Goal: Task Accomplishment & Management: Manage account settings

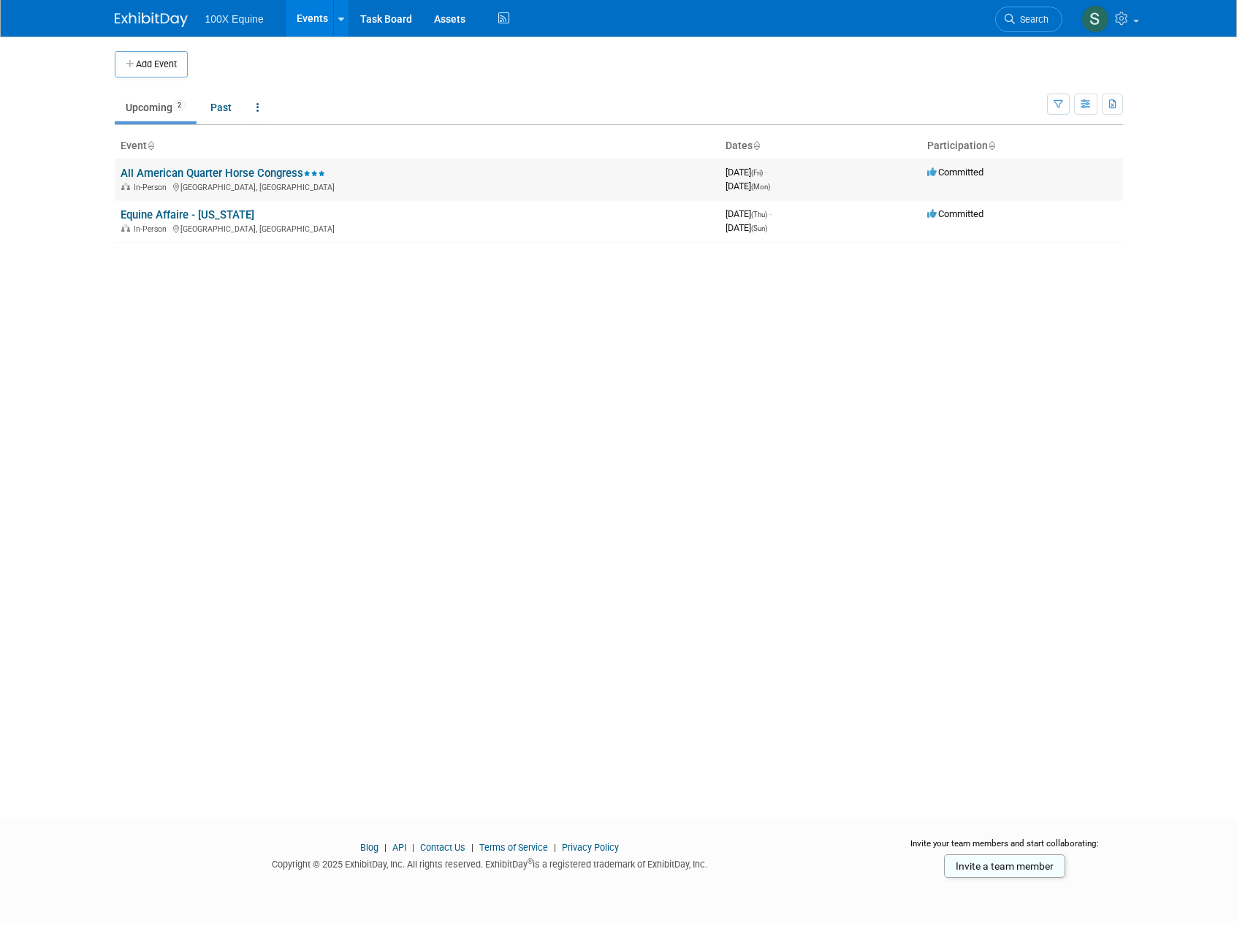
click at [223, 173] on link "All American Quarter Horse Congress" at bounding box center [223, 173] width 205 height 13
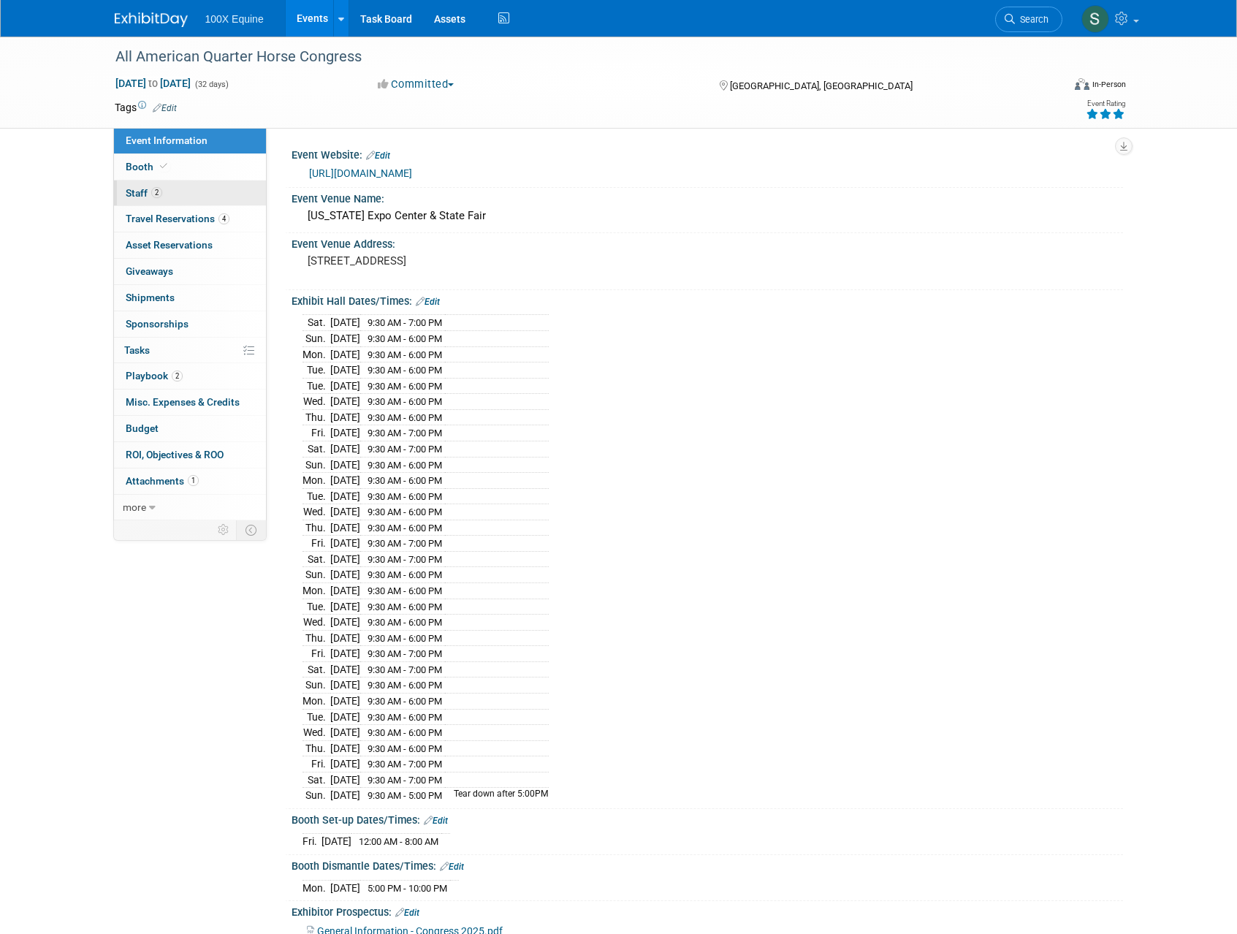
click at [132, 186] on link "2 Staff 2" at bounding box center [190, 193] width 152 height 26
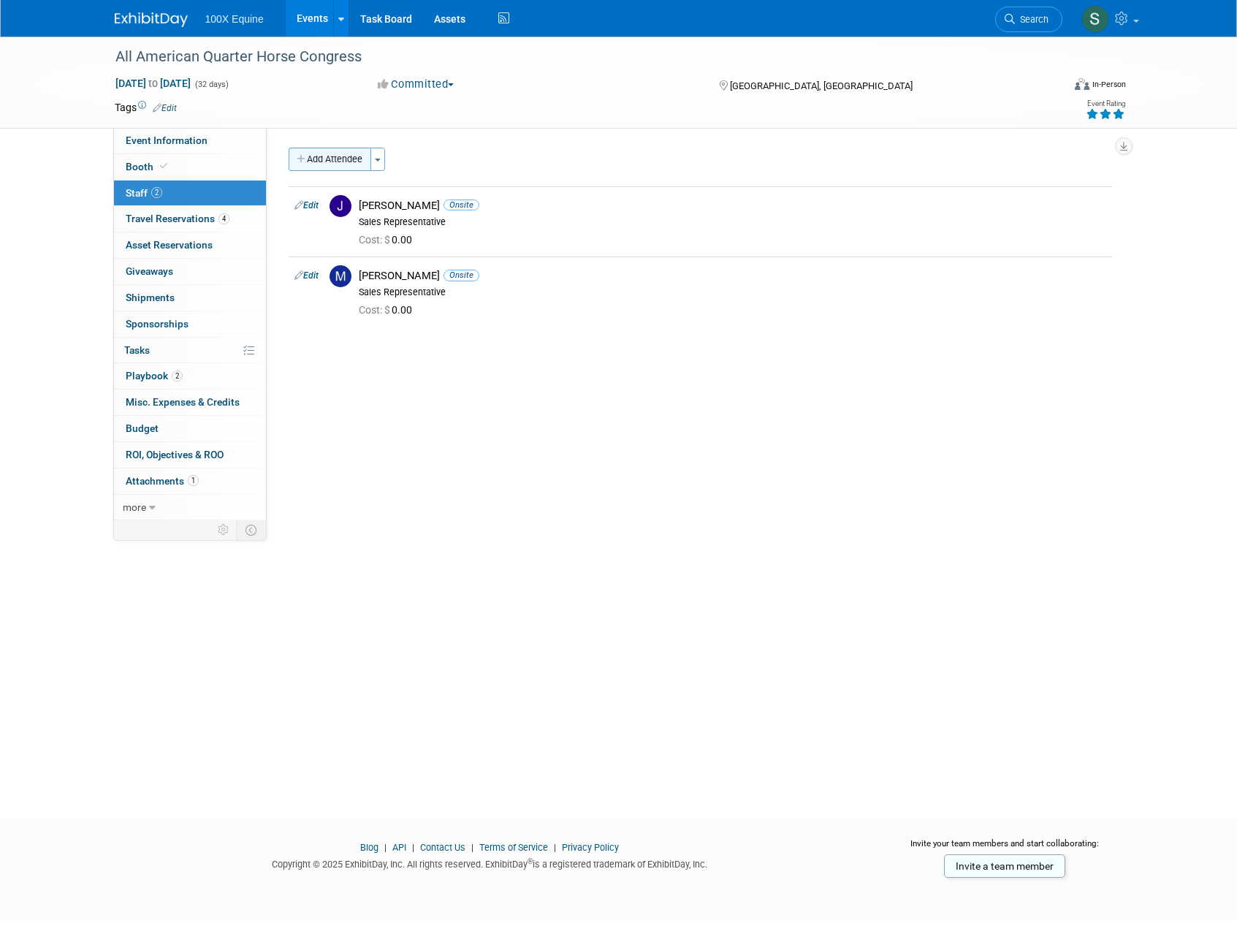
click at [323, 148] on button "Add Attendee" at bounding box center [330, 159] width 83 height 23
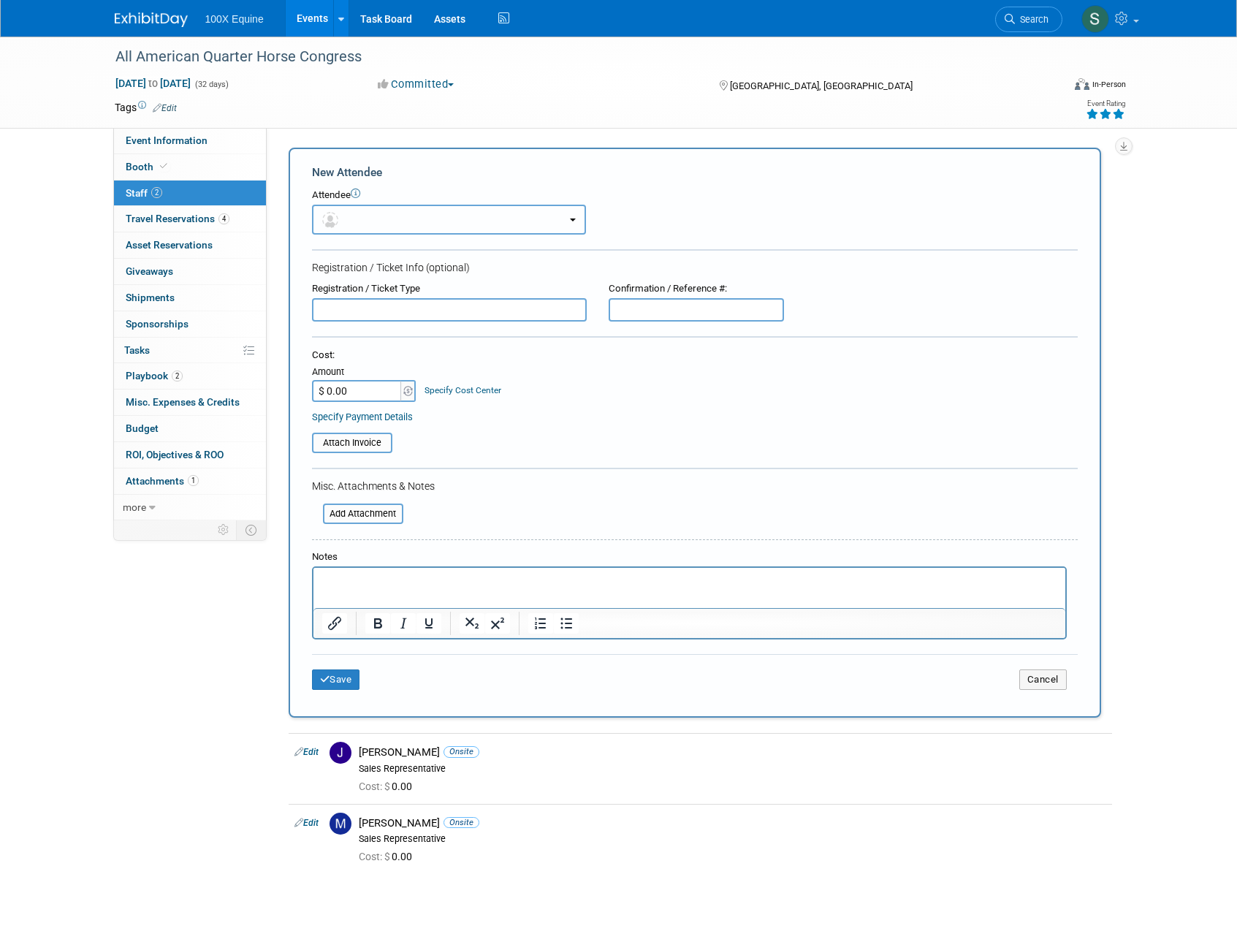
click at [374, 214] on button "button" at bounding box center [449, 220] width 274 height 30
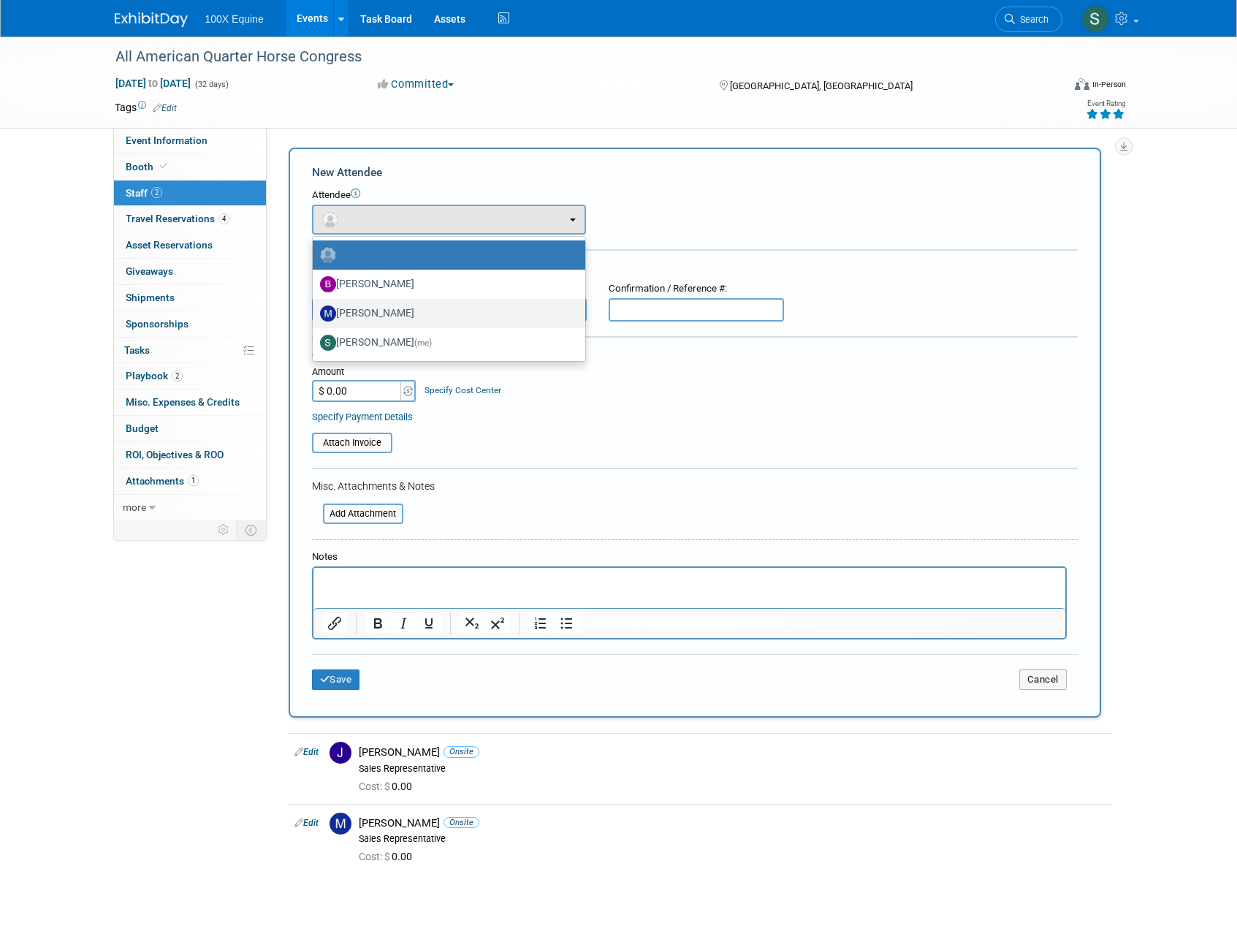
click at [365, 315] on label "[PERSON_NAME]" at bounding box center [445, 313] width 251 height 23
click at [315, 315] on input "[PERSON_NAME]" at bounding box center [309, 311] width 9 height 9
select select "1027b9b3-303d-4637-a40a-29add224fe65"
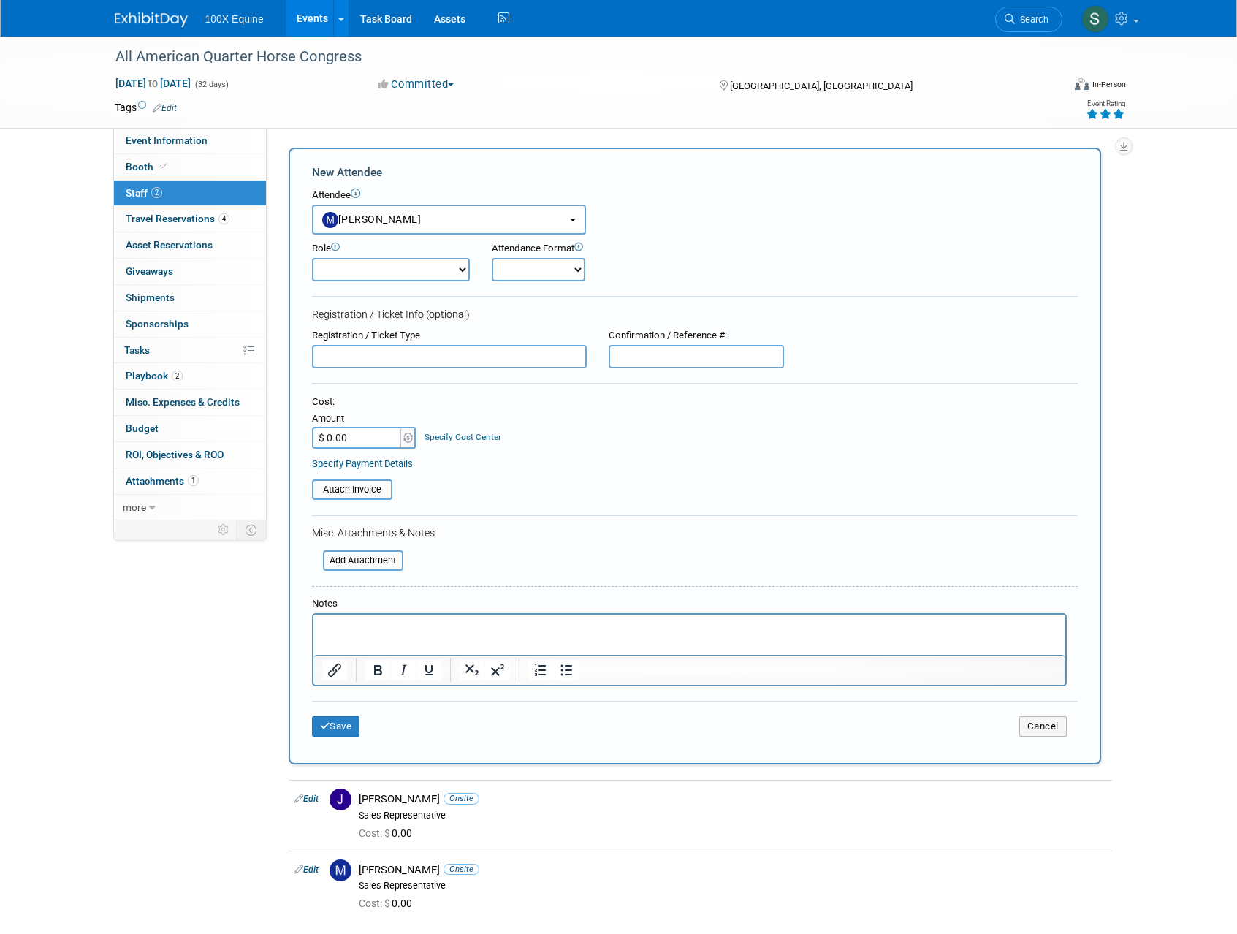
click at [376, 278] on select "Demonstrator Host Planner Presenter Sales Representative Set-up/Dismantle Crew …" at bounding box center [391, 269] width 158 height 23
select select "4"
click at [312, 258] on select "Demonstrator Host Planner Presenter Sales Representative Set-up/Dismantle Crew …" at bounding box center [391, 269] width 158 height 23
click at [557, 280] on select "Onsite Remote" at bounding box center [539, 269] width 94 height 23
select select "1"
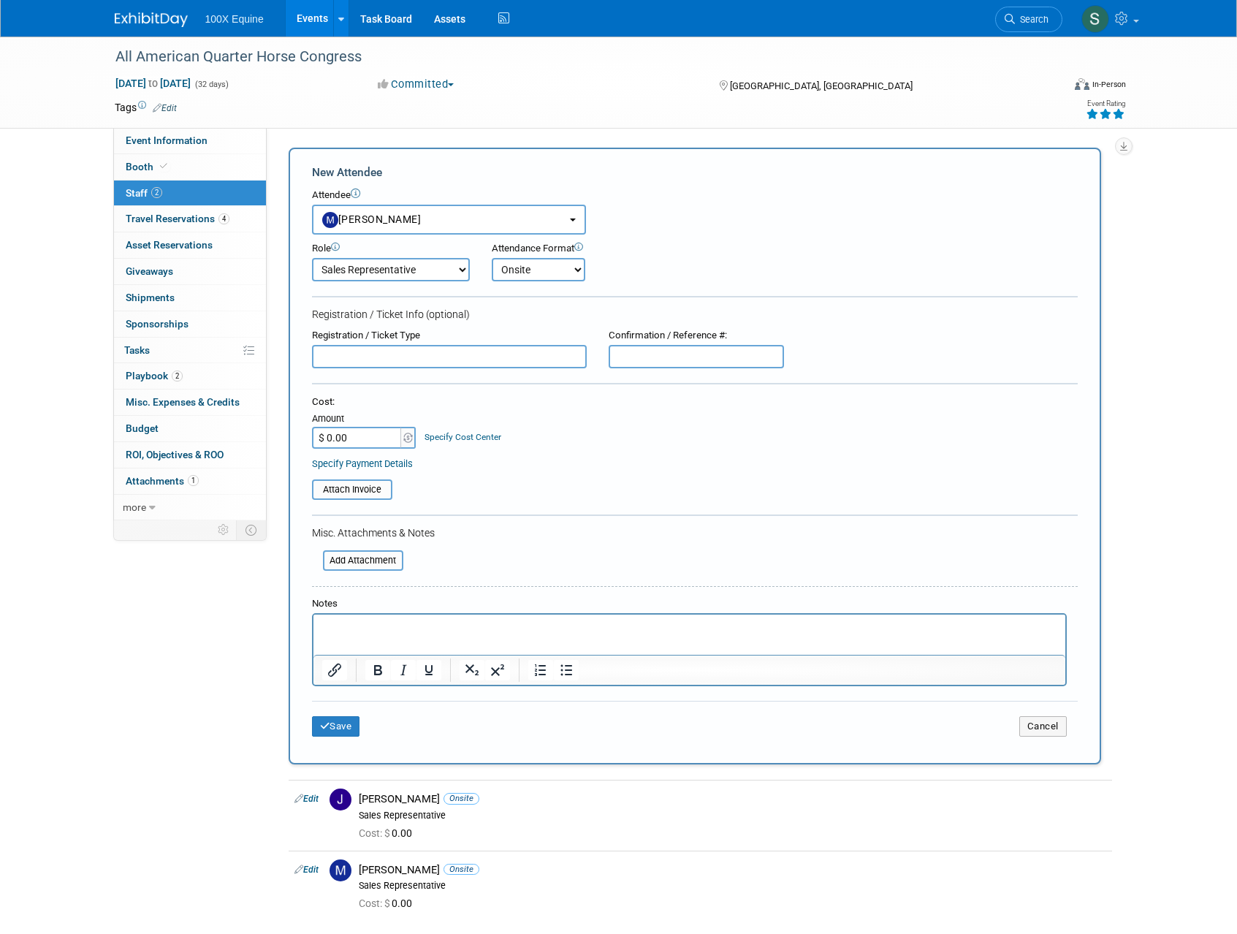
click at [492, 258] on select "Onsite Remote" at bounding box center [539, 269] width 94 height 23
click at [338, 731] on button "Save" at bounding box center [336, 726] width 48 height 20
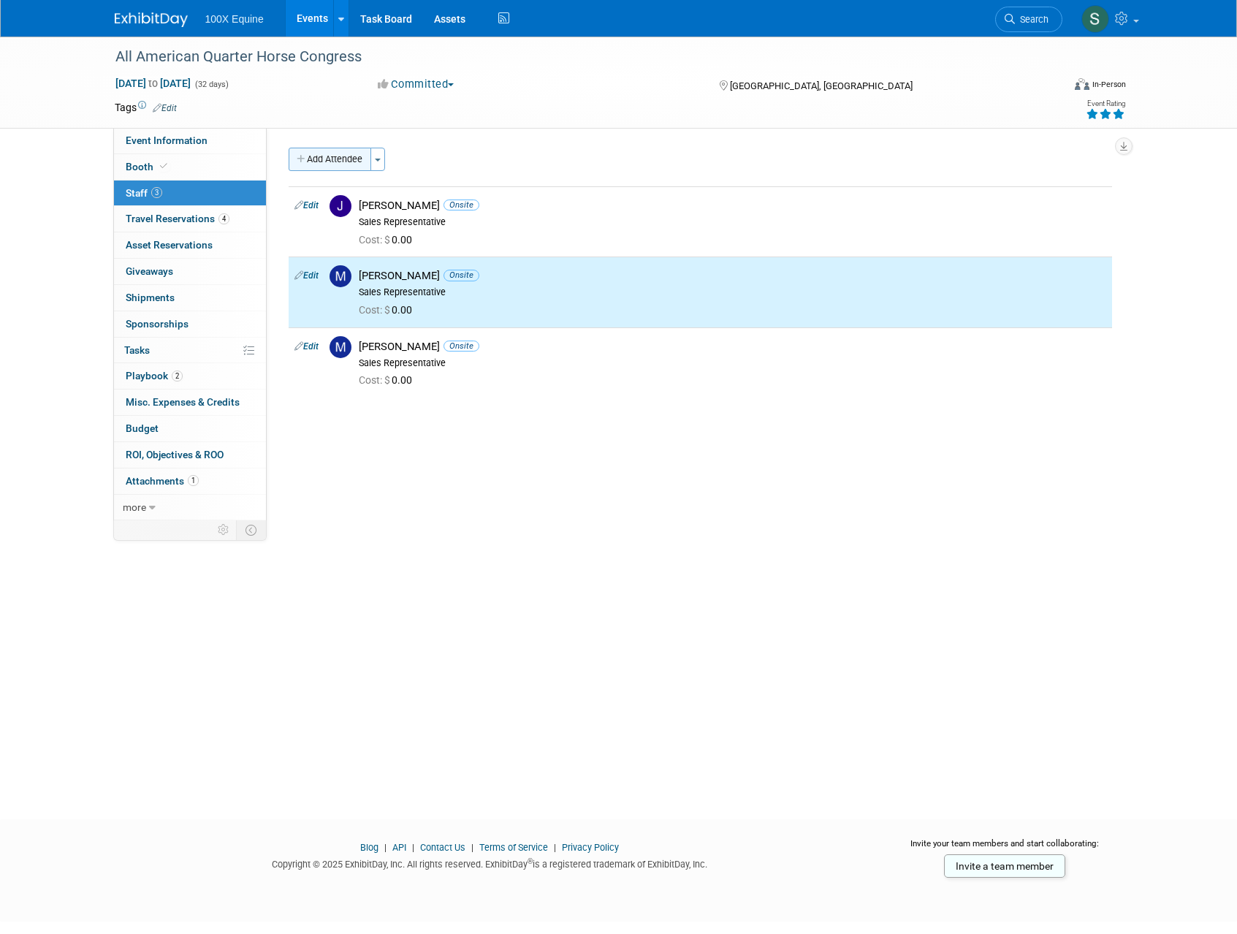
click at [348, 158] on button "Add Attendee" at bounding box center [330, 159] width 83 height 23
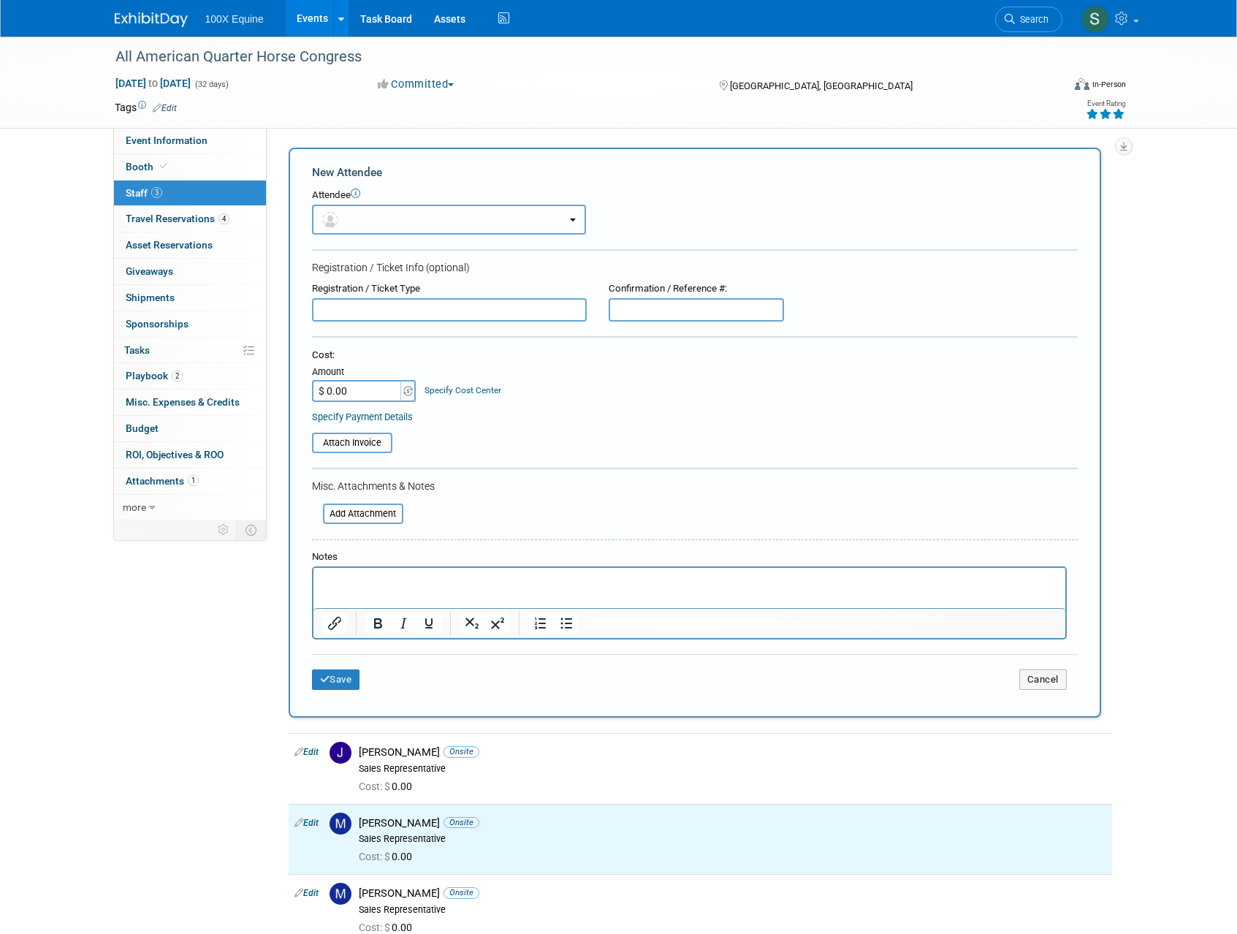
click at [346, 225] on button "button" at bounding box center [449, 220] width 274 height 30
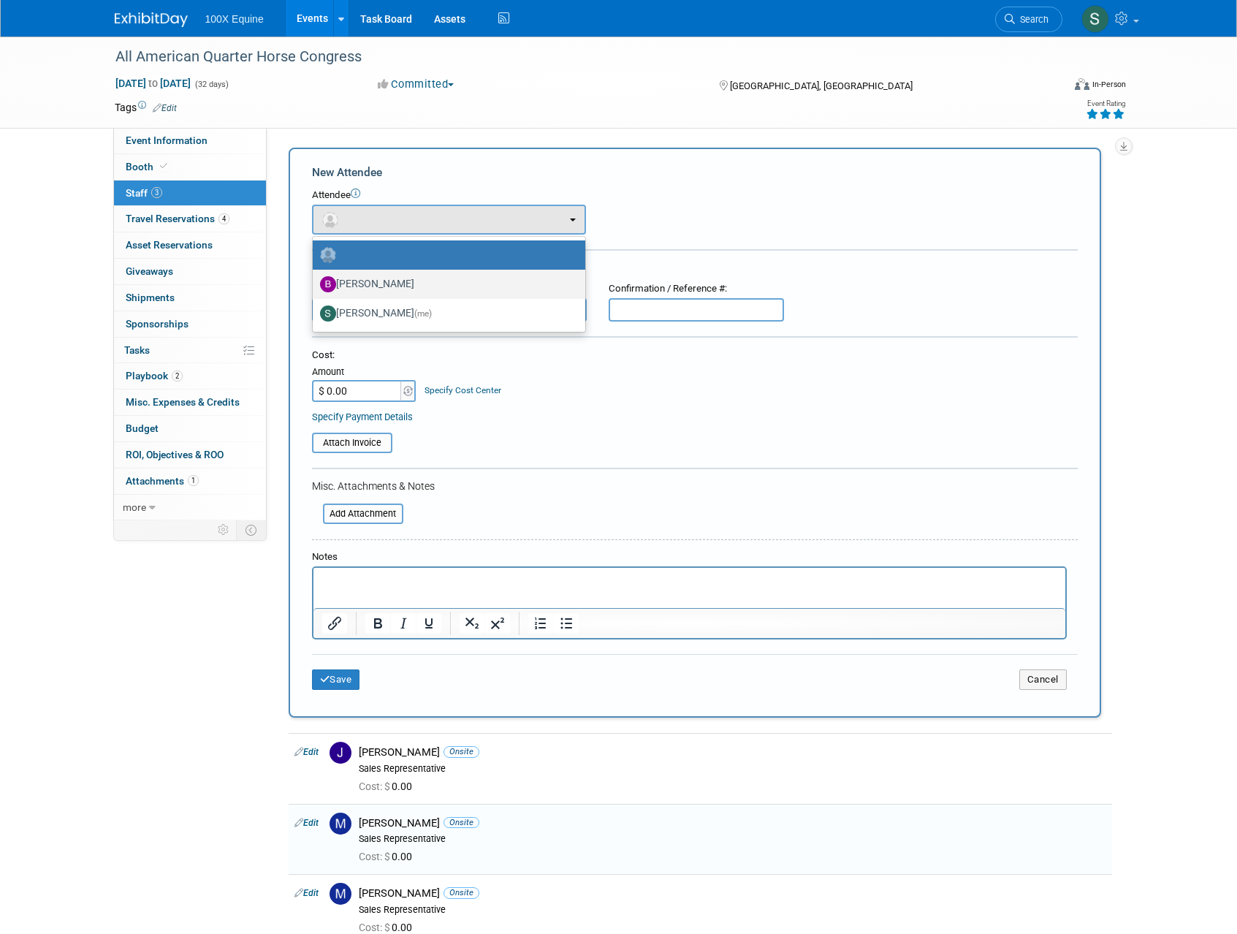
click at [360, 291] on label "[PERSON_NAME]" at bounding box center [445, 283] width 251 height 23
click at [315, 287] on input "[PERSON_NAME]" at bounding box center [309, 282] width 9 height 9
select select "d1e85412-08b3-42d5-9407-821eb6bac971"
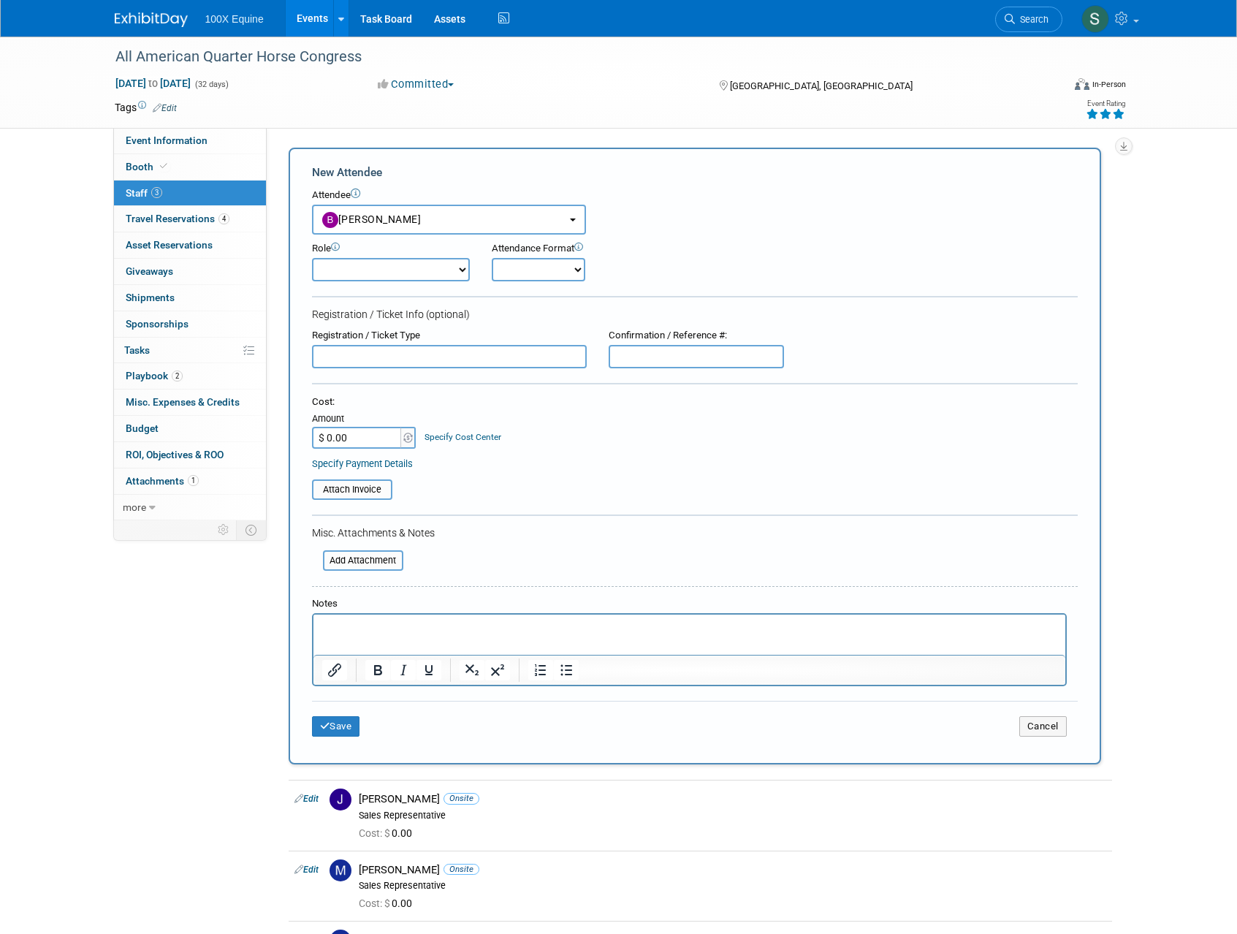
click at [371, 267] on select "Demonstrator Host Planner Presenter Sales Representative Set-up/Dismantle Crew …" at bounding box center [391, 269] width 158 height 23
select select "4"
click at [312, 258] on select "Demonstrator Host Planner Presenter Sales Representative Set-up/Dismantle Crew …" at bounding box center [391, 269] width 158 height 23
click at [507, 281] on select "Onsite Remote" at bounding box center [539, 269] width 94 height 23
select select "1"
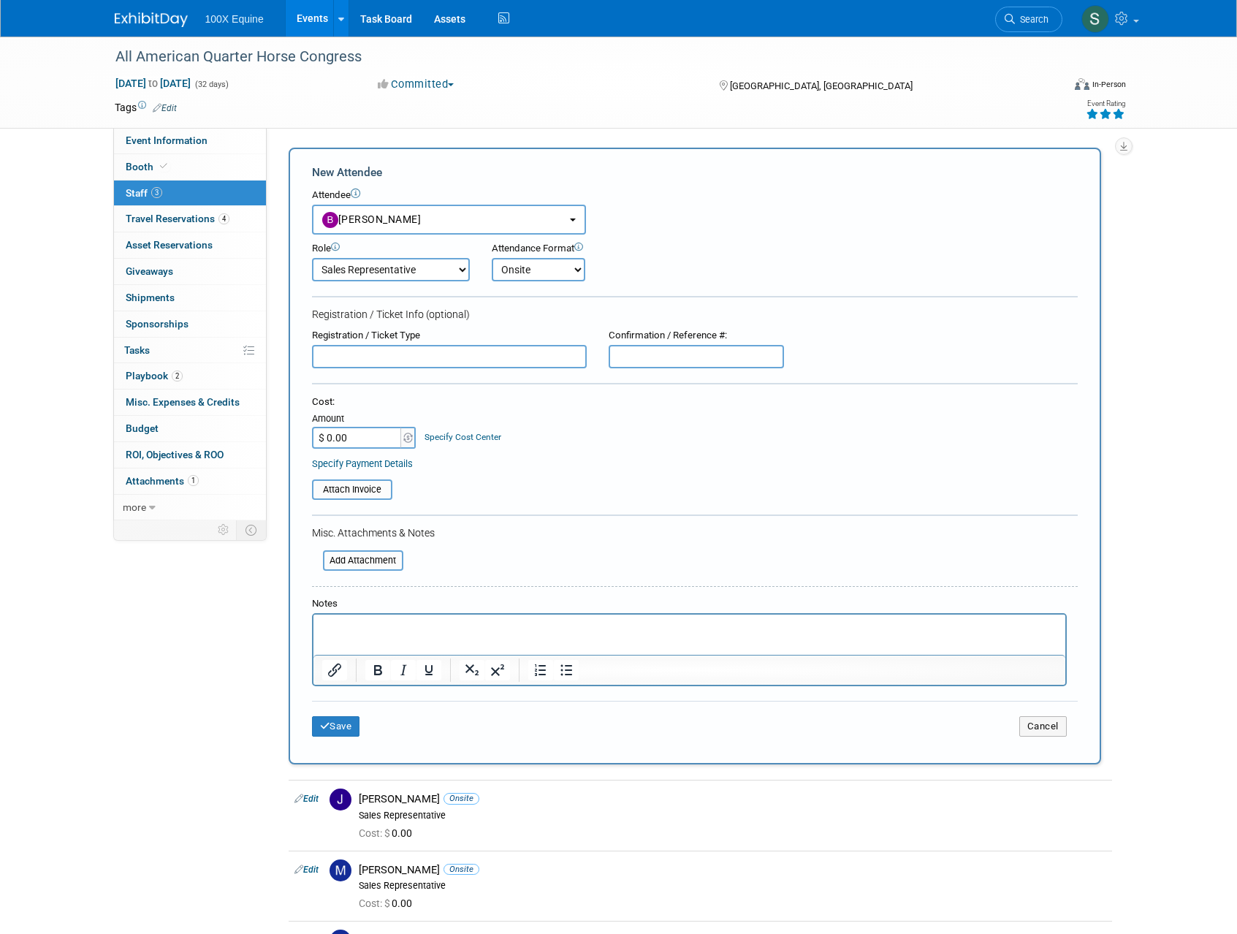
click at [492, 258] on select "Onsite Remote" at bounding box center [539, 269] width 94 height 23
click at [332, 725] on button "Save" at bounding box center [336, 726] width 48 height 20
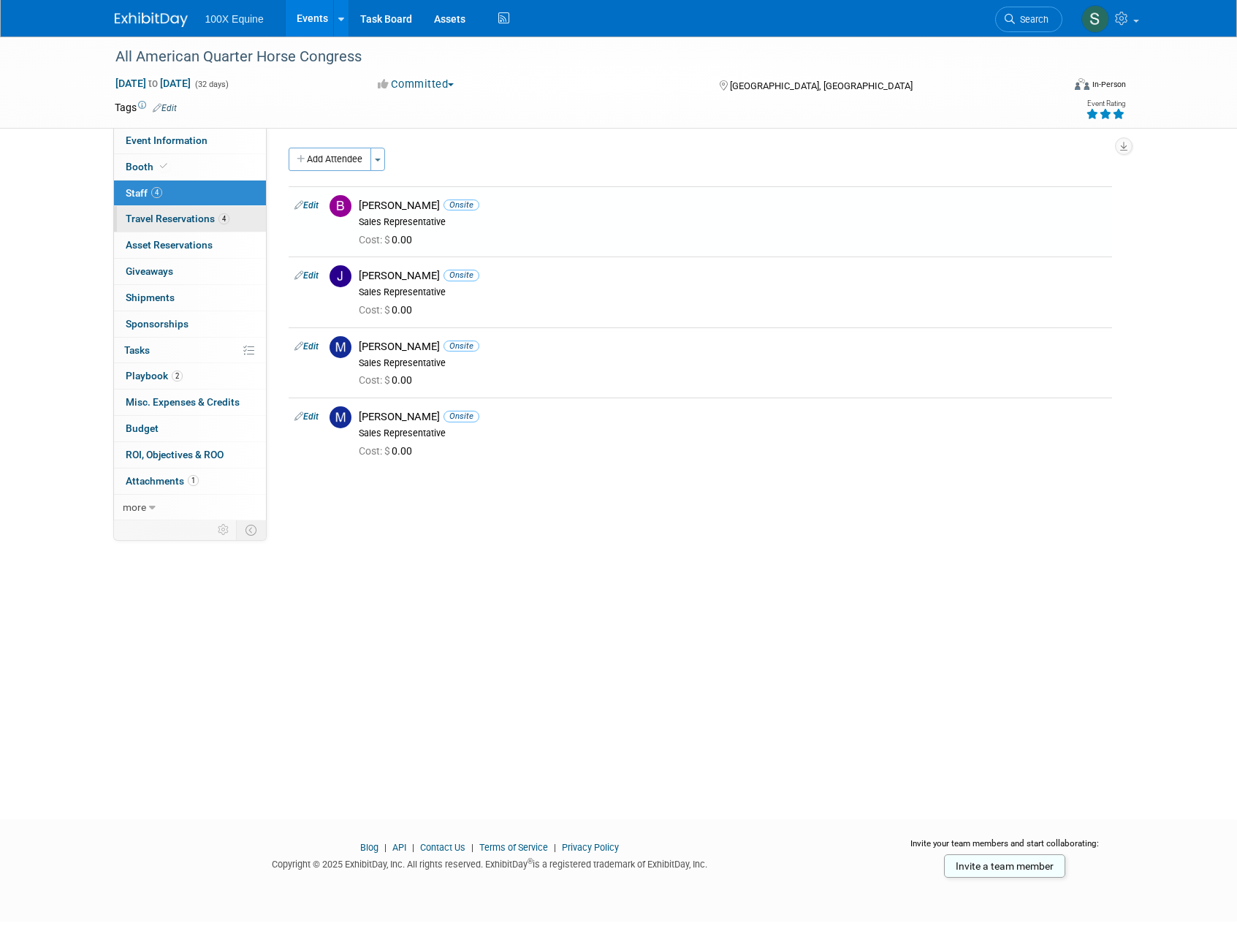
click at [170, 219] on span "Travel Reservations 4" at bounding box center [178, 219] width 104 height 12
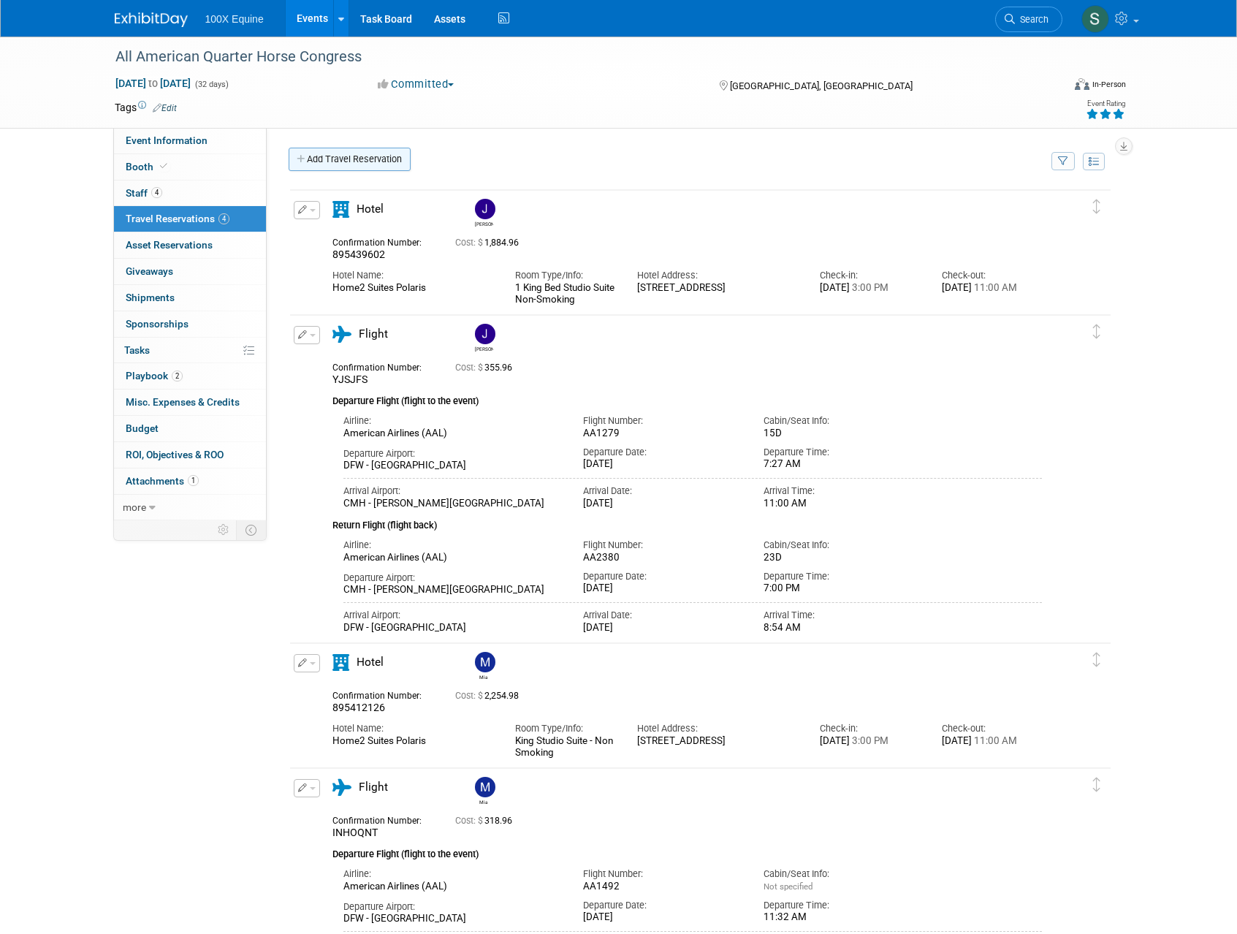
click at [310, 164] on link "Add Travel Reservation" at bounding box center [350, 159] width 122 height 23
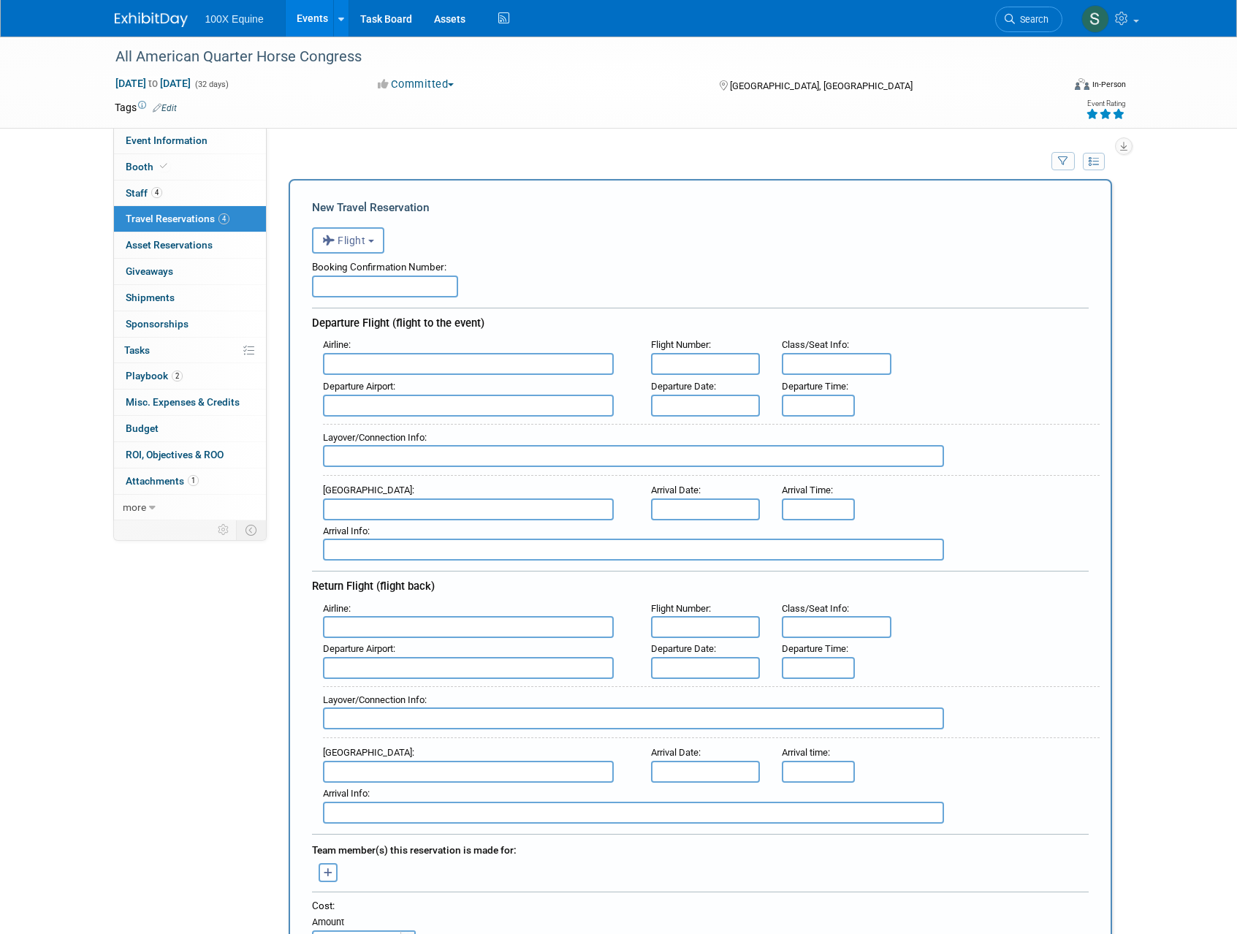
click at [323, 289] on input "text" at bounding box center [385, 286] width 146 height 22
type input "IFIFNQ"
type input "American Airlines (AAL)"
type input "AA1565"
type input "DFW - Dallas Fort Worth International Airport"
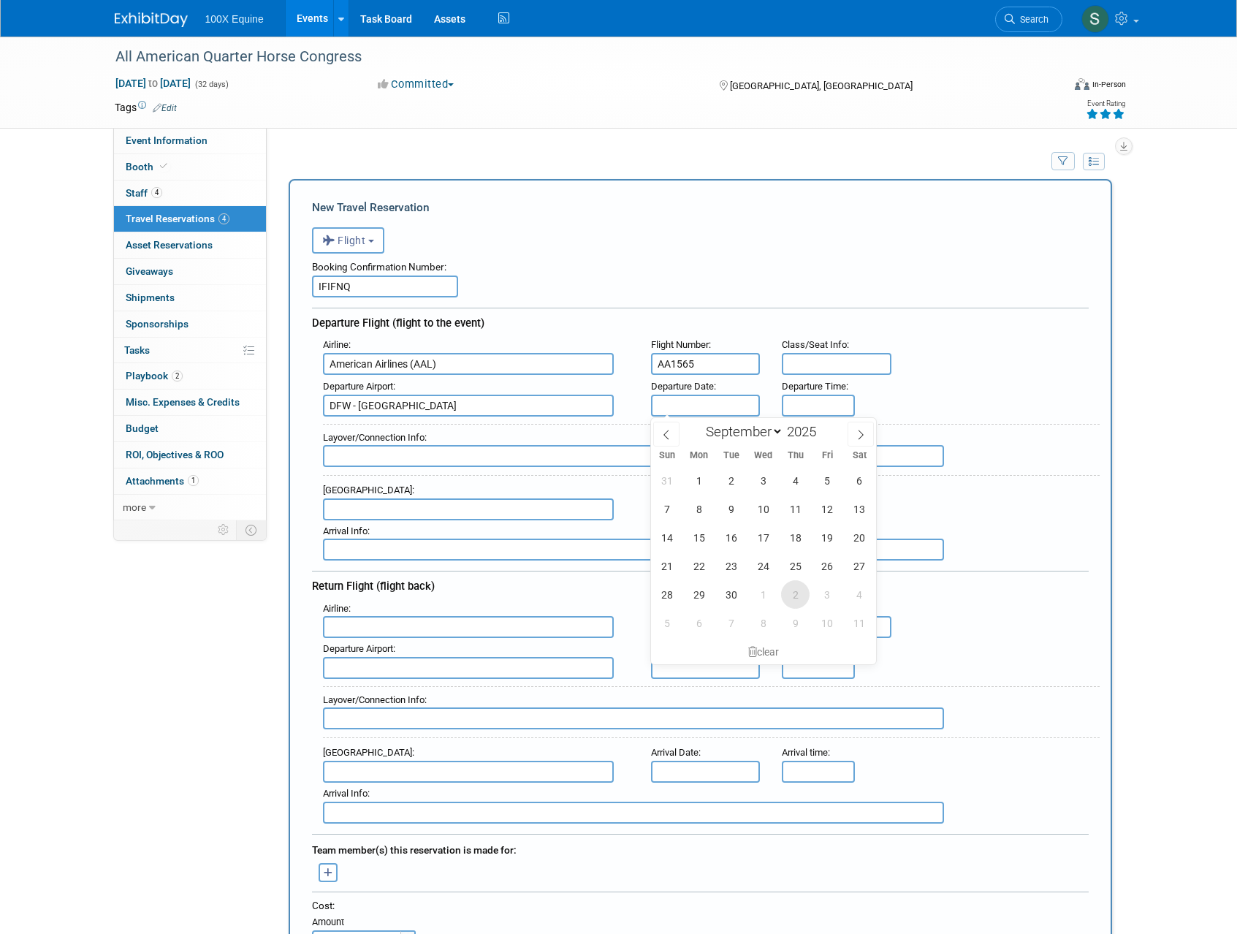
click at [792, 592] on span "2" at bounding box center [795, 594] width 28 height 28
type input "[DATE]"
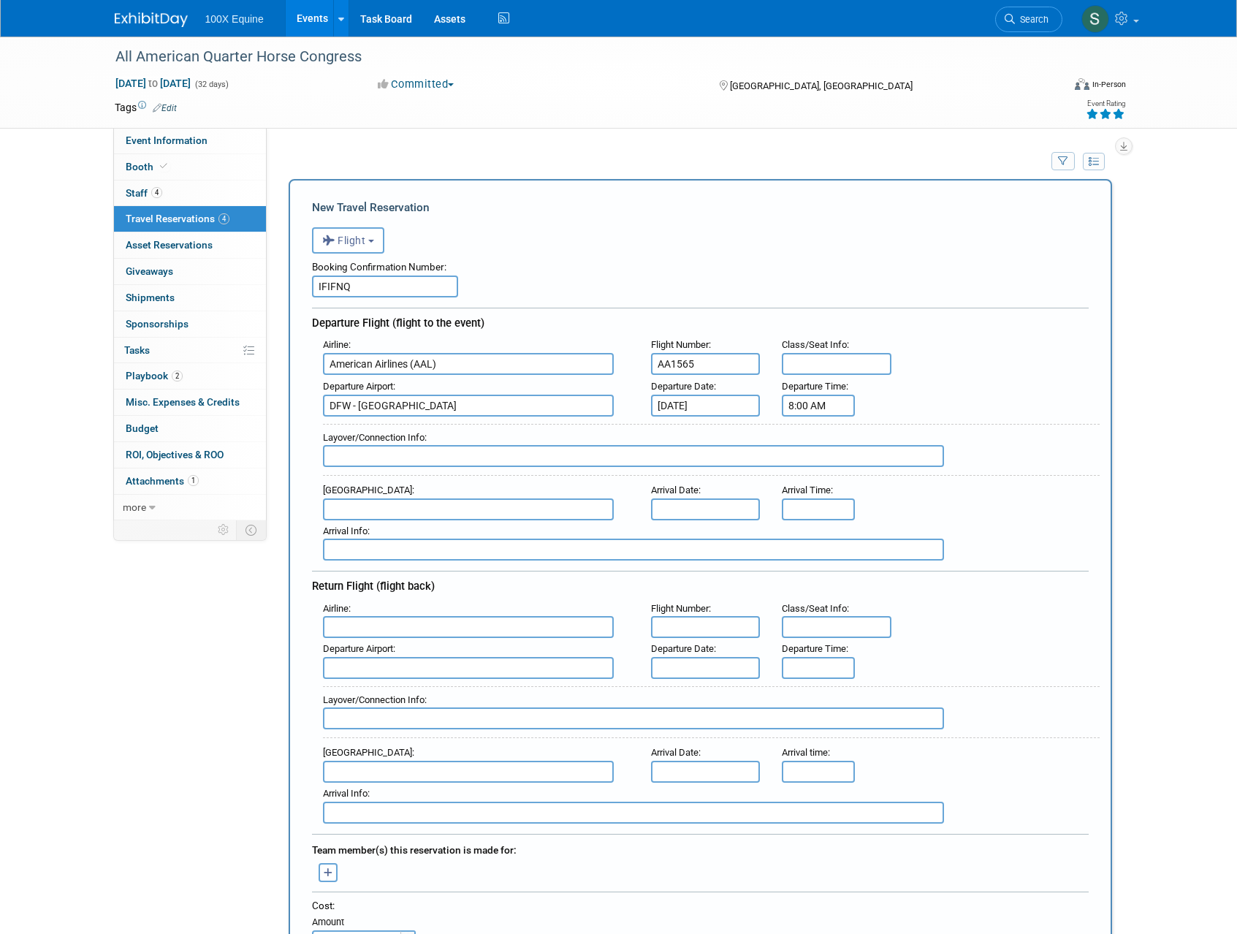
click at [823, 408] on input "8:00 AM" at bounding box center [818, 405] width 73 height 22
click at [820, 501] on span at bounding box center [816, 505] width 26 height 26
click at [893, 470] on span "00" at bounding box center [885, 472] width 28 height 26
click at [844, 478] on td "25" at bounding box center [855, 480] width 47 height 39
click at [884, 506] on span at bounding box center [885, 505] width 26 height 26
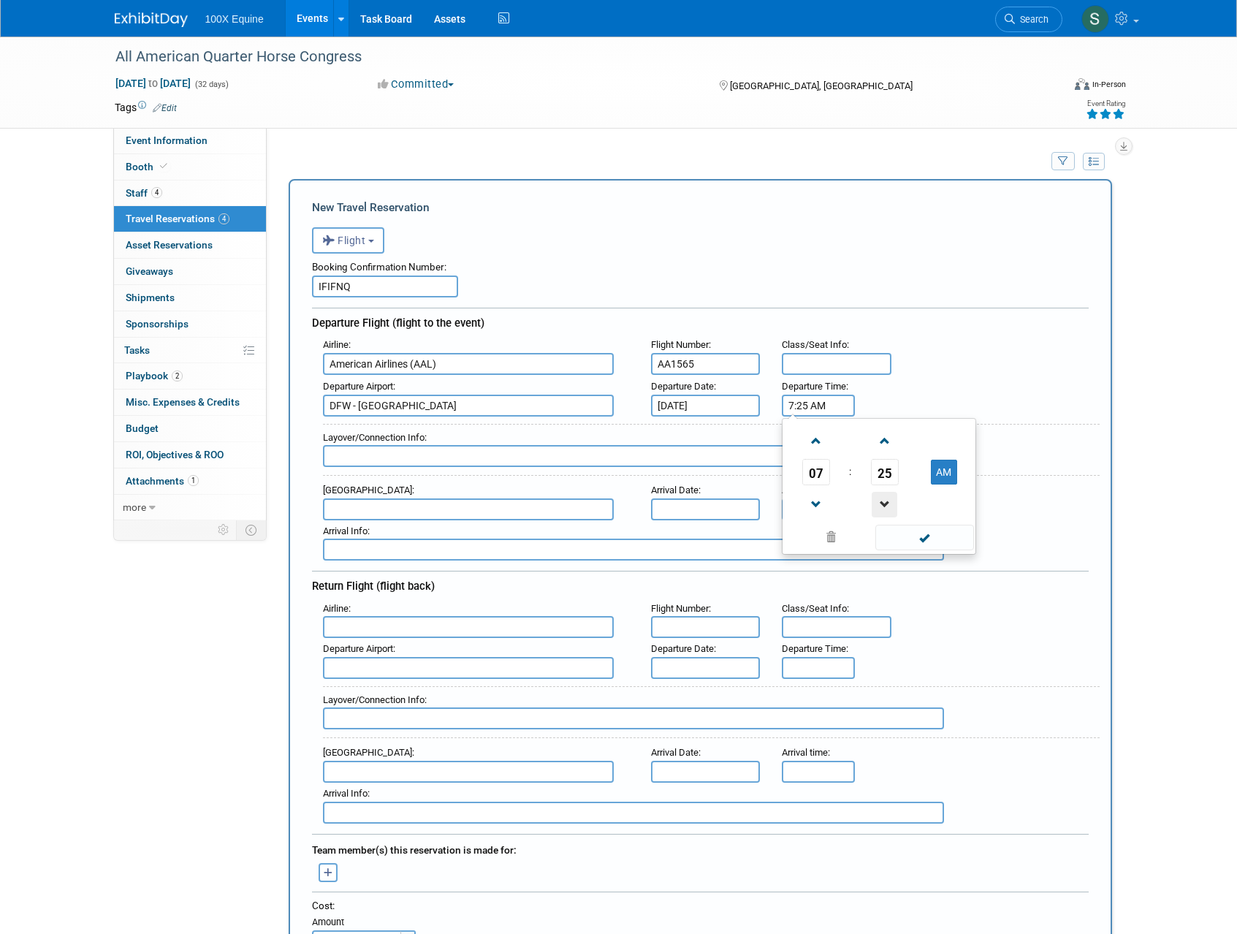
type input "7:24 AM"
click at [921, 537] on span at bounding box center [924, 538] width 99 height 26
click at [371, 506] on input "text" at bounding box center [468, 509] width 291 height 22
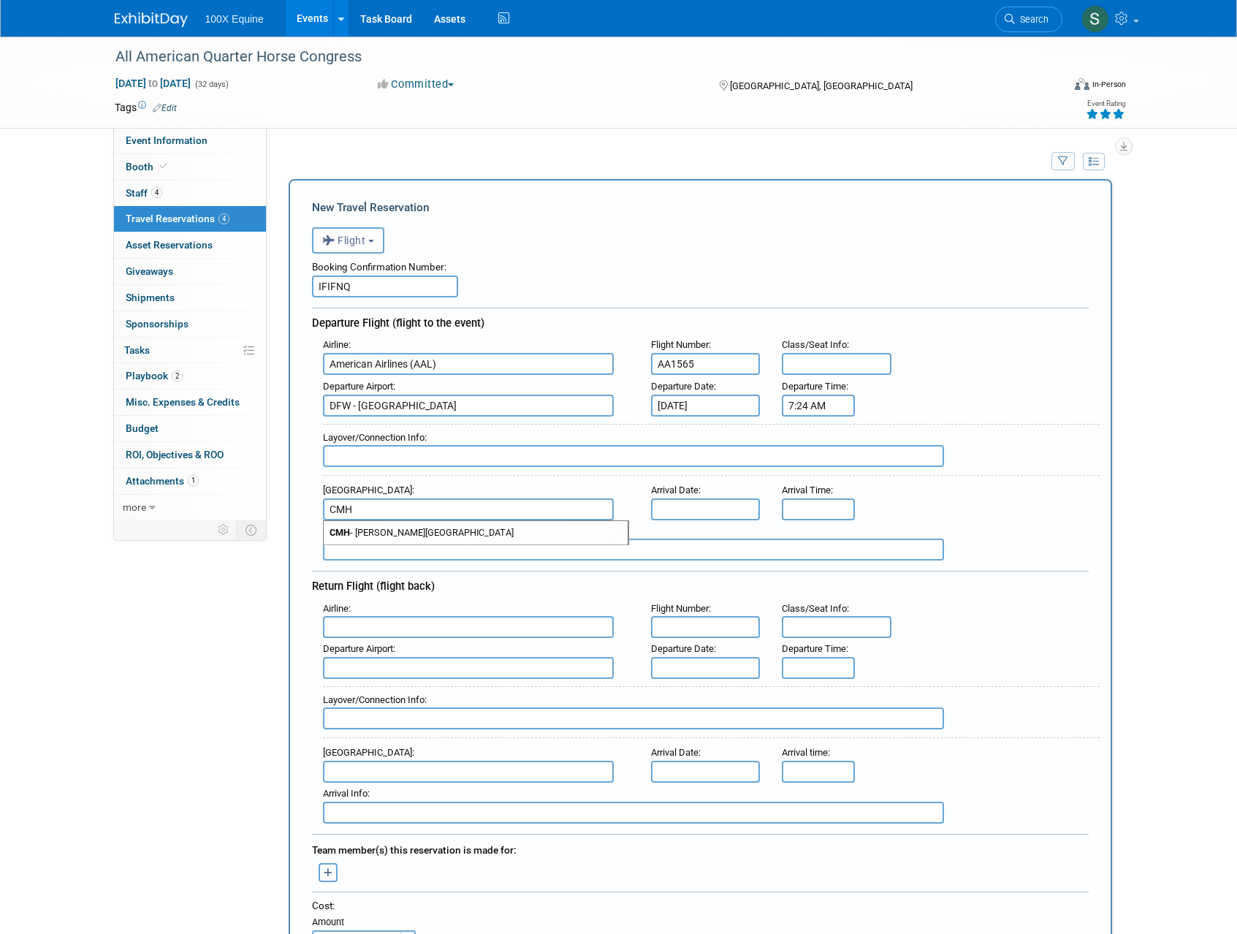
click at [436, 534] on span "CMH - John Glenn Columbus International Airport" at bounding box center [476, 532] width 304 height 23
type input "CMH - John Glenn Columbus International Airport"
click at [656, 511] on input "text" at bounding box center [706, 509] width 110 height 22
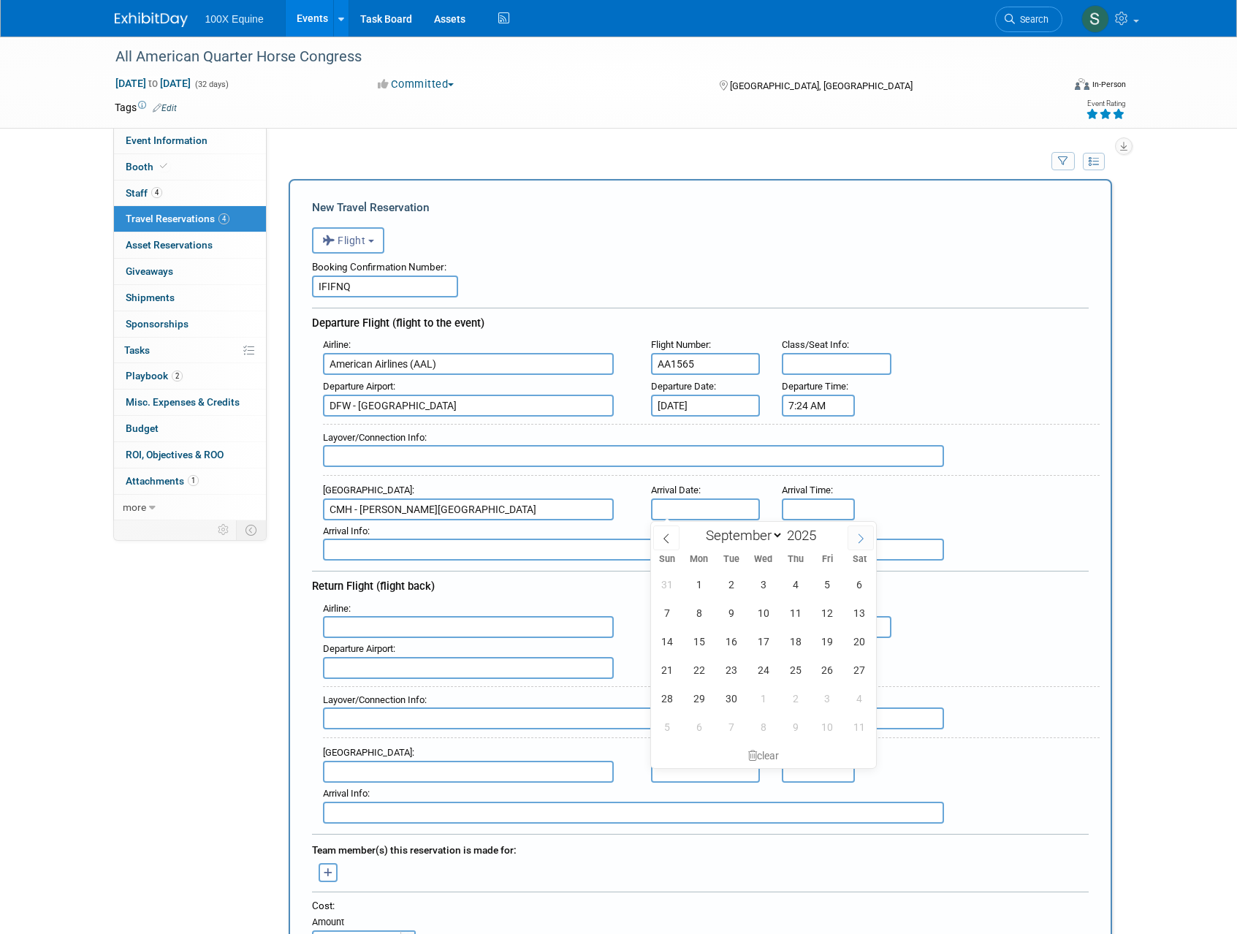
click at [853, 540] on span at bounding box center [860, 537] width 26 height 25
select select "9"
click at [789, 583] on span "2" at bounding box center [795, 584] width 28 height 28
type input "[DATE]"
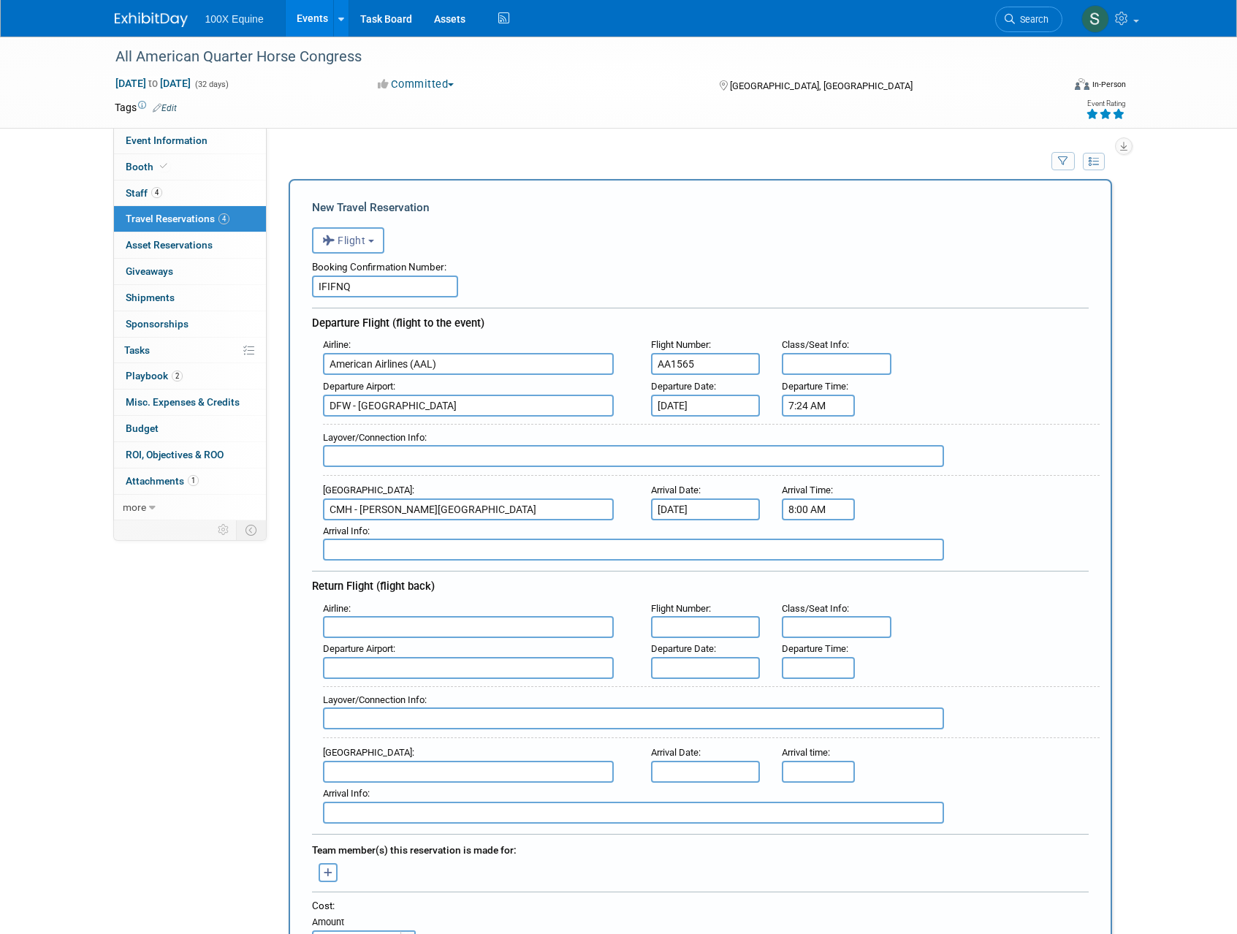
click at [807, 513] on input "8:00 AM" at bounding box center [818, 509] width 73 height 22
click at [827, 575] on span "08" at bounding box center [816, 576] width 28 height 26
click at [901, 621] on td "10" at bounding box center [902, 623] width 47 height 39
click at [884, 573] on span "00" at bounding box center [885, 576] width 28 height 26
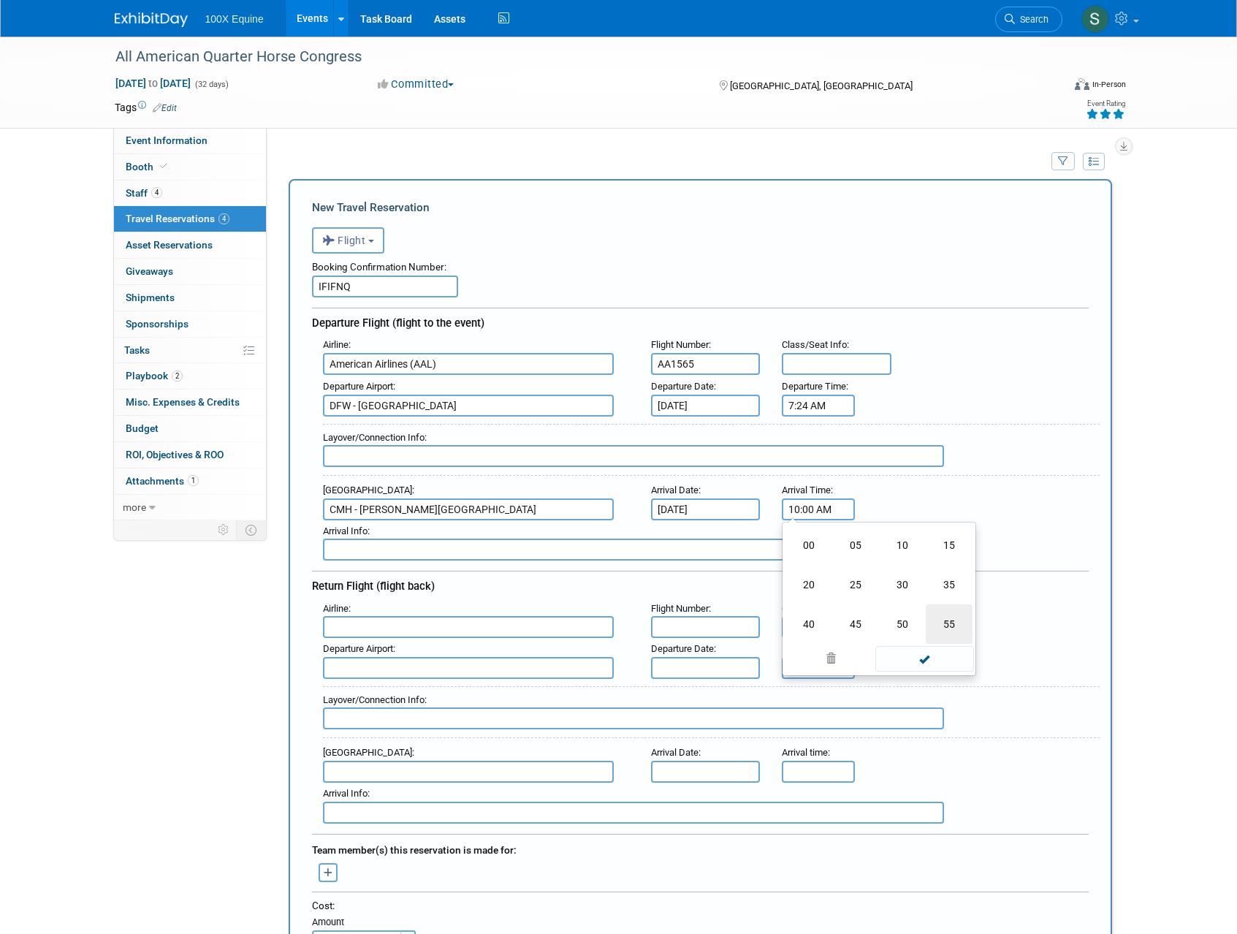
click at [934, 621] on td "55" at bounding box center [949, 623] width 47 height 39
click at [874, 546] on span at bounding box center [885, 545] width 26 height 26
click at [910, 636] on span at bounding box center [924, 641] width 99 height 26
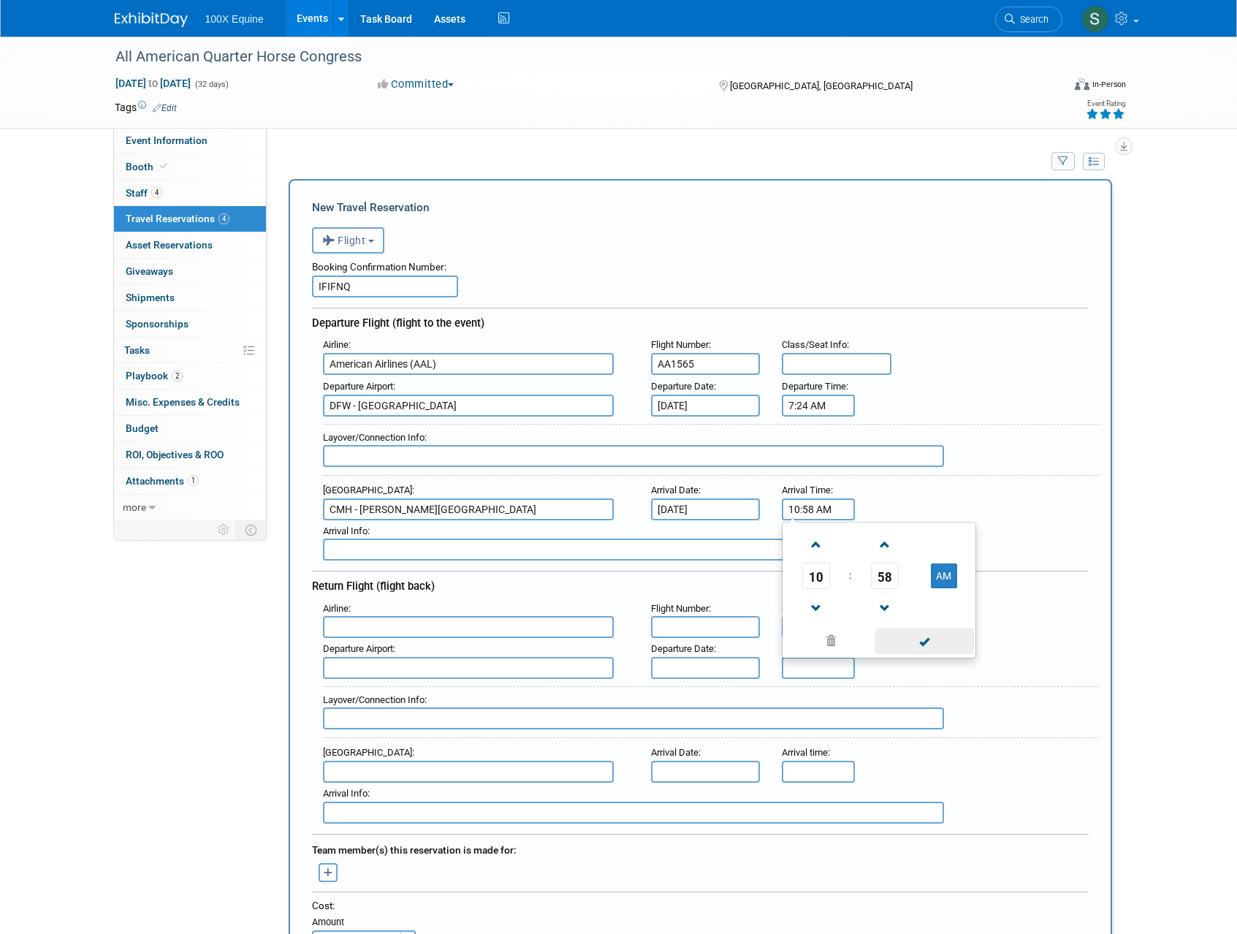
type input "10:58 AM"
click at [392, 626] on input "text" at bounding box center [468, 627] width 291 height 22
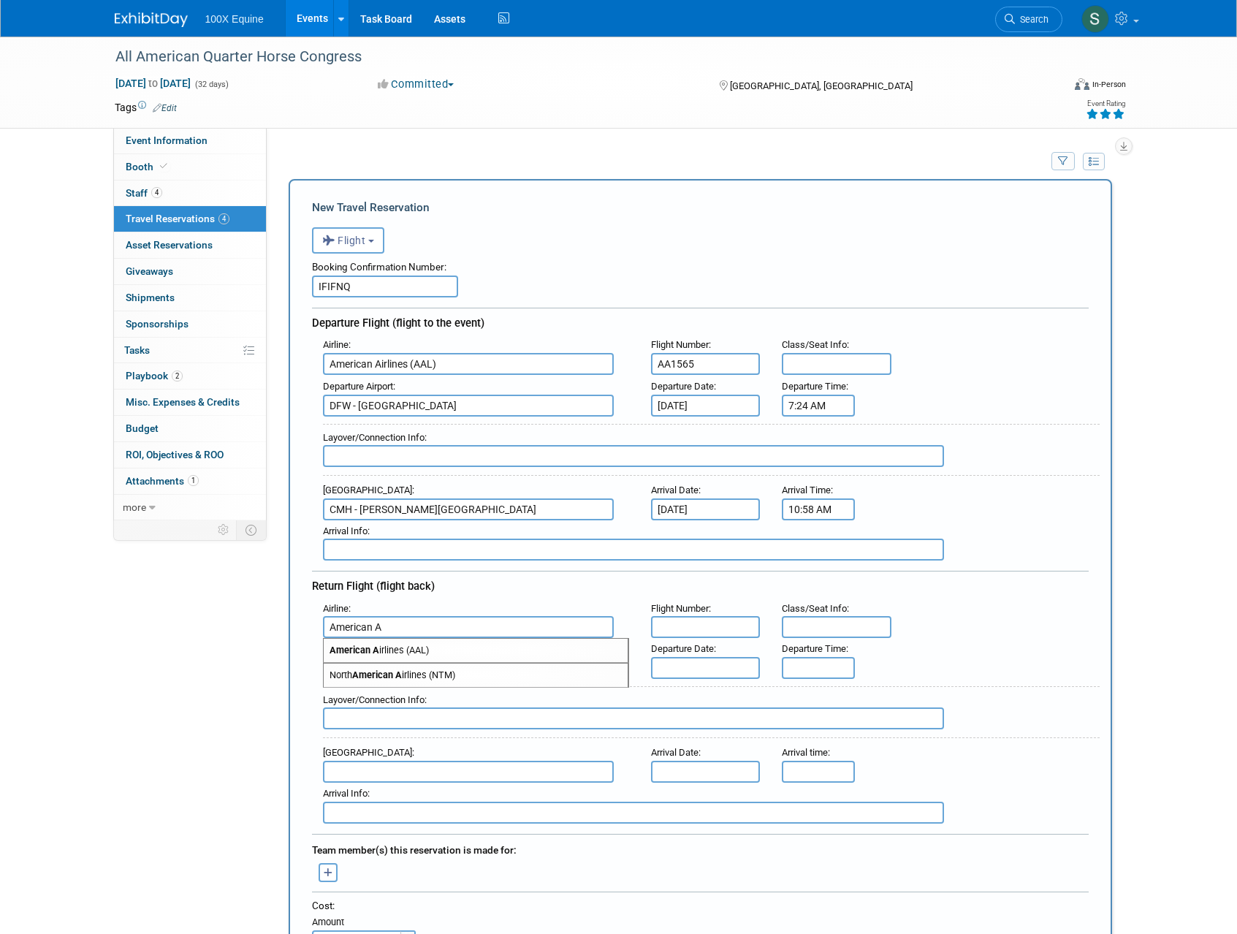
click at [389, 653] on span "American A irlines (AAL)" at bounding box center [476, 649] width 304 height 23
type input "American Airlines (AAL)"
click at [686, 631] on input "text" at bounding box center [706, 627] width 110 height 22
type input "AA2380"
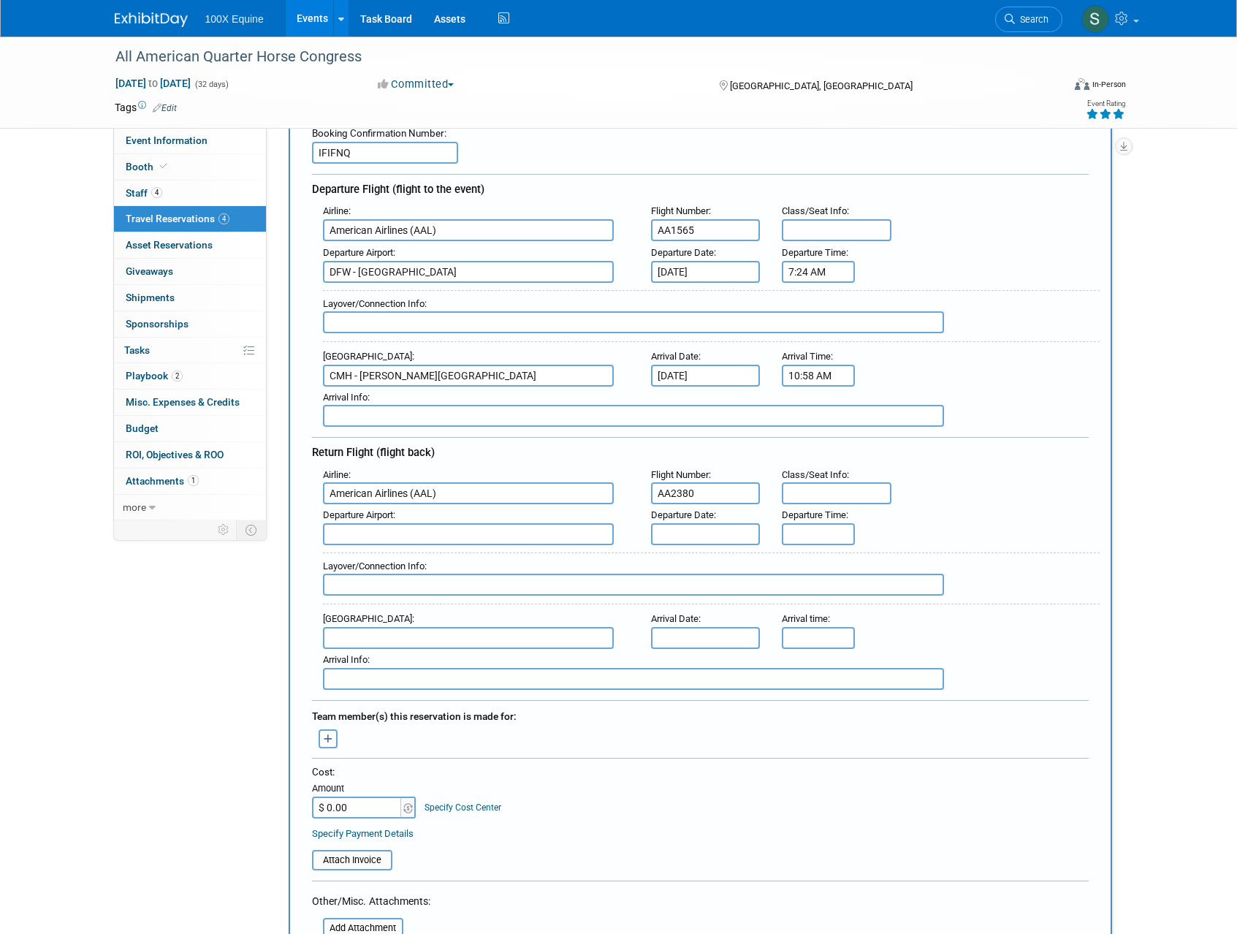
scroll to position [134, 0]
click at [388, 535] on input "text" at bounding box center [468, 533] width 291 height 22
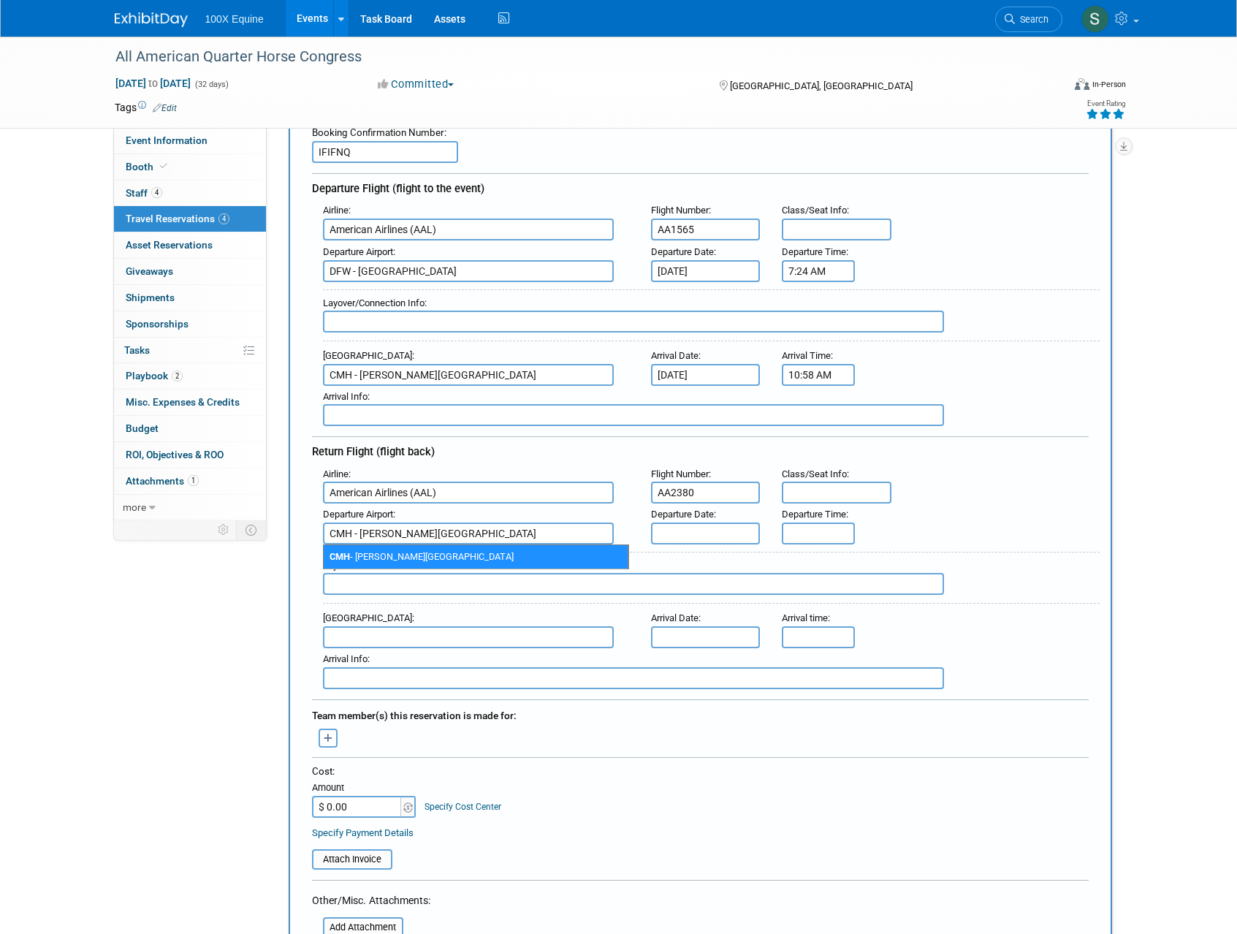
type input "CMH - John Glenn Columbus International Airport"
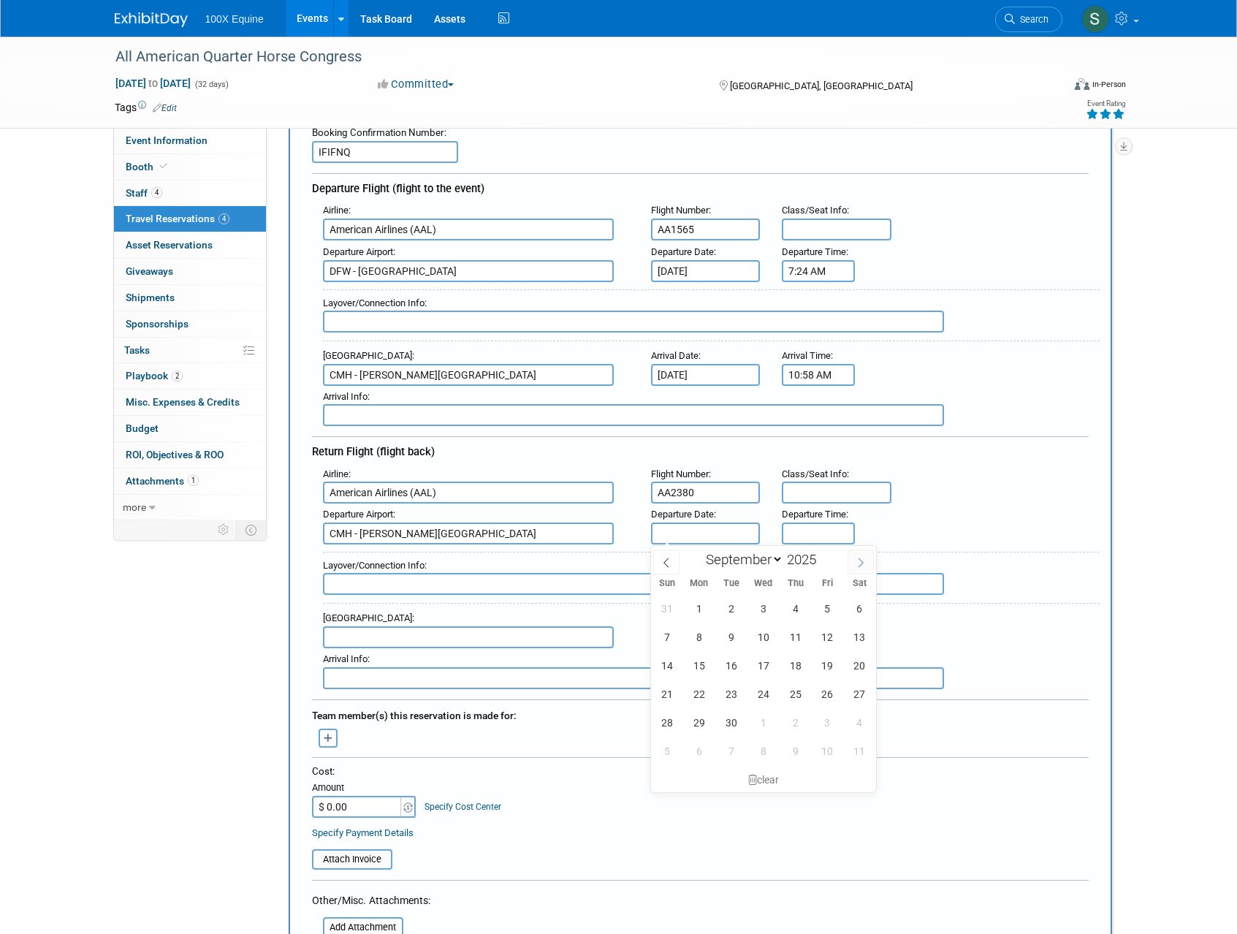
click at [866, 567] on span at bounding box center [860, 561] width 26 height 25
select select "9"
click at [827, 642] on span "10" at bounding box center [827, 636] width 28 height 28
type input "[DATE]"
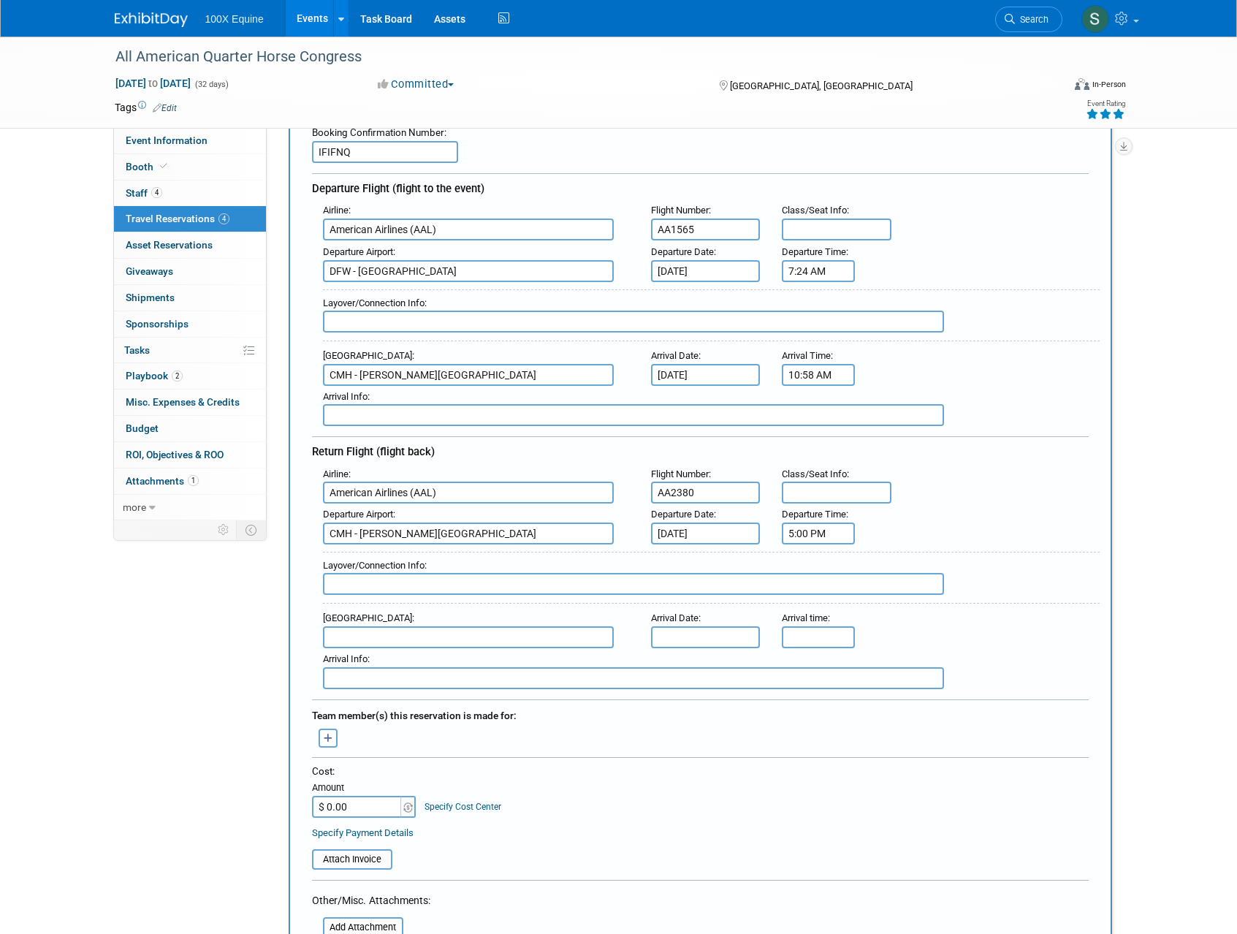
click at [825, 532] on input "5:00 PM" at bounding box center [818, 533] width 73 height 22
click at [826, 575] on span at bounding box center [816, 569] width 26 height 26
click at [963, 600] on td "PM" at bounding box center [944, 600] width 58 height 26
click at [948, 608] on button "PM" at bounding box center [944, 599] width 26 height 25
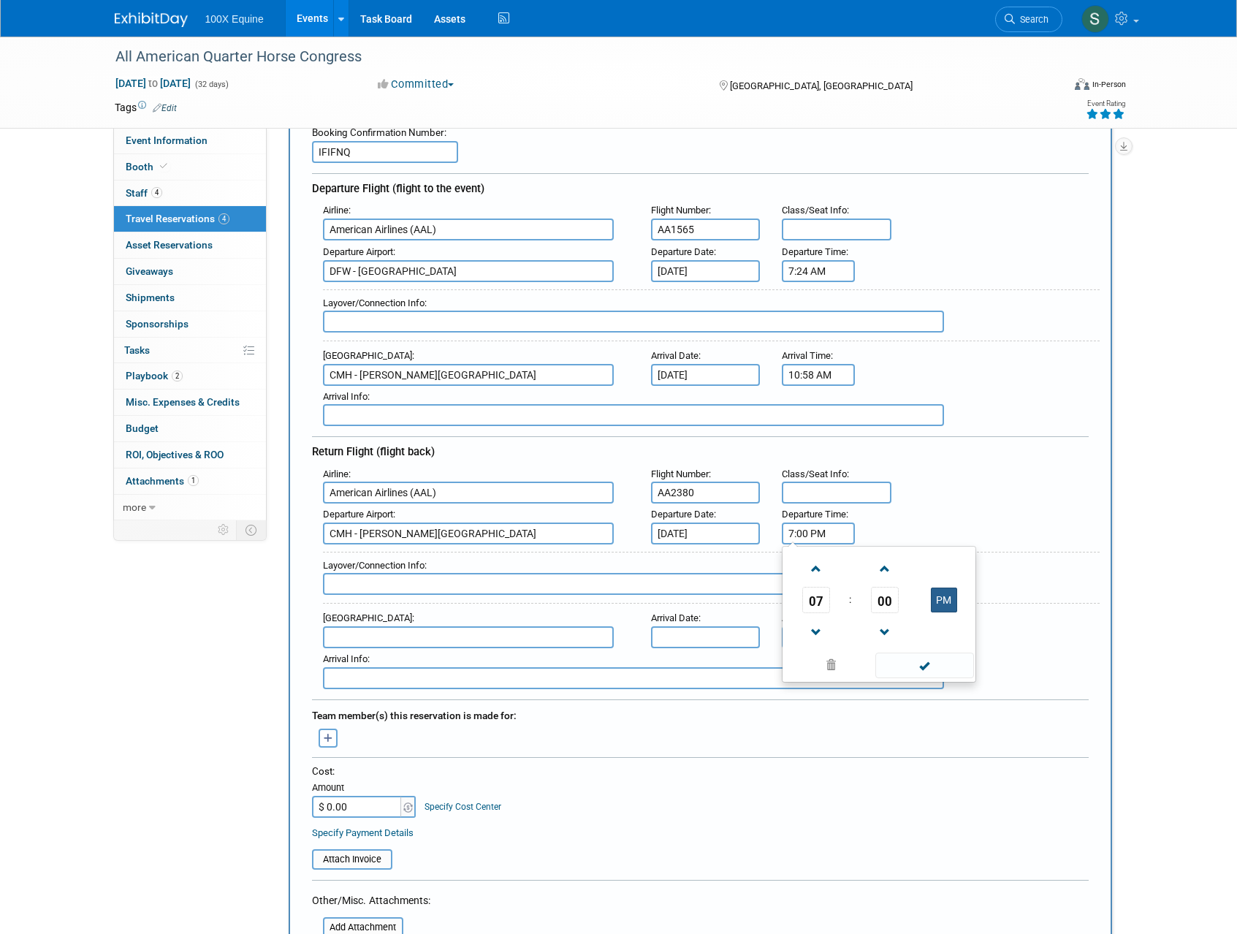
type input "7:00 AM"
click at [936, 655] on span at bounding box center [924, 665] width 99 height 26
click at [365, 636] on input "text" at bounding box center [468, 637] width 291 height 22
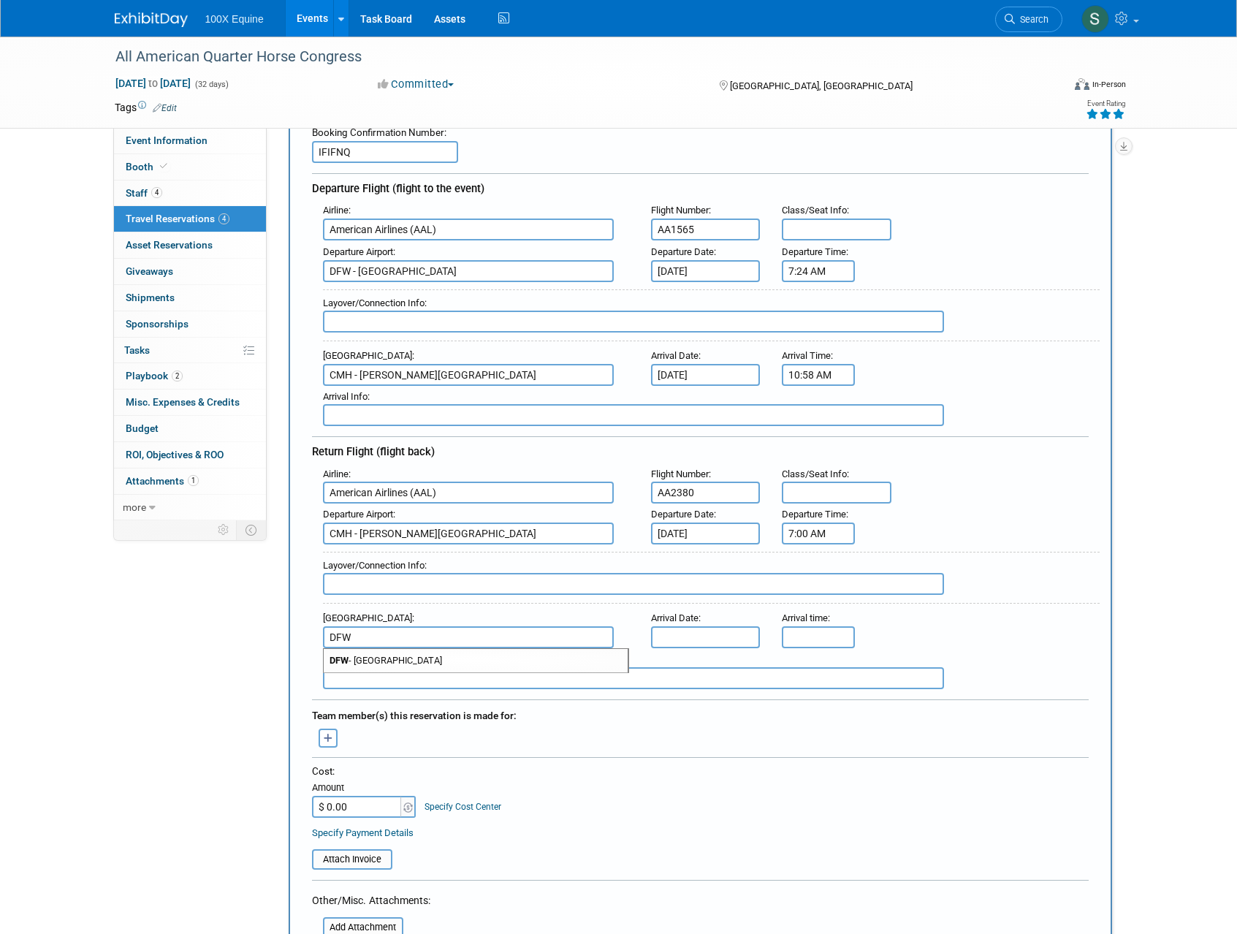
click at [364, 655] on span "DFW - Dallas Fort Worth International Airport" at bounding box center [476, 660] width 304 height 23
type input "DFW - Dallas Fort Worth International Airport"
click at [690, 634] on input "text" at bounding box center [706, 637] width 110 height 22
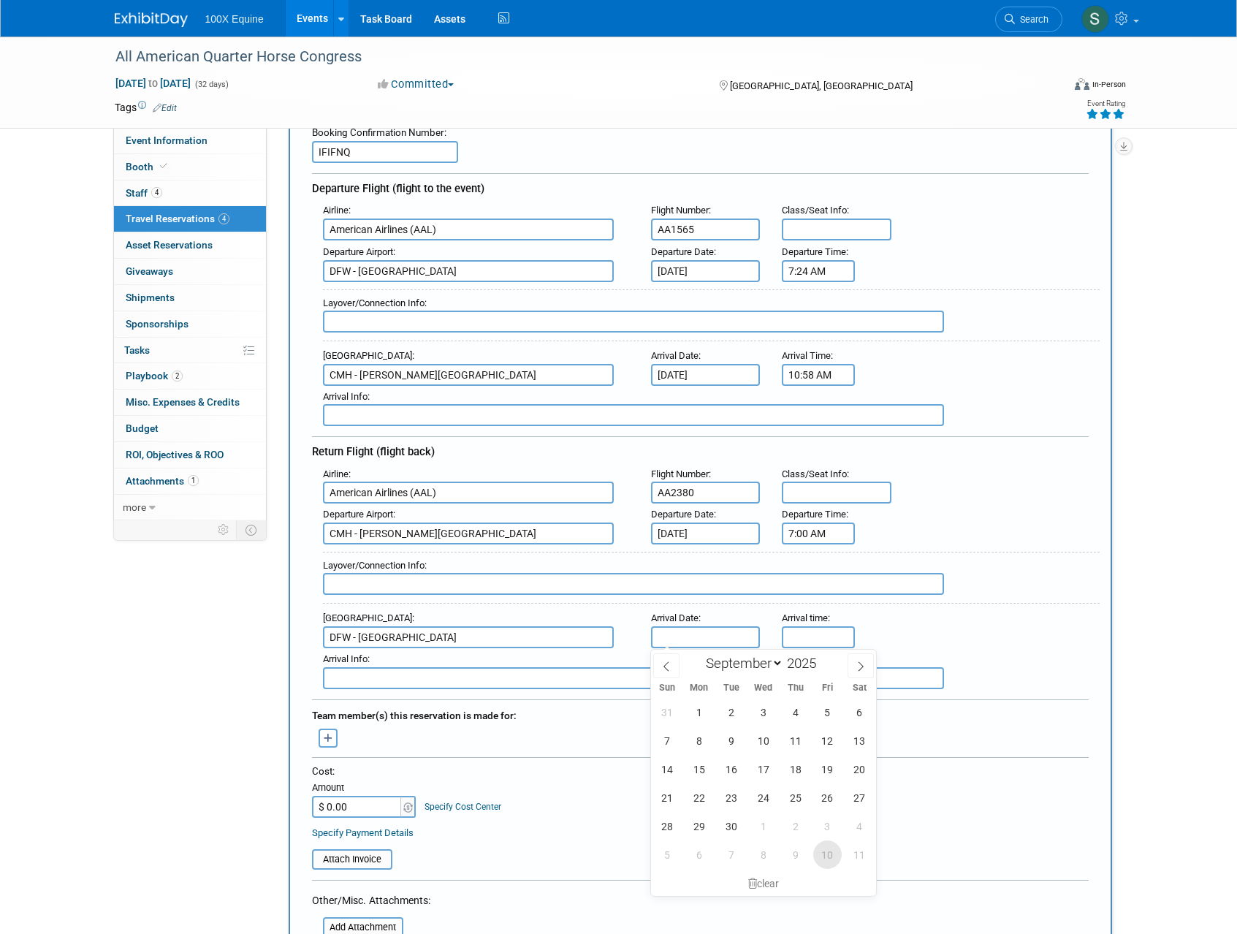
click at [828, 845] on span "10" at bounding box center [827, 854] width 28 height 28
type input "[DATE]"
click at [818, 633] on input "5:00 PM" at bounding box center [818, 637] width 73 height 22
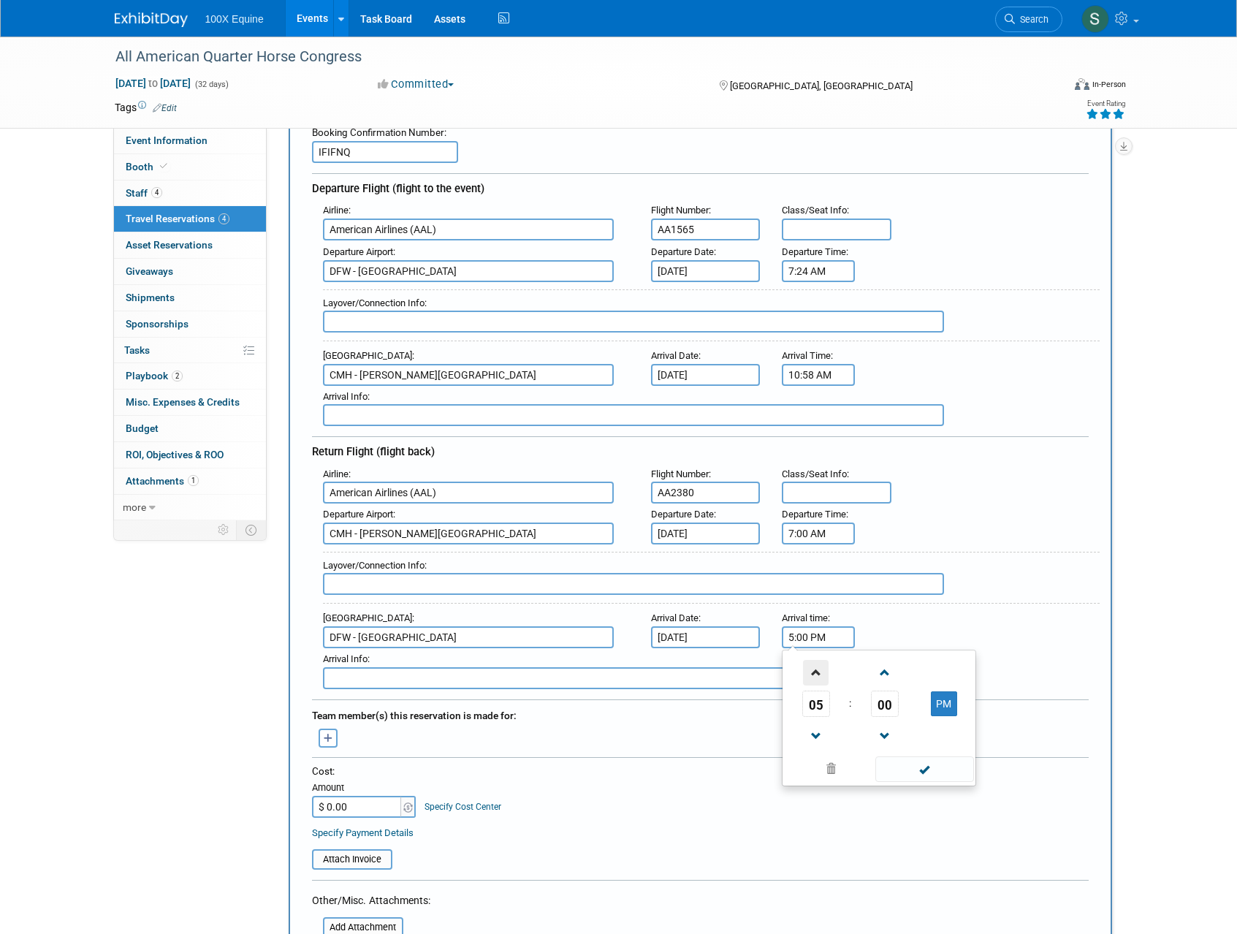
click at [817, 679] on span at bounding box center [816, 673] width 26 height 26
click at [881, 702] on span "00" at bounding box center [885, 703] width 28 height 26
click at [945, 752] on td "55" at bounding box center [949, 751] width 47 height 39
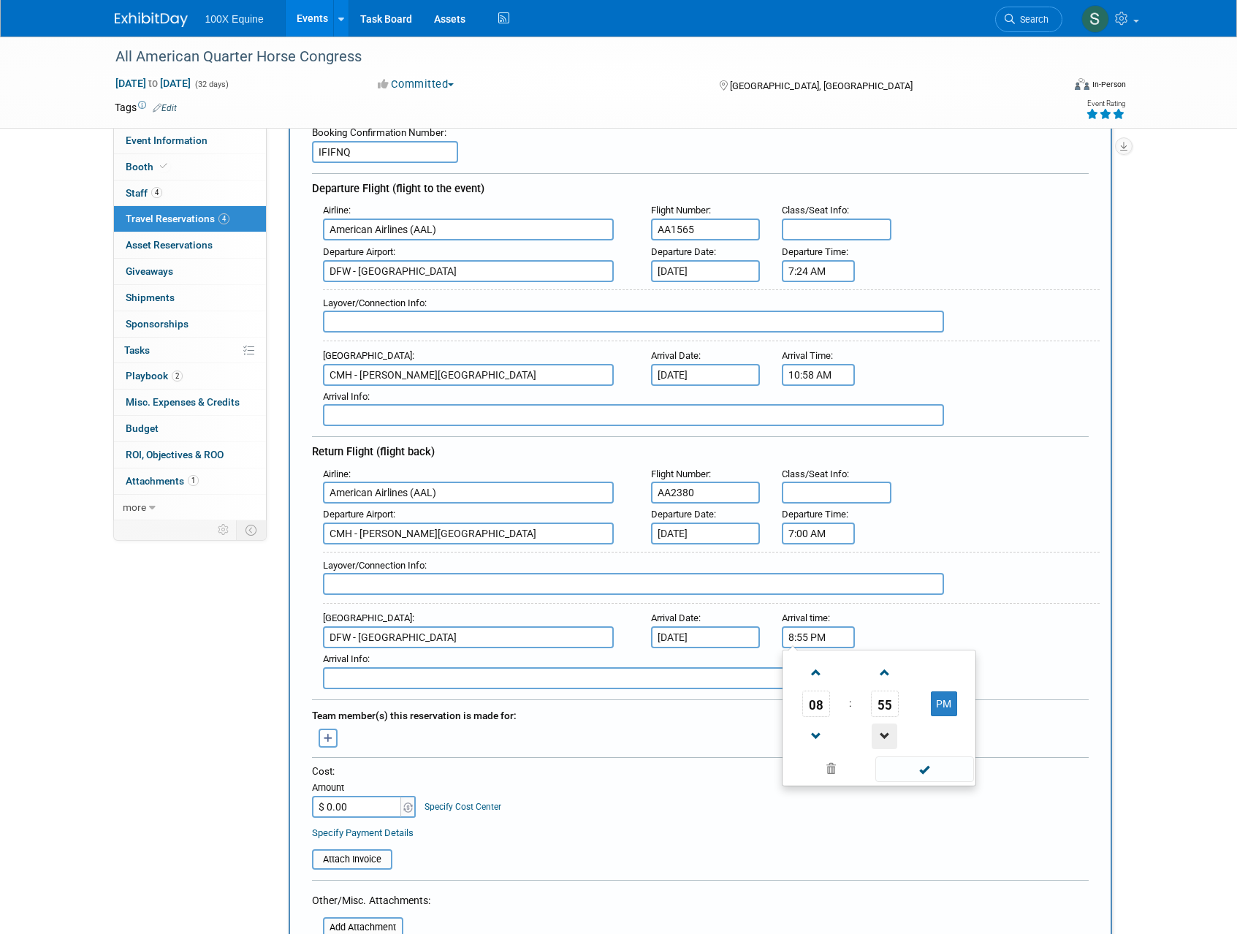
click at [881, 727] on span at bounding box center [885, 736] width 26 height 26
click at [947, 702] on button "PM" at bounding box center [944, 703] width 26 height 25
type input "8:54 AM"
click at [931, 761] on span at bounding box center [924, 769] width 99 height 26
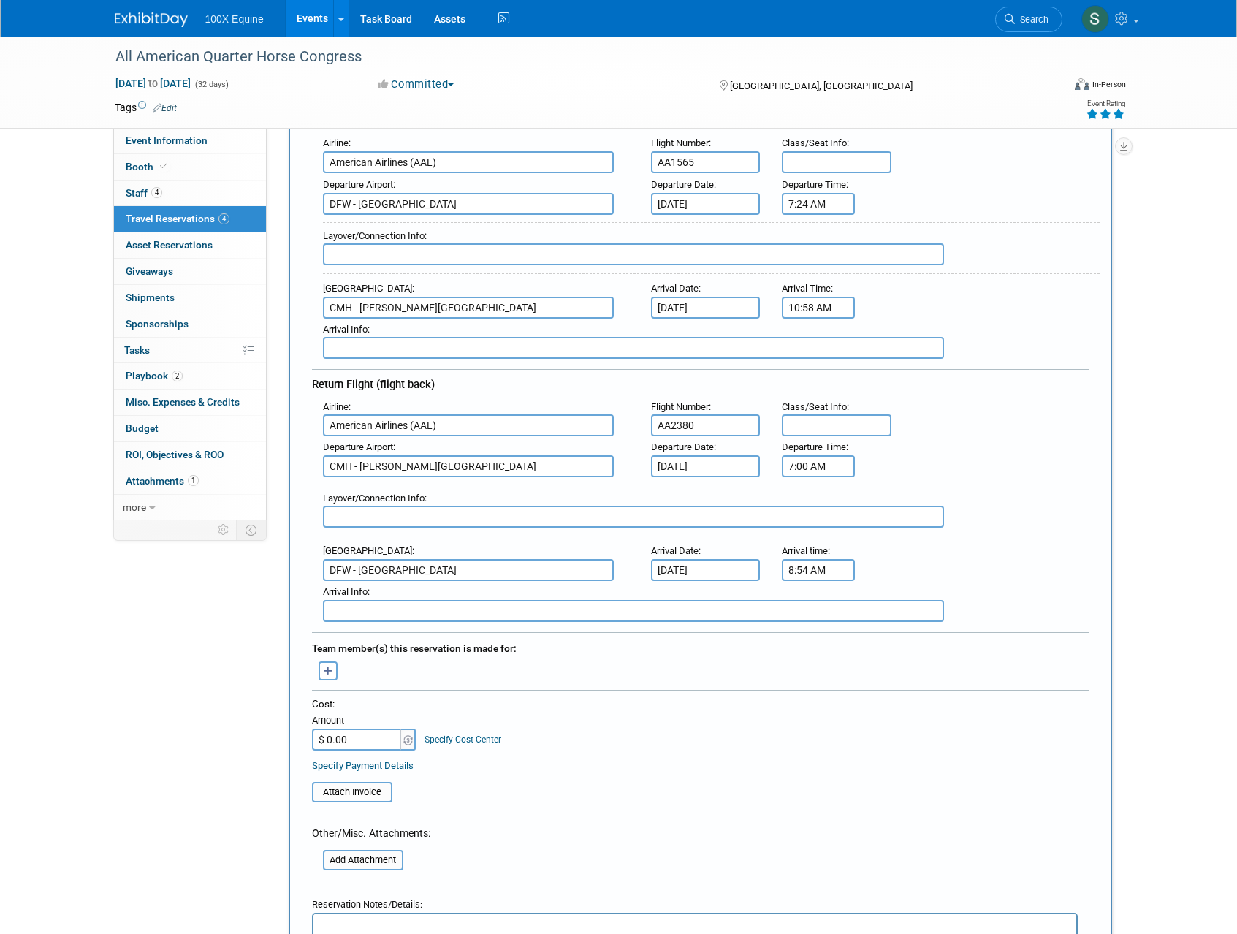
scroll to position [208, 0]
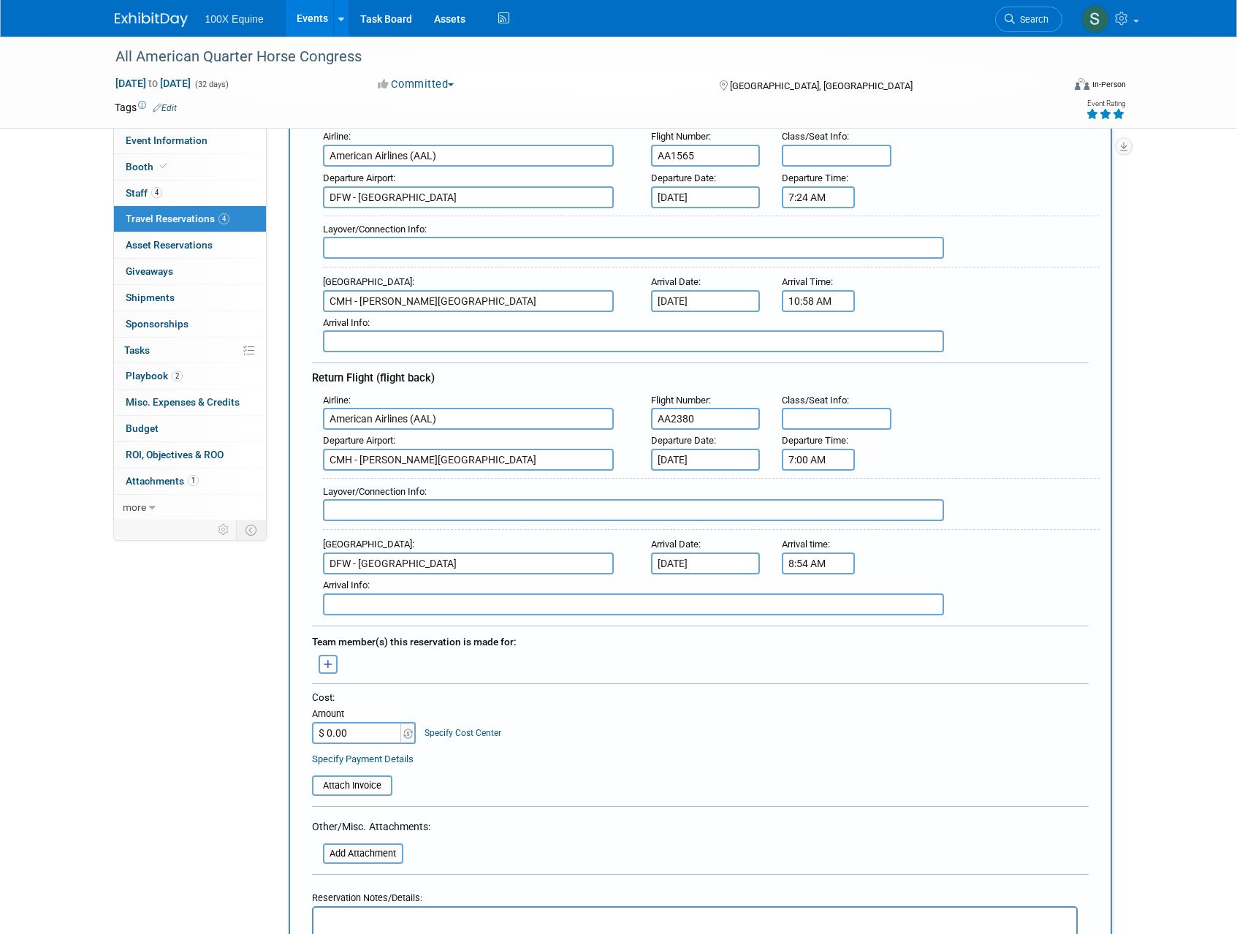
click at [324, 666] on icon "button" at bounding box center [328, 664] width 9 height 9
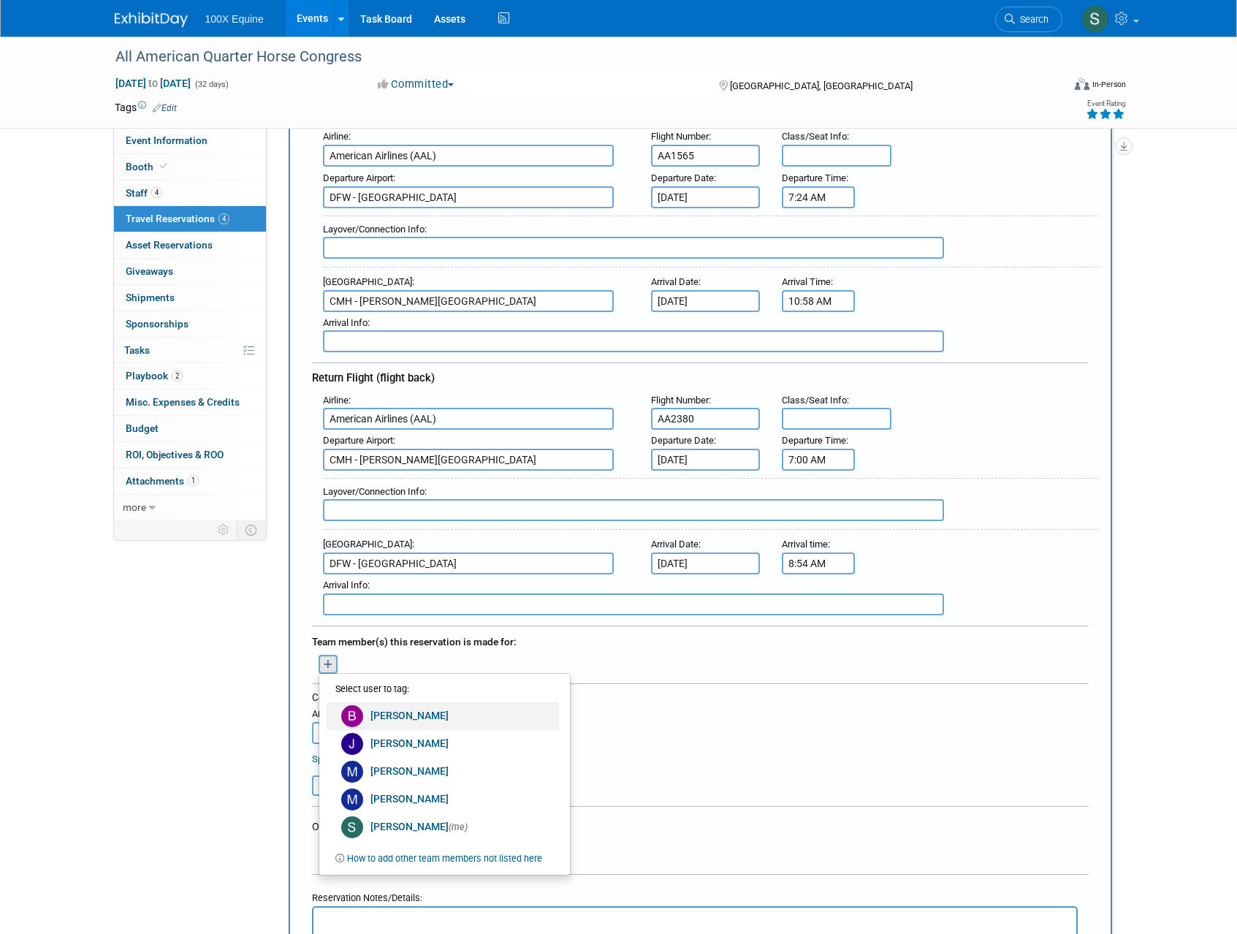
click at [375, 714] on link "[PERSON_NAME]" at bounding box center [443, 716] width 232 height 28
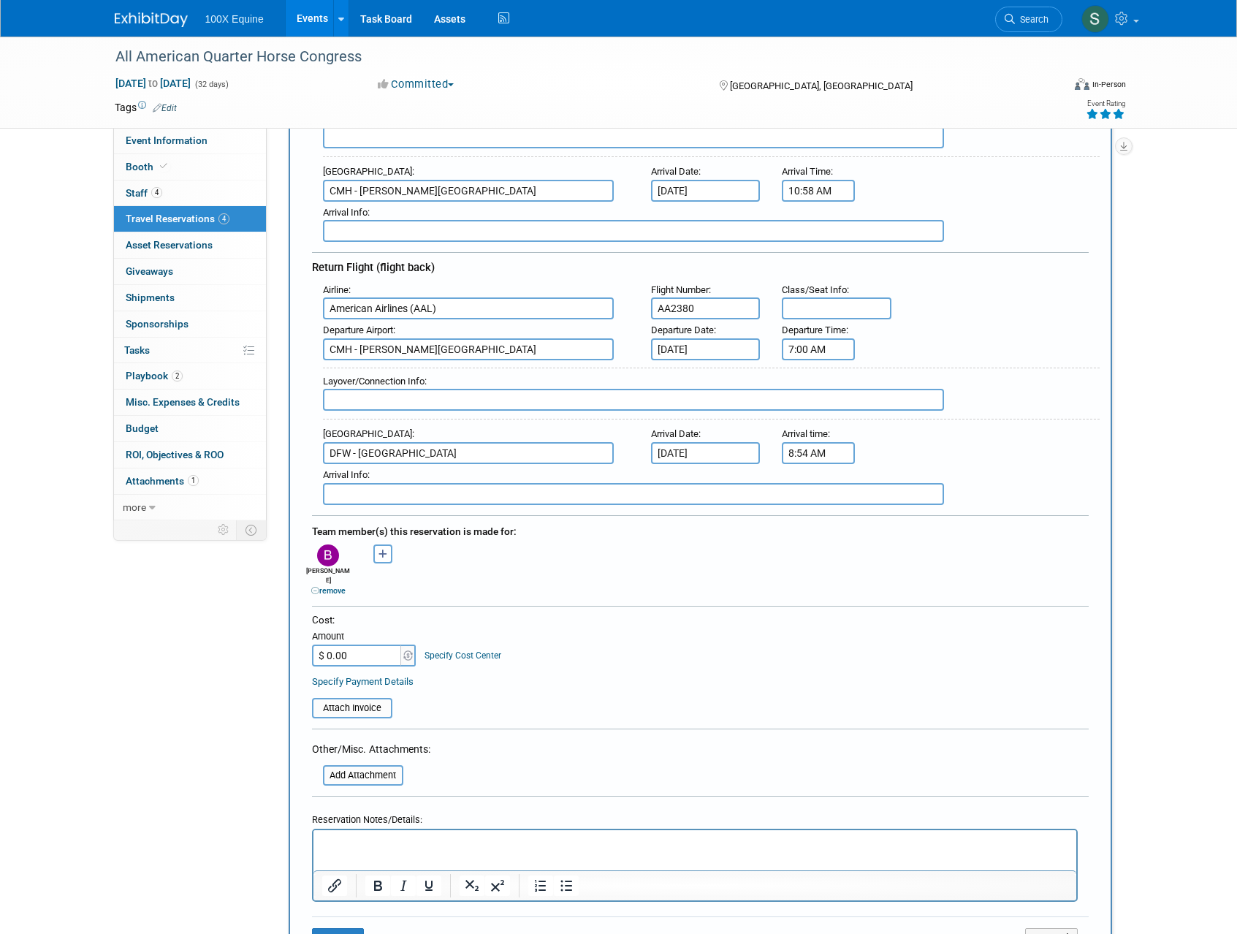
scroll to position [397, 0]
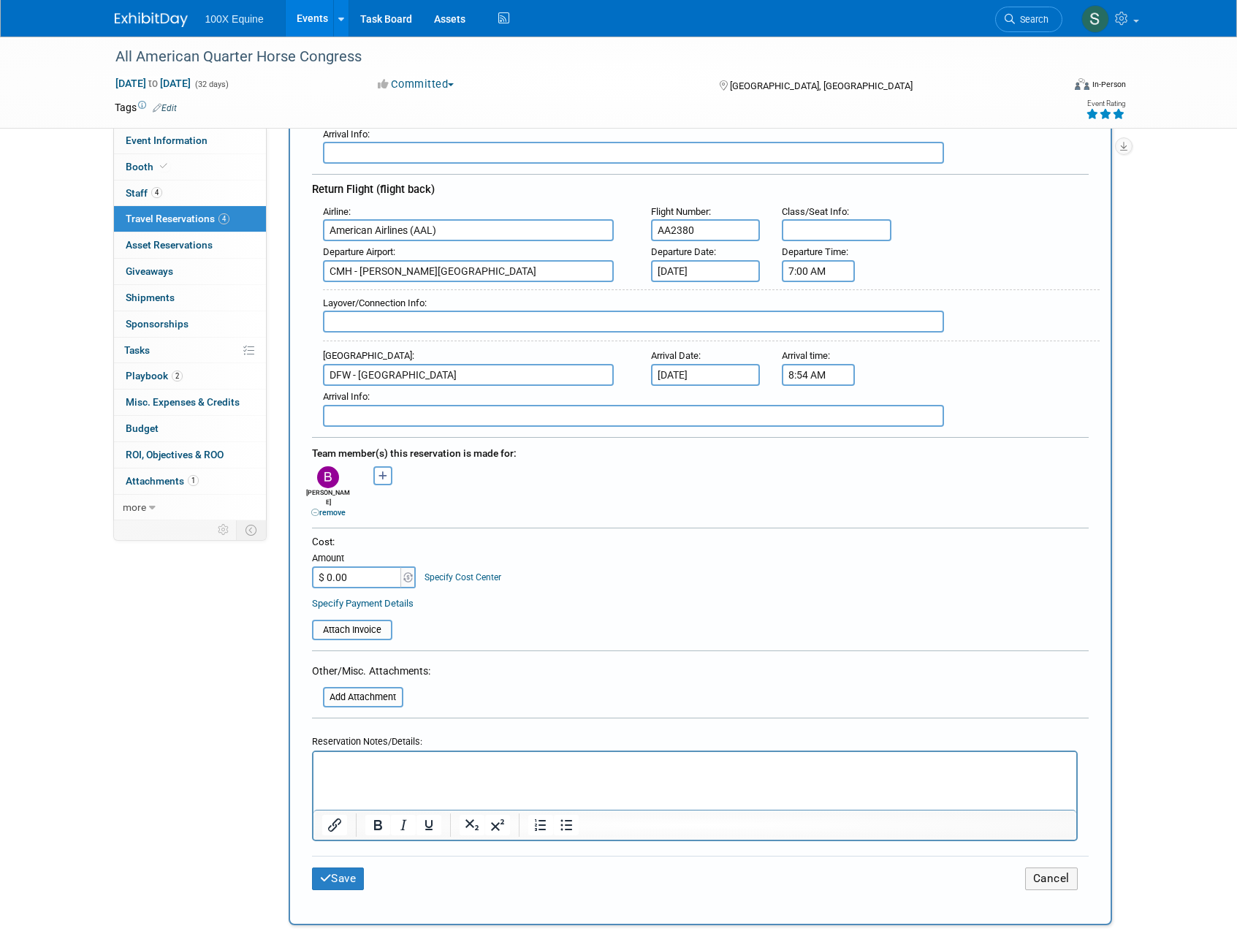
click at [338, 566] on input "$ 0.00" at bounding box center [357, 577] width 91 height 22
type input "$ 392.96"
click at [690, 624] on table "Attach Invoice" at bounding box center [700, 623] width 777 height 34
click at [353, 598] on link "Specify Payment Details" at bounding box center [363, 603] width 102 height 11
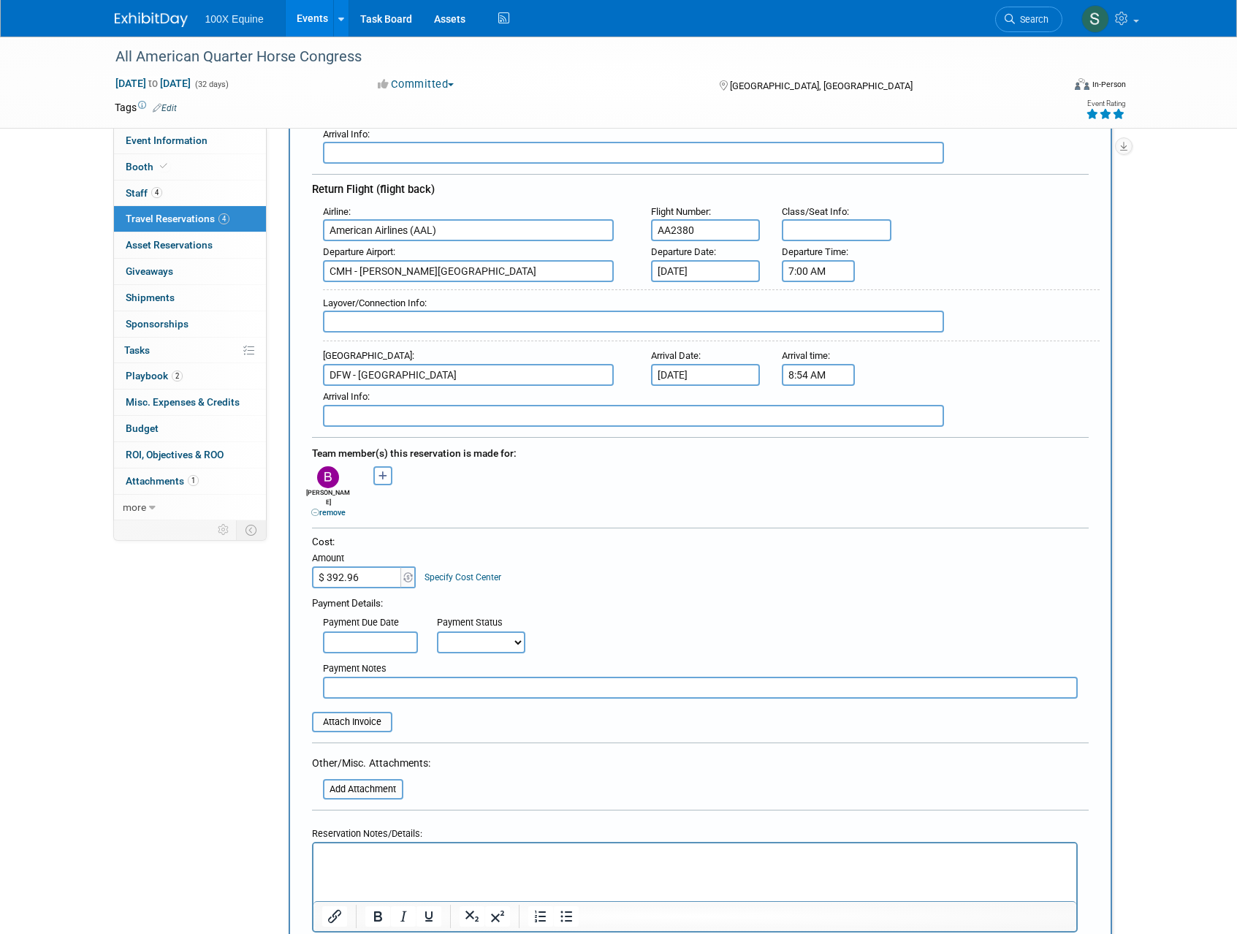
click at [493, 631] on select "Not Paid Yet Partially Paid Paid in Full" at bounding box center [481, 642] width 88 height 22
select select "1"
click at [437, 631] on select "Not Paid Yet Partially Paid Paid in Full" at bounding box center [481, 642] width 88 height 22
click at [487, 742] on div at bounding box center [700, 747] width 777 height 11
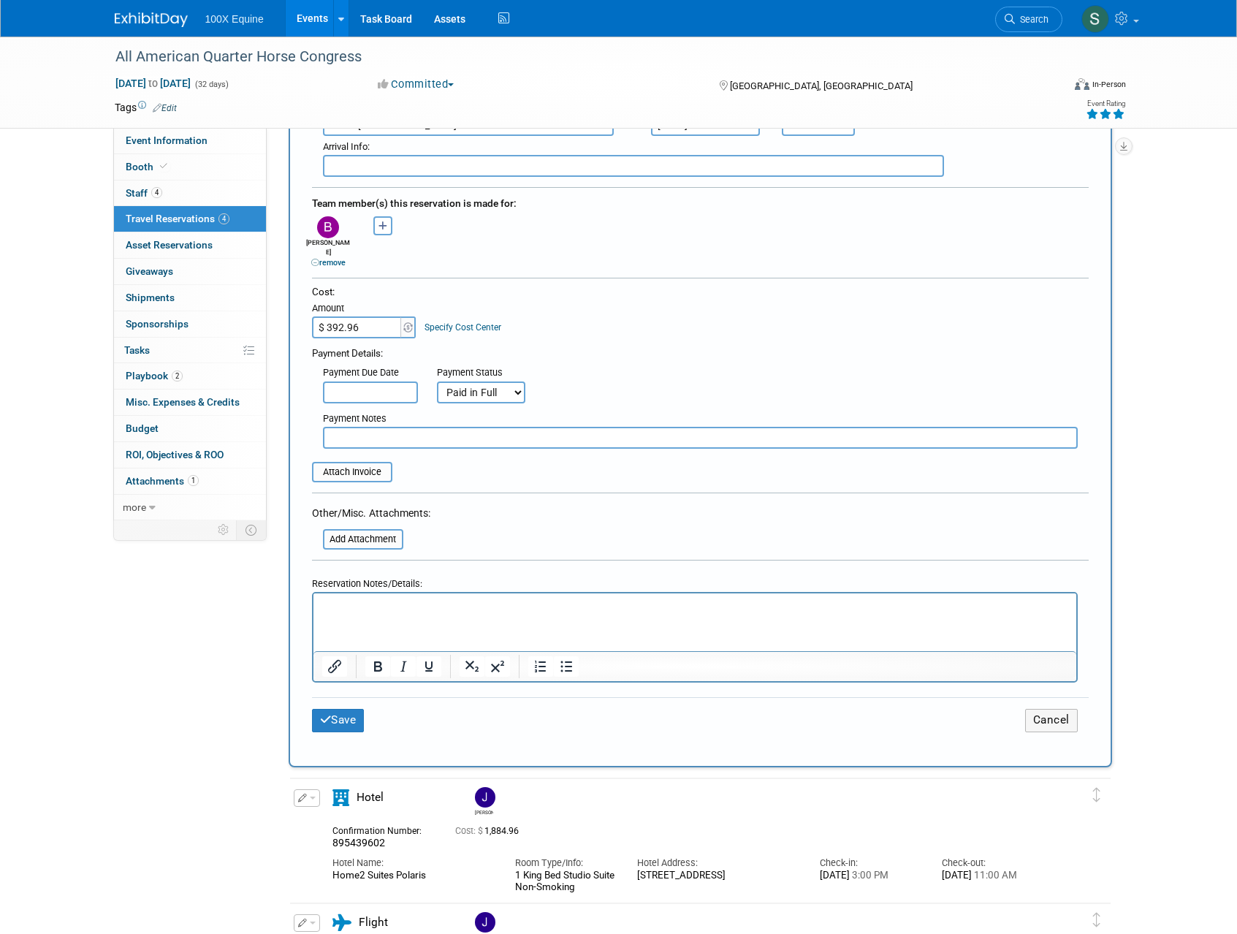
scroll to position [654, 0]
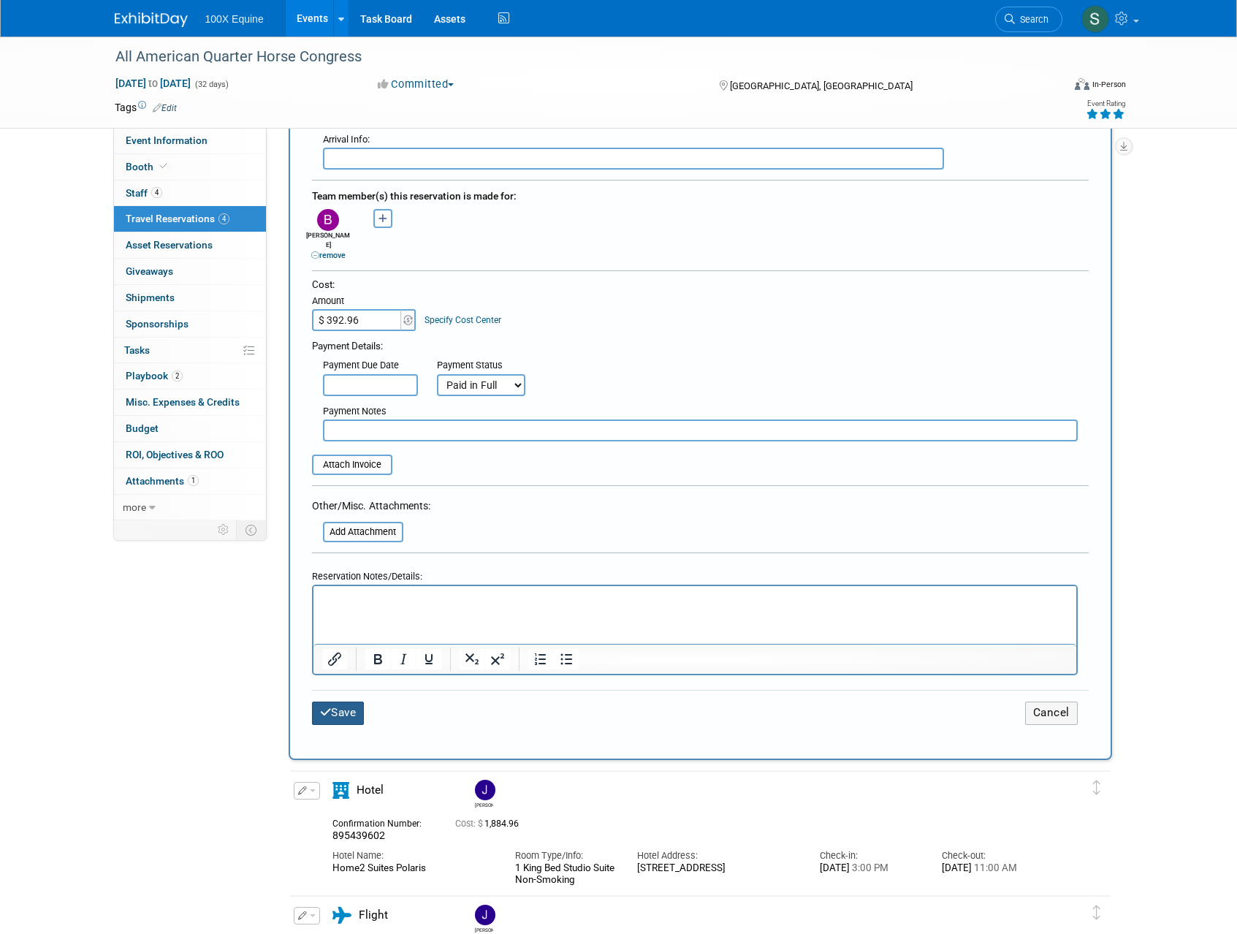
click at [341, 711] on button "Save" at bounding box center [338, 712] width 53 height 23
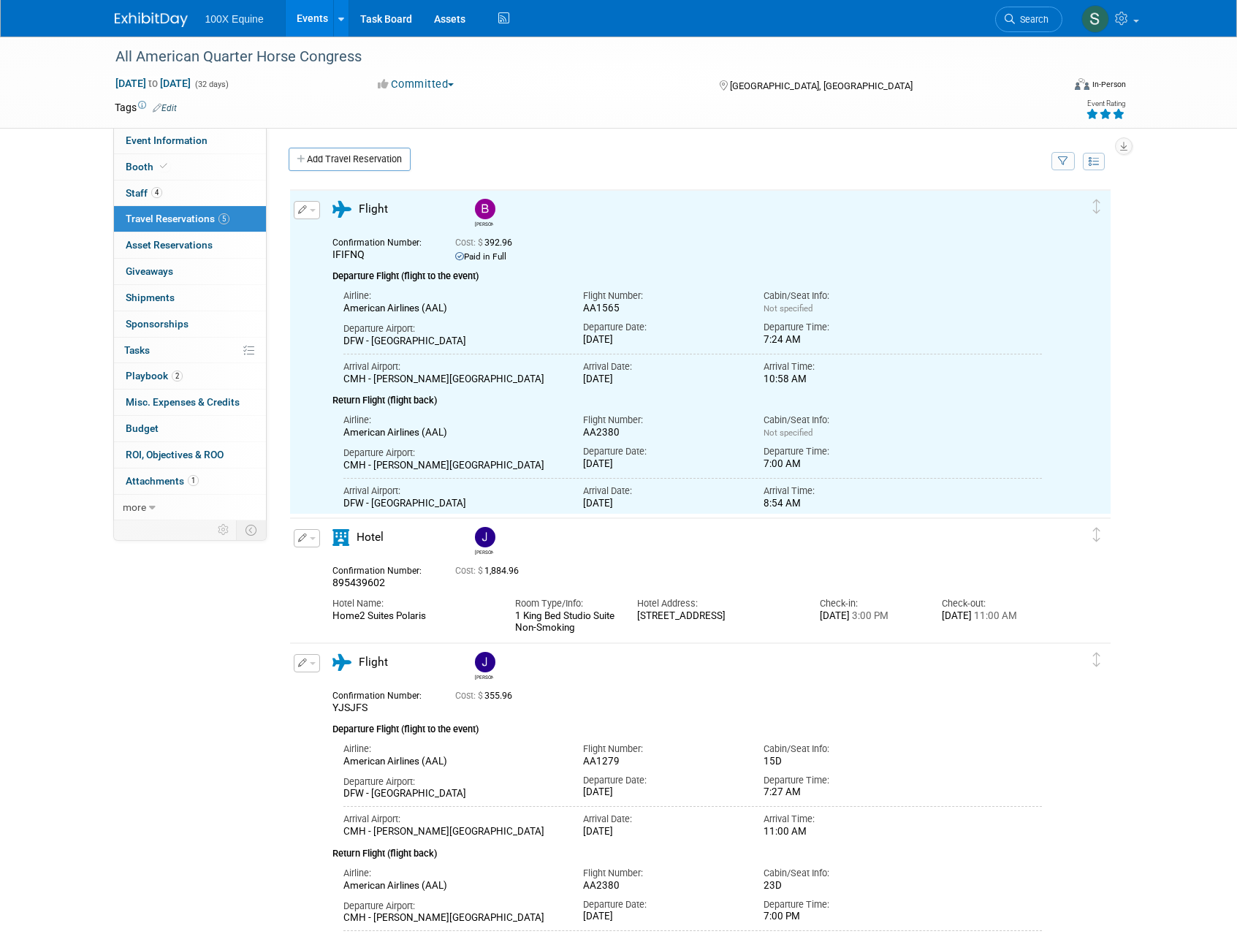
scroll to position [0, 0]
click at [390, 167] on link "Add Travel Reservation" at bounding box center [350, 159] width 122 height 23
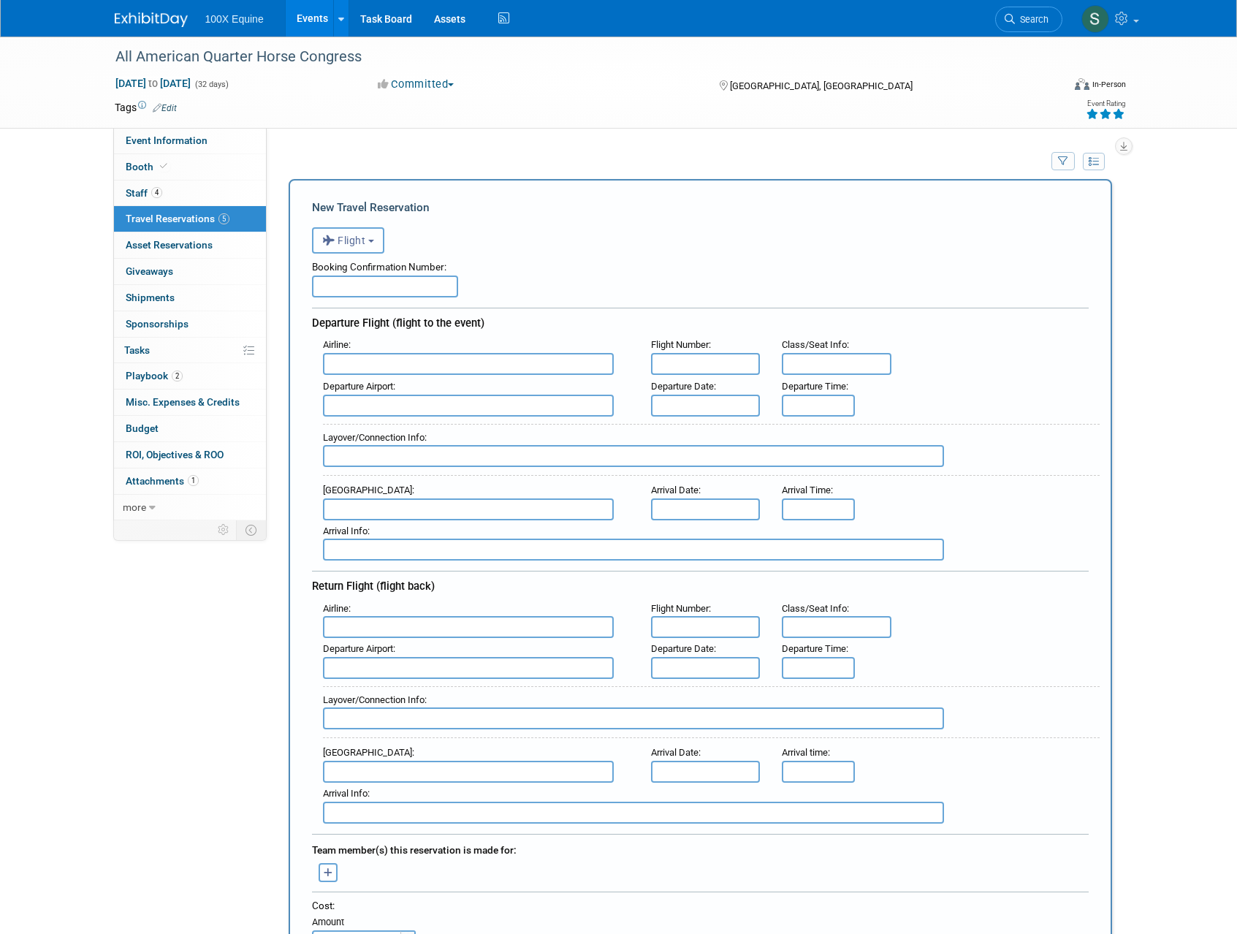
click at [365, 249] on button "Flight" at bounding box center [348, 240] width 72 height 26
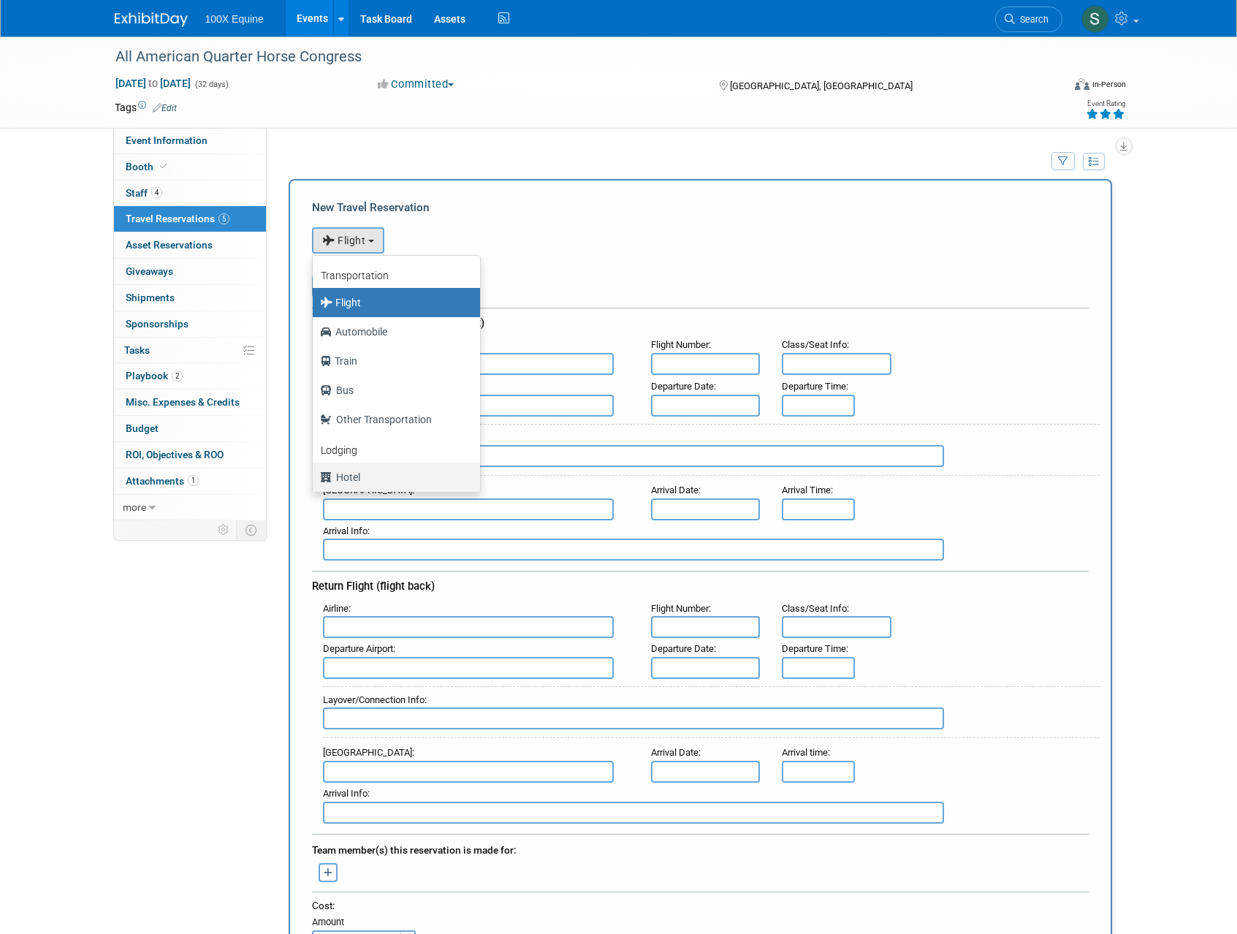
click at [363, 482] on label "Hotel" at bounding box center [392, 476] width 145 height 23
click at [315, 480] on input "Hotel" at bounding box center [309, 474] width 9 height 9
select select "6"
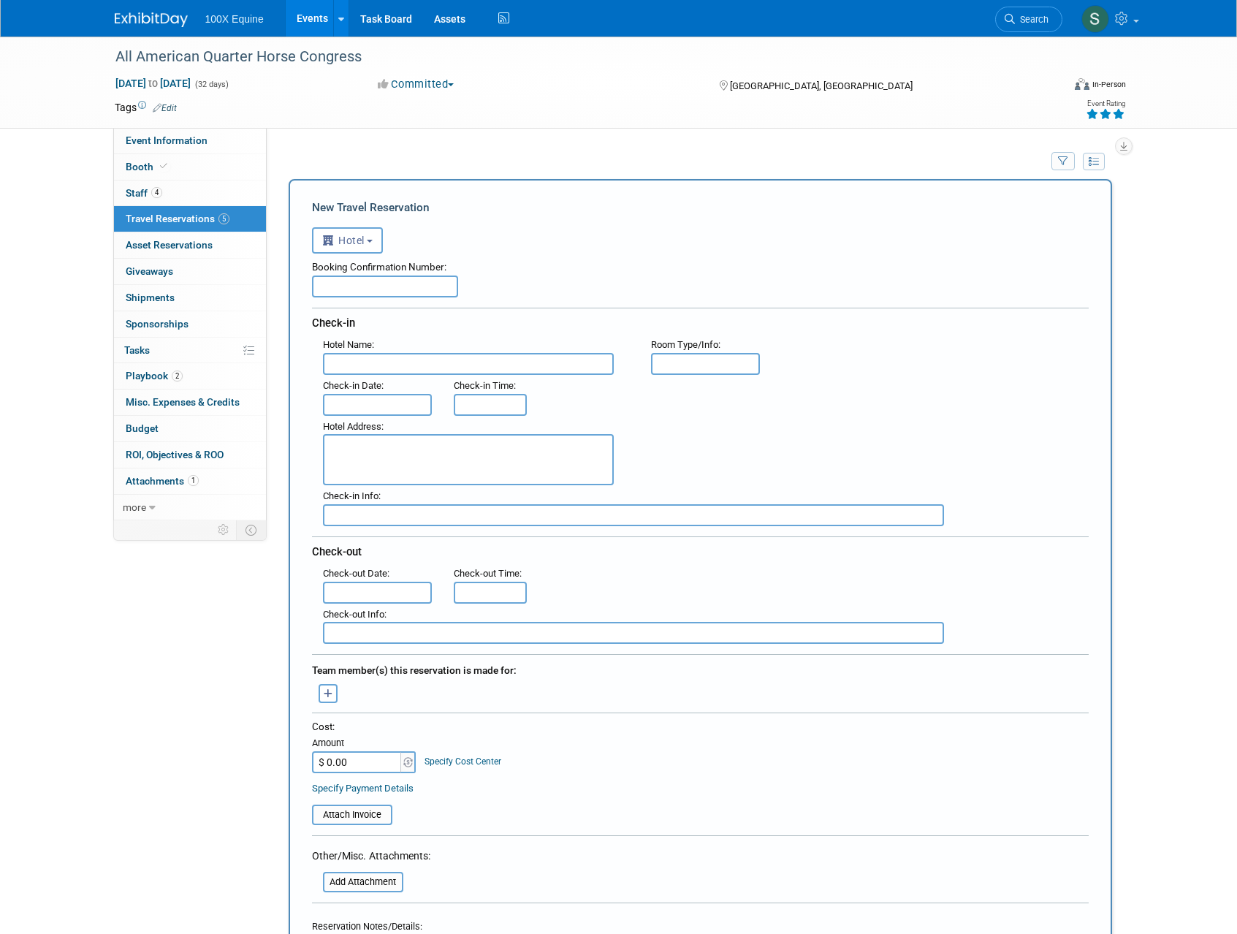
click at [348, 278] on input "text" at bounding box center [385, 286] width 146 height 22
type input "91886843"
type input "Home2 Suites Polaris"
type input "1 King Bed Studio Suite"
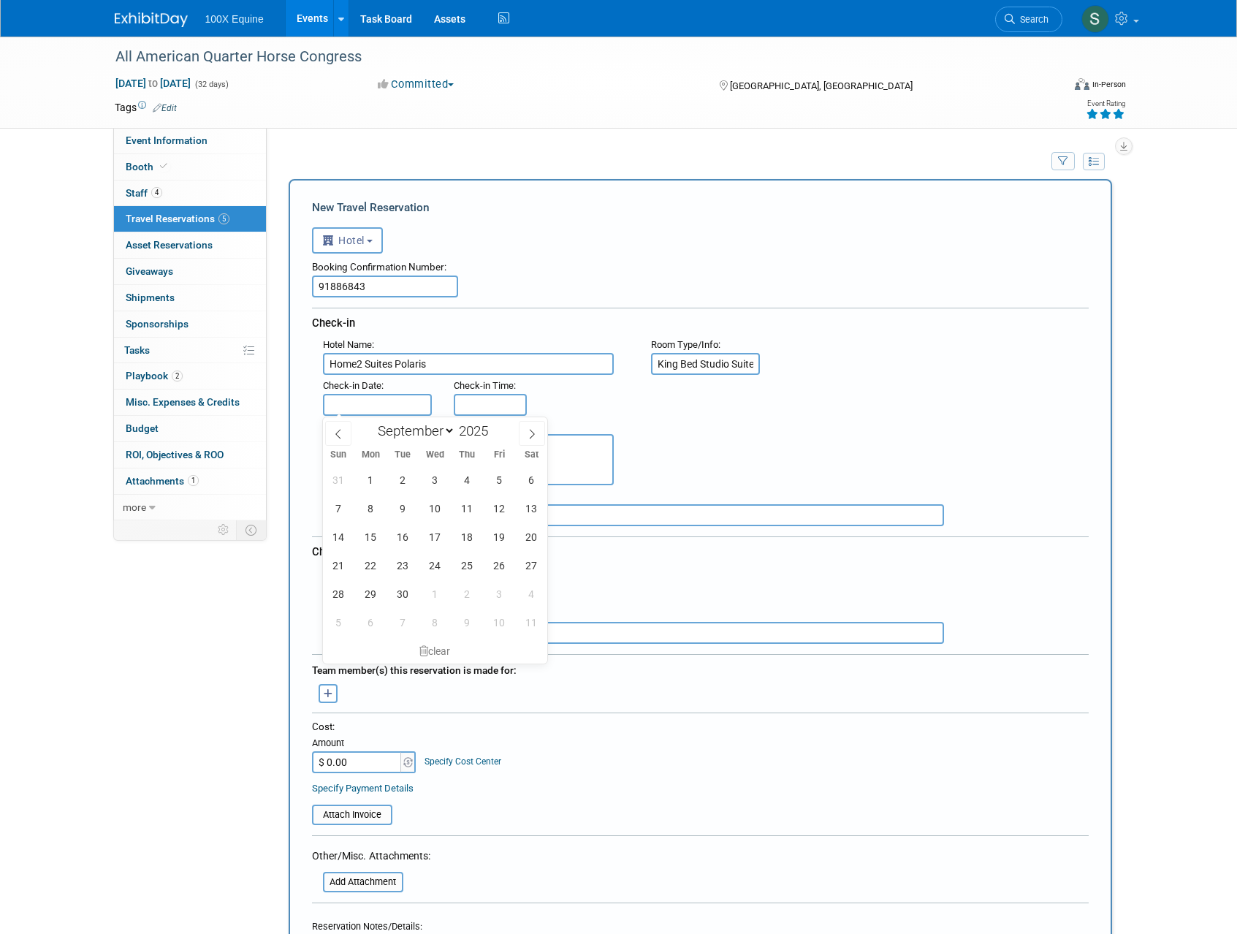
scroll to position [0, 0]
click at [464, 603] on span "2" at bounding box center [467, 593] width 28 height 28
type input "[DATE]"
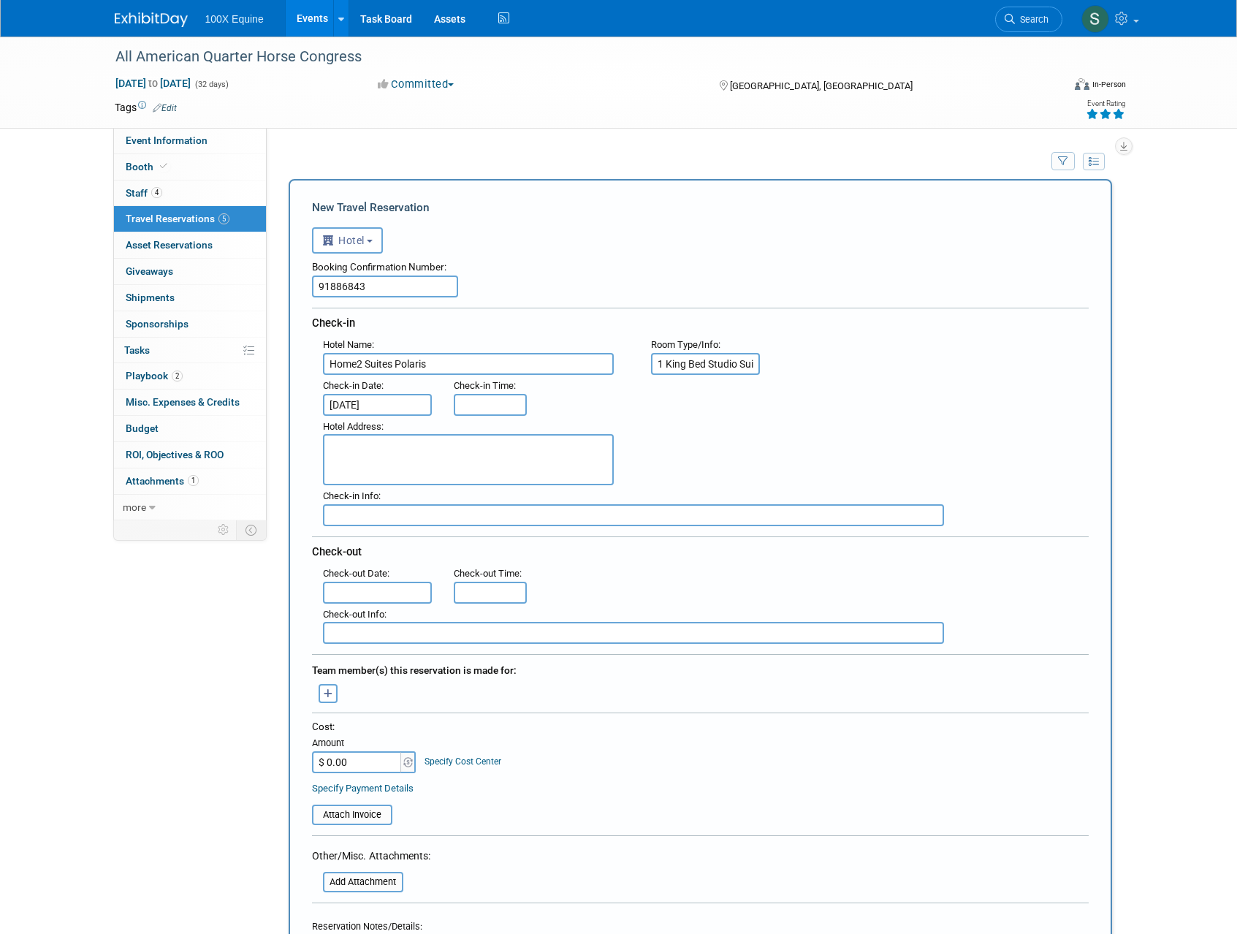
type input "3:00 PM"
click at [481, 408] on input "3:00 PM" at bounding box center [490, 405] width 73 height 22
click at [592, 535] on span at bounding box center [596, 537] width 99 height 26
click at [413, 454] on textarea at bounding box center [468, 459] width 291 height 51
type textarea "9101 Lyra Dr., Columbus, OH, United States 43240"
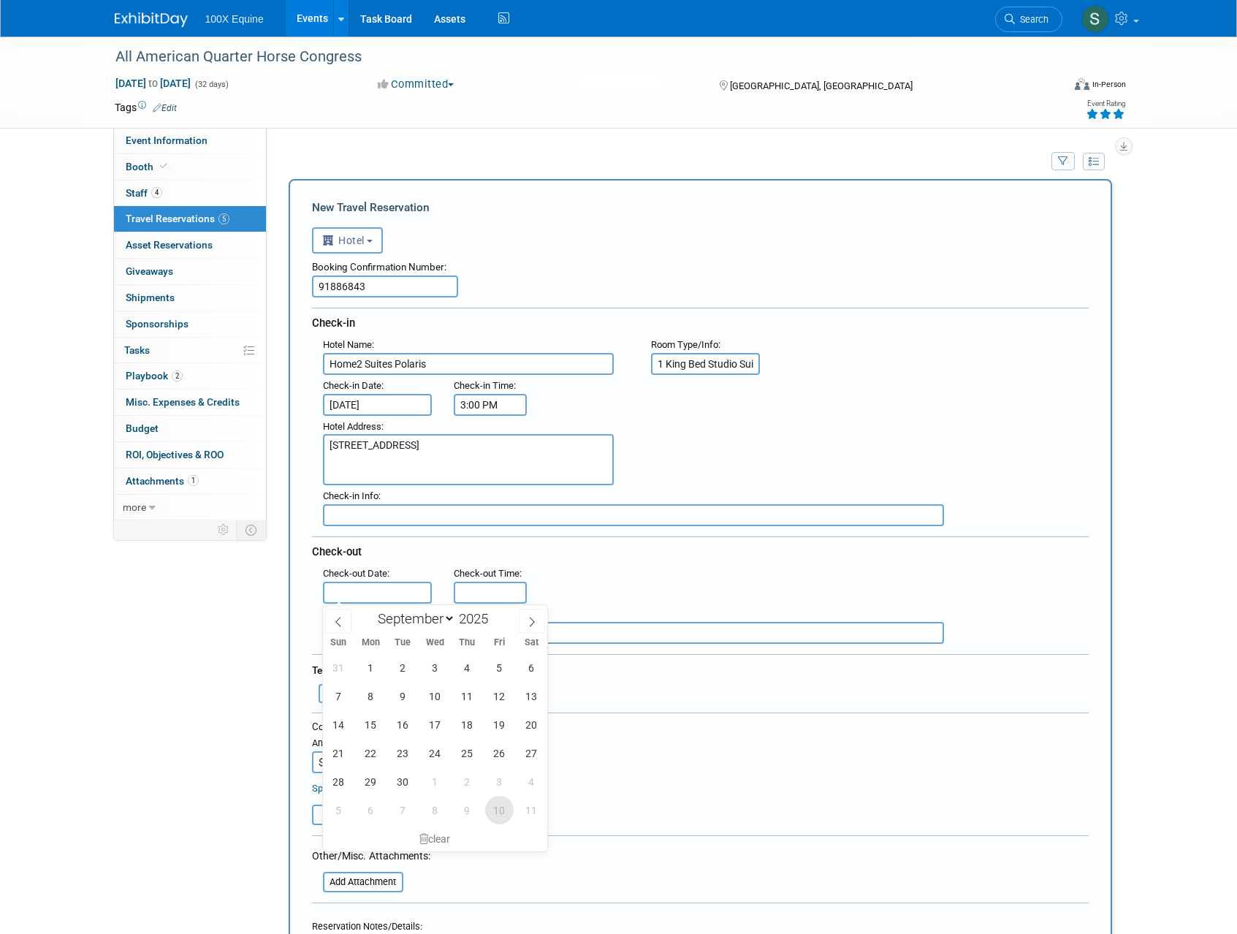
click at [491, 806] on span "10" at bounding box center [499, 810] width 28 height 28
type input "[DATE]"
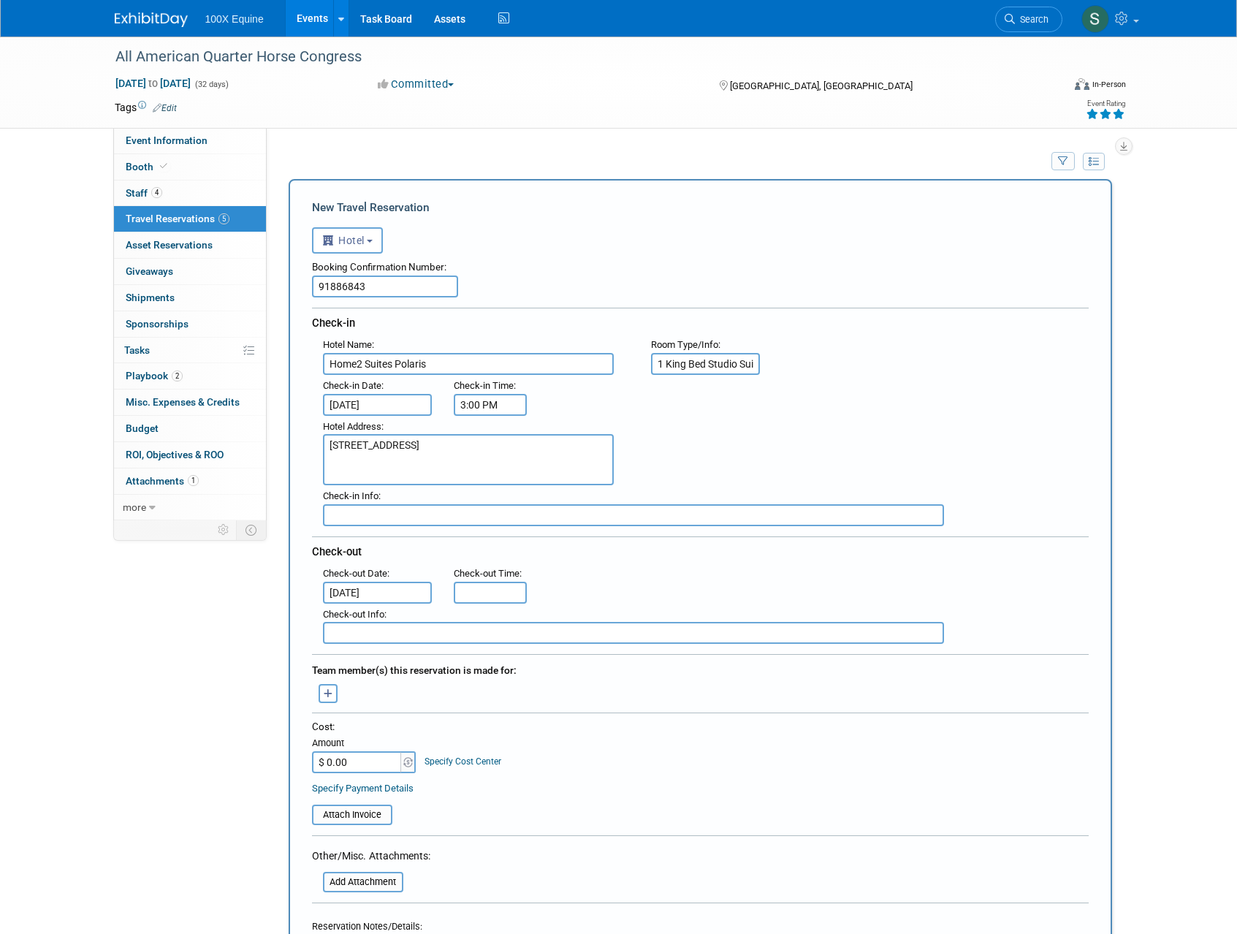
type input "11:00 AM"
click at [489, 591] on input "11:00 AM" at bounding box center [490, 592] width 73 height 22
click at [610, 720] on span at bounding box center [596, 725] width 99 height 26
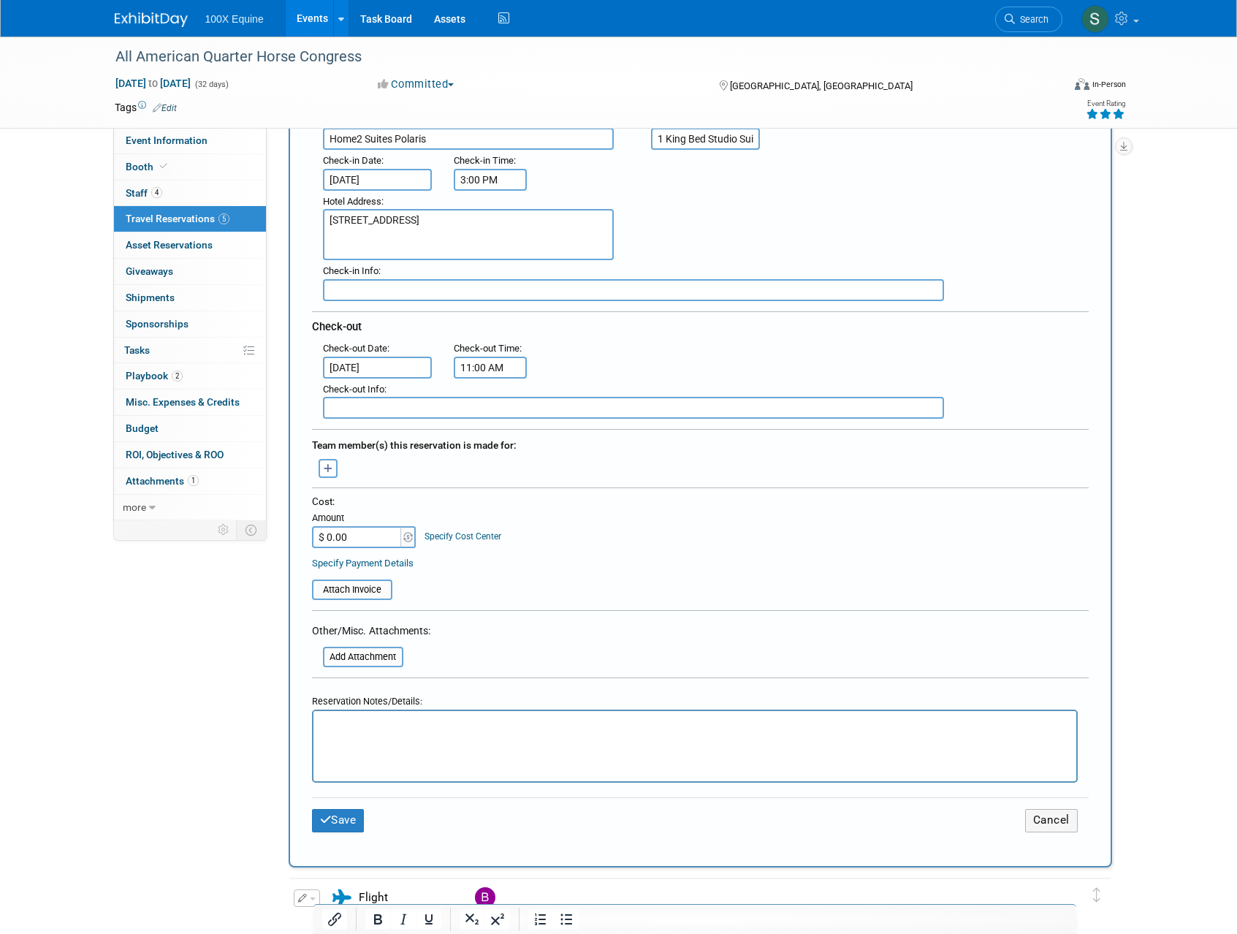
scroll to position [299, 0]
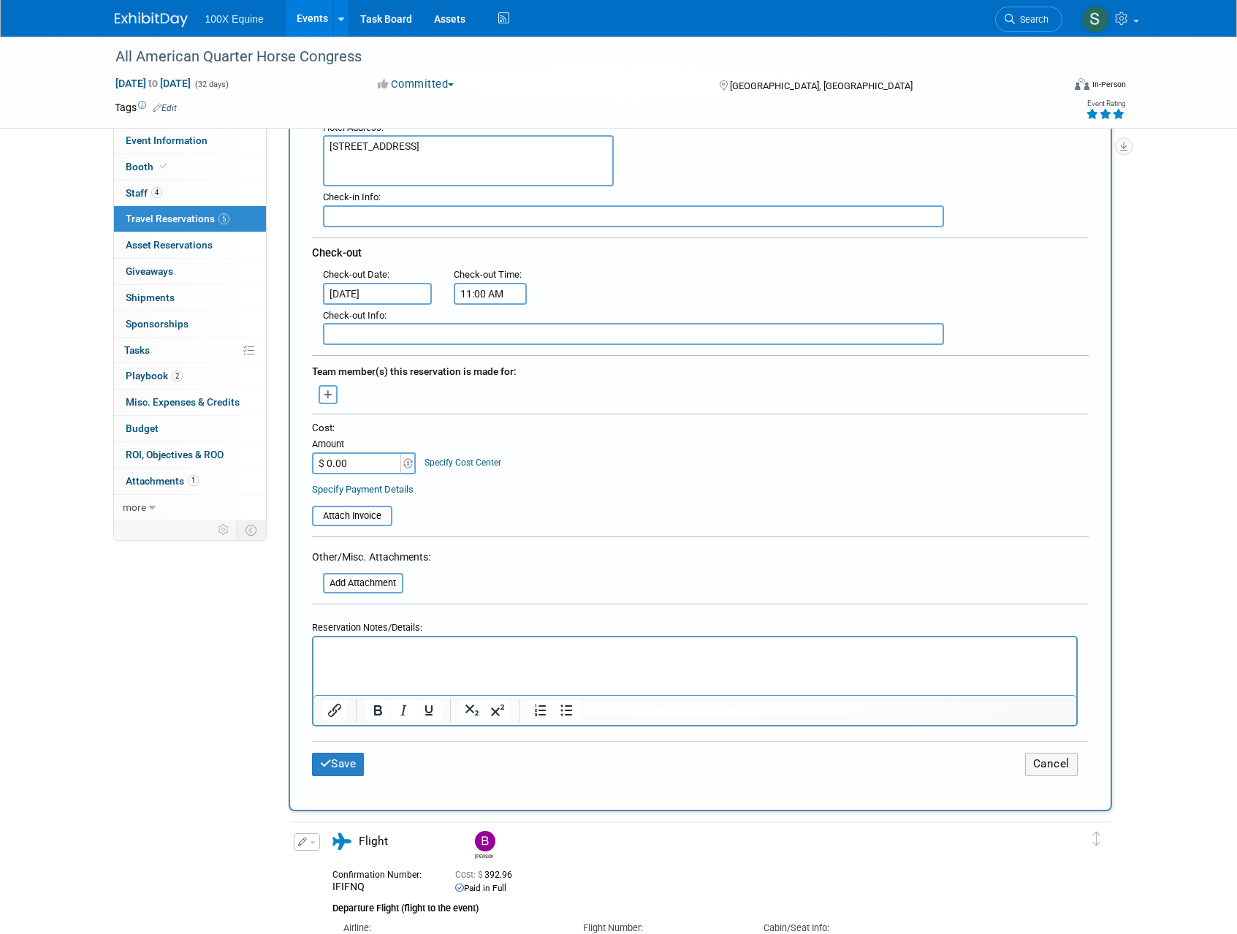
click at [365, 457] on input "$ 0.00" at bounding box center [357, 463] width 91 height 22
type input "$ 1,440.38"
click at [392, 488] on link "Specify Payment Details" at bounding box center [363, 489] width 102 height 11
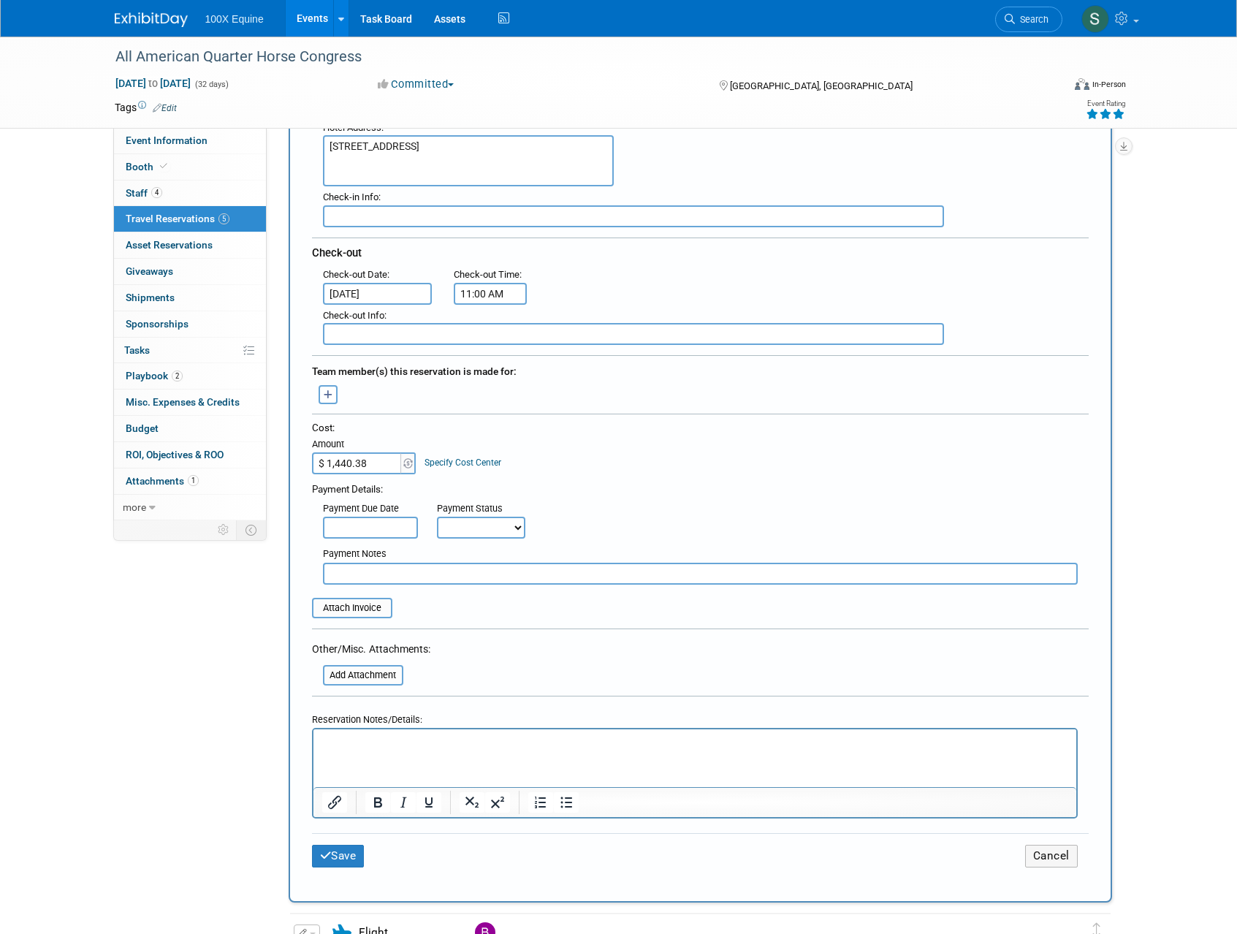
click at [496, 521] on select "Not Paid Yet Partially Paid Paid in Full" at bounding box center [481, 527] width 88 height 22
select select "1"
click at [437, 516] on select "Not Paid Yet Partially Paid Paid in Full" at bounding box center [481, 527] width 88 height 22
click at [629, 531] on div "Payment Due Date Payment Status Not Paid Yet Partially Paid Paid in Full Next P…" at bounding box center [700, 517] width 798 height 42
click at [344, 863] on button "Save" at bounding box center [338, 855] width 53 height 23
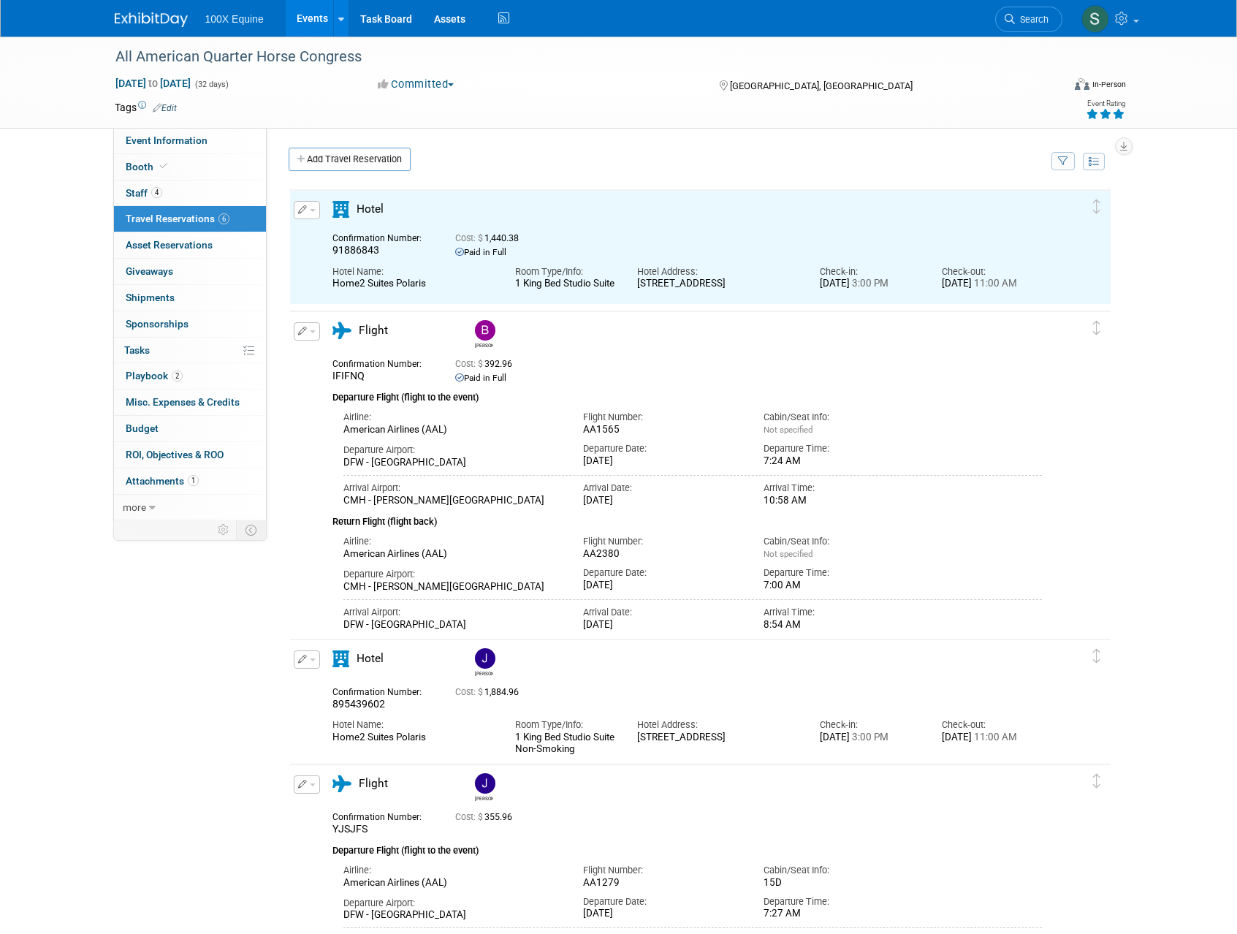
scroll to position [0, 0]
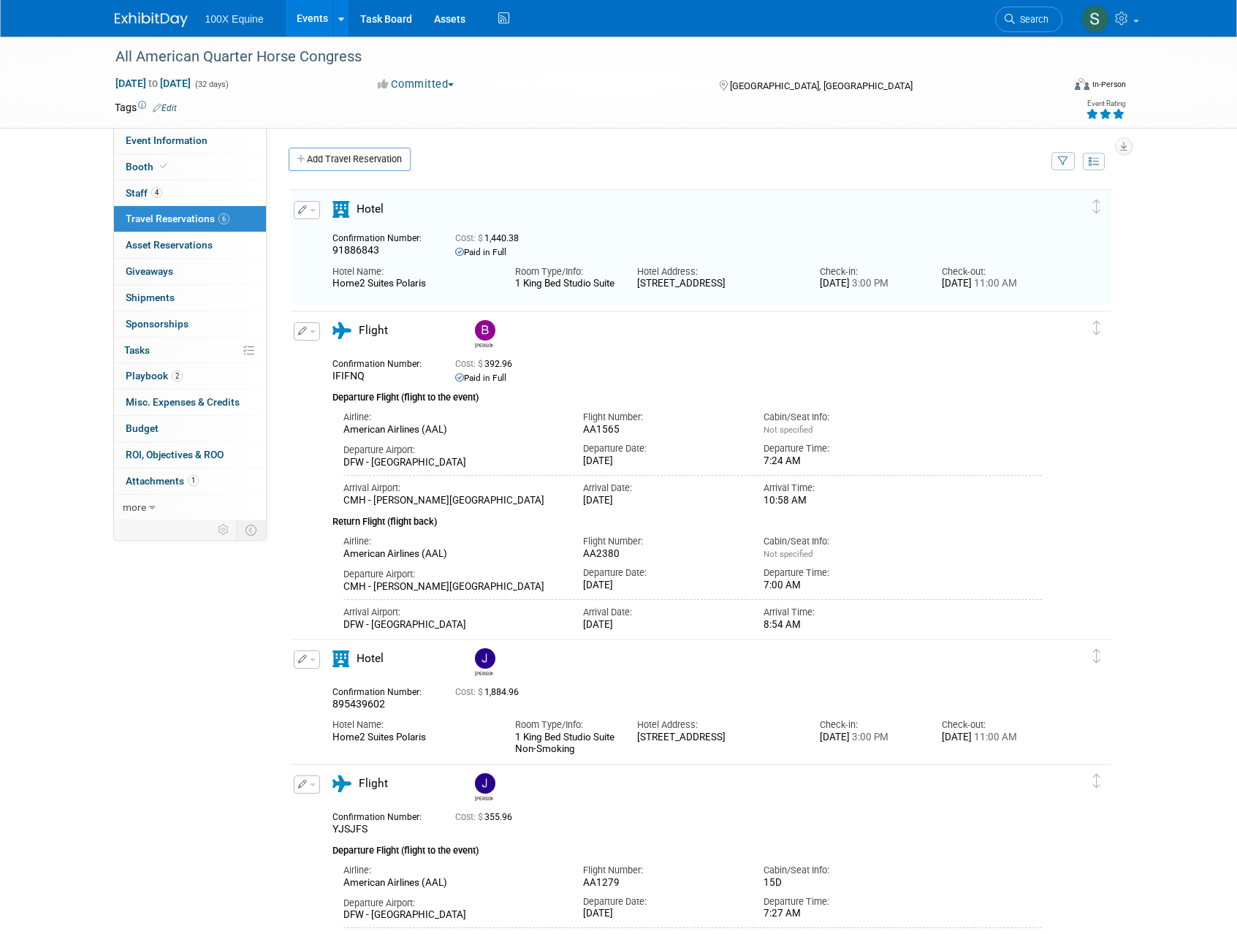
click at [498, 213] on div "Hotel" at bounding box center [687, 214] width 732 height 26
click at [306, 204] on button "button" at bounding box center [307, 210] width 26 height 18
click at [319, 240] on button "Edit Reservation" at bounding box center [355, 235] width 123 height 21
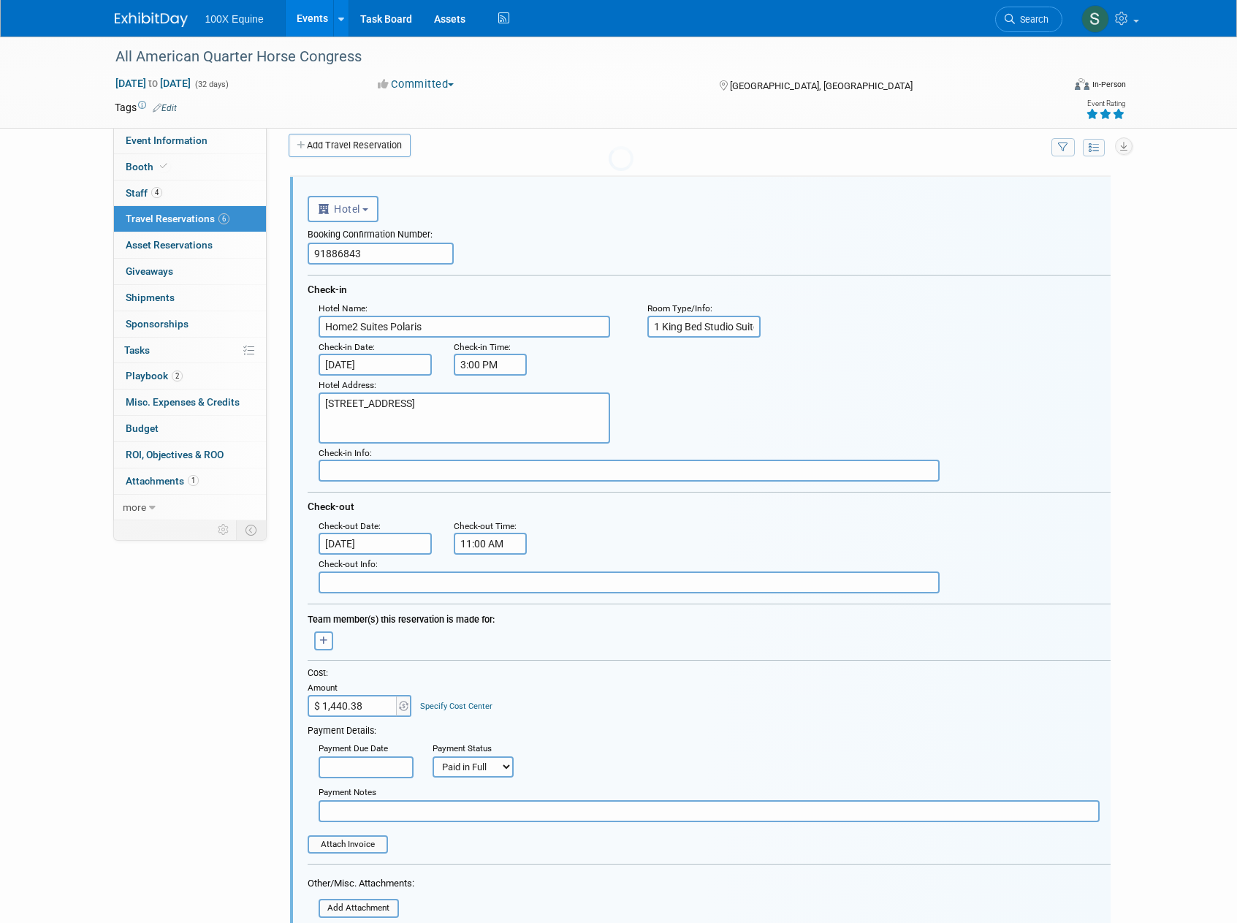
scroll to position [24, 0]
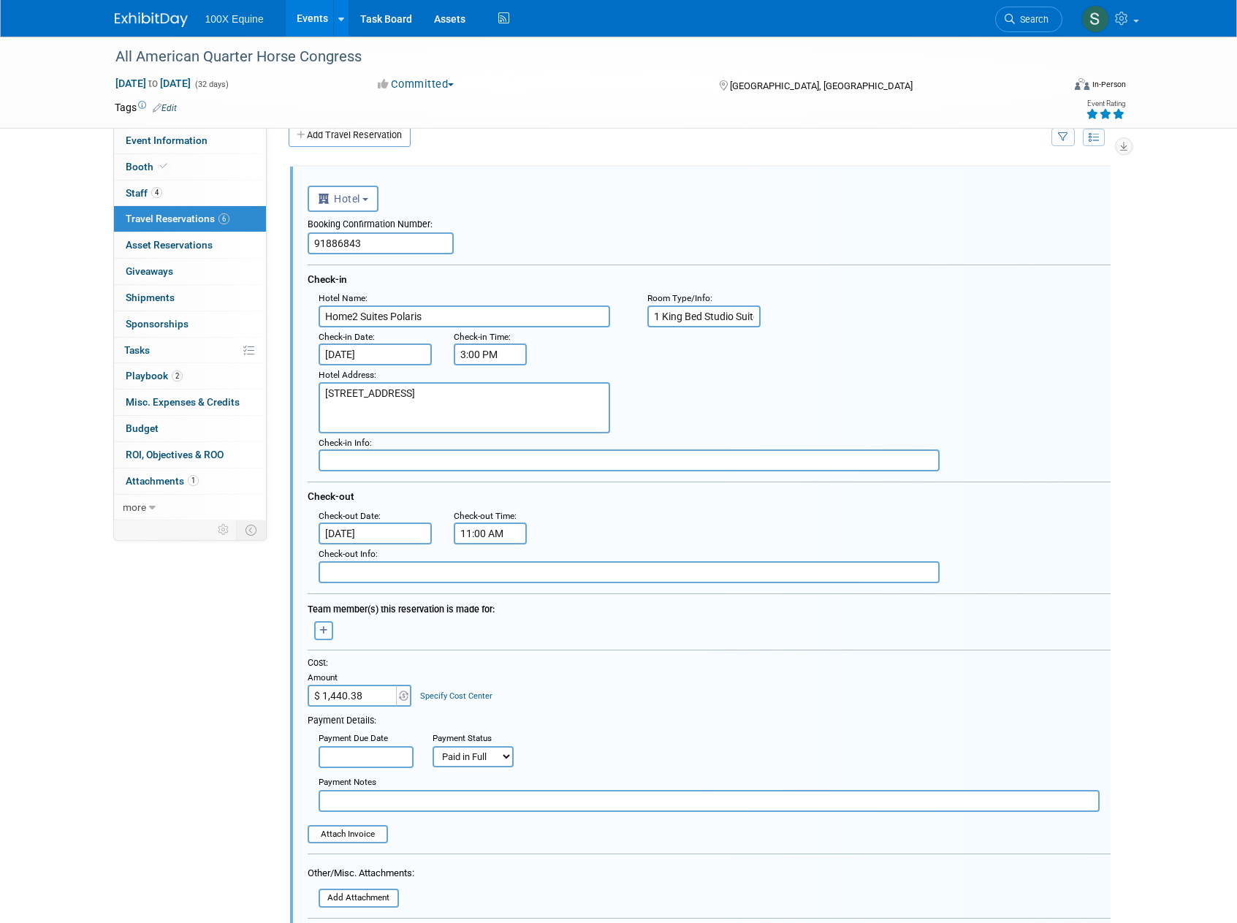
click at [330, 634] on button "button" at bounding box center [323, 630] width 19 height 19
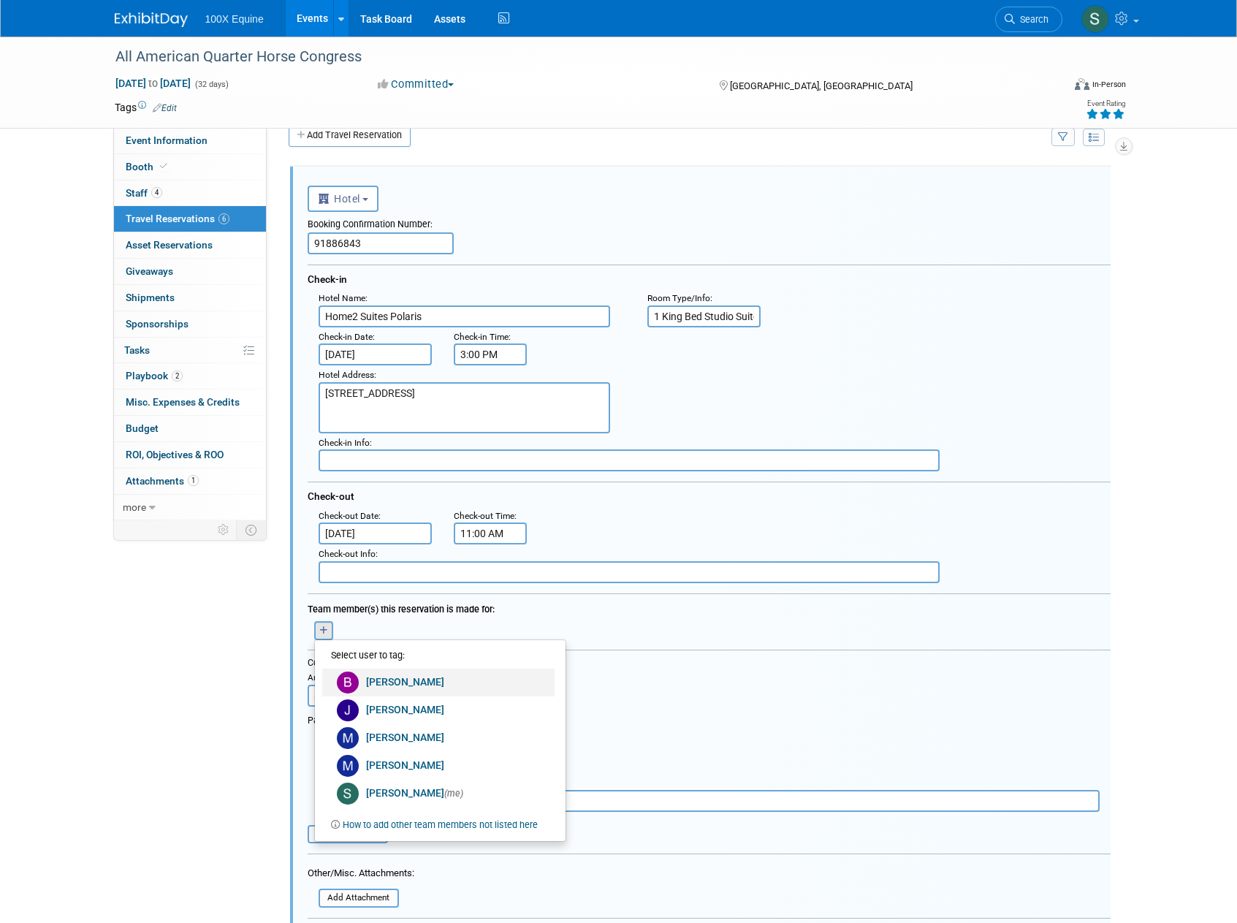
click at [366, 685] on link "[PERSON_NAME]" at bounding box center [438, 682] width 232 height 28
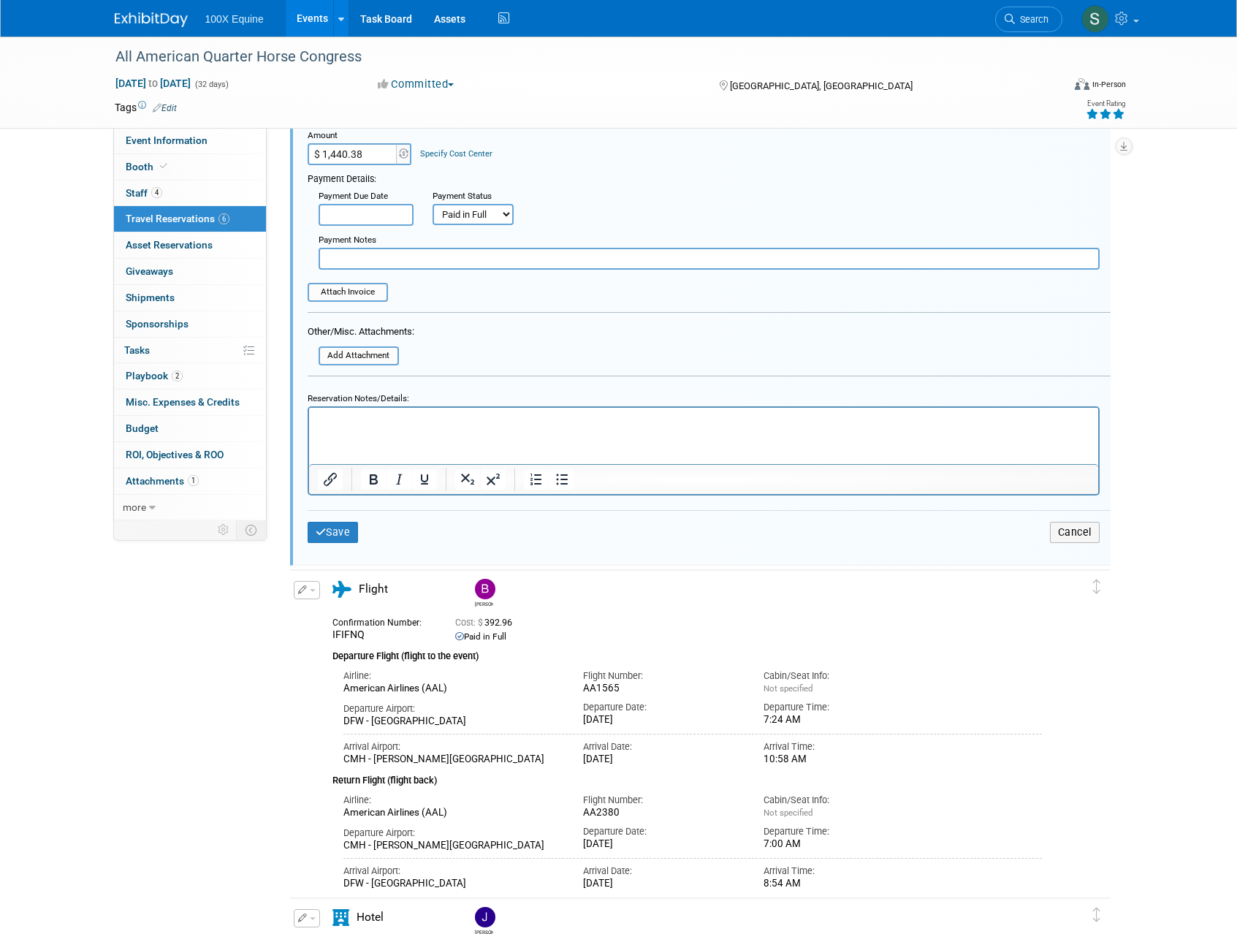
scroll to position [506, 0]
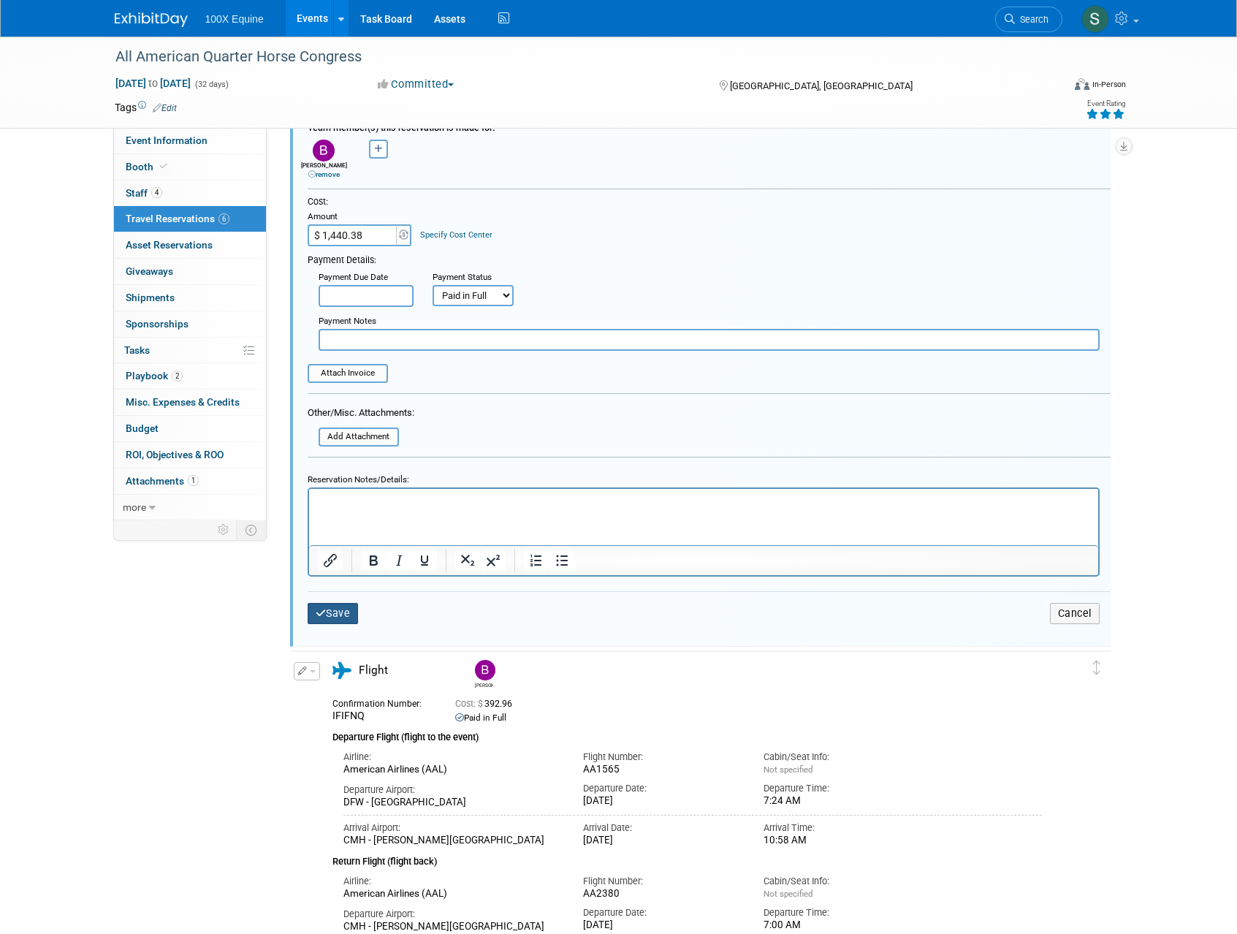
click at [351, 619] on button "Save" at bounding box center [333, 613] width 51 height 21
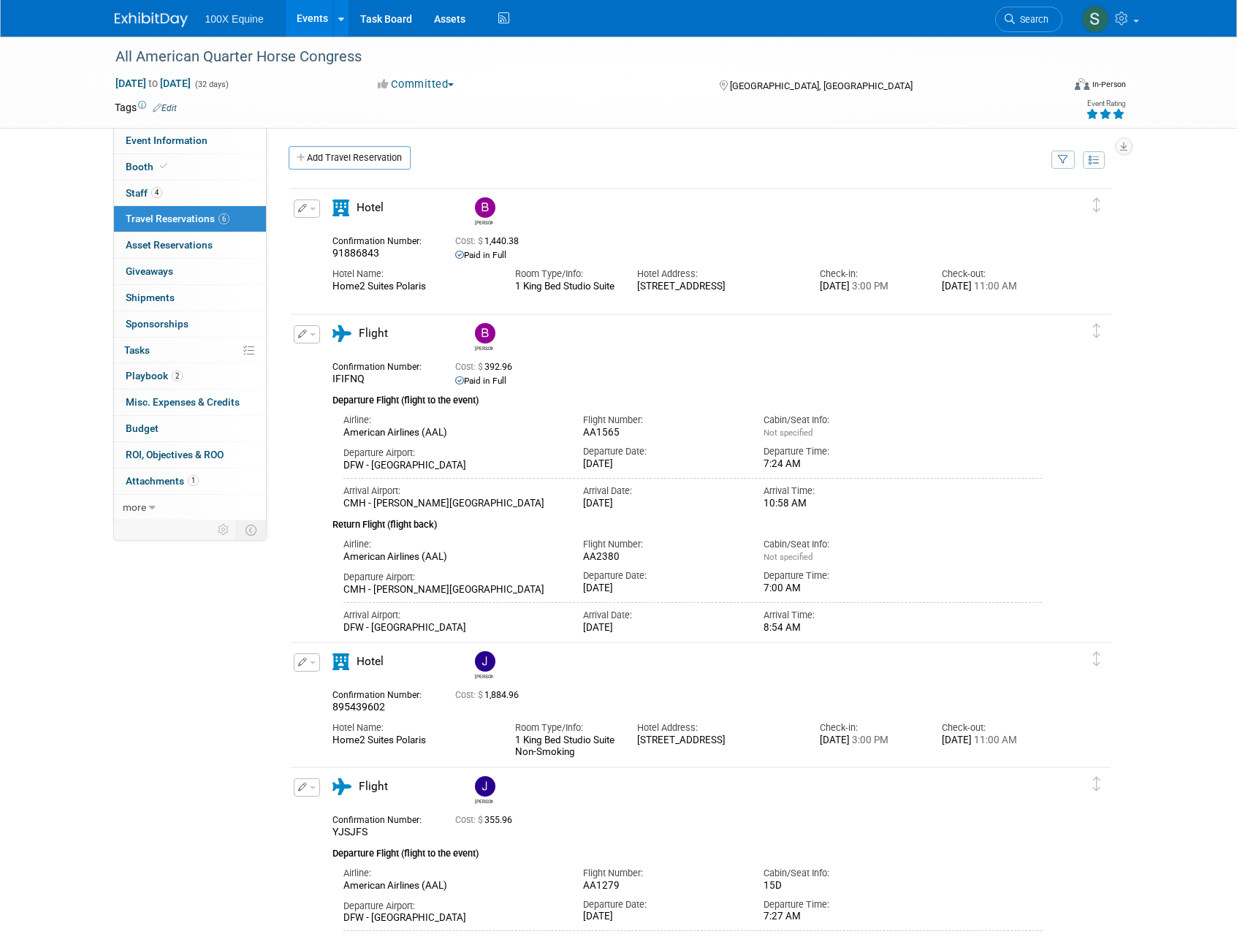
scroll to position [0, 0]
click at [326, 156] on link "Add Travel Reservation" at bounding box center [350, 159] width 122 height 23
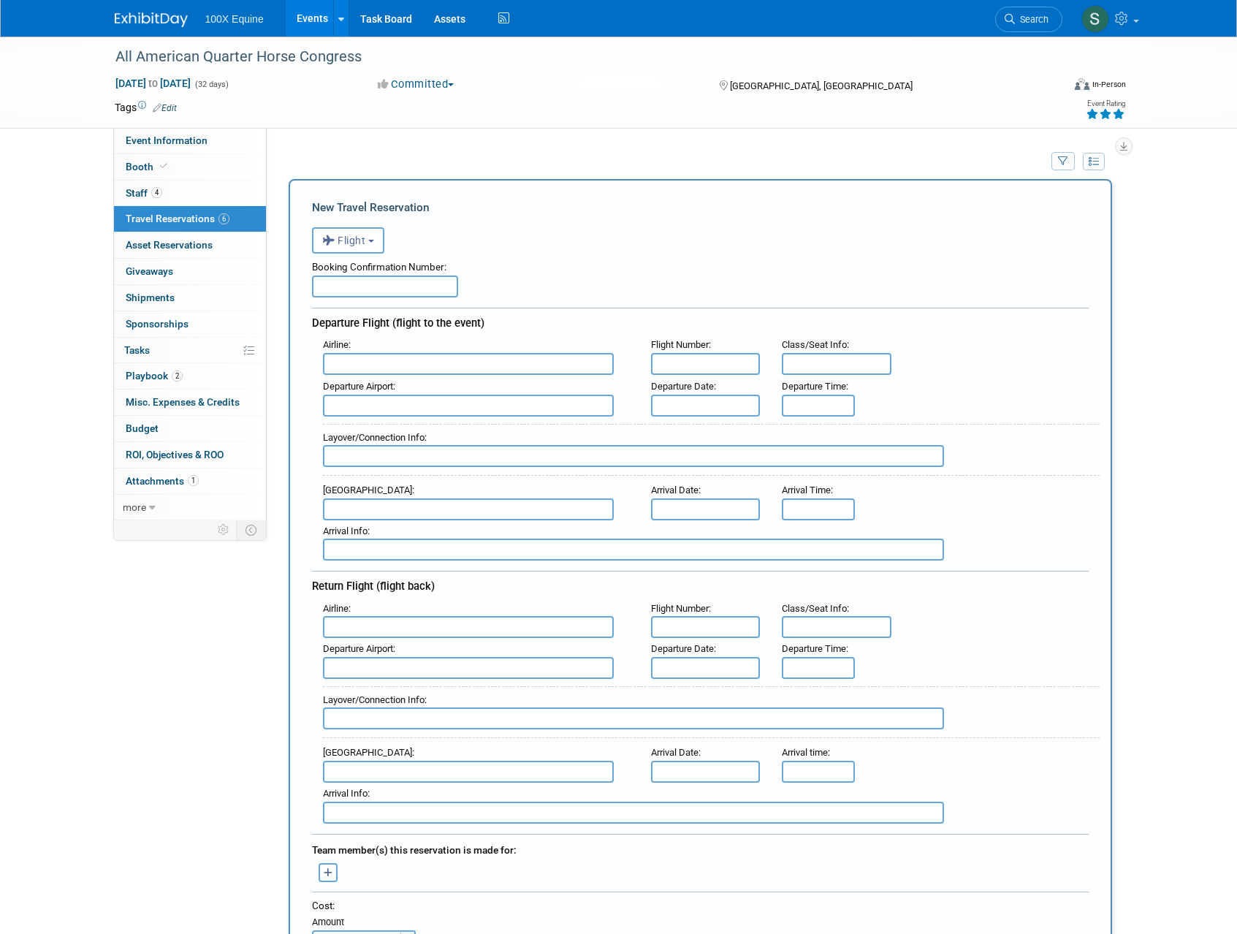
click at [356, 290] on input "text" at bounding box center [385, 286] width 146 height 22
type input "FKRTEE"
type input "American Airlines (AAL)"
type input "AA1492"
type input "1"
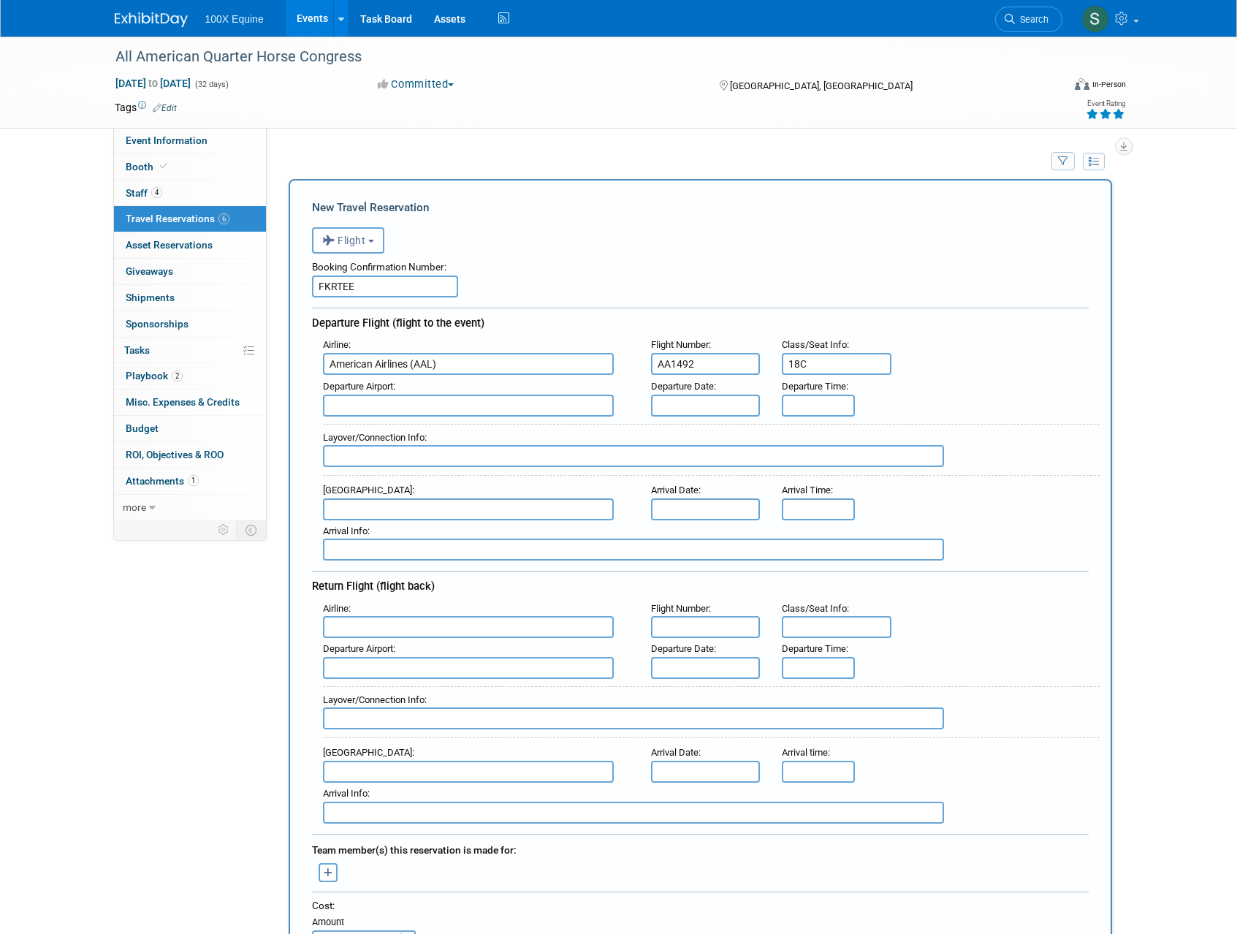
type input "18C"
click at [447, 424] on span "DFW - Dallas Fort Worth International Airport" at bounding box center [476, 428] width 304 height 23
type input "DFW - Dallas Fort Worth International Airport"
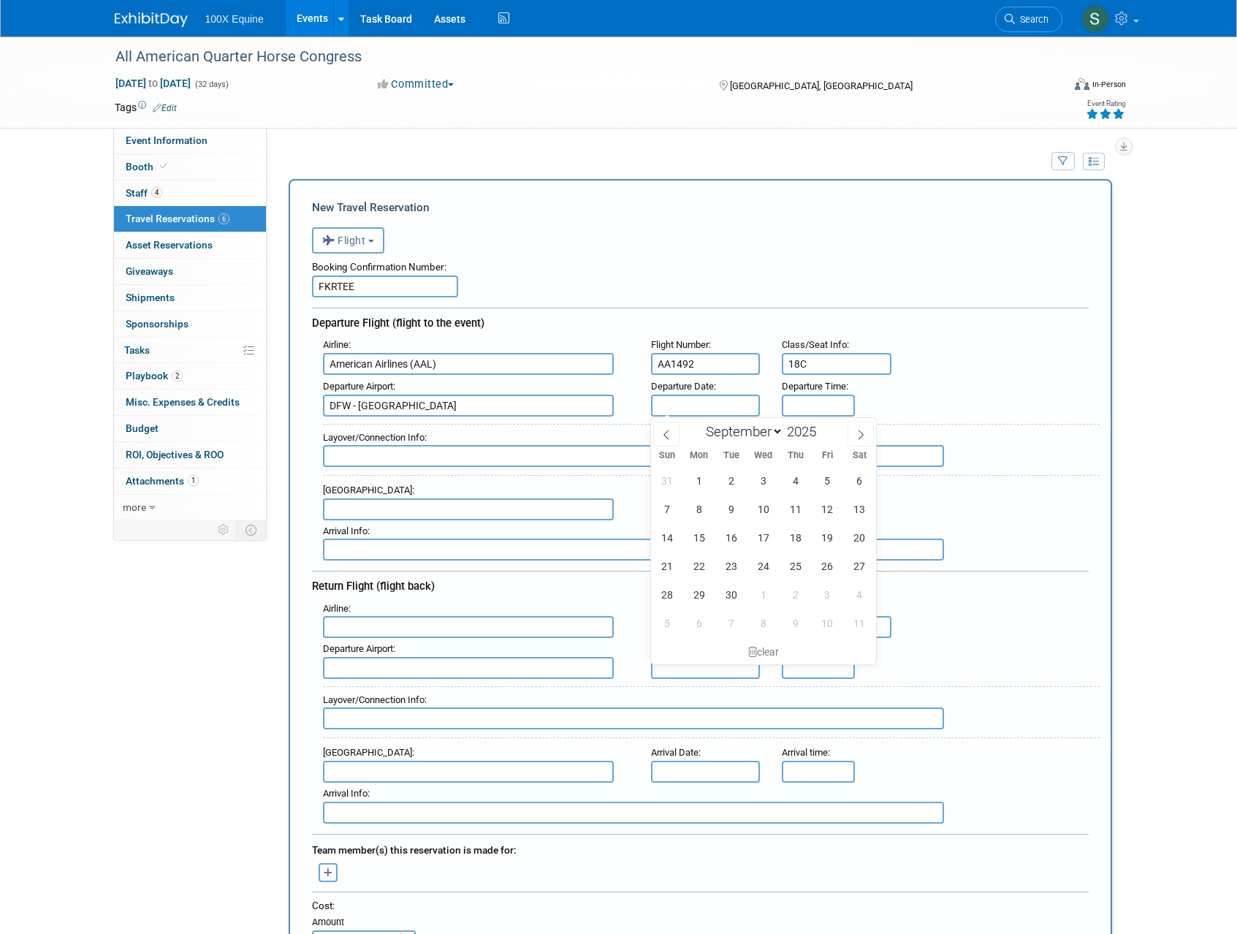
click at [714, 402] on input "text" at bounding box center [706, 405] width 110 height 22
click at [770, 627] on span "8" at bounding box center [763, 623] width 28 height 28
type input "[DATE]"
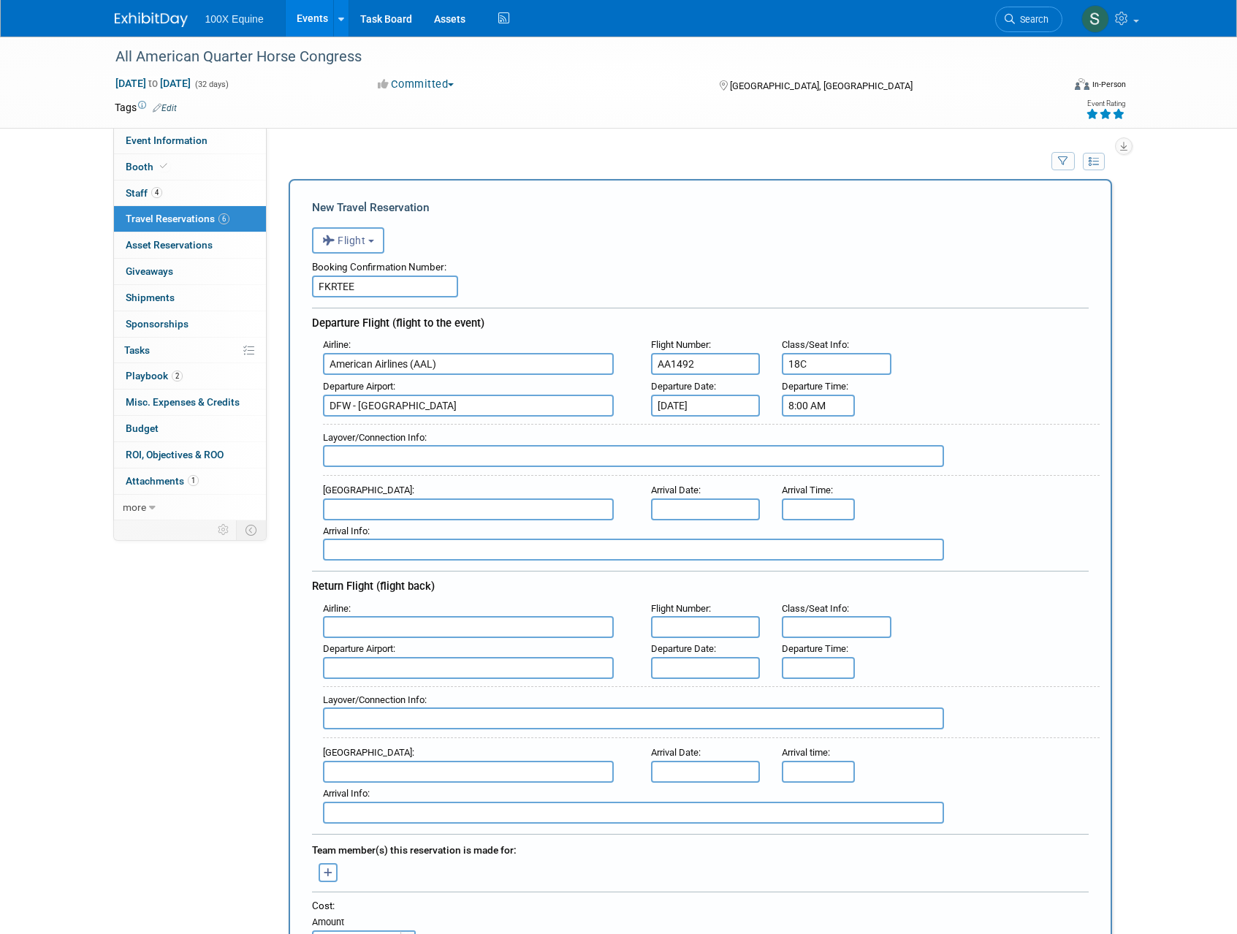
click at [822, 401] on input "8:00 AM" at bounding box center [818, 405] width 73 height 22
click at [819, 447] on span at bounding box center [816, 441] width 26 height 26
click at [886, 472] on span "00" at bounding box center [885, 472] width 28 height 26
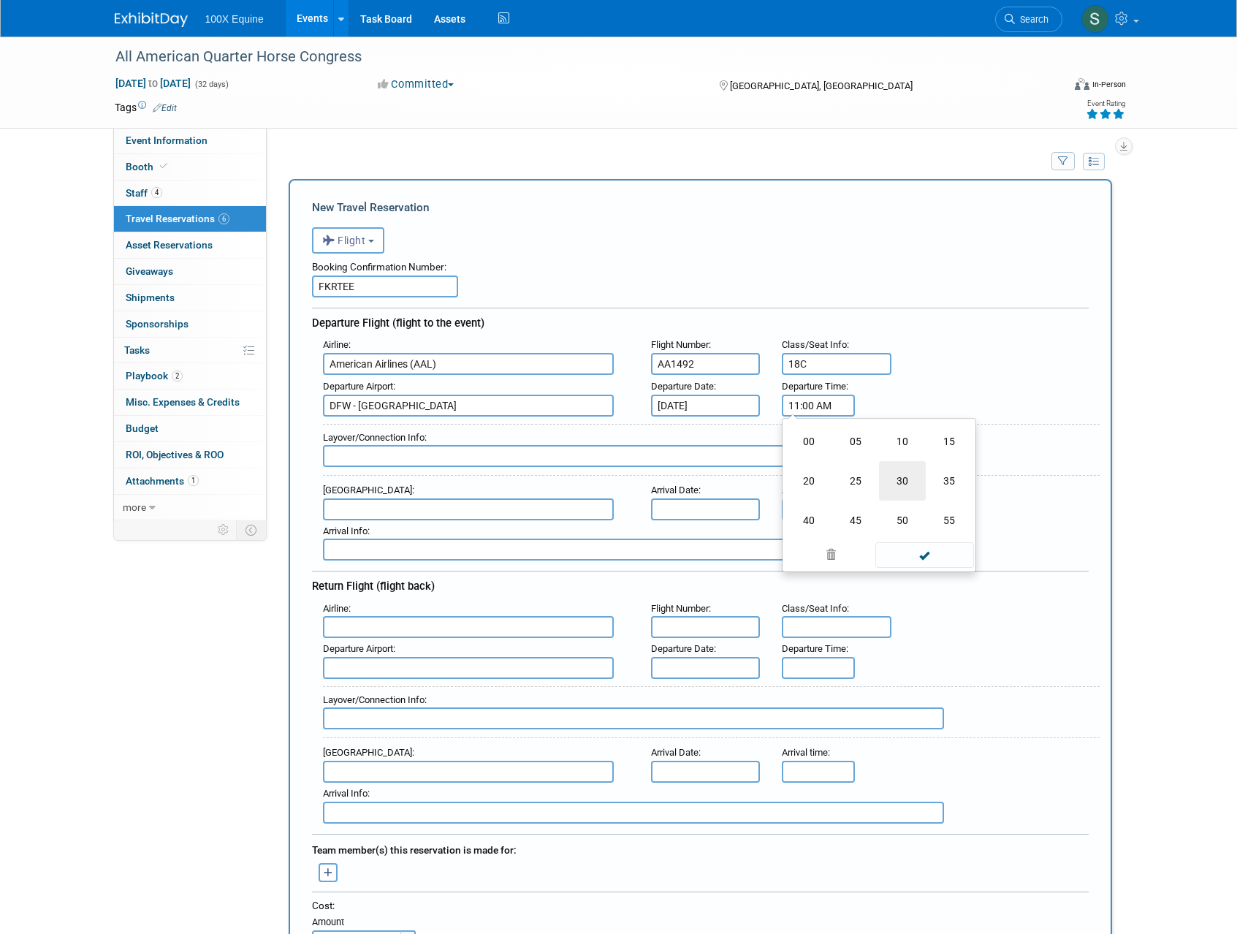
click at [891, 487] on td "30" at bounding box center [902, 480] width 47 height 39
click at [890, 449] on span at bounding box center [885, 441] width 26 height 26
type input "11:32 AM"
click at [930, 546] on span at bounding box center [924, 538] width 99 height 26
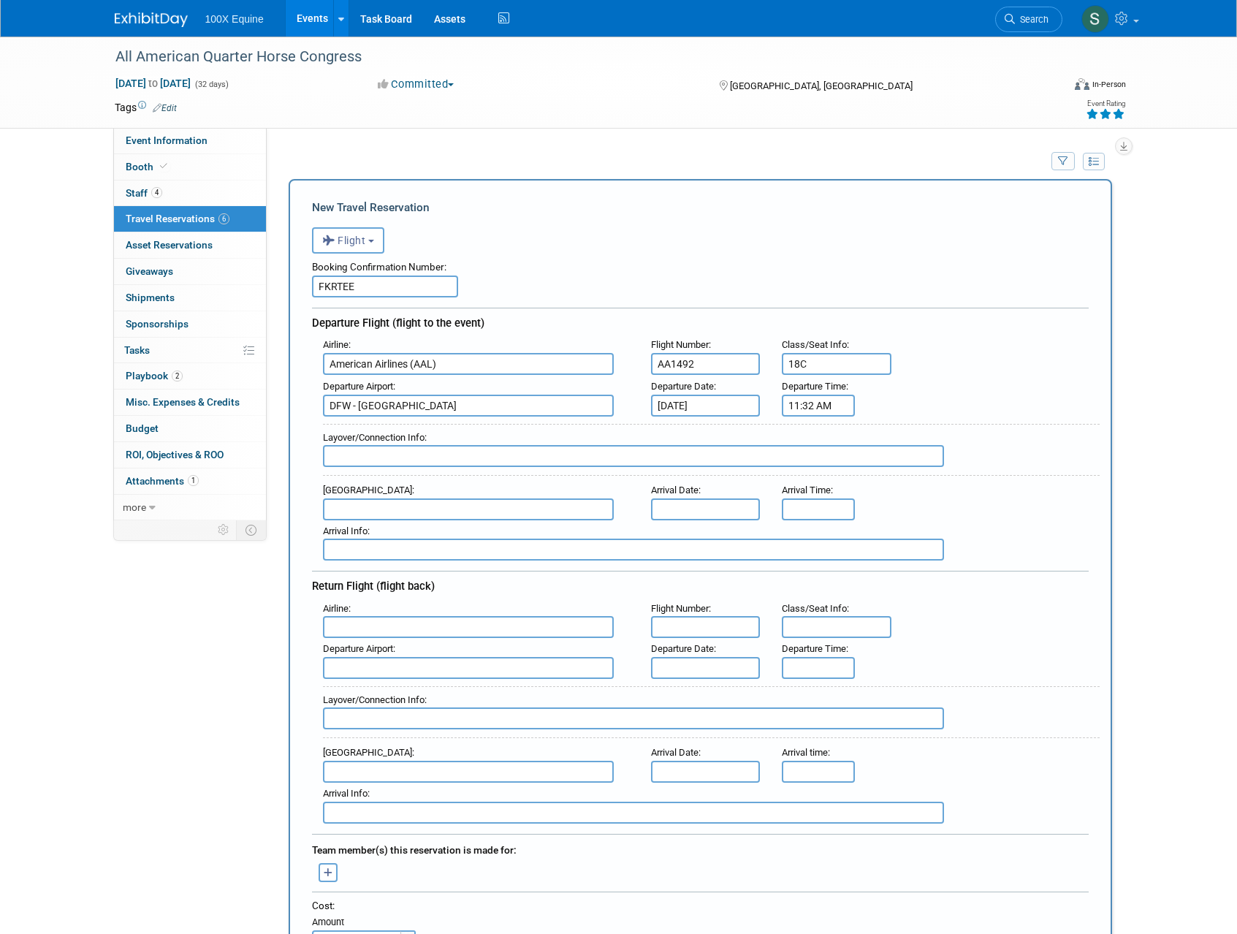
click at [379, 507] on input "text" at bounding box center [468, 509] width 291 height 22
click at [422, 526] on span "CMH - John Glenn Columbus International Airport" at bounding box center [476, 532] width 304 height 23
type input "CMH - John Glenn Columbus International Airport"
click at [678, 511] on input "text" at bounding box center [706, 509] width 110 height 22
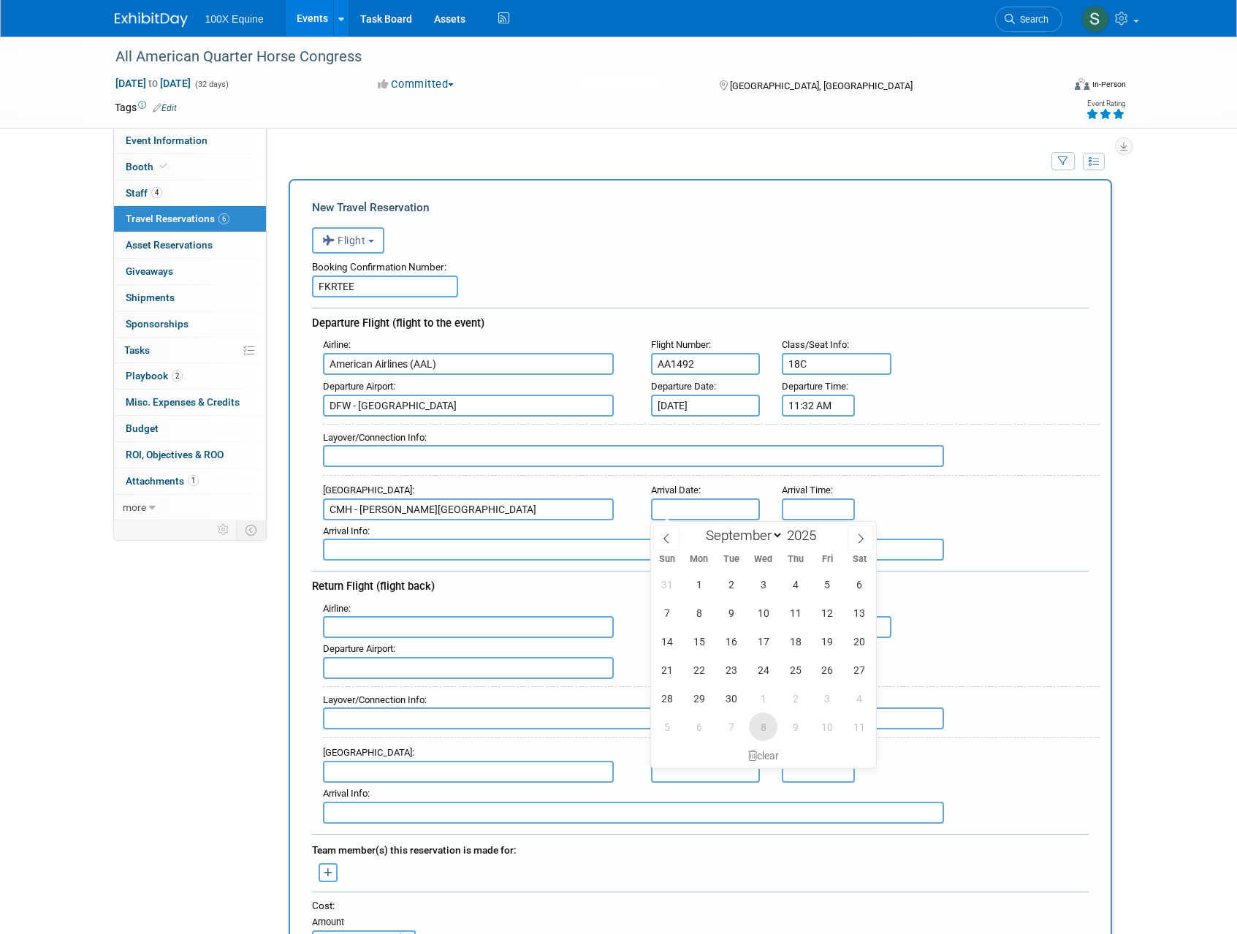
click at [763, 729] on span "8" at bounding box center [763, 726] width 28 height 28
type input "[DATE]"
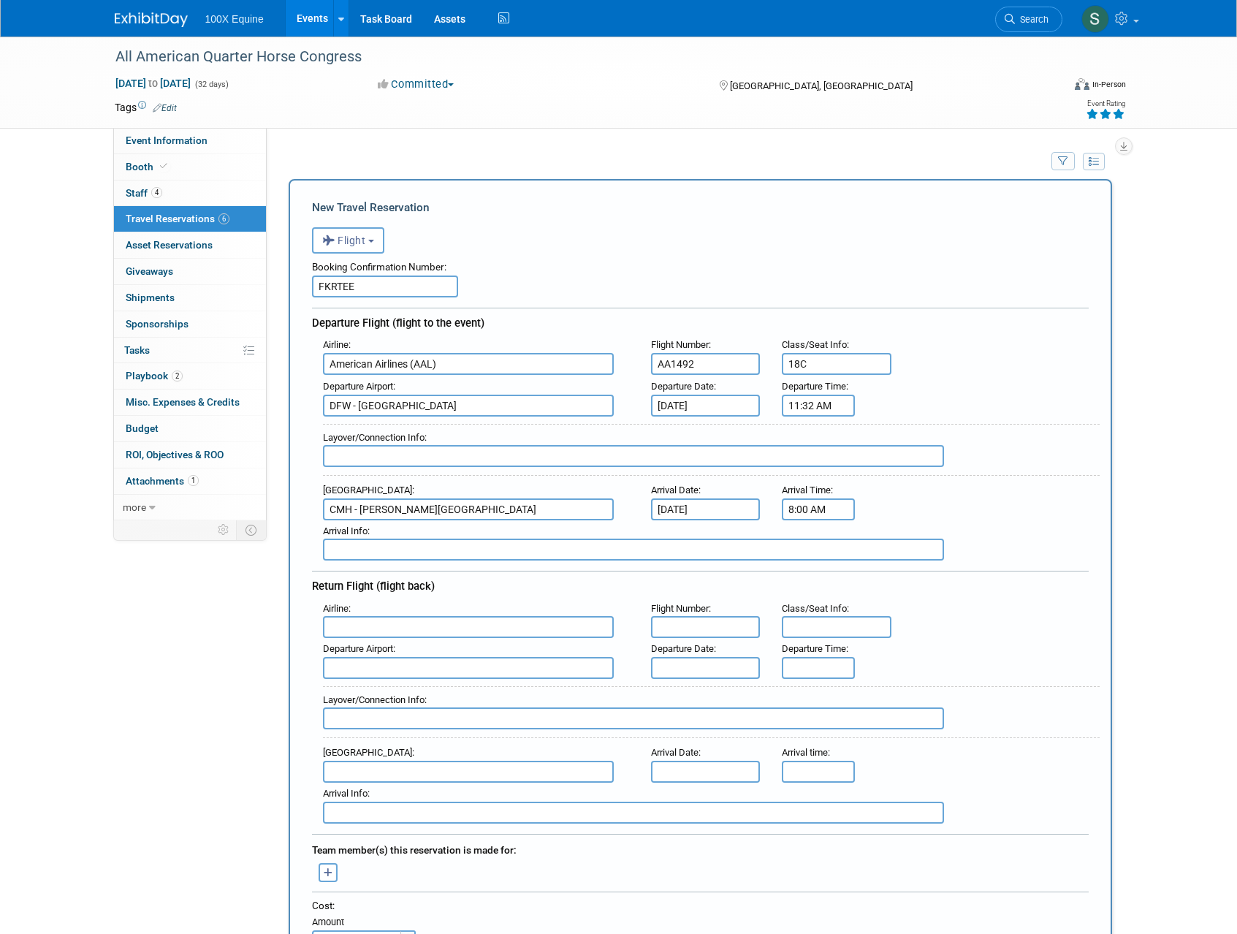
click at [834, 504] on input "8:00 AM" at bounding box center [818, 509] width 73 height 22
click at [818, 552] on span at bounding box center [816, 545] width 26 height 26
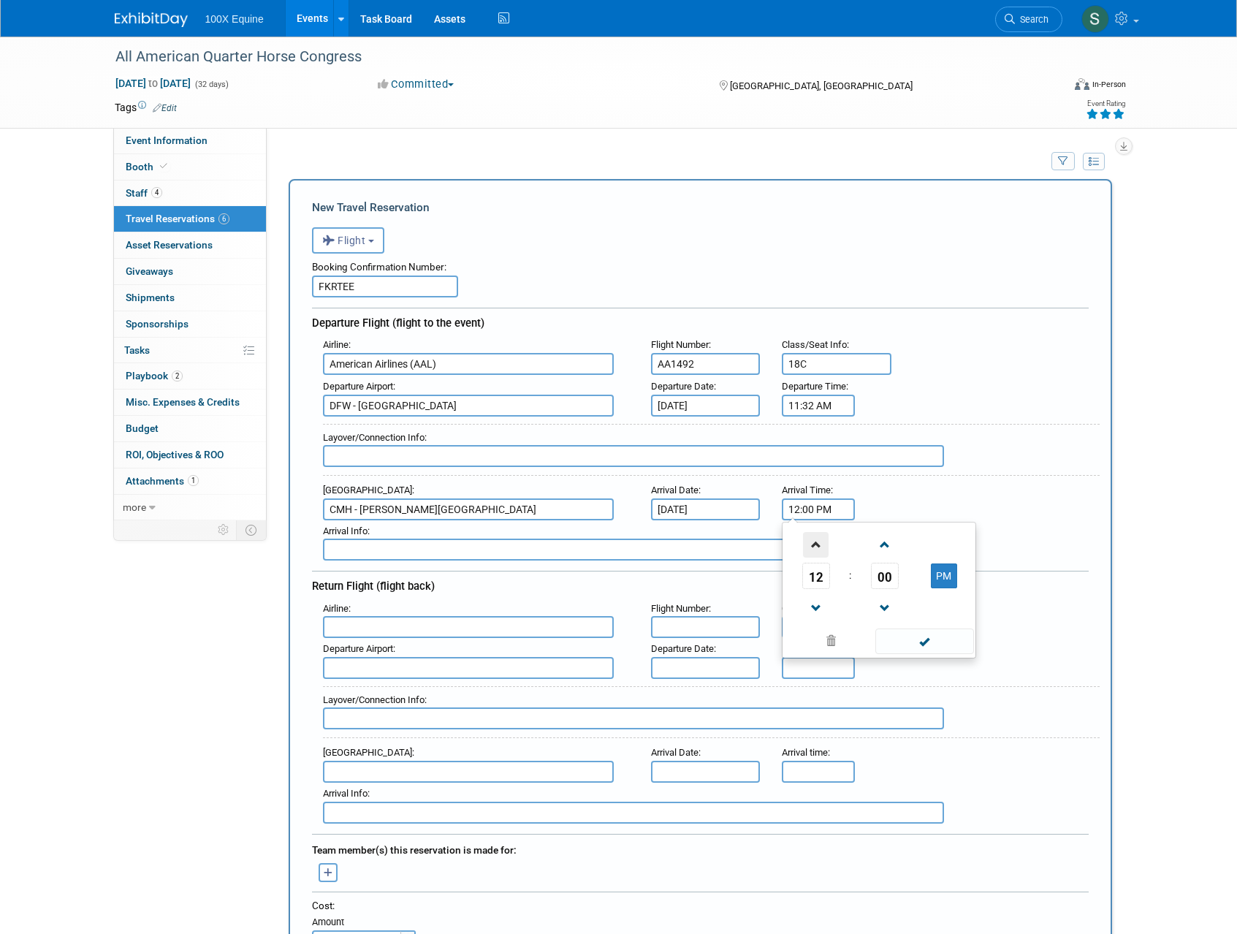
click at [818, 552] on span at bounding box center [816, 545] width 26 height 26
click at [874, 583] on span "00" at bounding box center [885, 576] width 28 height 26
click at [932, 619] on td "55" at bounding box center [949, 623] width 47 height 39
click at [891, 547] on span at bounding box center [885, 545] width 26 height 26
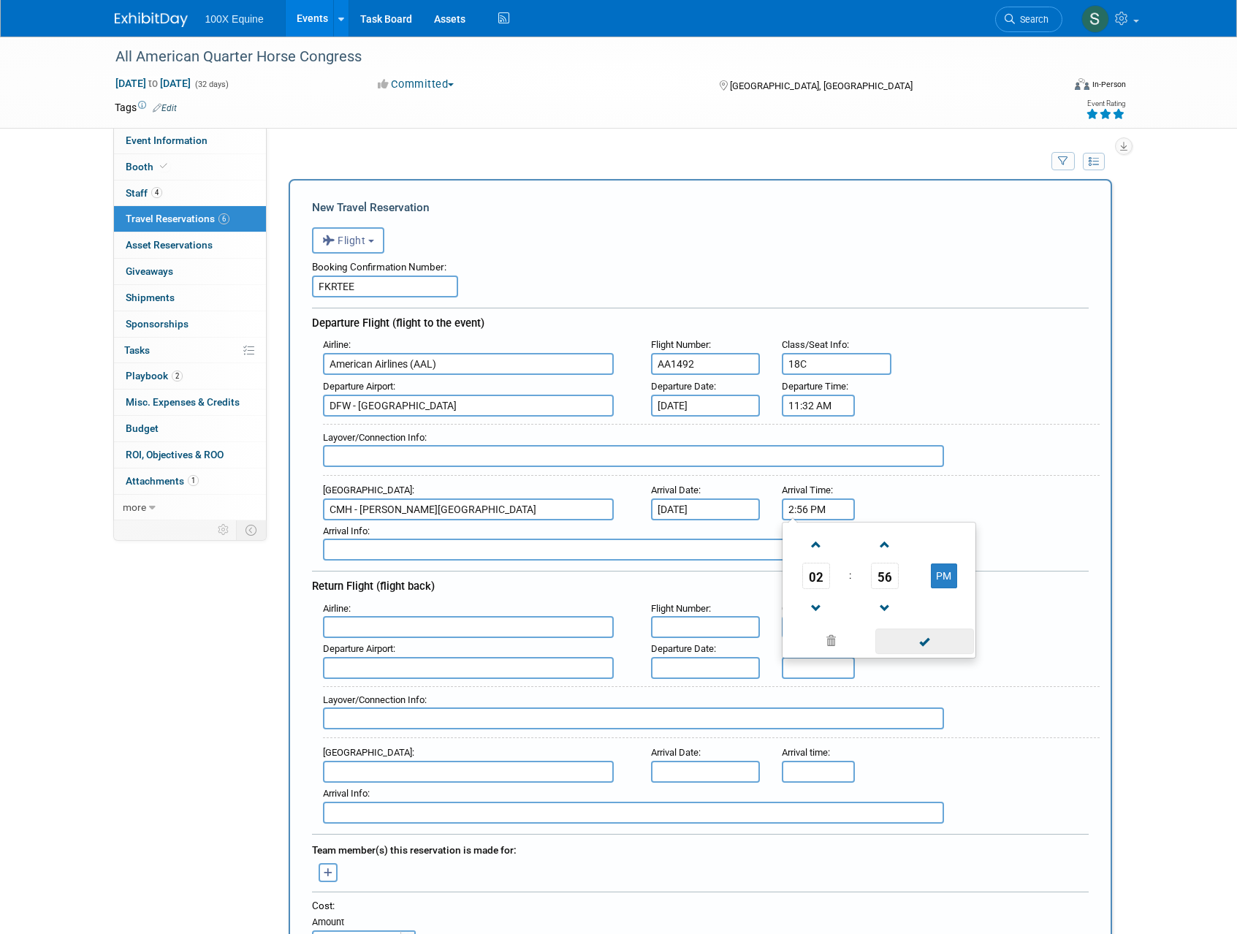
click at [920, 635] on span at bounding box center [924, 641] width 99 height 26
type input "2:56 PM"
click at [388, 621] on input "text" at bounding box center [468, 627] width 291 height 22
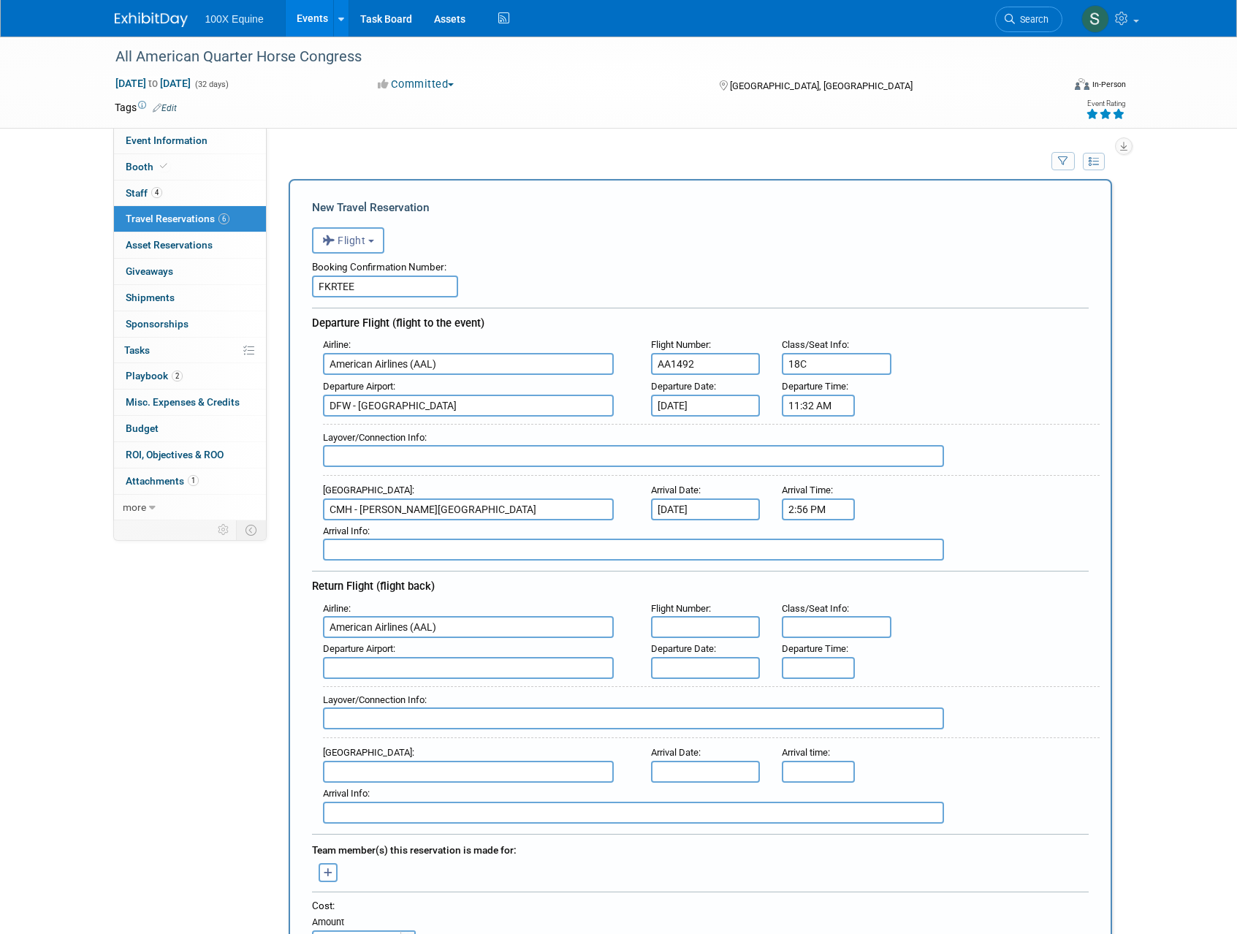
type input "American Airlines (AAL)"
type input "AA1279"
type input "24D"
click at [395, 695] on span "CMH - John Glenn Columbus International Airport" at bounding box center [476, 690] width 304 height 23
type input "CMH - John Glenn Columbus International Airport"
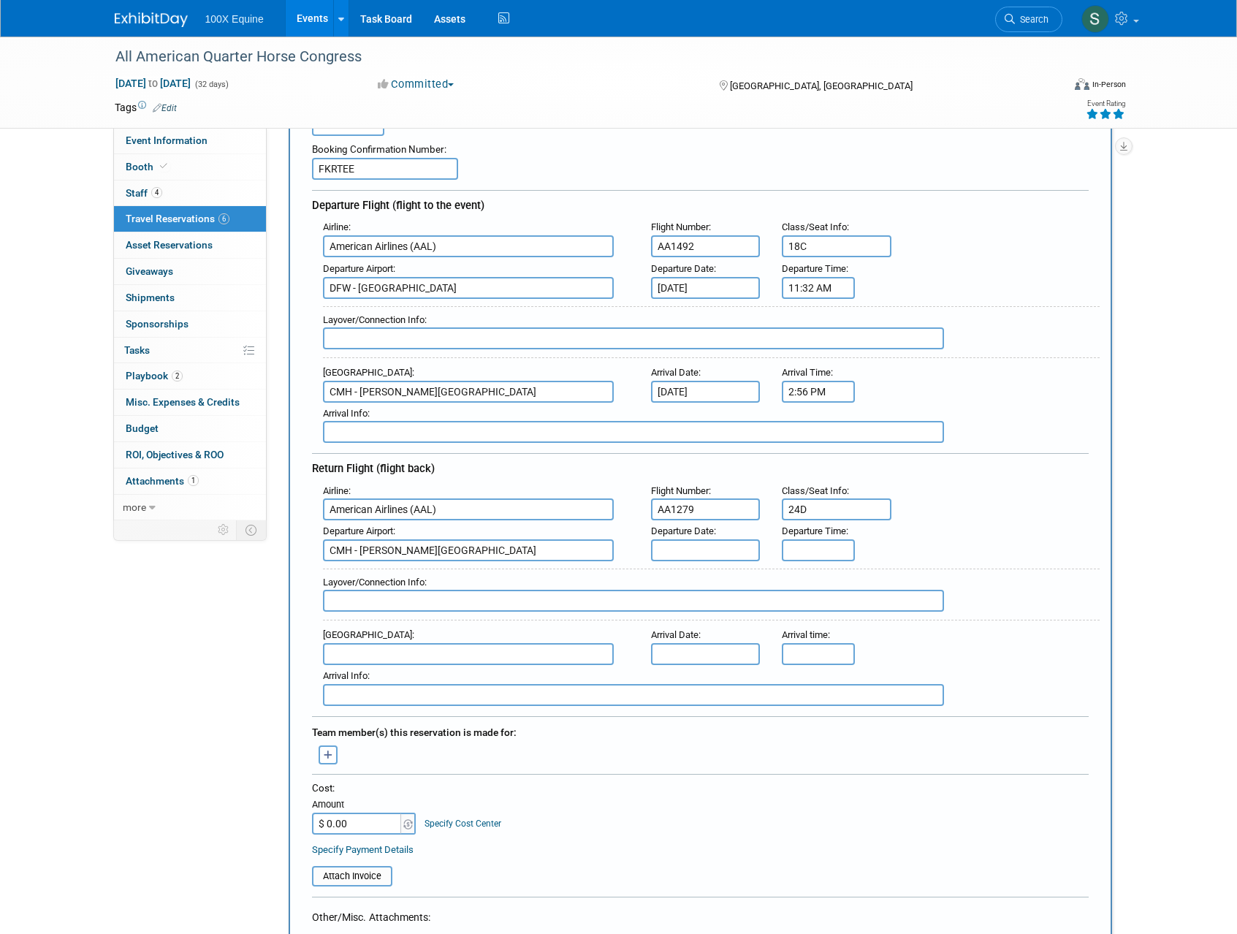
scroll to position [221, 0]
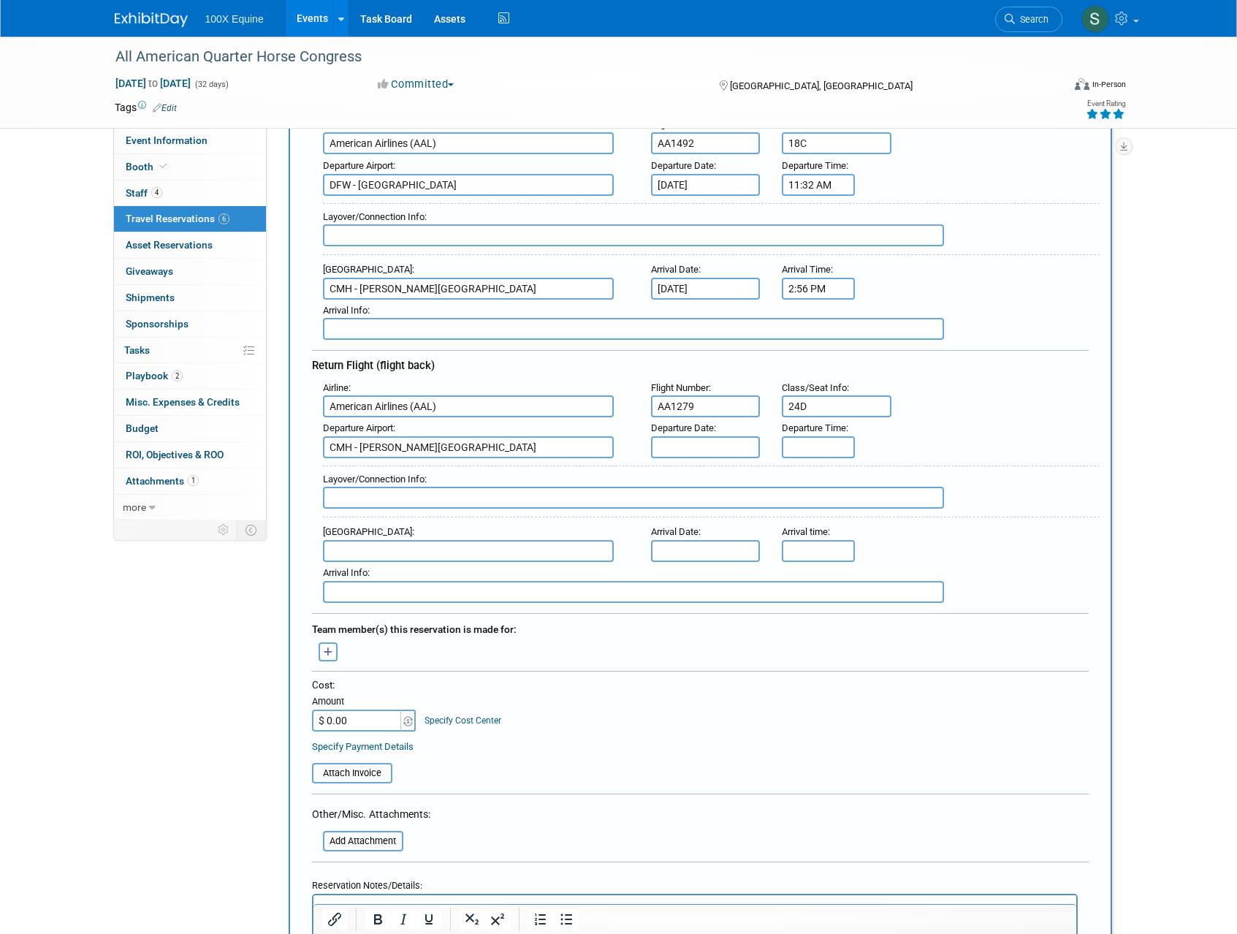
click at [709, 452] on input "text" at bounding box center [706, 447] width 110 height 22
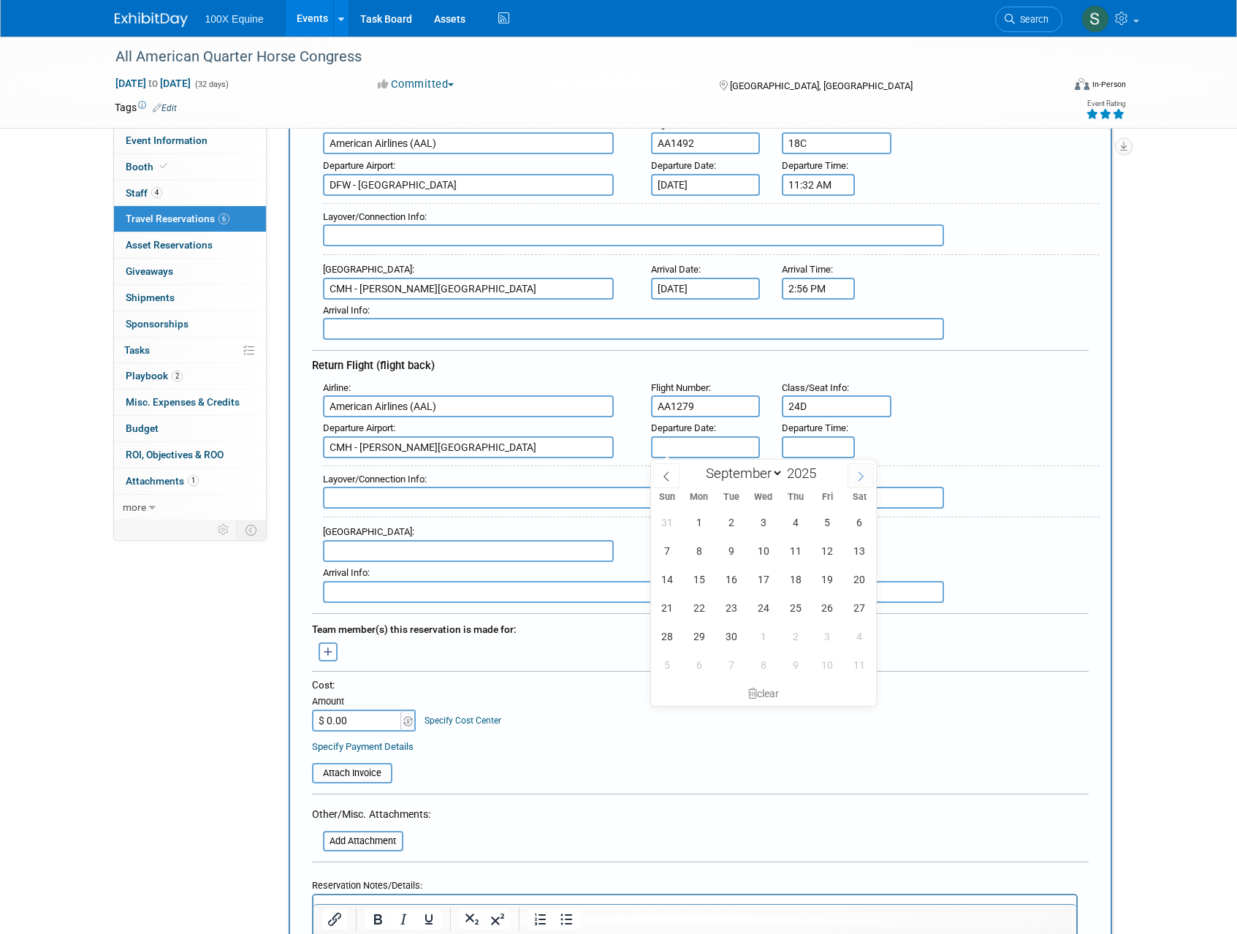
click at [861, 484] on span at bounding box center [860, 475] width 26 height 25
select select "9"
click at [789, 580] on span "16" at bounding box center [795, 579] width 28 height 28
type input "[DATE]"
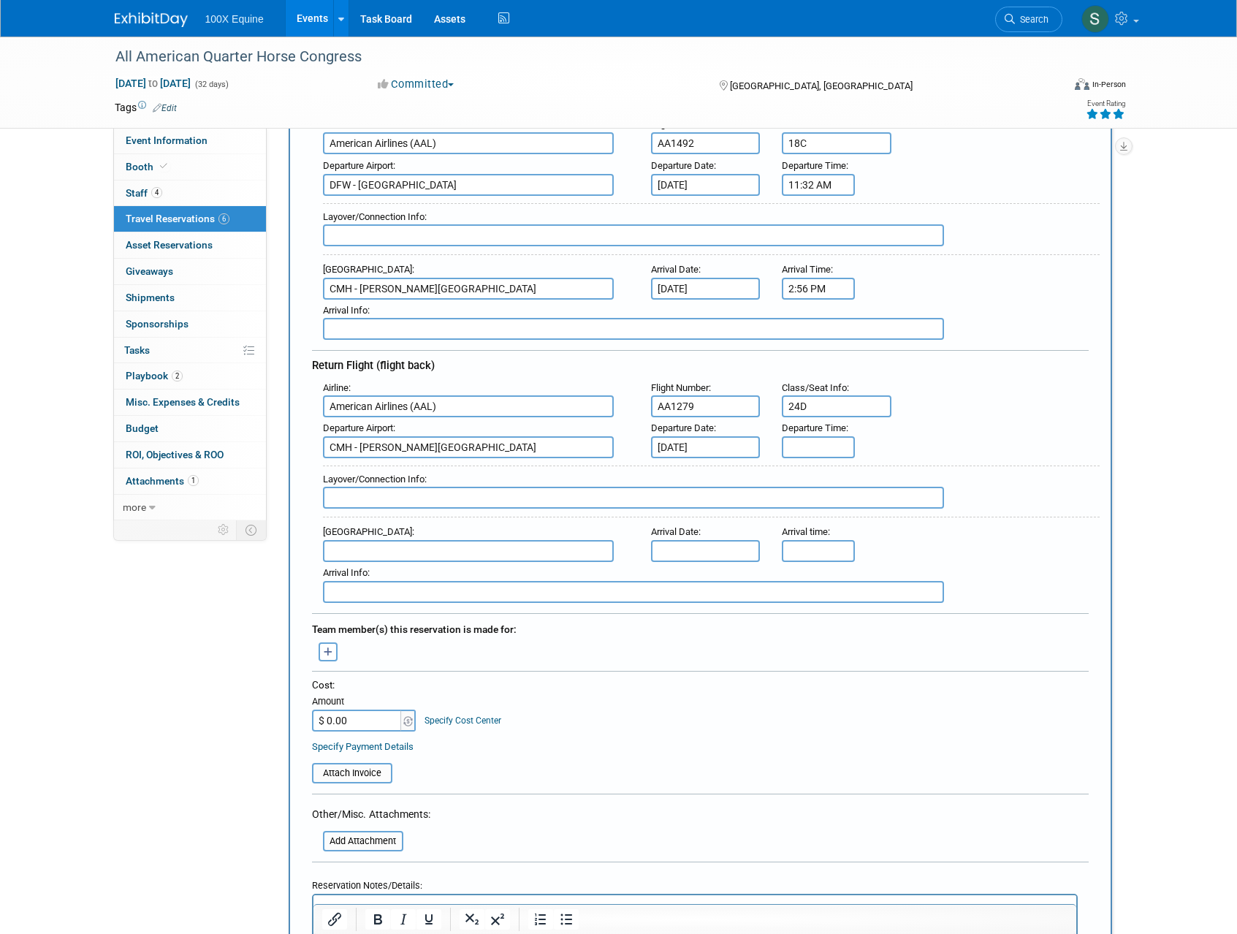
click at [666, 548] on input "text" at bounding box center [706, 551] width 110 height 22
click at [871, 579] on span at bounding box center [860, 579] width 26 height 25
select select "9"
click at [793, 682] on span "16" at bounding box center [795, 682] width 28 height 28
type input "[DATE]"
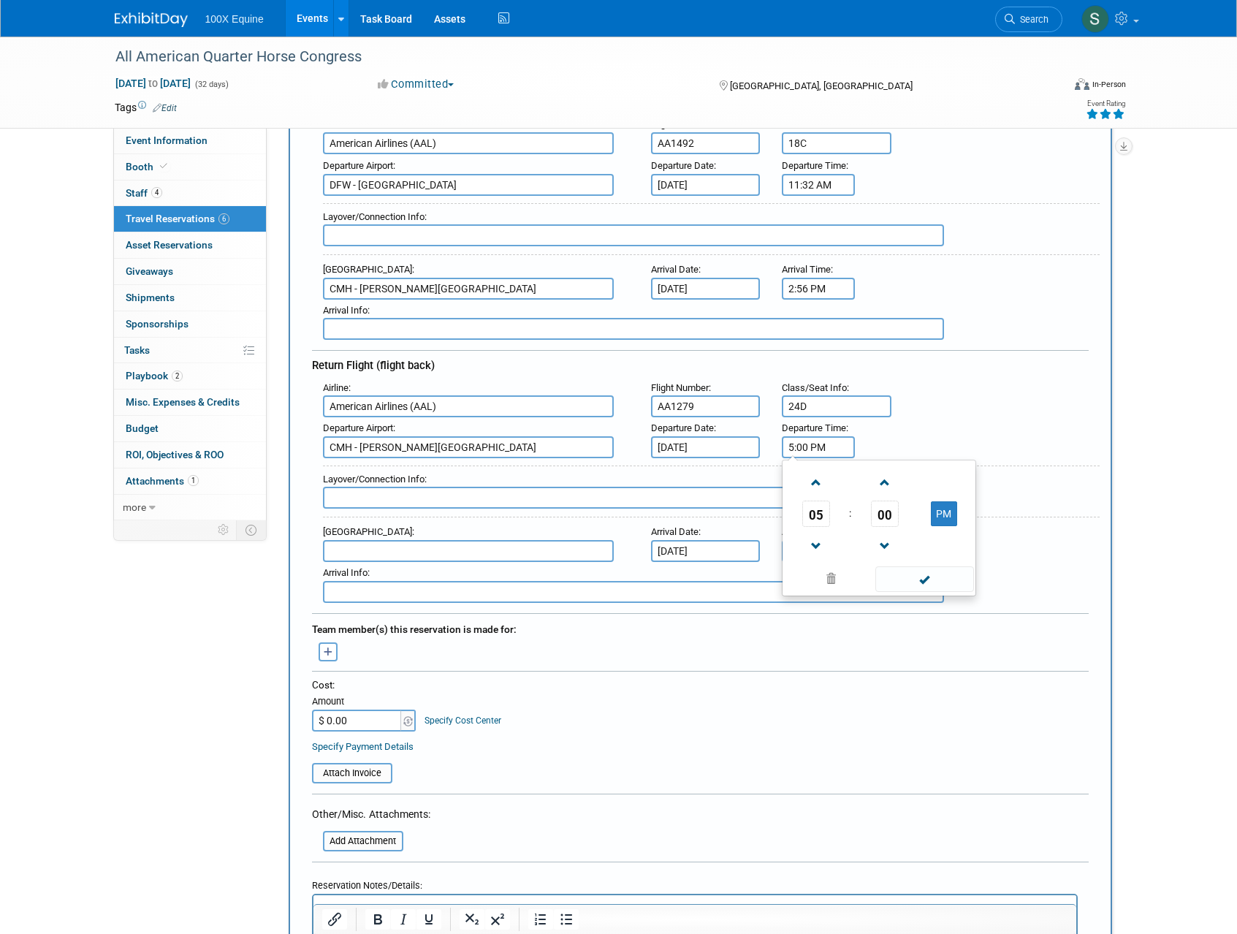
click at [804, 449] on input "5:00 PM" at bounding box center [818, 447] width 73 height 22
click at [822, 488] on span at bounding box center [816, 483] width 26 height 26
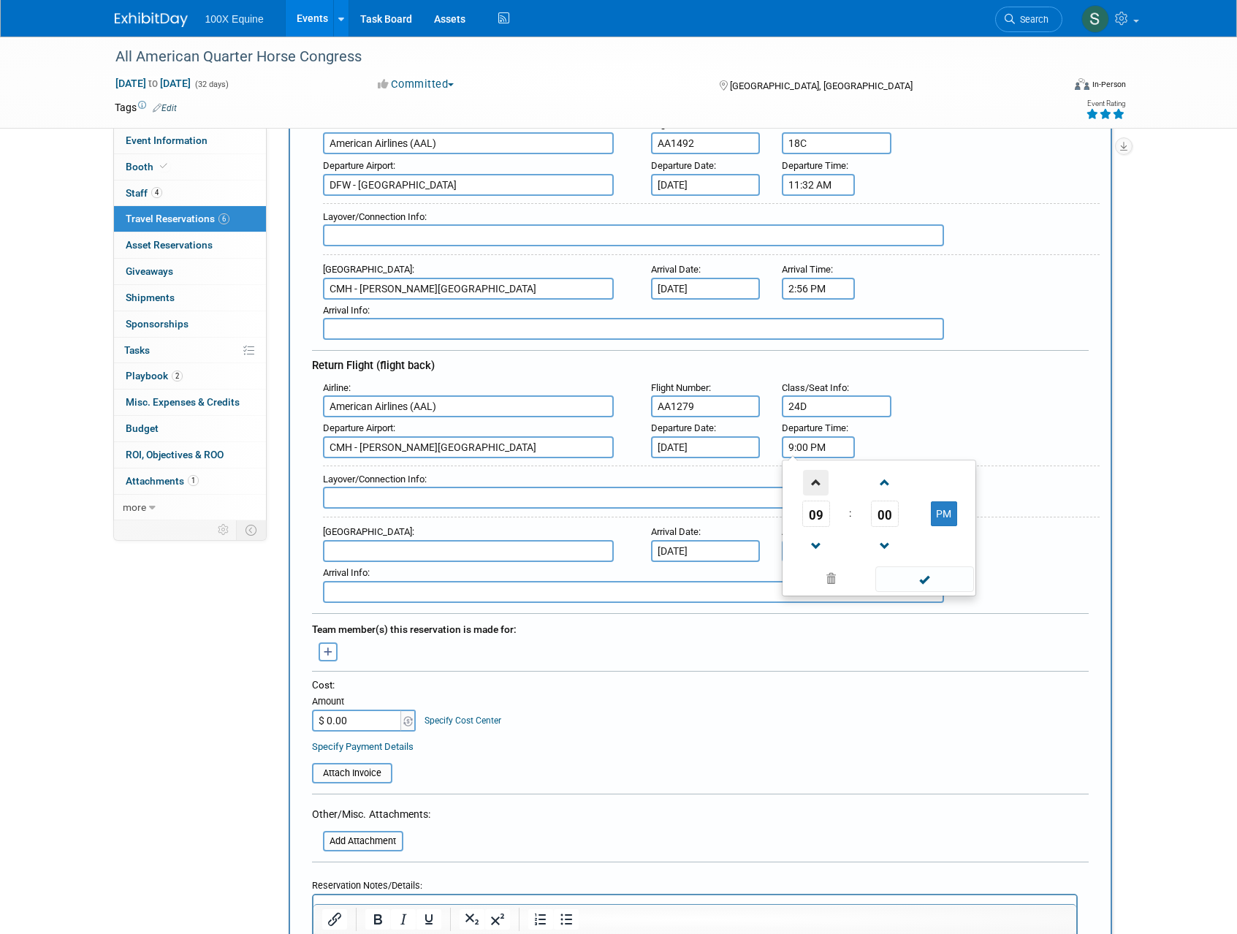
click at [822, 488] on span at bounding box center [816, 483] width 26 height 26
click at [880, 515] on span "00" at bounding box center [885, 513] width 28 height 26
click at [910, 561] on td "50" at bounding box center [902, 561] width 47 height 39
click at [943, 511] on button "PM" at bounding box center [944, 513] width 26 height 25
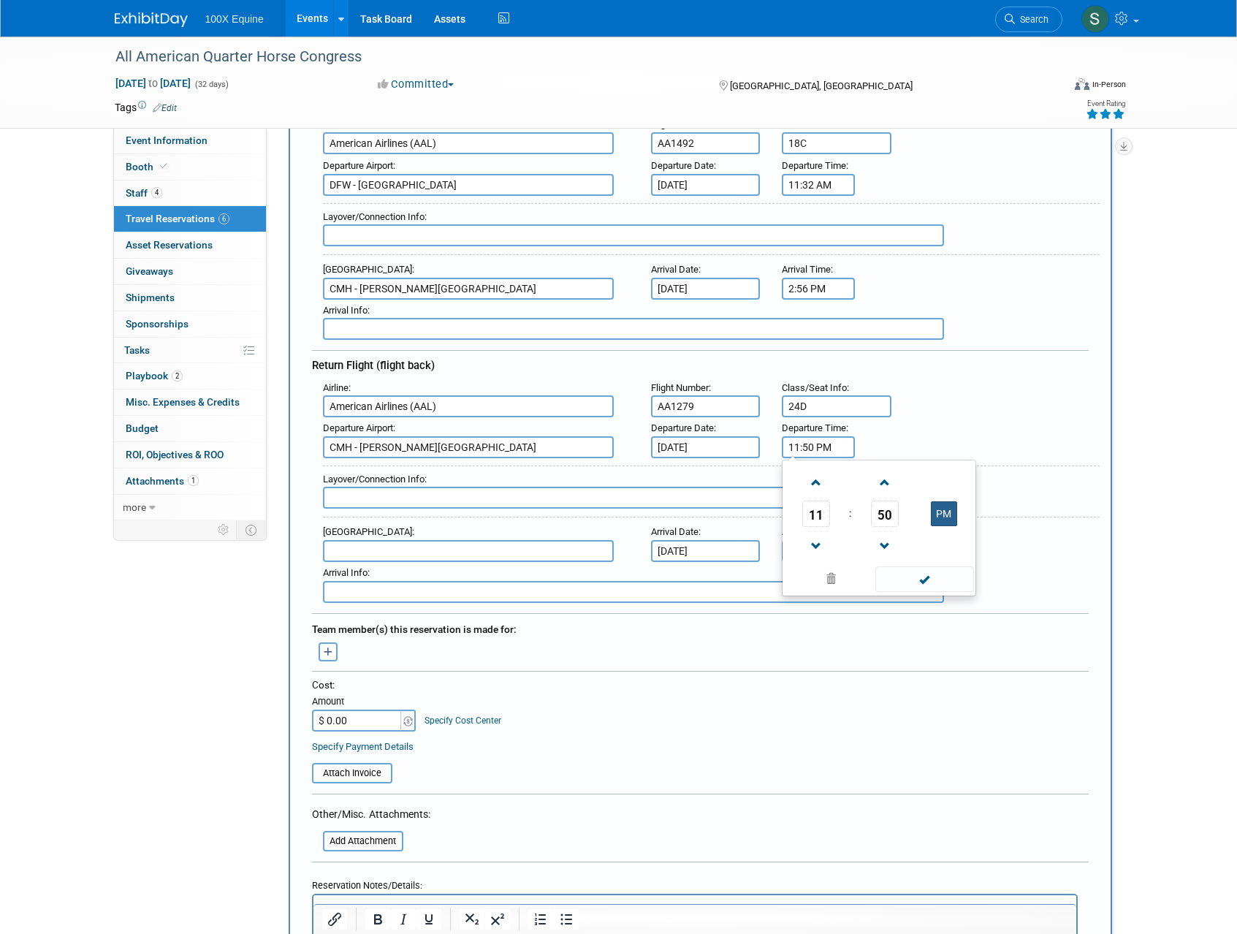
type input "11:50 AM"
click at [939, 573] on span at bounding box center [924, 579] width 99 height 26
click at [792, 547] on input "5:00 PM" at bounding box center [818, 551] width 73 height 22
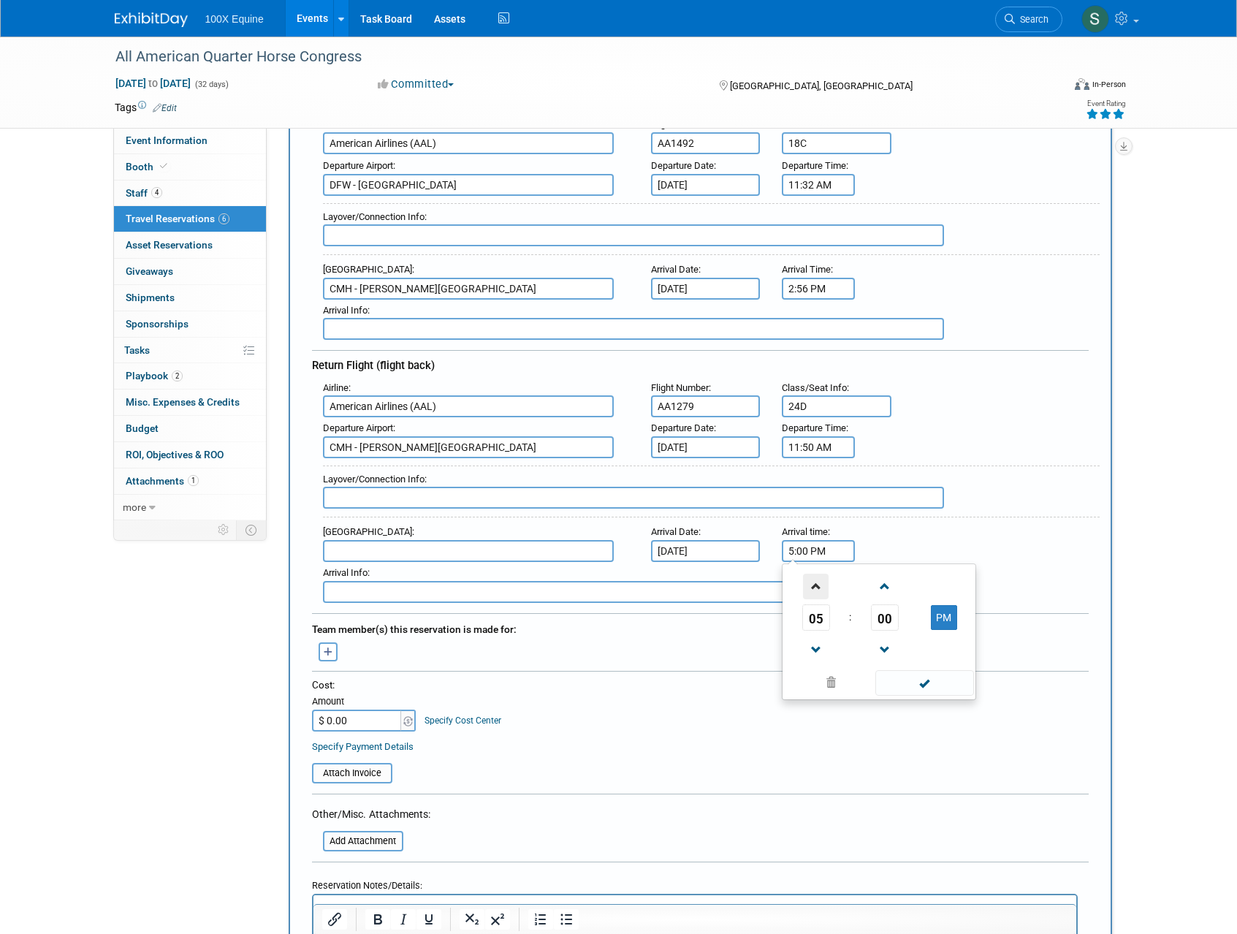
click at [811, 590] on span at bounding box center [816, 586] width 26 height 26
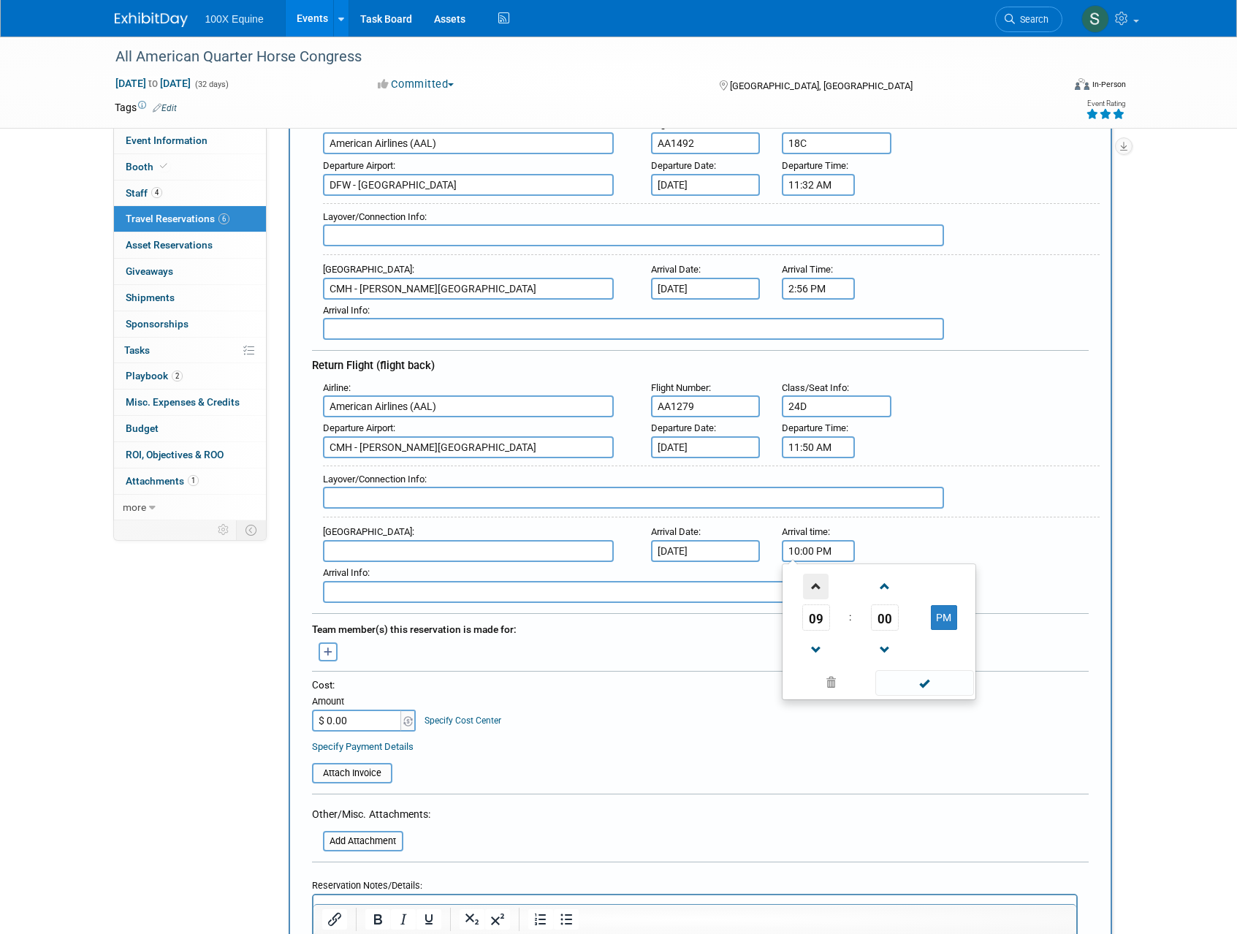
click at [811, 590] on span at bounding box center [816, 586] width 26 height 26
click at [882, 619] on span "00" at bounding box center [885, 617] width 28 height 26
click at [950, 632] on td "35" at bounding box center [949, 625] width 47 height 39
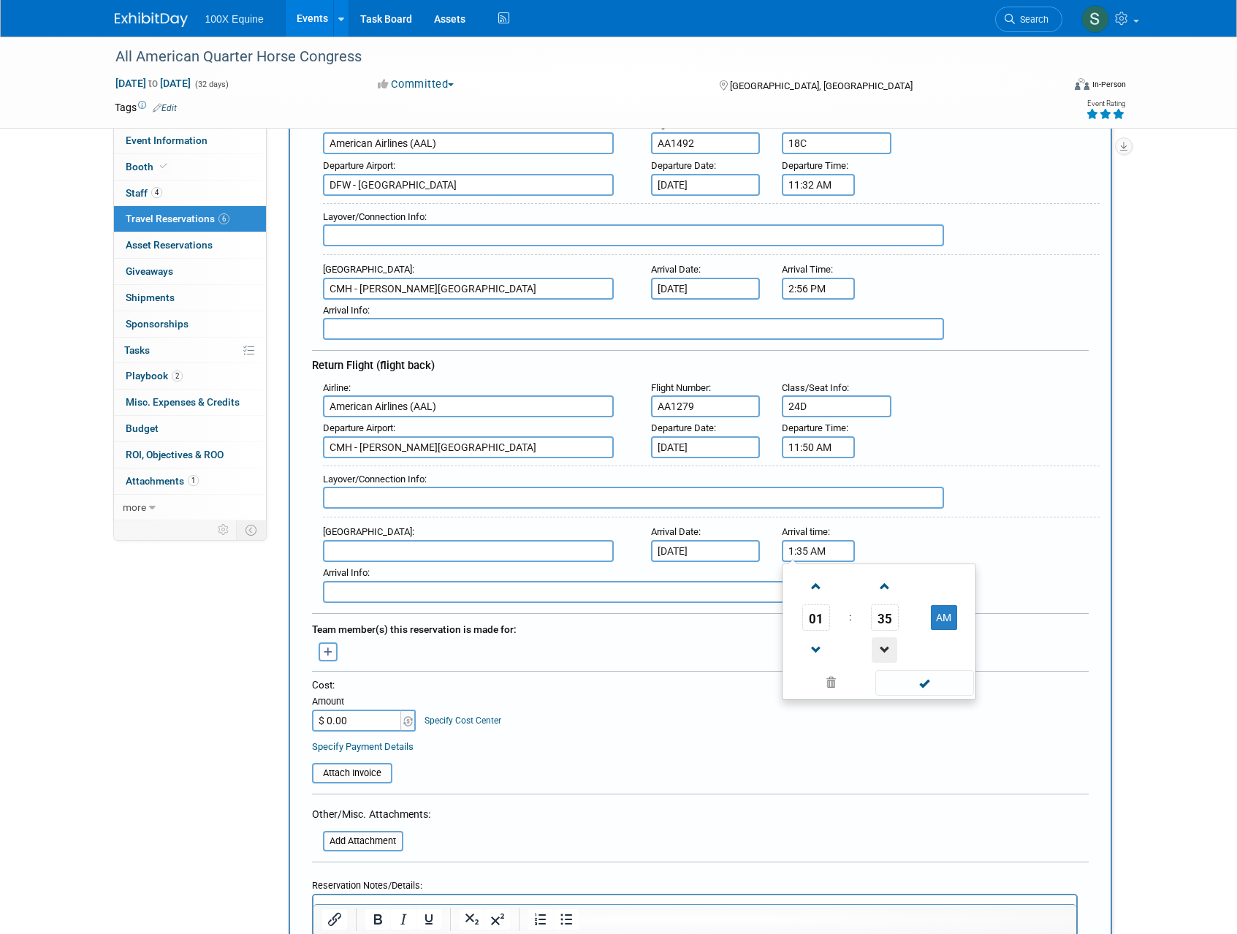
click at [882, 644] on span at bounding box center [885, 650] width 26 height 26
click at [937, 614] on button "AM" at bounding box center [944, 617] width 26 height 25
type input "1:34 PM"
click at [929, 679] on span at bounding box center [924, 683] width 99 height 26
click at [371, 550] on input "text" at bounding box center [468, 551] width 291 height 22
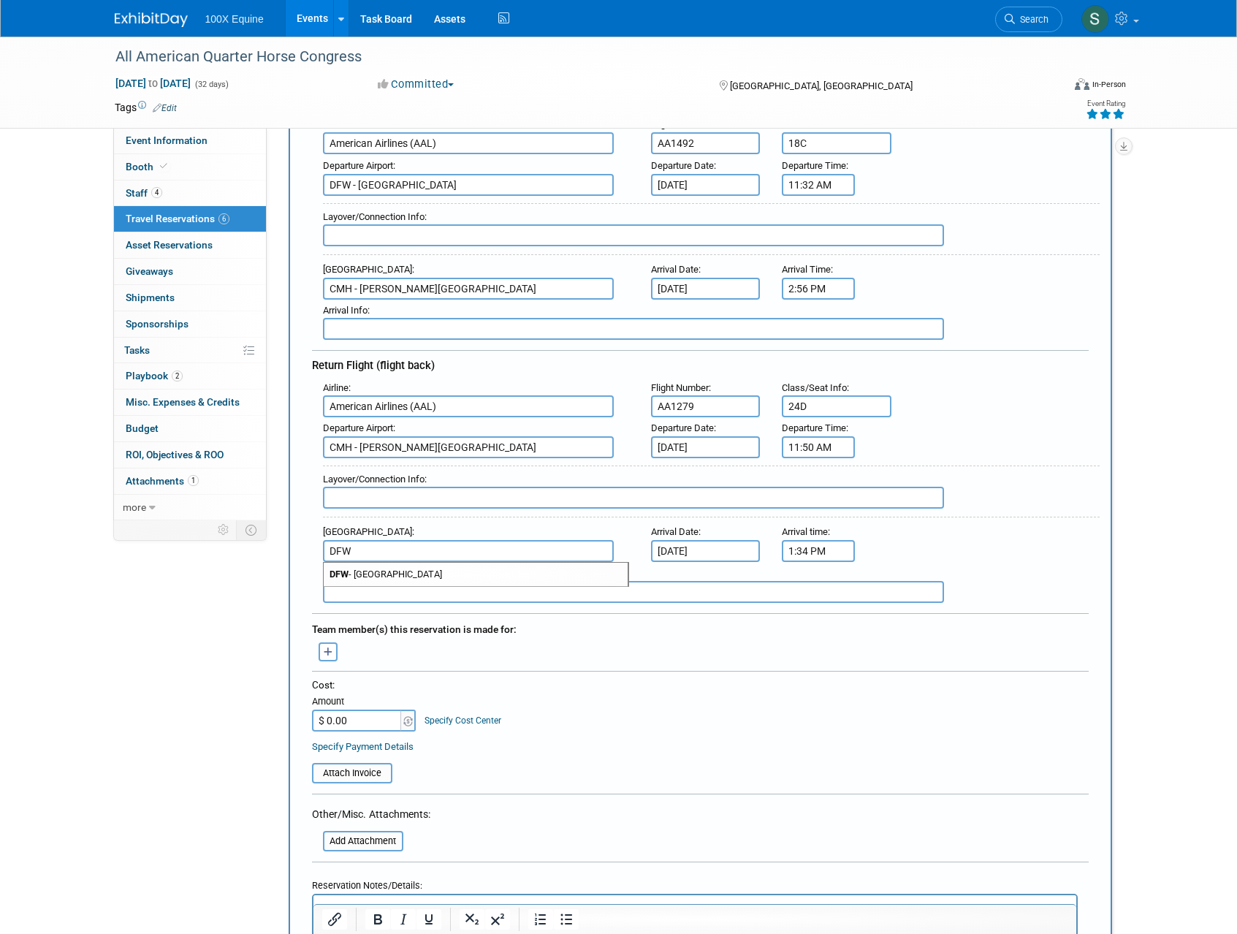
click at [375, 568] on span "DFW - Dallas Fort Worth International Airport" at bounding box center [476, 574] width 304 height 23
type input "DFW - Dallas Fort Worth International Airport"
click at [322, 655] on button "button" at bounding box center [328, 651] width 19 height 19
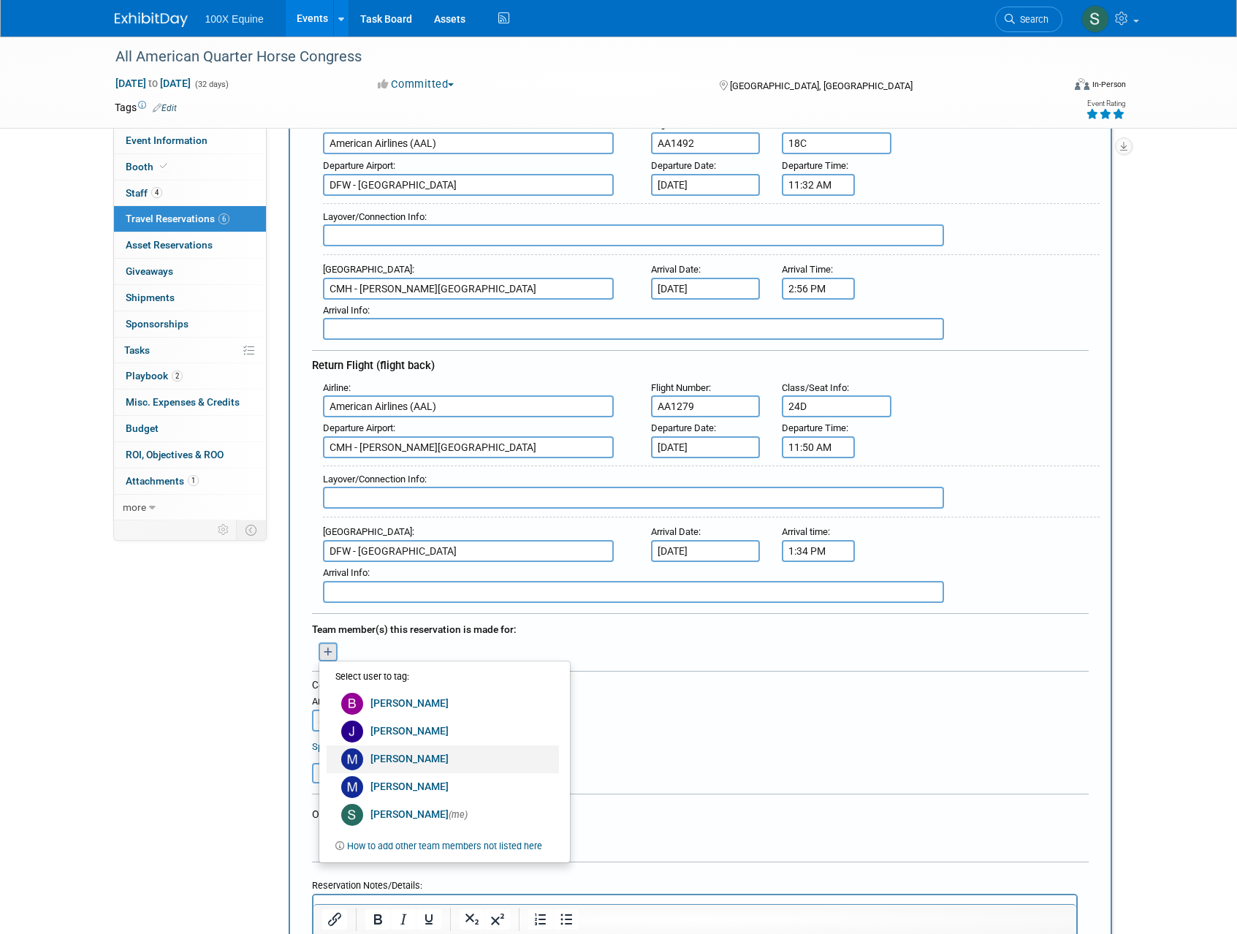
click at [361, 761] on img at bounding box center [352, 759] width 22 height 22
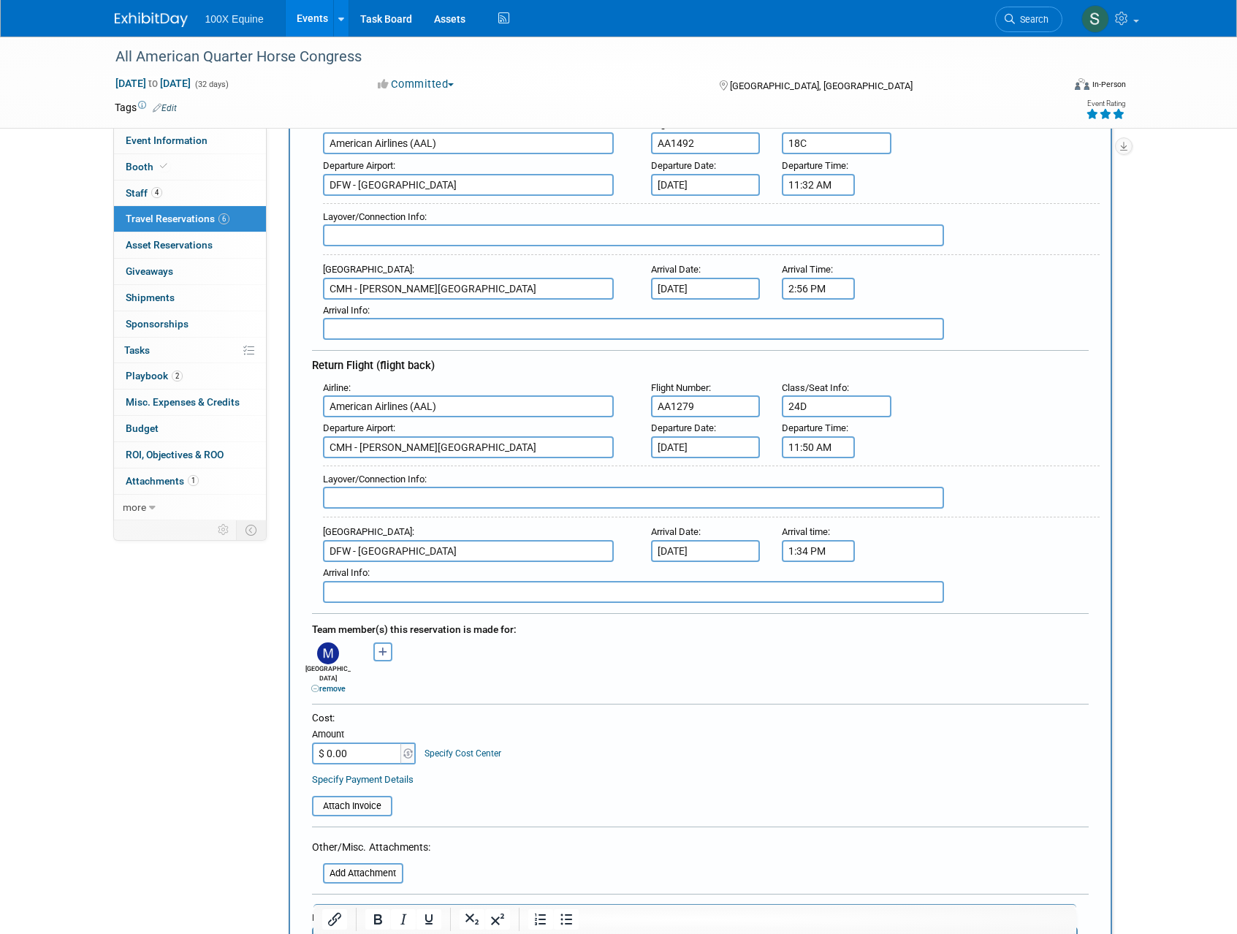
click at [549, 668] on div "Bailey remove Julie remove Madison remove" at bounding box center [700, 666] width 798 height 56
click at [343, 750] on input "$ 0.00" at bounding box center [357, 753] width 91 height 22
type input "$ 392.96"
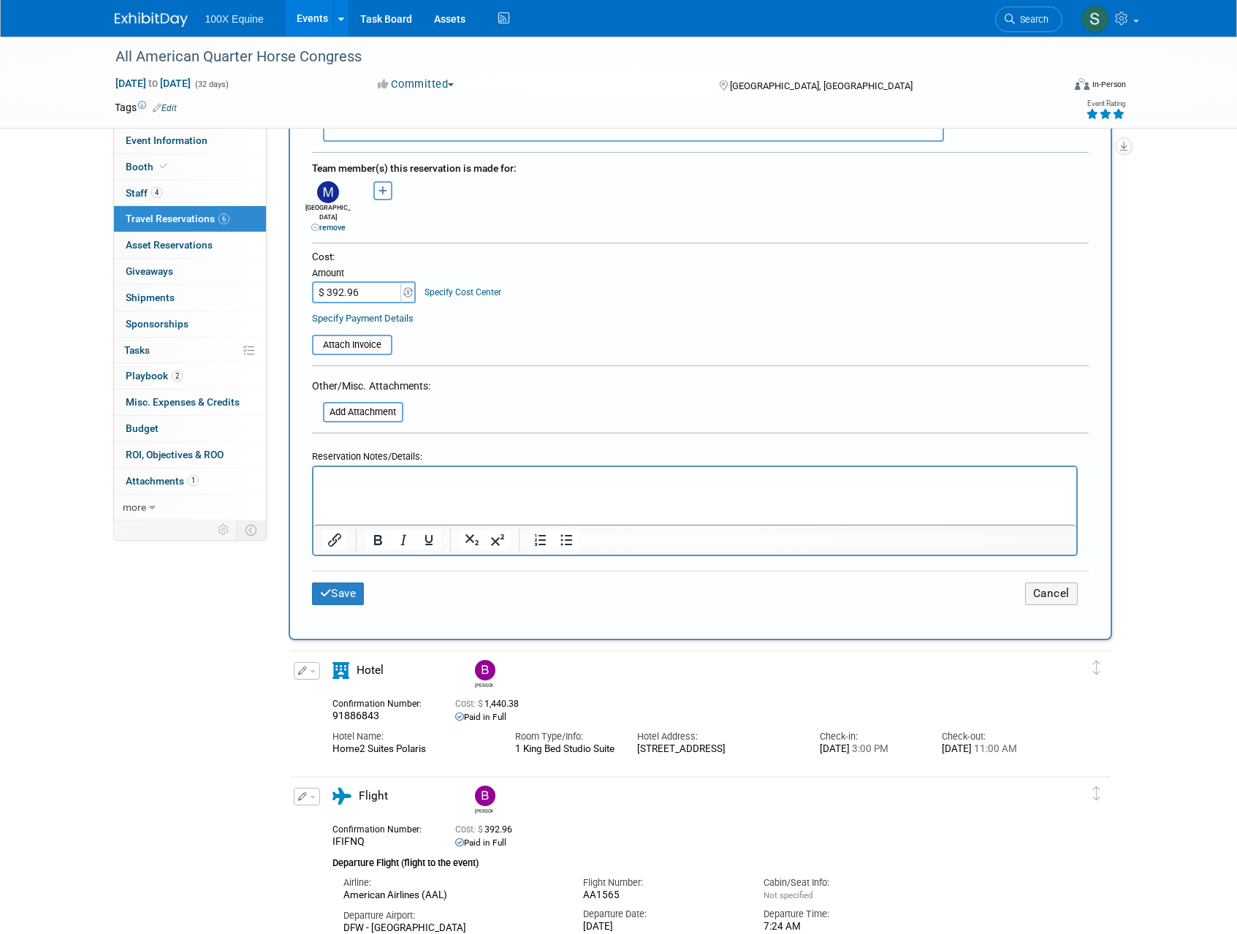
scroll to position [639, 0]
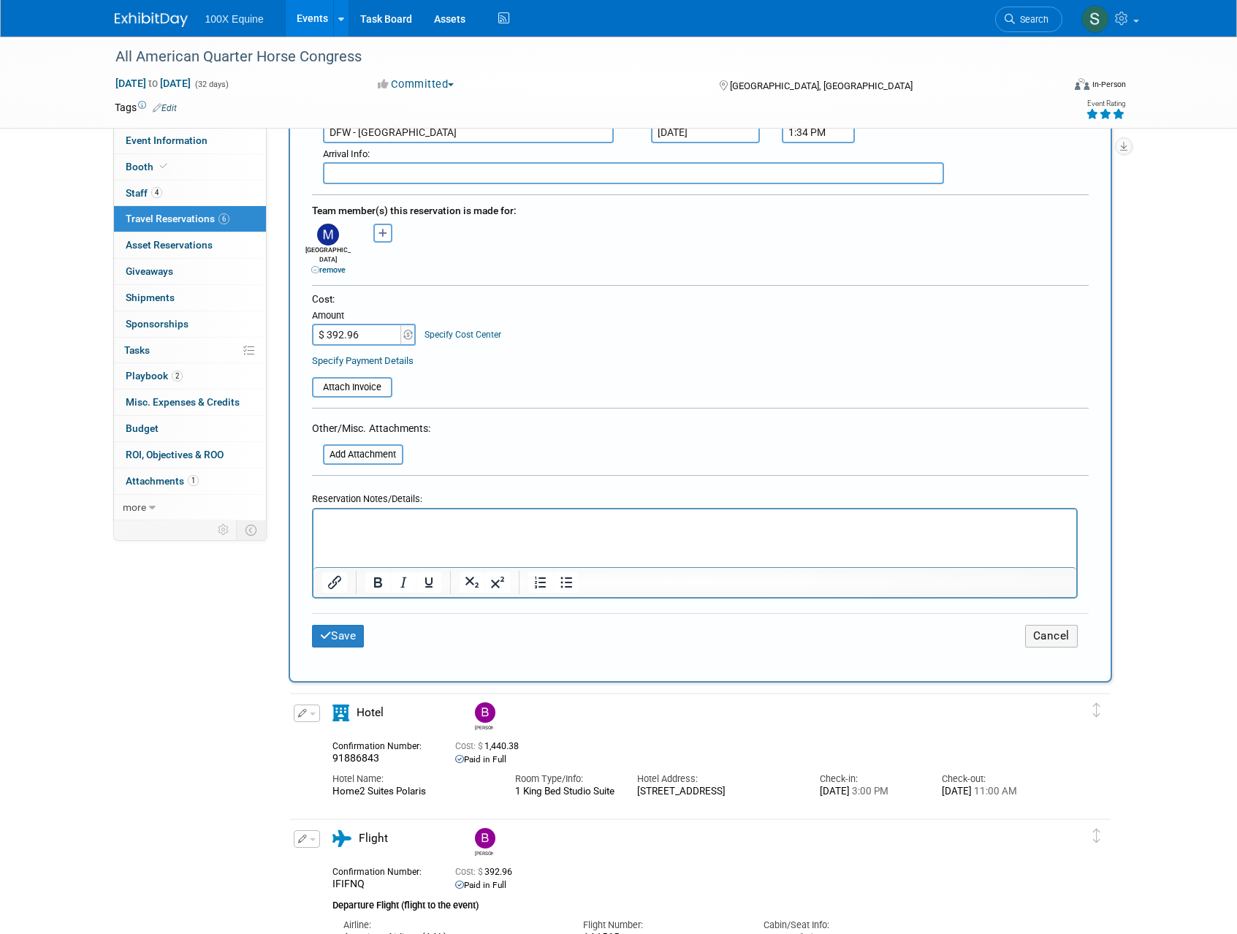
click at [359, 355] on link "Specify Payment Details" at bounding box center [363, 360] width 102 height 11
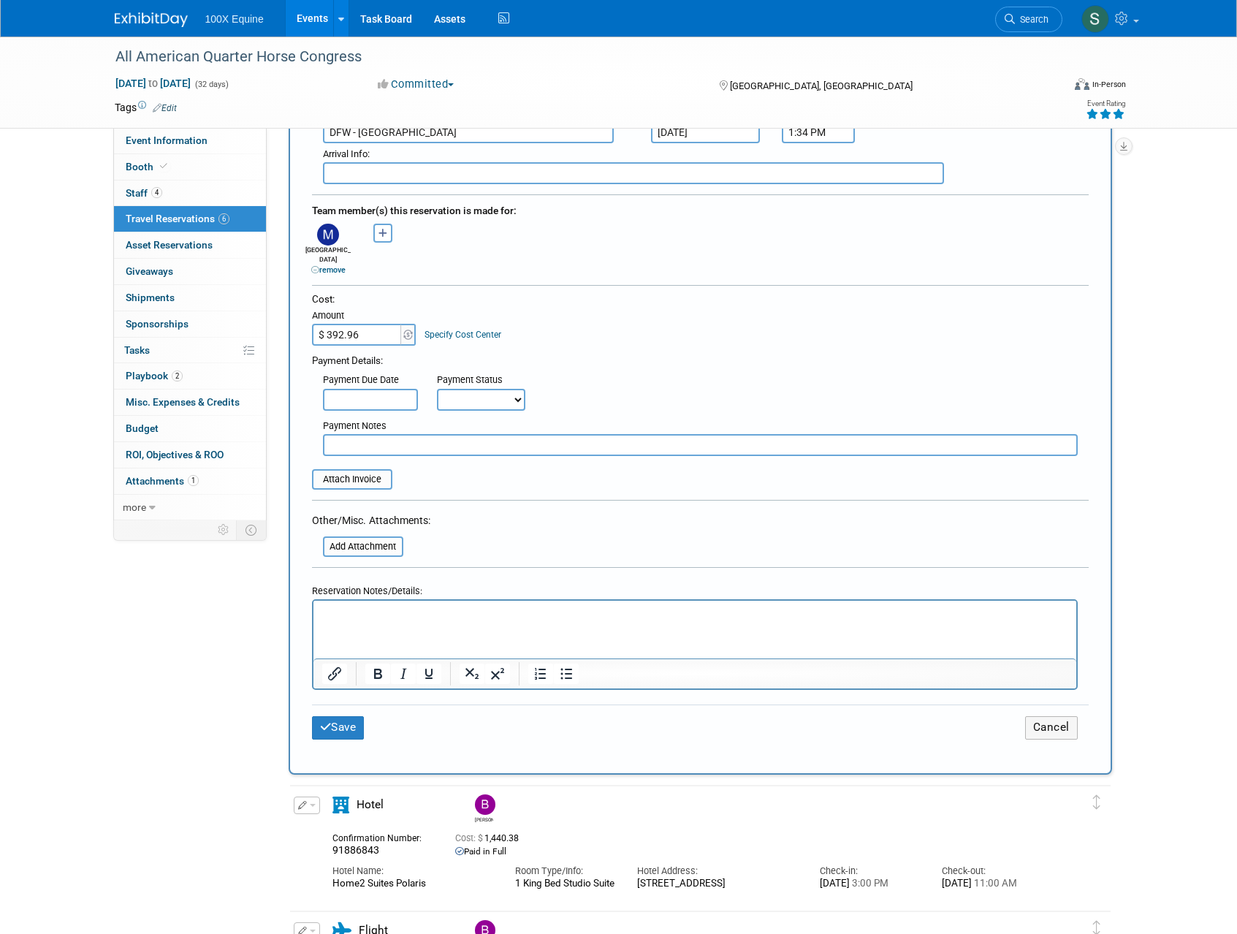
click at [494, 397] on select "Not Paid Yet Partially Paid Paid in Full" at bounding box center [481, 400] width 88 height 22
select select "1"
click at [437, 389] on select "Not Paid Yet Partially Paid Paid in Full" at bounding box center [481, 400] width 88 height 22
click at [343, 716] on button "Save" at bounding box center [338, 727] width 53 height 23
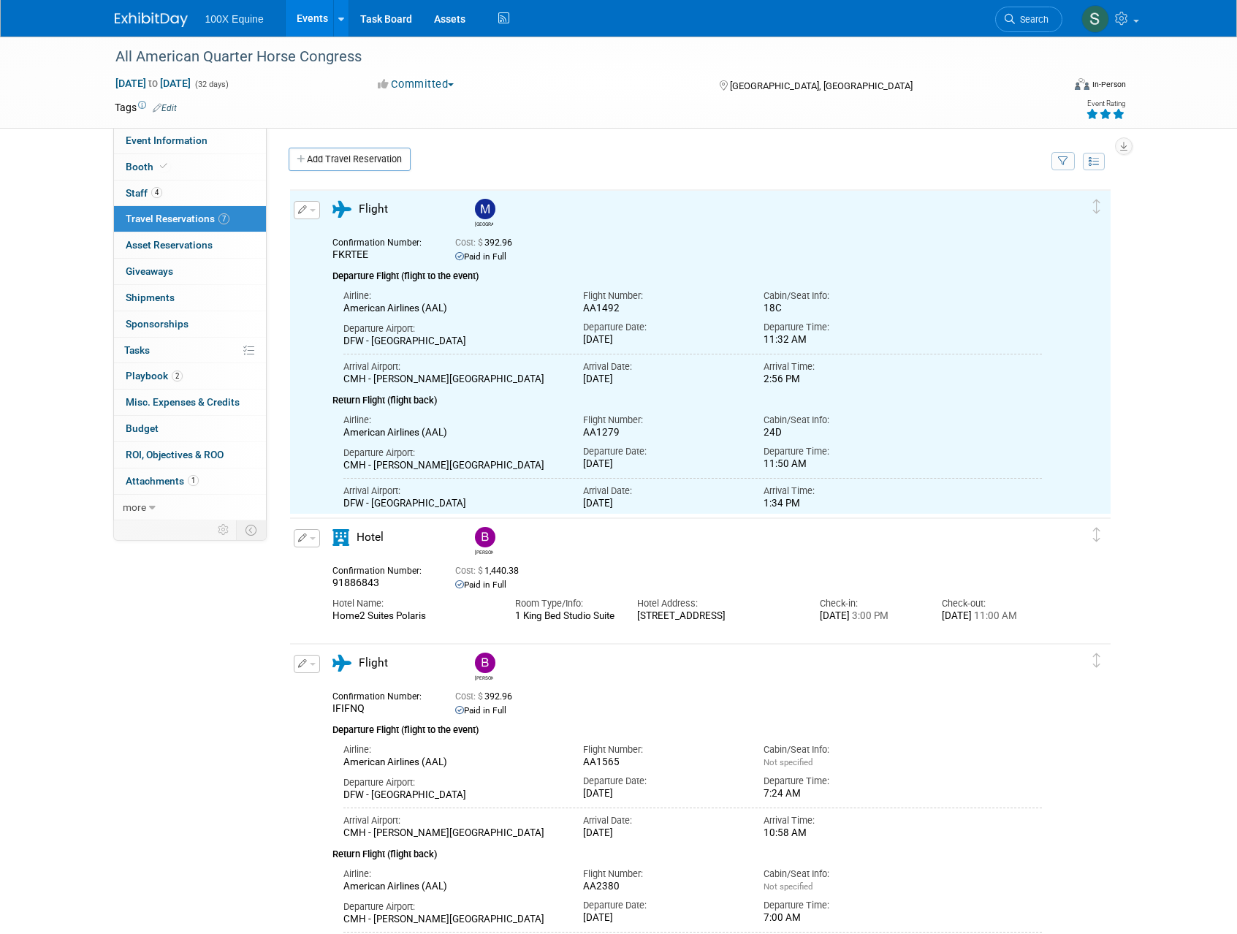
scroll to position [0, 0]
click at [357, 162] on link "Add Travel Reservation" at bounding box center [350, 159] width 122 height 23
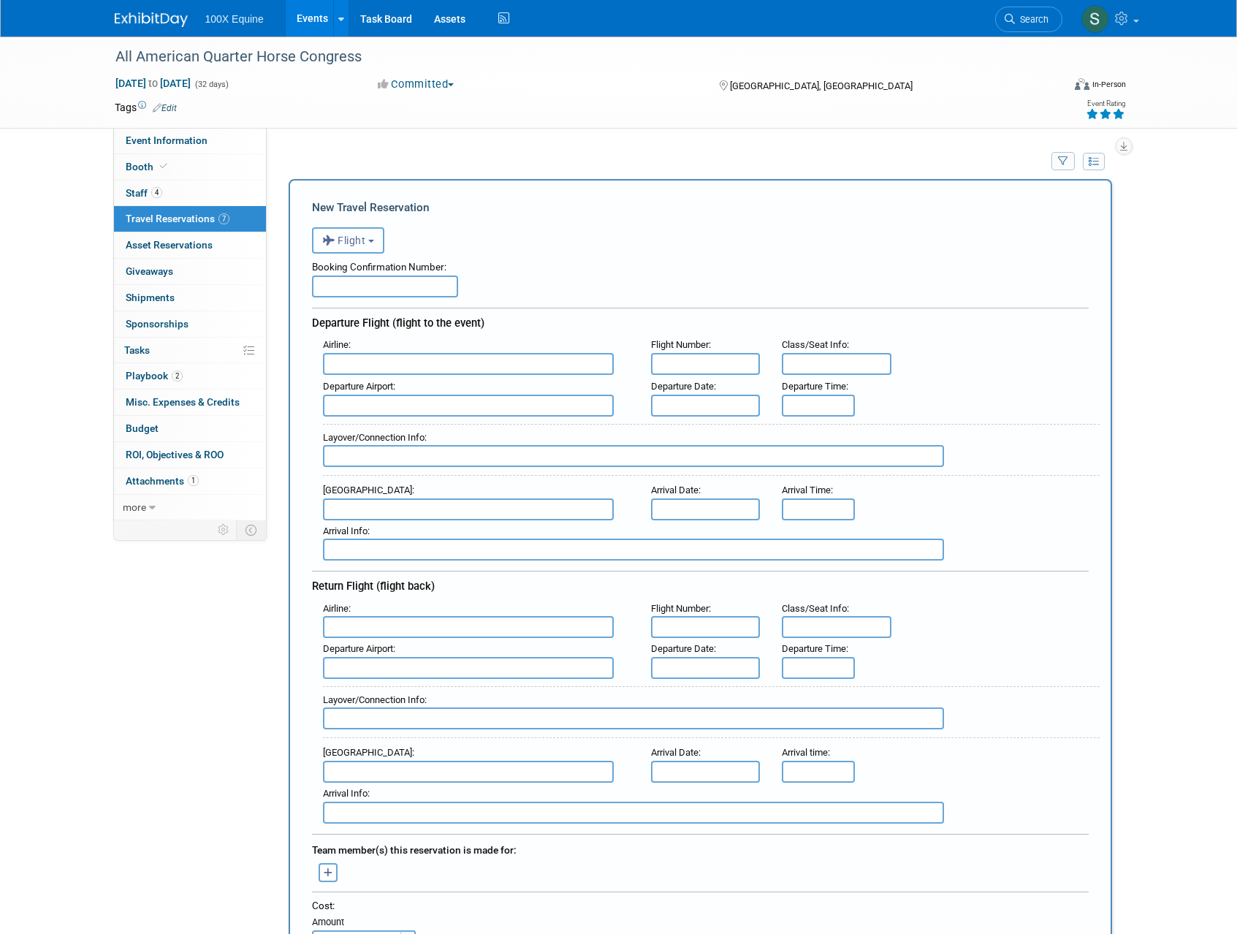
click at [342, 237] on span "Flight" at bounding box center [344, 240] width 44 height 12
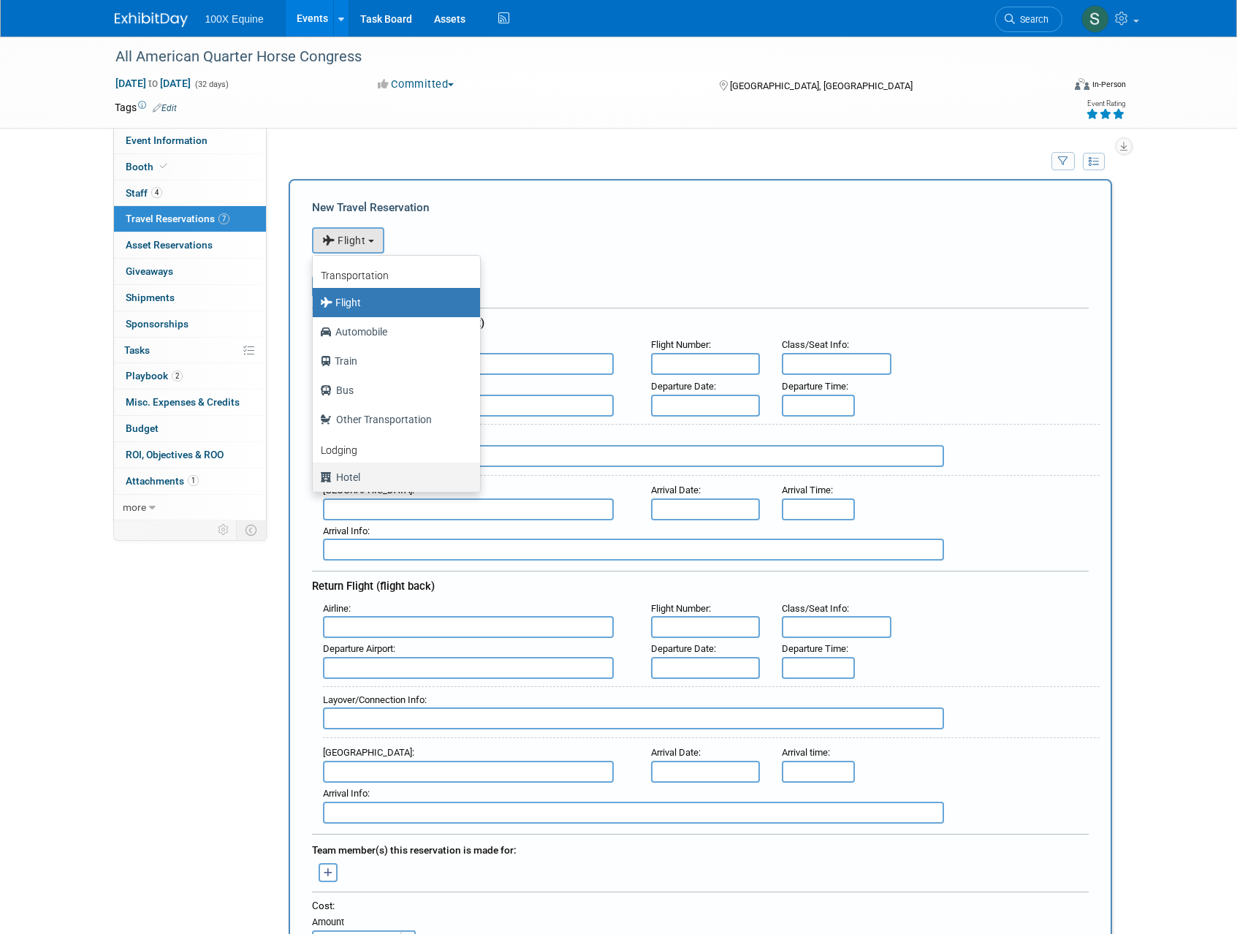
click at [347, 471] on label "Hotel" at bounding box center [392, 476] width 145 height 23
click at [315, 471] on input "Hotel" at bounding box center [309, 474] width 9 height 9
select select "6"
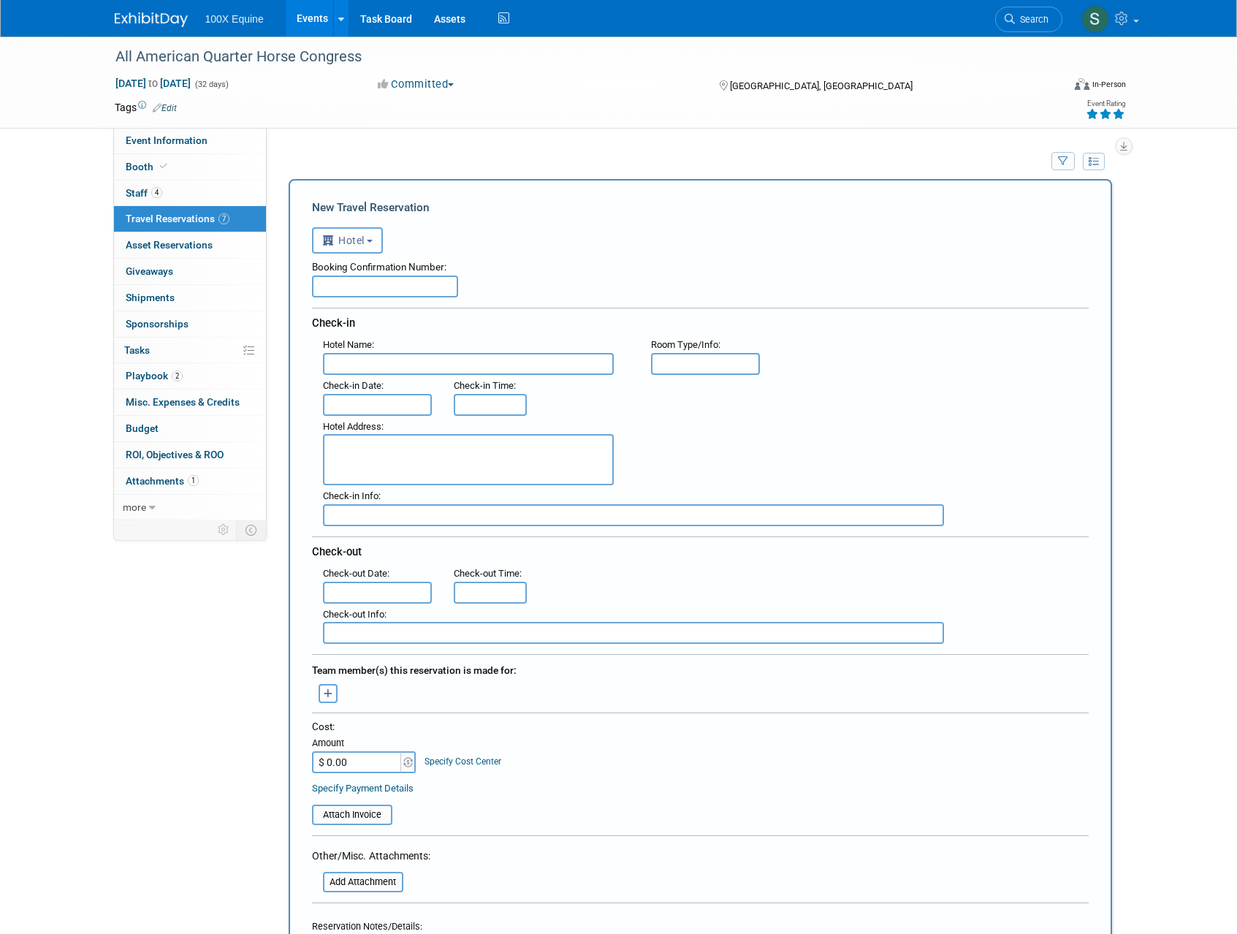
click at [381, 291] on input "text" at bounding box center [385, 286] width 146 height 22
click at [349, 292] on input "text" at bounding box center [385, 286] width 146 height 22
type input "2261327205"
type input "Home2 Suites Polaris"
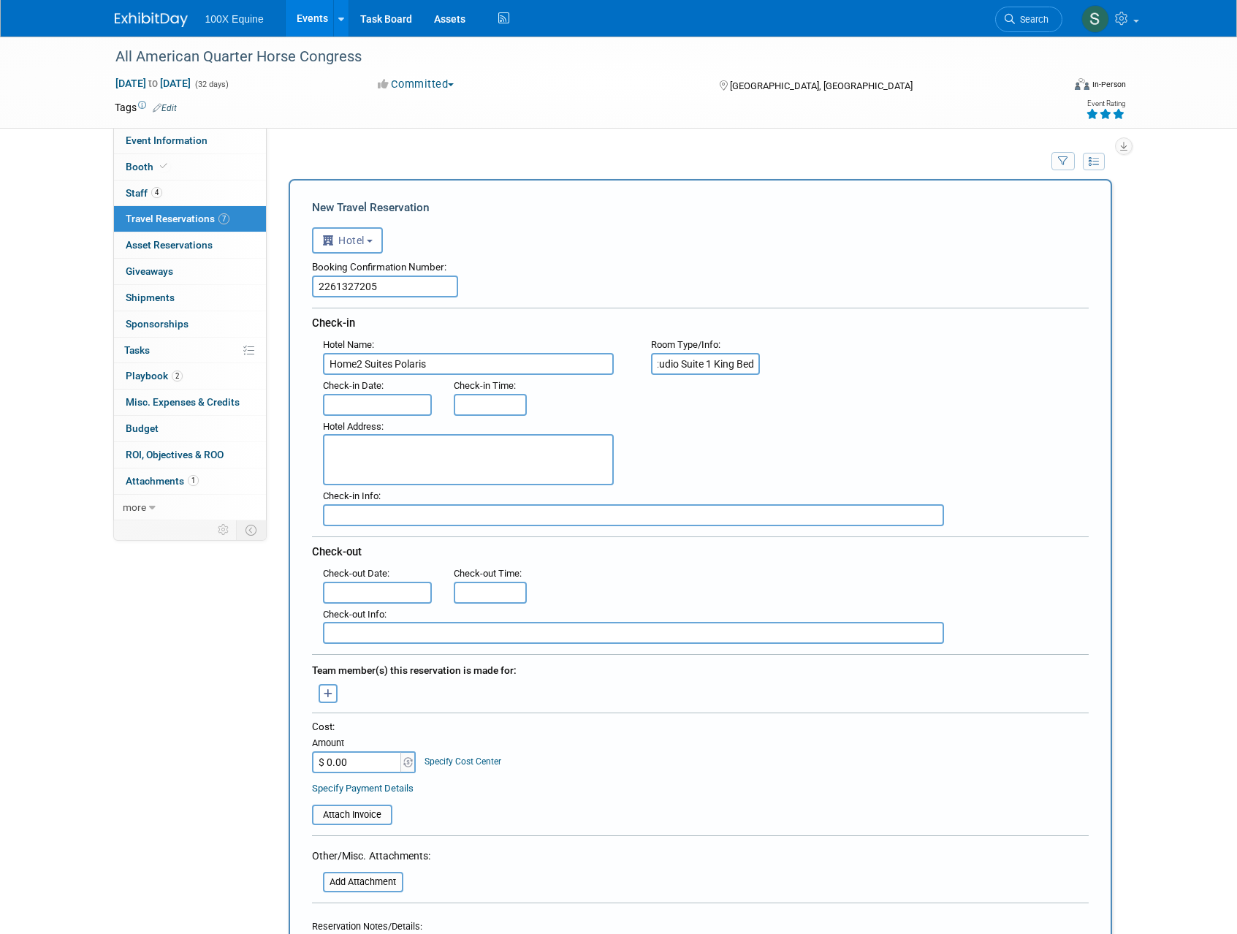
type input "Studio Suite 1 King Bed"
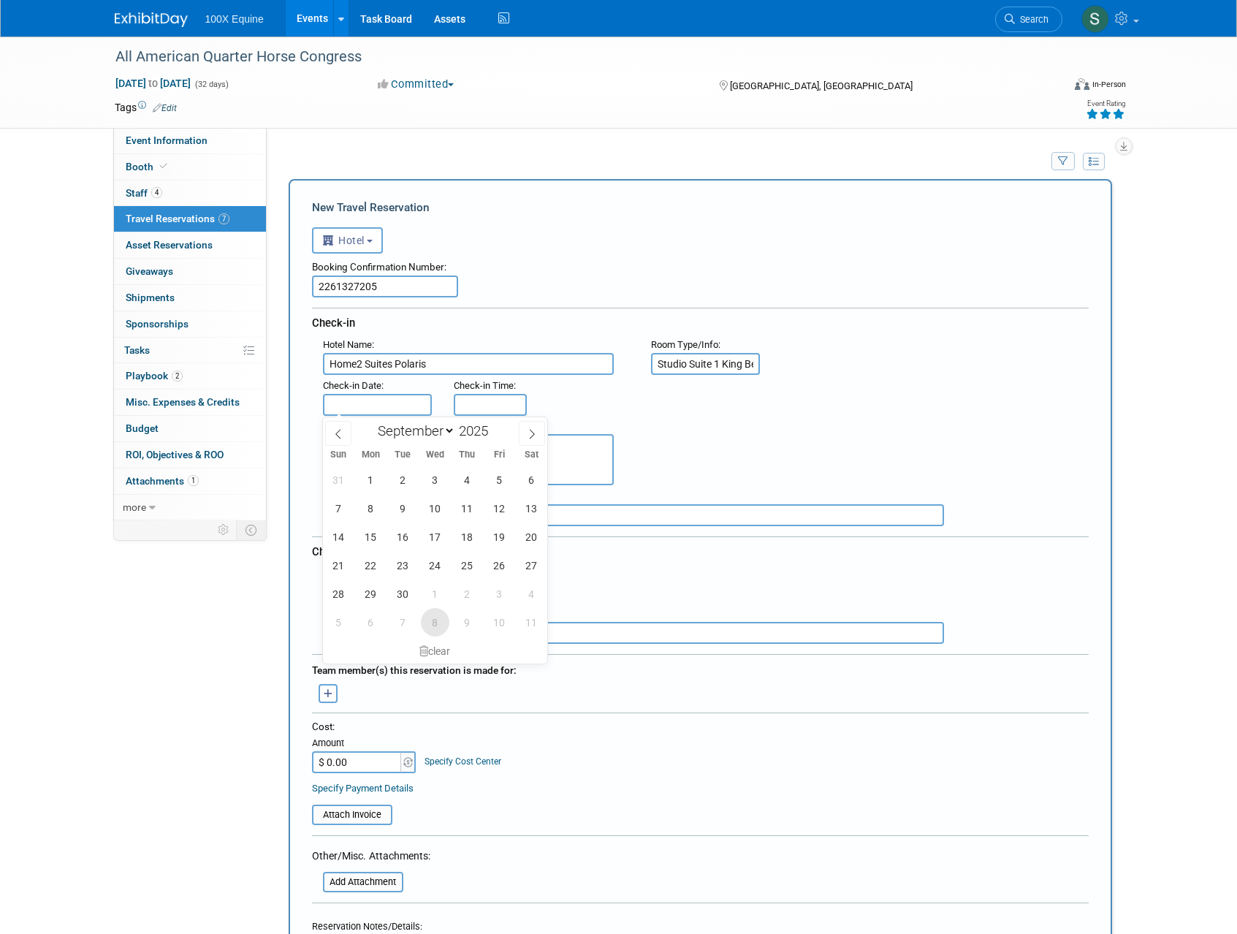
click at [441, 626] on span "8" at bounding box center [435, 622] width 28 height 28
type input "[DATE]"
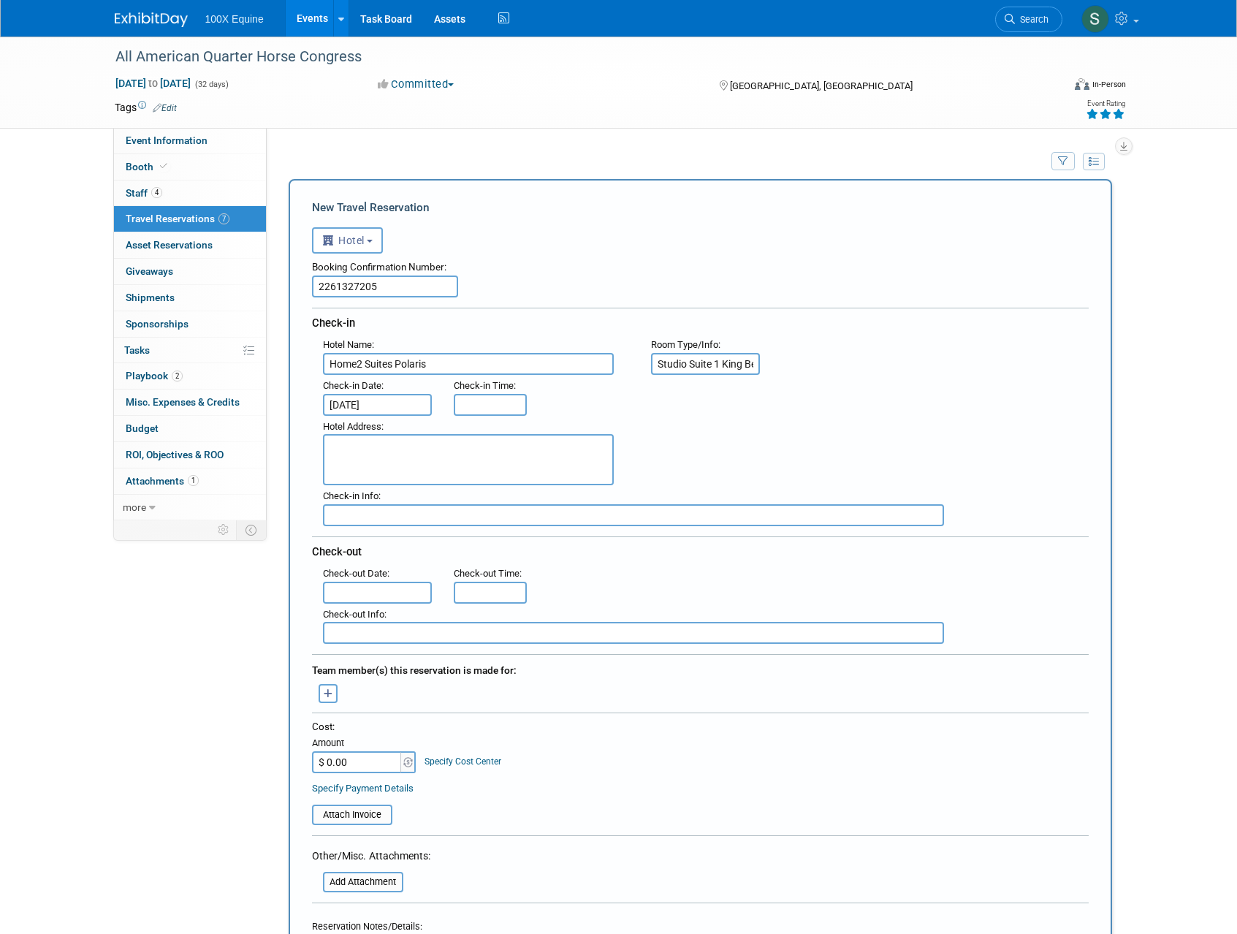
type input "3:00 PM"
click at [488, 411] on input "3:00 PM" at bounding box center [490, 405] width 73 height 22
click at [606, 544] on span at bounding box center [596, 537] width 99 height 26
click at [353, 465] on textarea at bounding box center [468, 459] width 291 height 51
type textarea "9101 Lyra Dr., Columbus, OH, United States 43240"
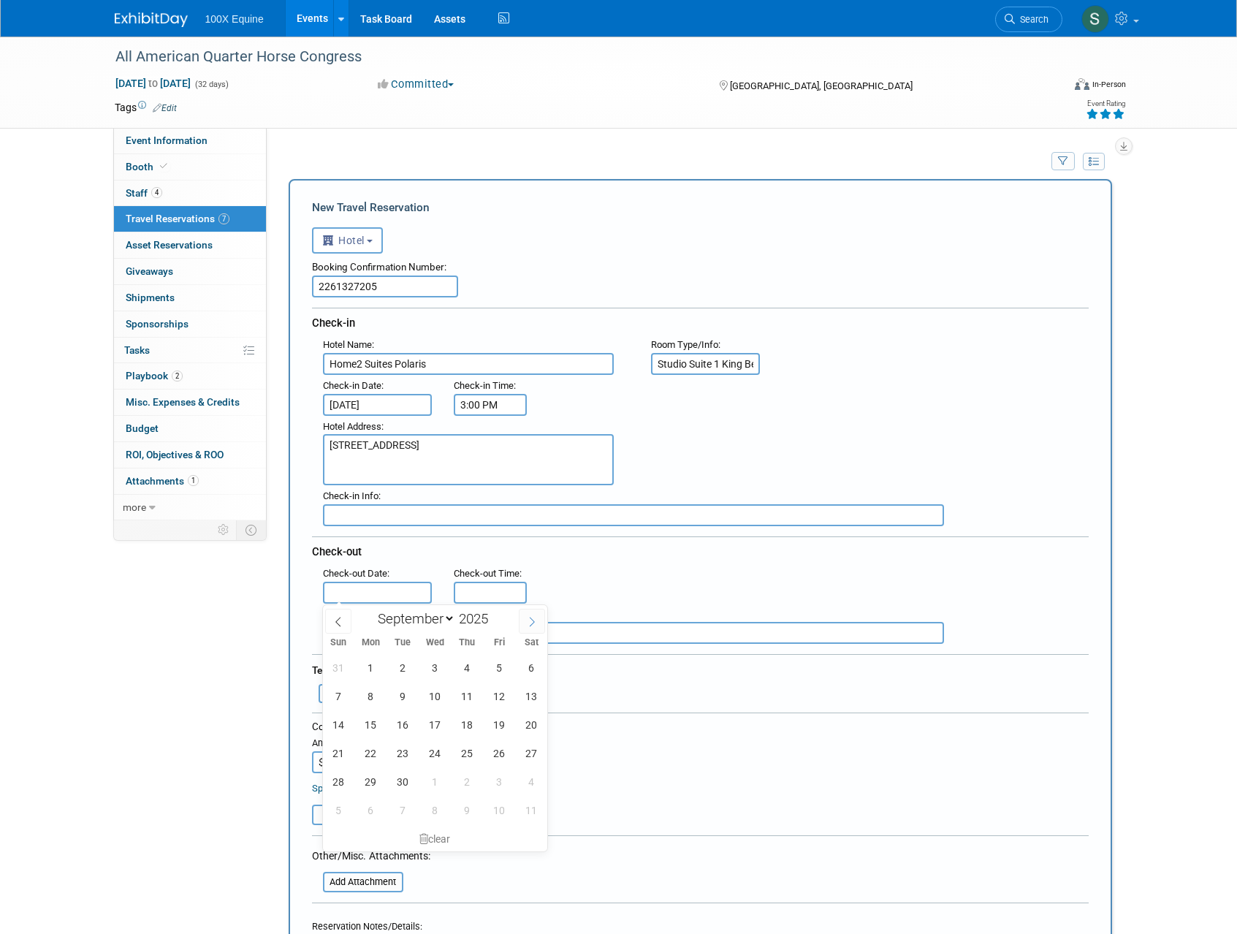
click at [541, 627] on span at bounding box center [532, 621] width 26 height 25
select select "9"
click at [460, 722] on span "16" at bounding box center [467, 724] width 28 height 28
type input "[DATE]"
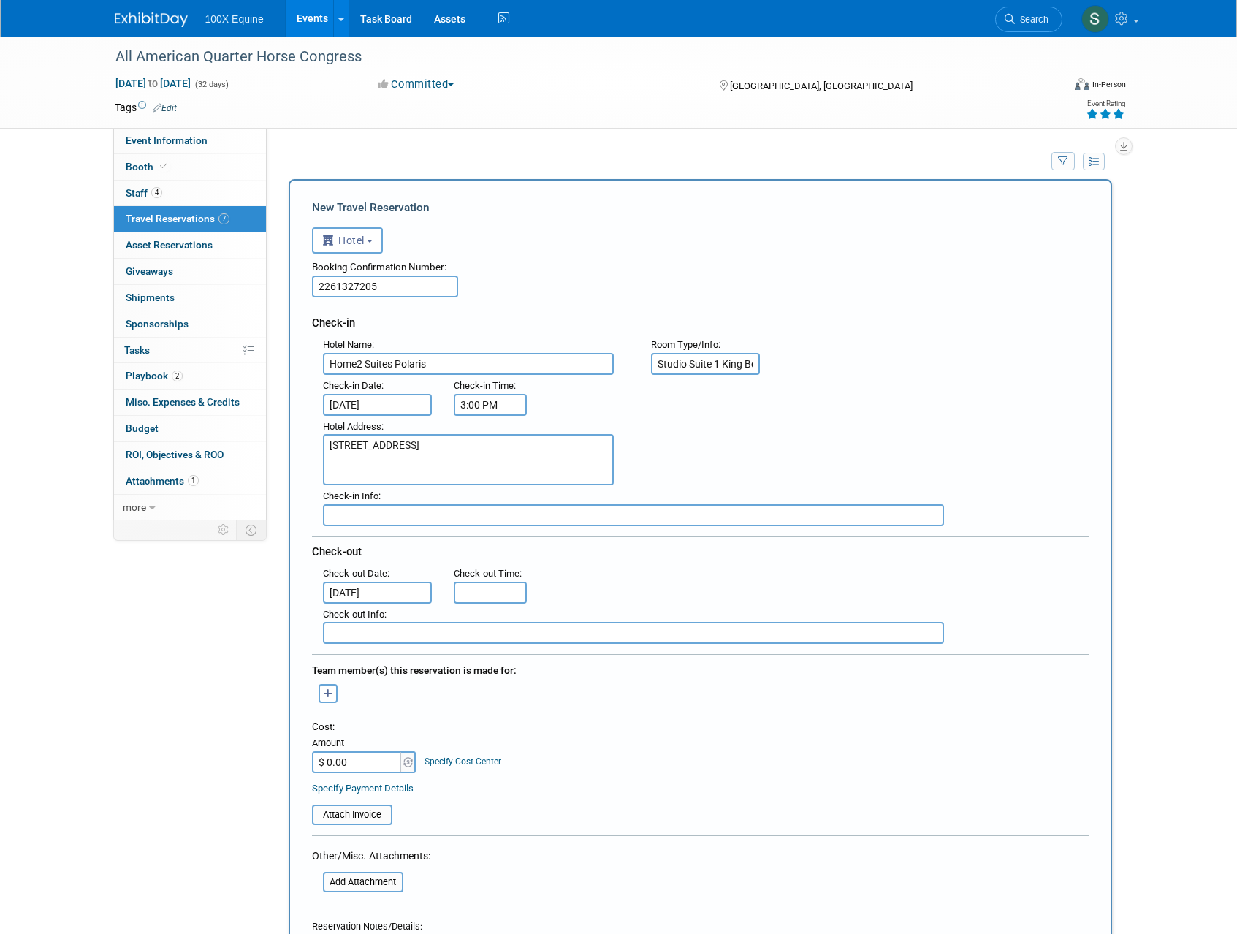
click at [479, 579] on div "Check-out Time :" at bounding box center [488, 573] width 69 height 16
type input "11:00 AM"
click at [479, 595] on input "11:00 AM" at bounding box center [490, 592] width 73 height 22
click at [598, 725] on span at bounding box center [596, 725] width 99 height 26
click at [332, 696] on button "button" at bounding box center [328, 693] width 19 height 19
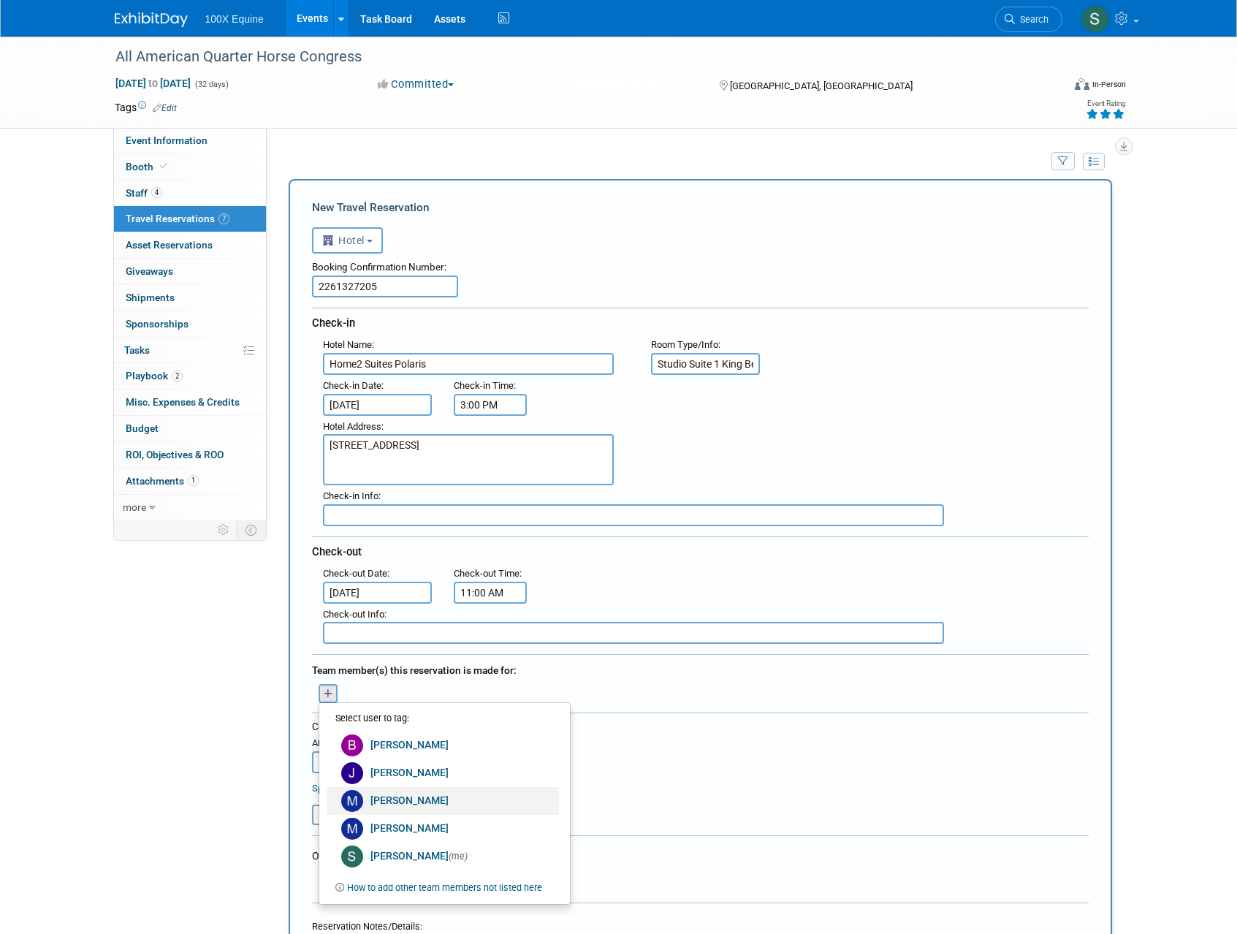
click at [393, 792] on link "[PERSON_NAME]" at bounding box center [443, 801] width 232 height 28
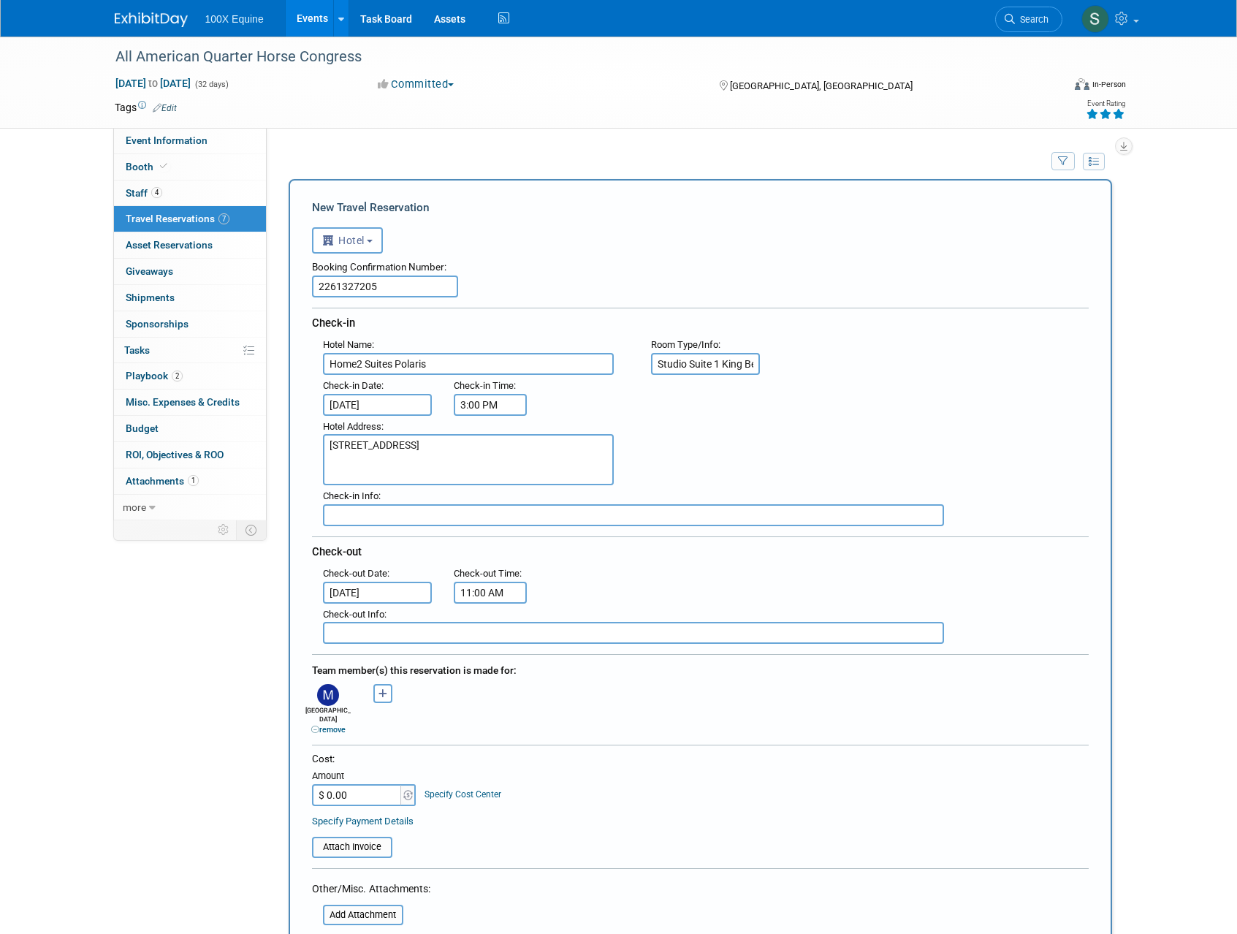
click at [533, 722] on div "Bailey remove Julie remove Madison remove" at bounding box center [700, 708] width 798 height 56
click at [348, 792] on input "$ 0.00" at bounding box center [357, 795] width 91 height 22
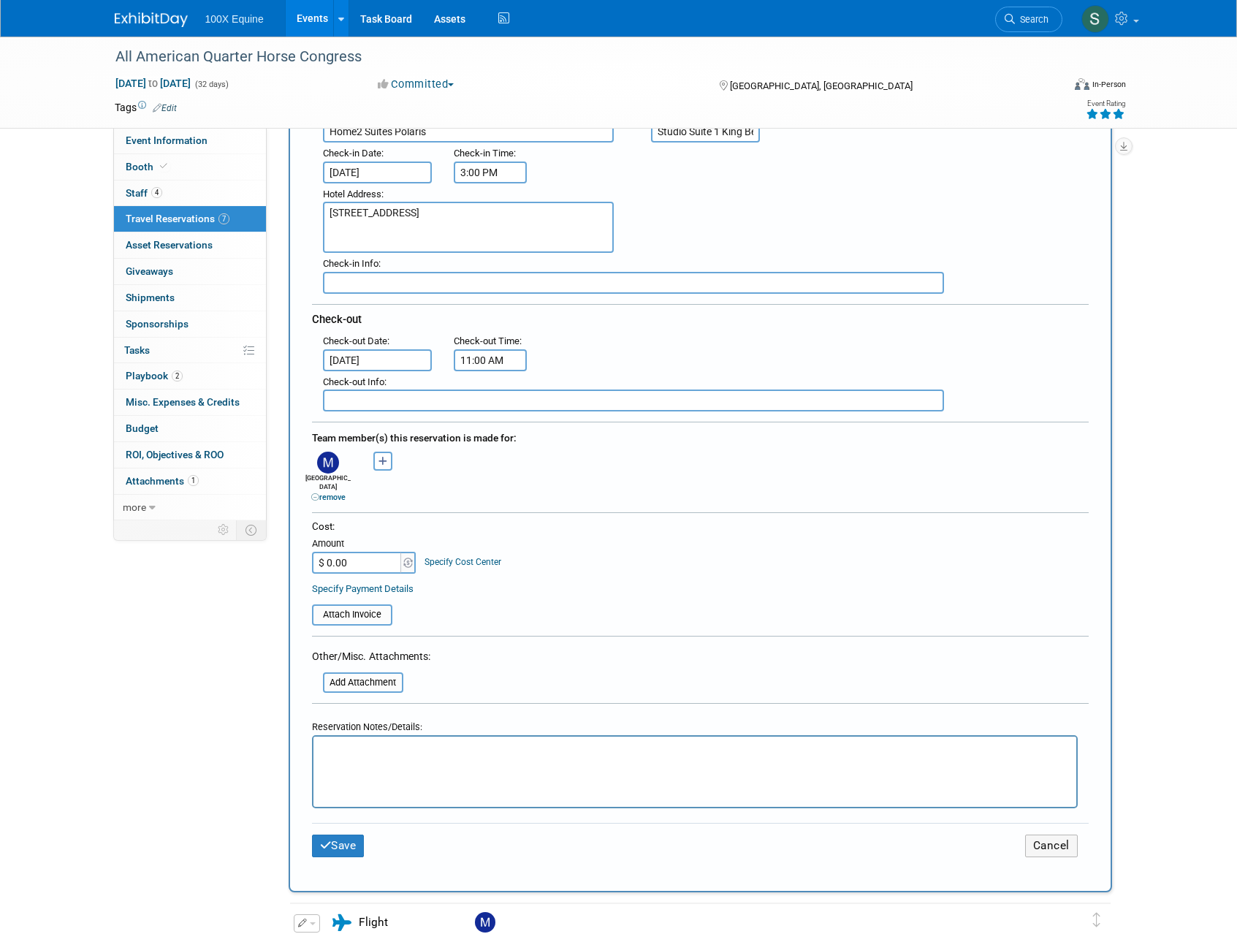
scroll to position [264, 0]
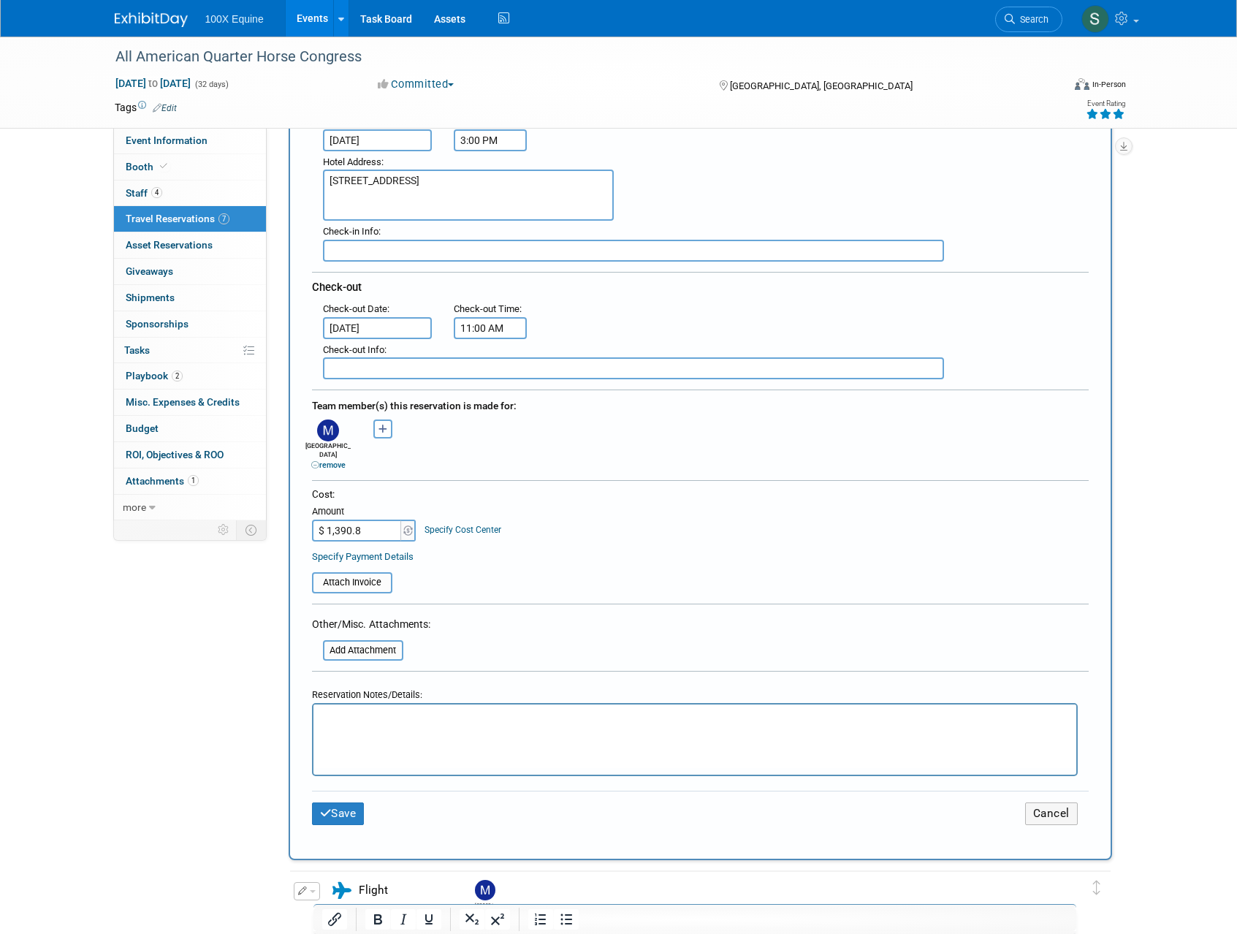
type input "$ 1,390.80"
click at [365, 551] on link "Specify Payment Details" at bounding box center [363, 556] width 102 height 11
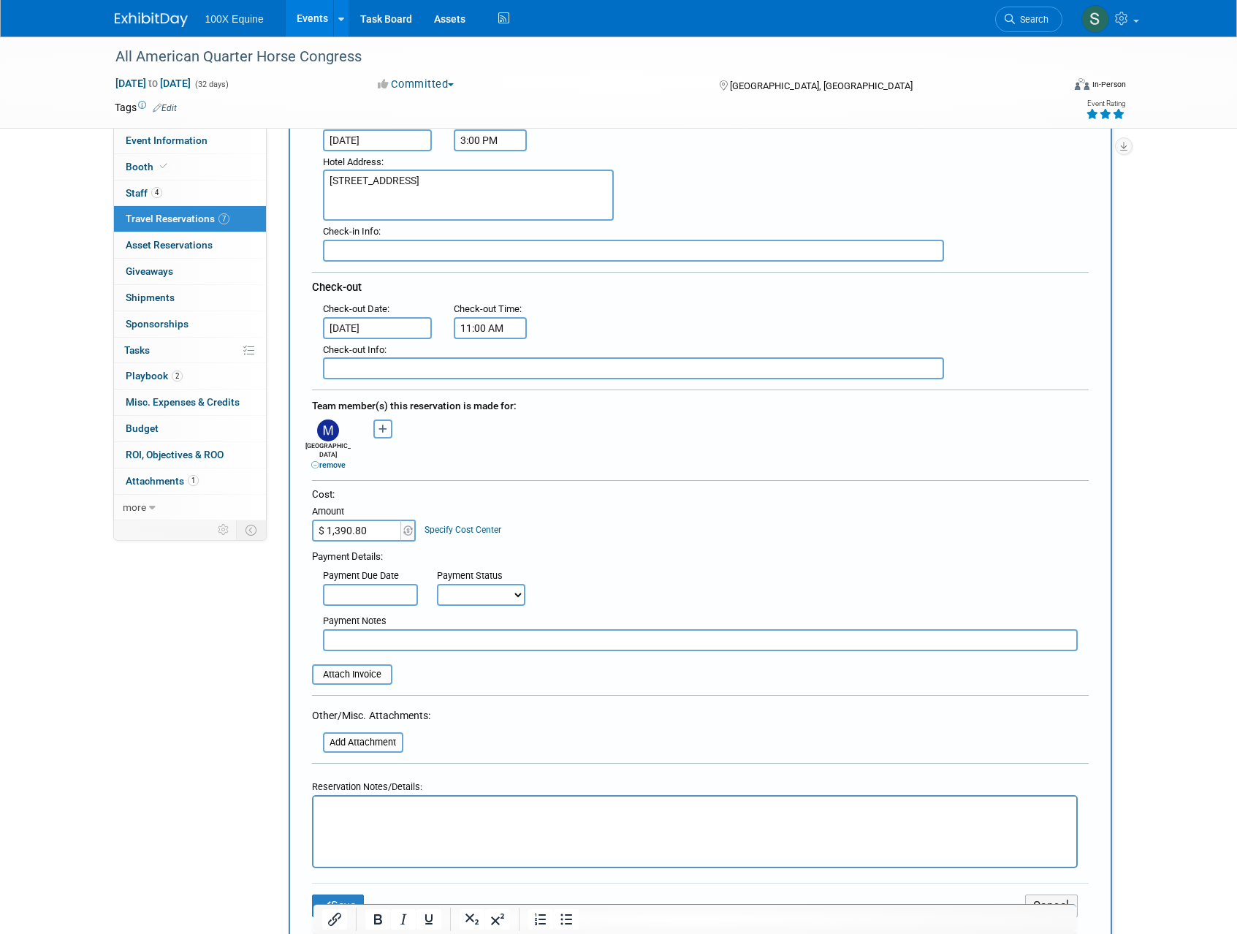
click at [485, 586] on select "Not Paid Yet Partially Paid Paid in Full" at bounding box center [481, 595] width 88 height 22
select select "1"
click at [437, 584] on select "Not Paid Yet Partially Paid Paid in Full" at bounding box center [481, 595] width 88 height 22
click at [340, 896] on button "Save" at bounding box center [338, 905] width 53 height 23
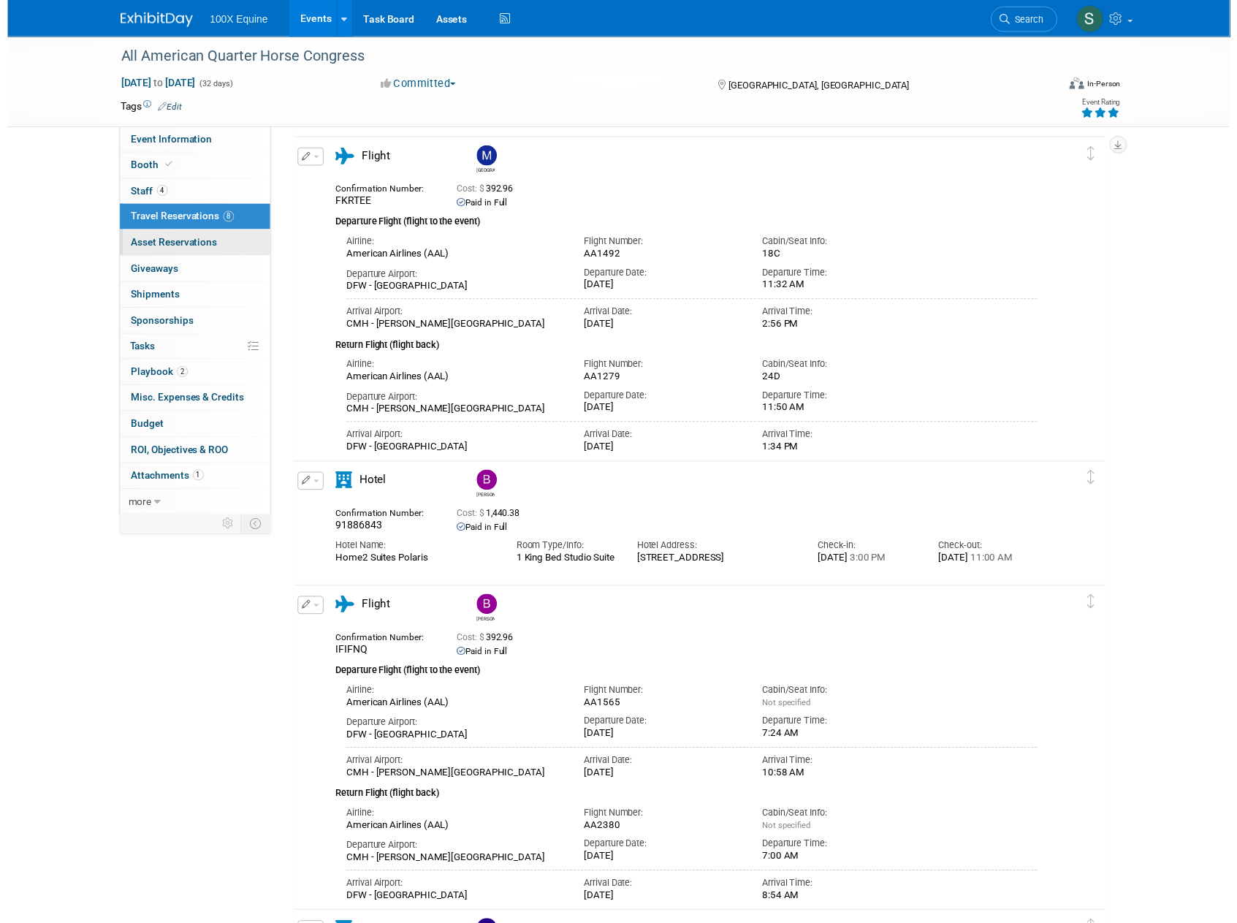
scroll to position [639, 0]
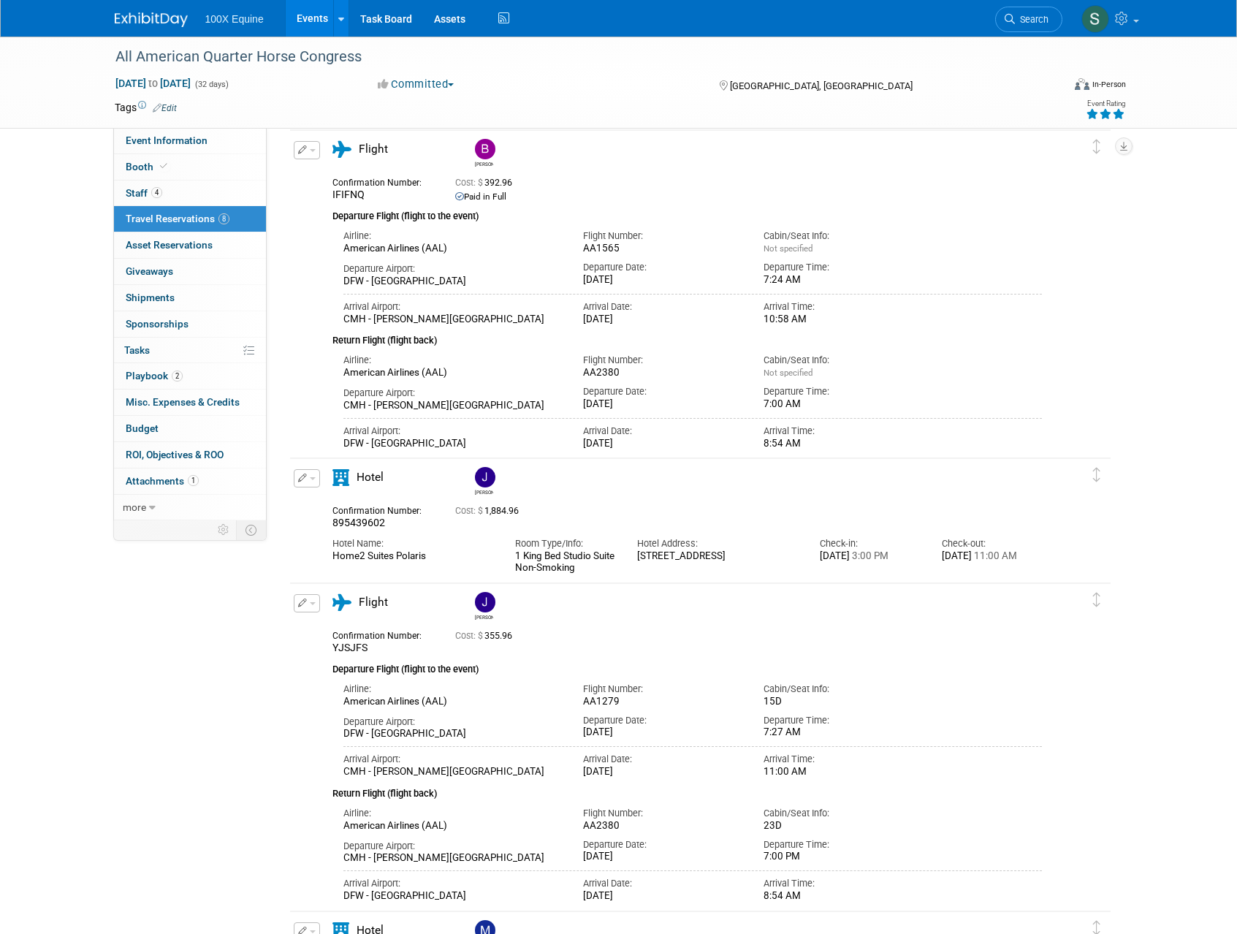
click at [301, 480] on icon "button" at bounding box center [302, 477] width 9 height 9
click at [306, 502] on icon "button" at bounding box center [310, 503] width 12 height 10
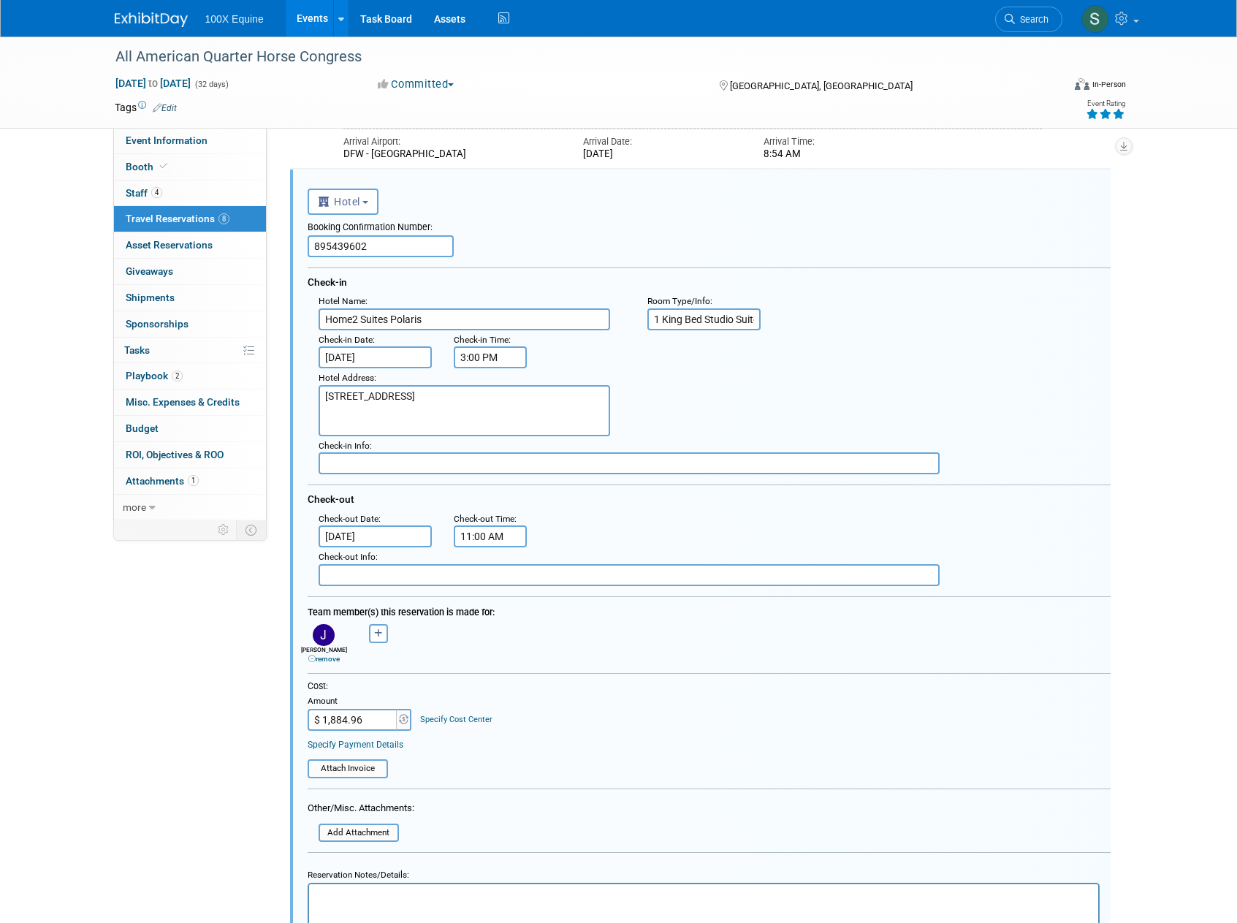
scroll to position [0, 0]
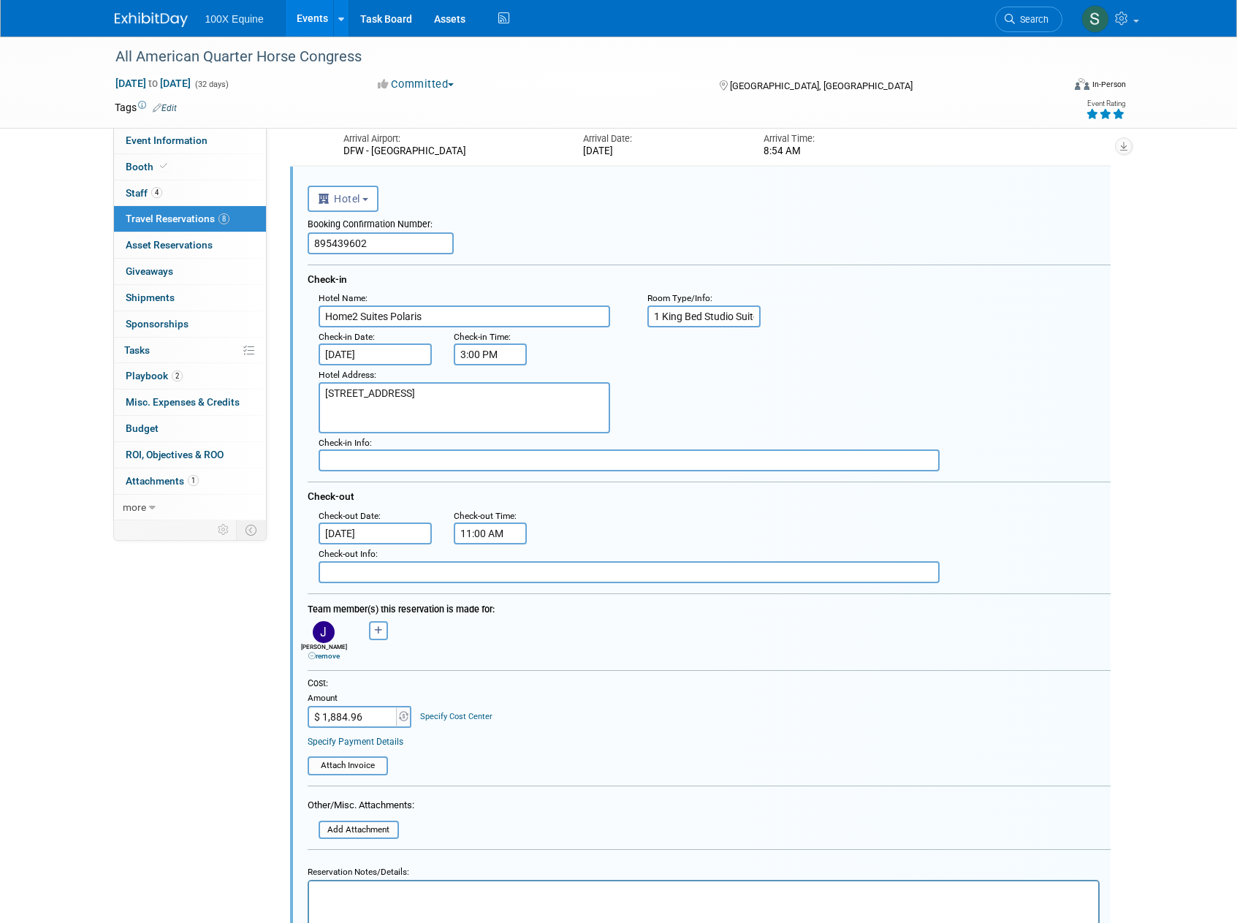
click at [374, 745] on link "Specify Payment Details" at bounding box center [356, 741] width 96 height 10
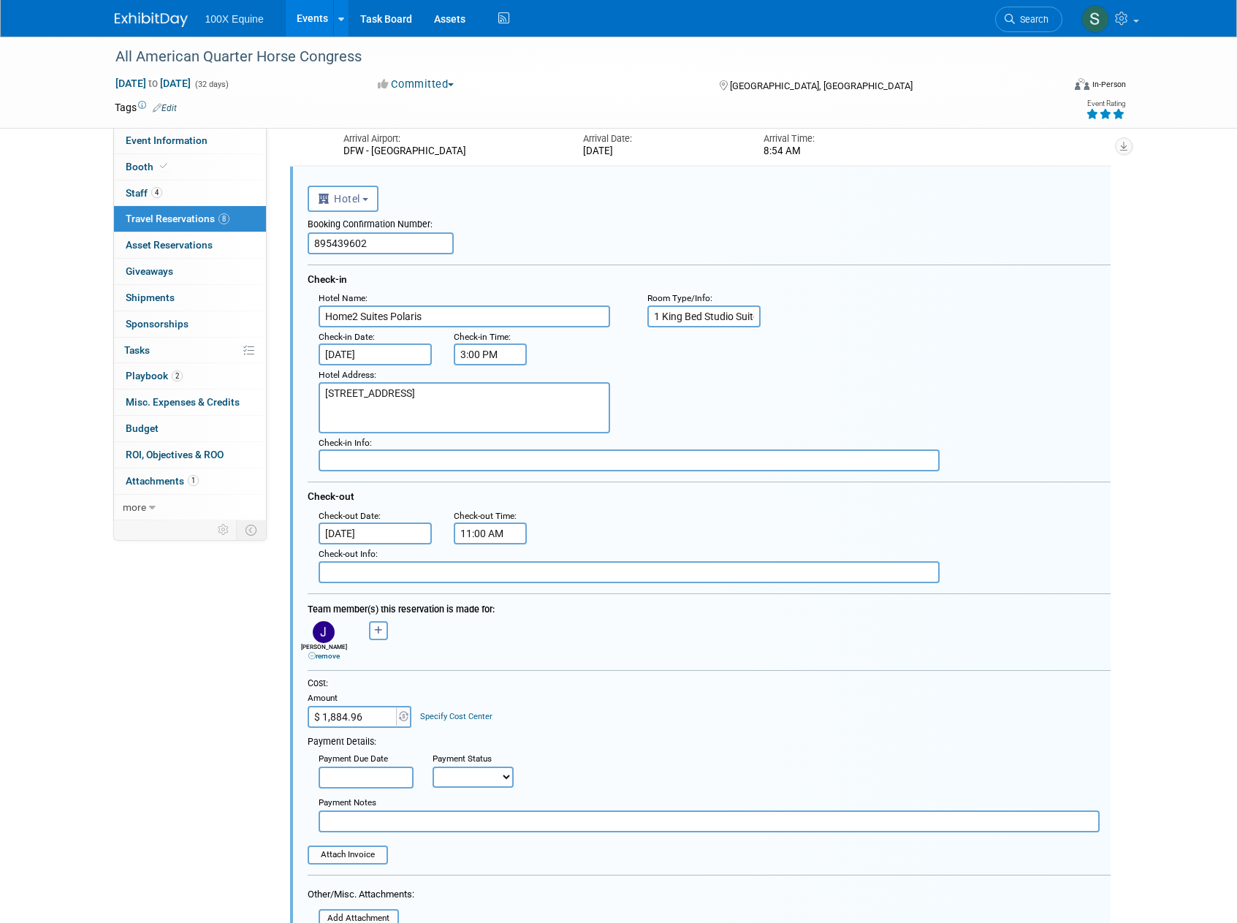
click at [462, 780] on select "Not Paid Yet Partially Paid Paid in Full" at bounding box center [472, 776] width 81 height 21
select select "1"
click at [432, 766] on select "Not Paid Yet Partially Paid Paid in Full" at bounding box center [472, 776] width 81 height 21
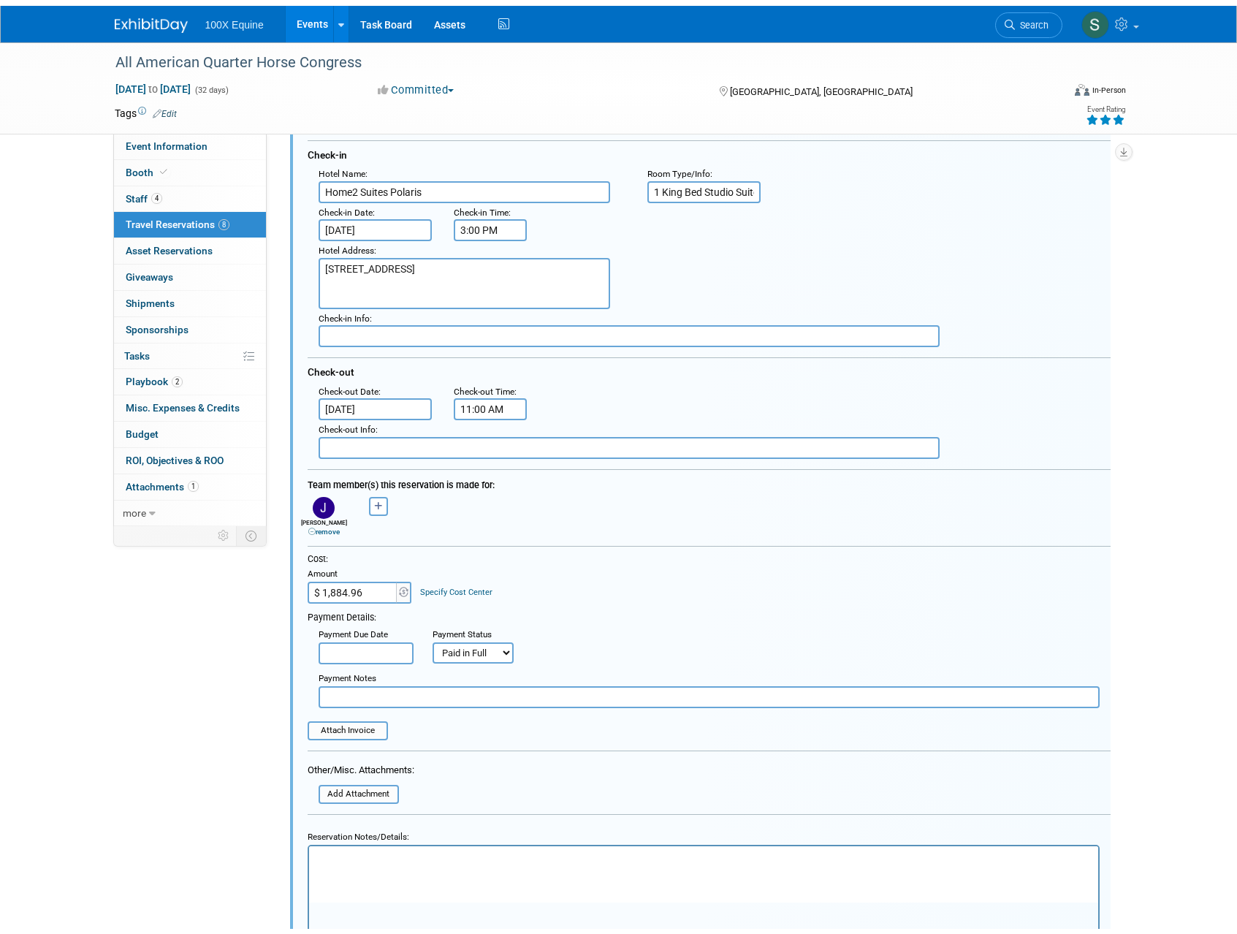
scroll to position [1167, 0]
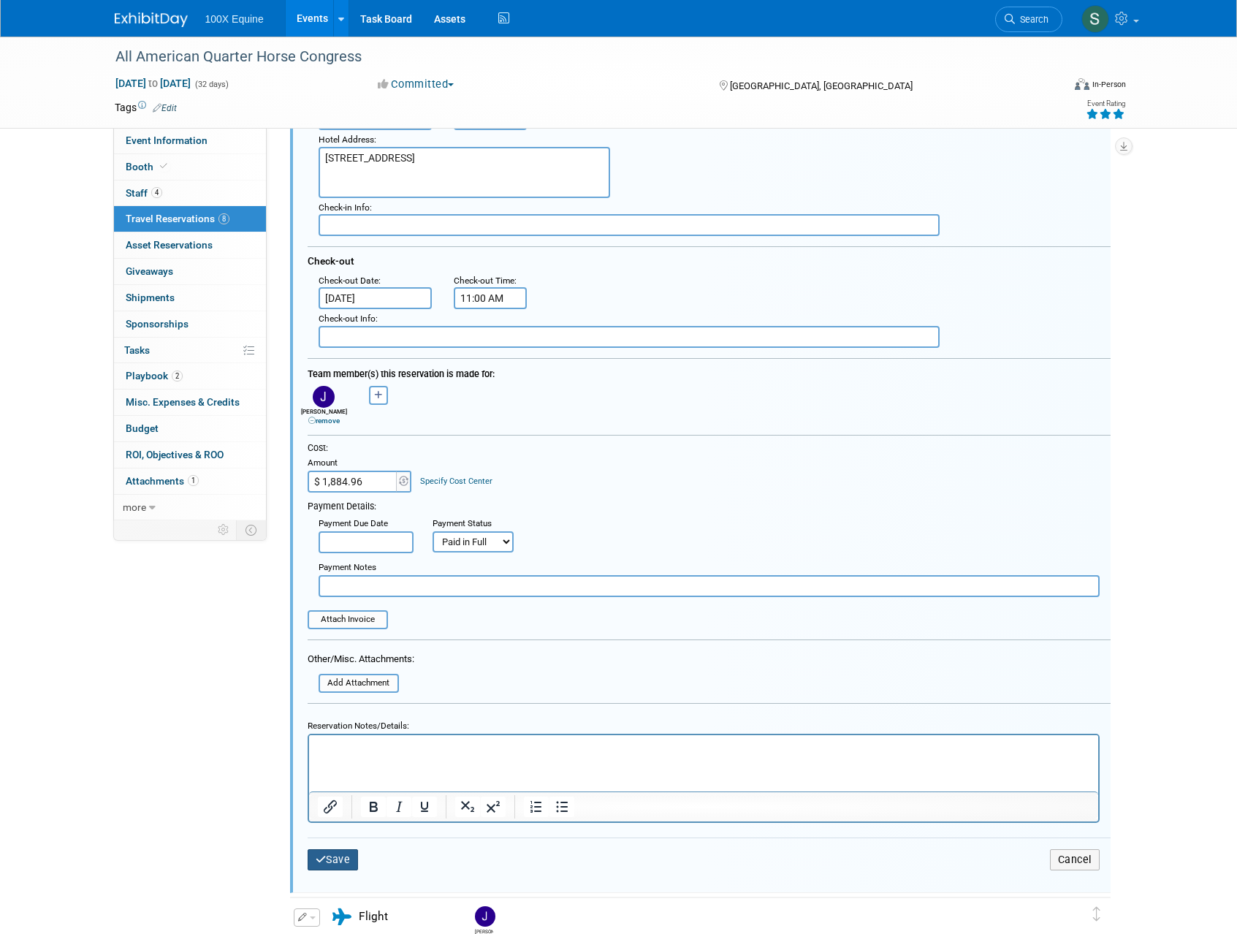
click at [326, 855] on button "Save" at bounding box center [333, 859] width 51 height 21
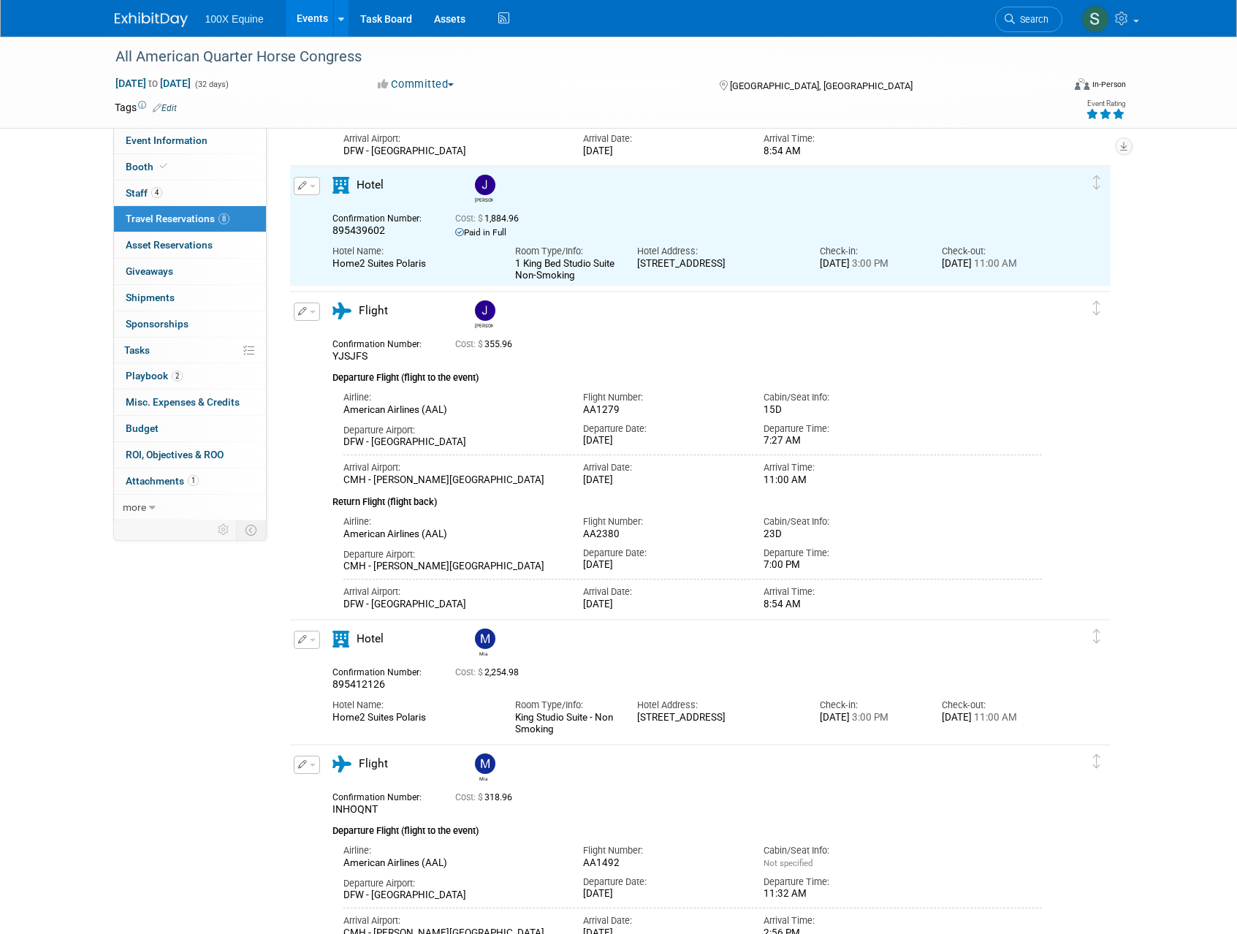
scroll to position [0, 0]
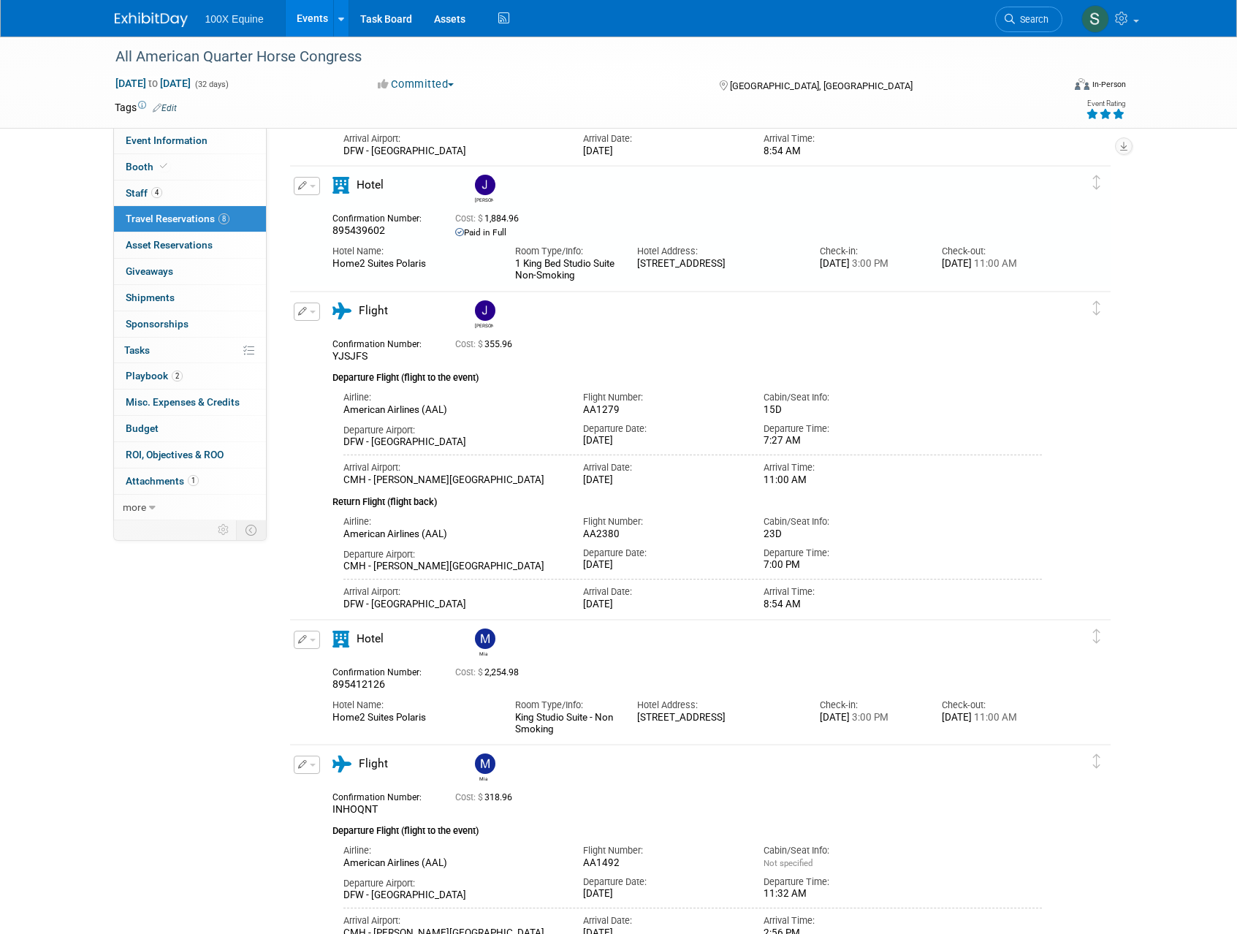
click at [481, 337] on div "Cost: $ 355.96" at bounding box center [718, 342] width 527 height 15
click at [485, 356] on div "Confirmation Number: YJSJFS Cost: $ 355.96" at bounding box center [687, 349] width 732 height 28
click at [492, 342] on span "Cost: $ 355.96" at bounding box center [486, 344] width 63 height 10
click at [296, 315] on button "button" at bounding box center [307, 311] width 26 height 18
click at [319, 341] on button "Edit Reservation" at bounding box center [355, 337] width 123 height 21
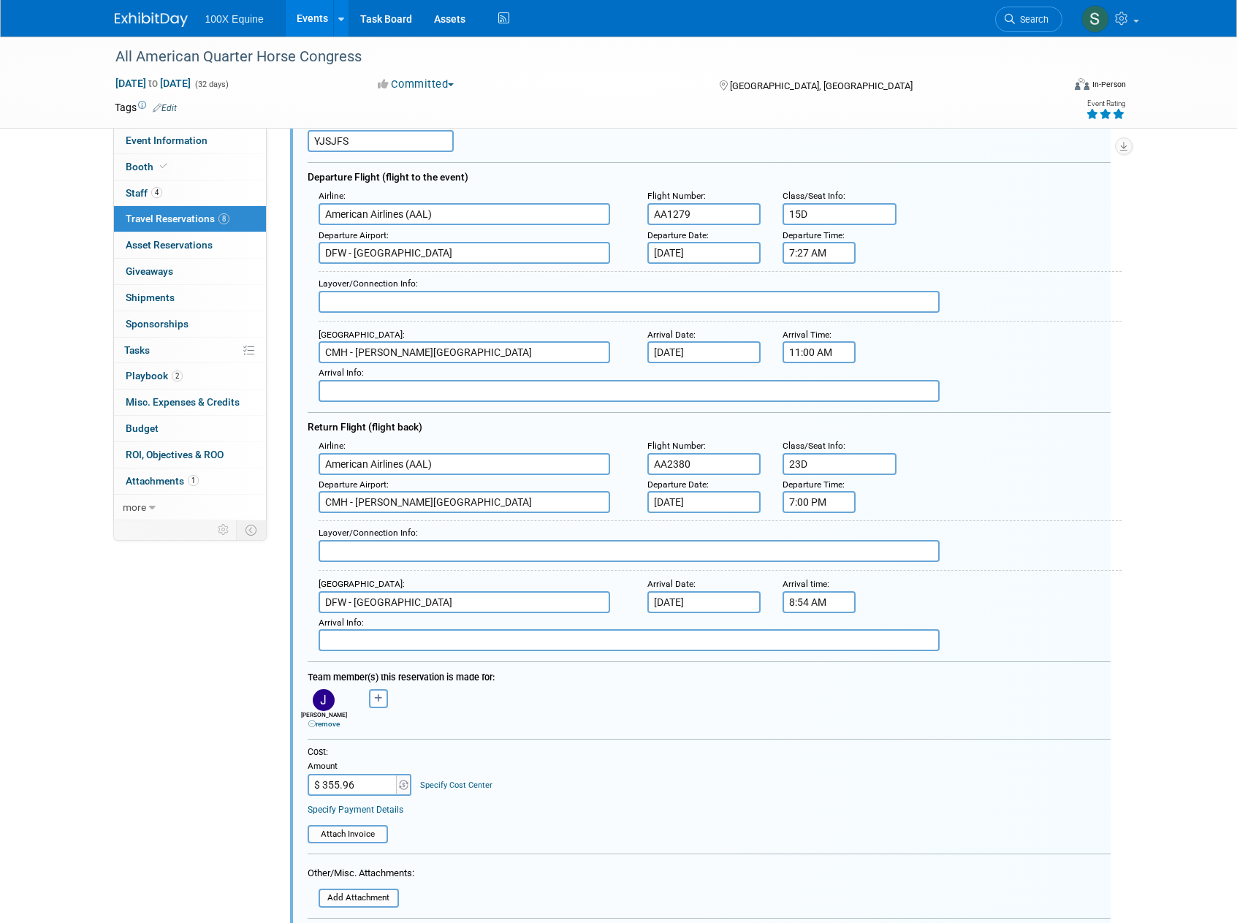
scroll to position [1168, 0]
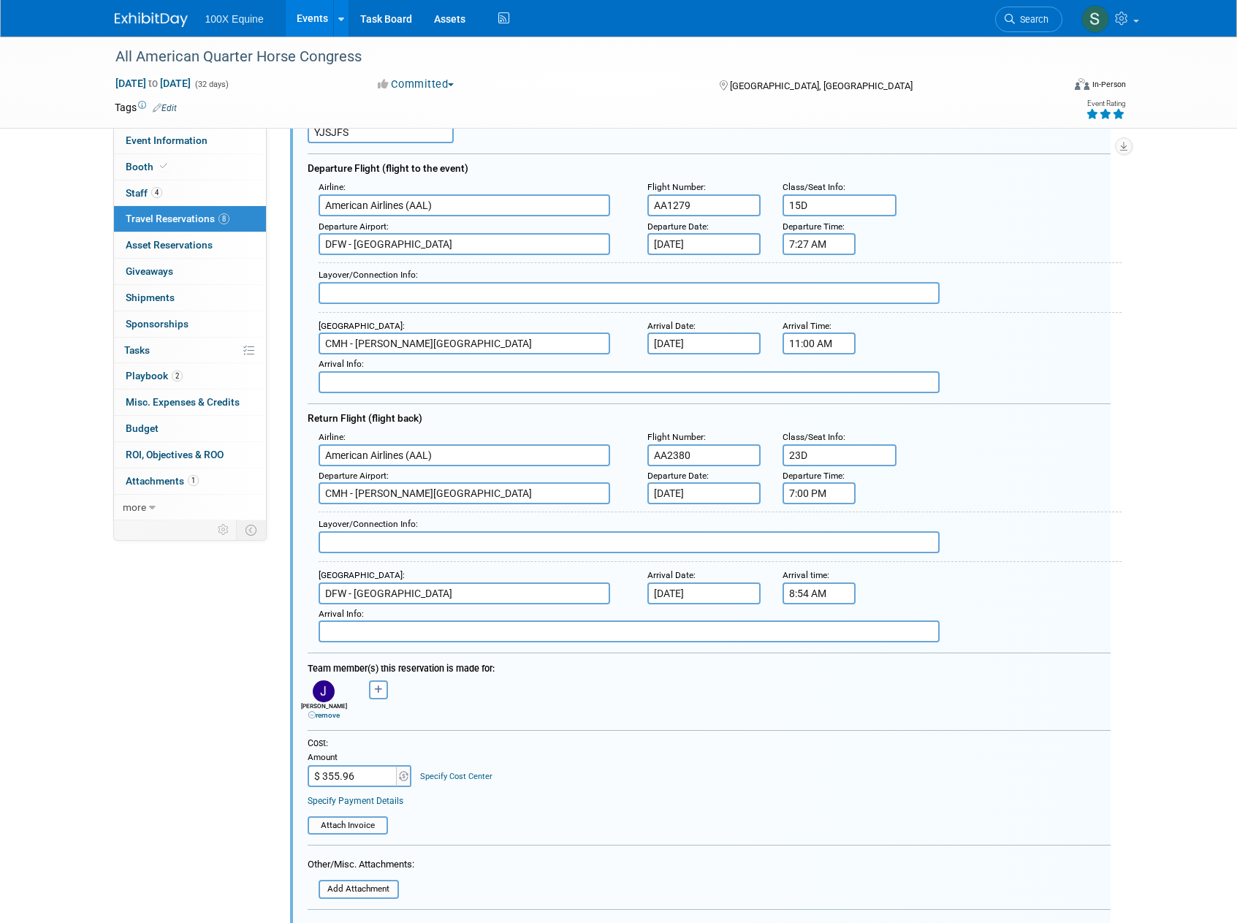
click at [392, 806] on div "Specify Payment Details" at bounding box center [709, 800] width 803 height 13
click at [392, 804] on link "Specify Payment Details" at bounding box center [356, 801] width 96 height 10
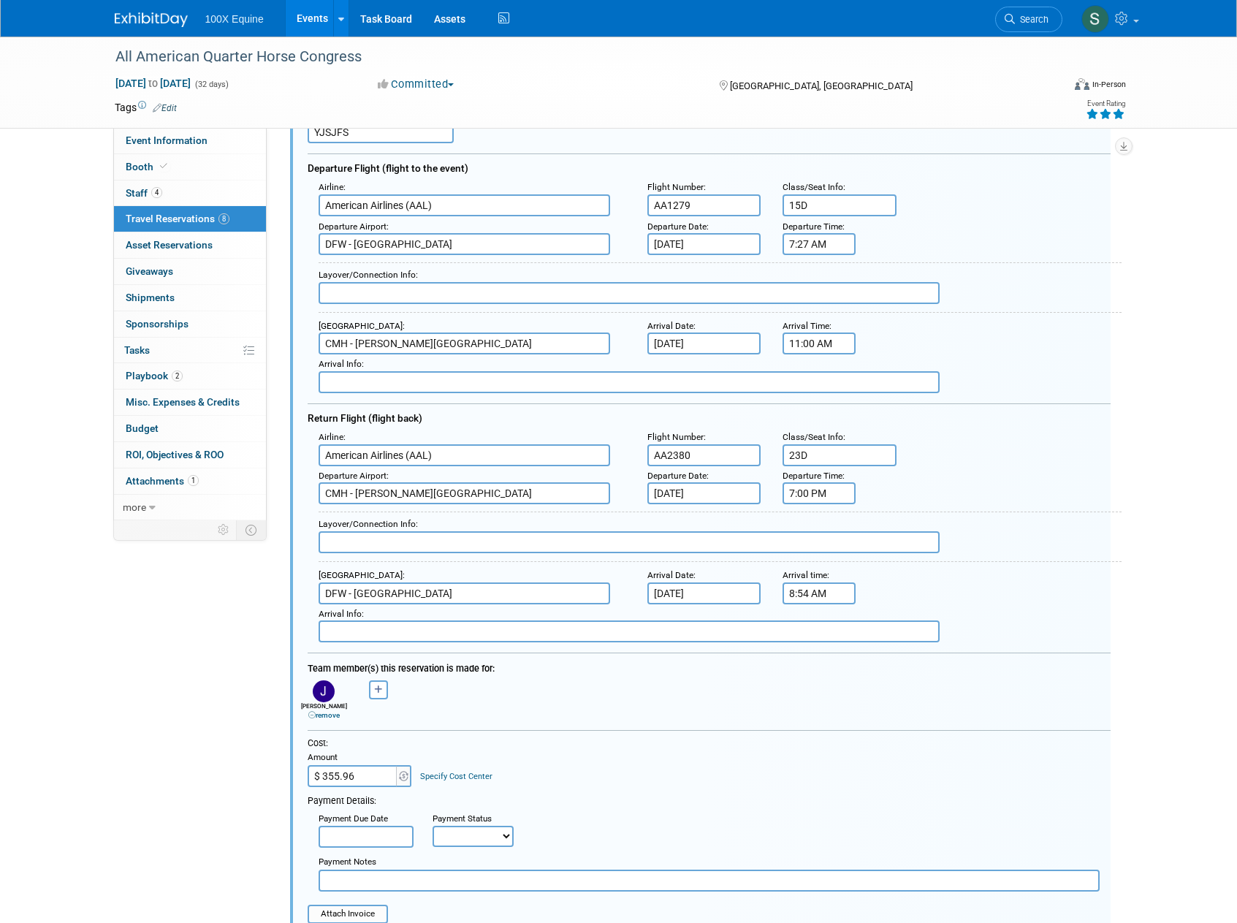
click at [458, 843] on select "Not Paid Yet Partially Paid Paid in Full" at bounding box center [472, 835] width 81 height 21
select select "1"
click at [432, 825] on select "Not Paid Yet Partially Paid Paid in Full" at bounding box center [472, 835] width 81 height 21
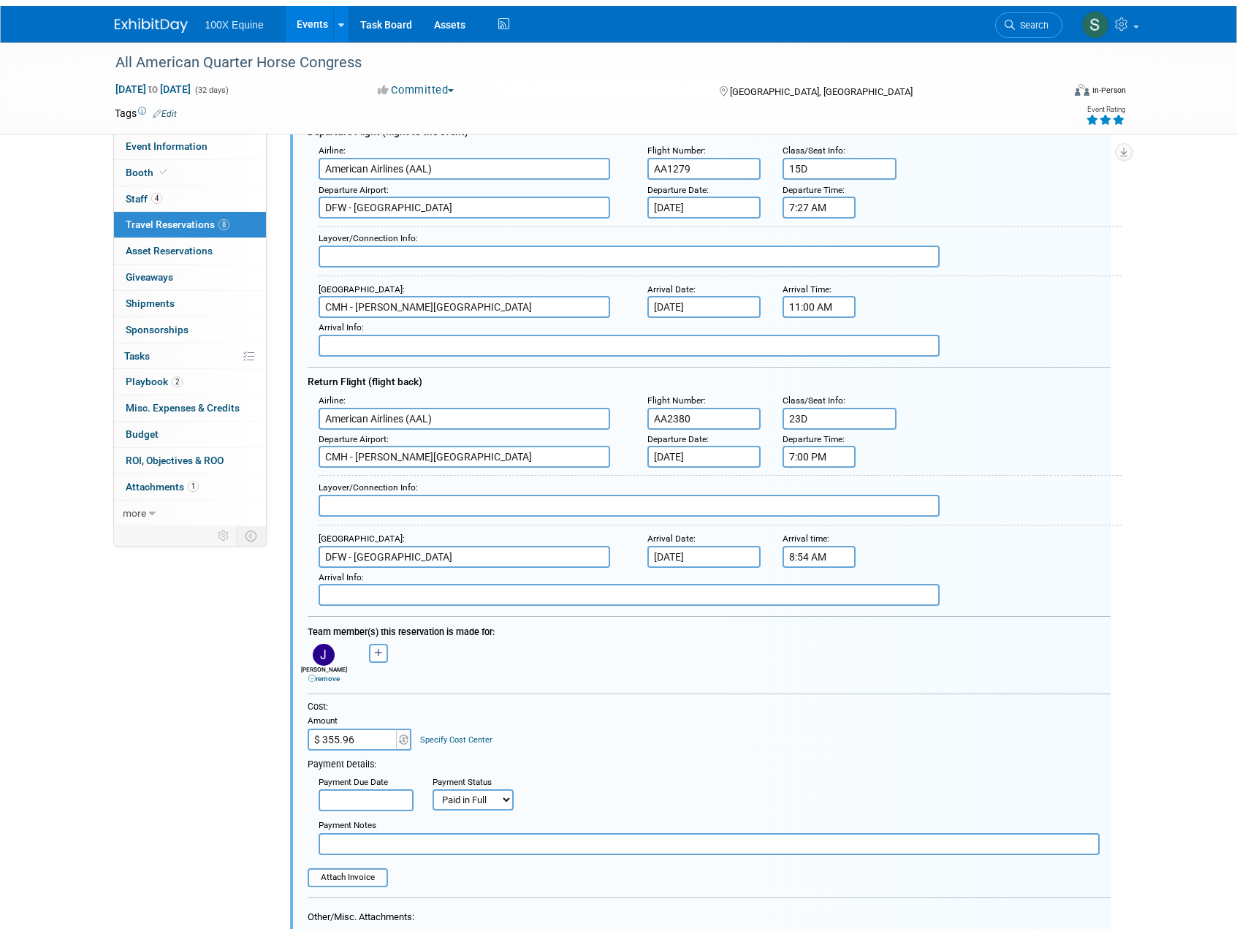
scroll to position [1566, 0]
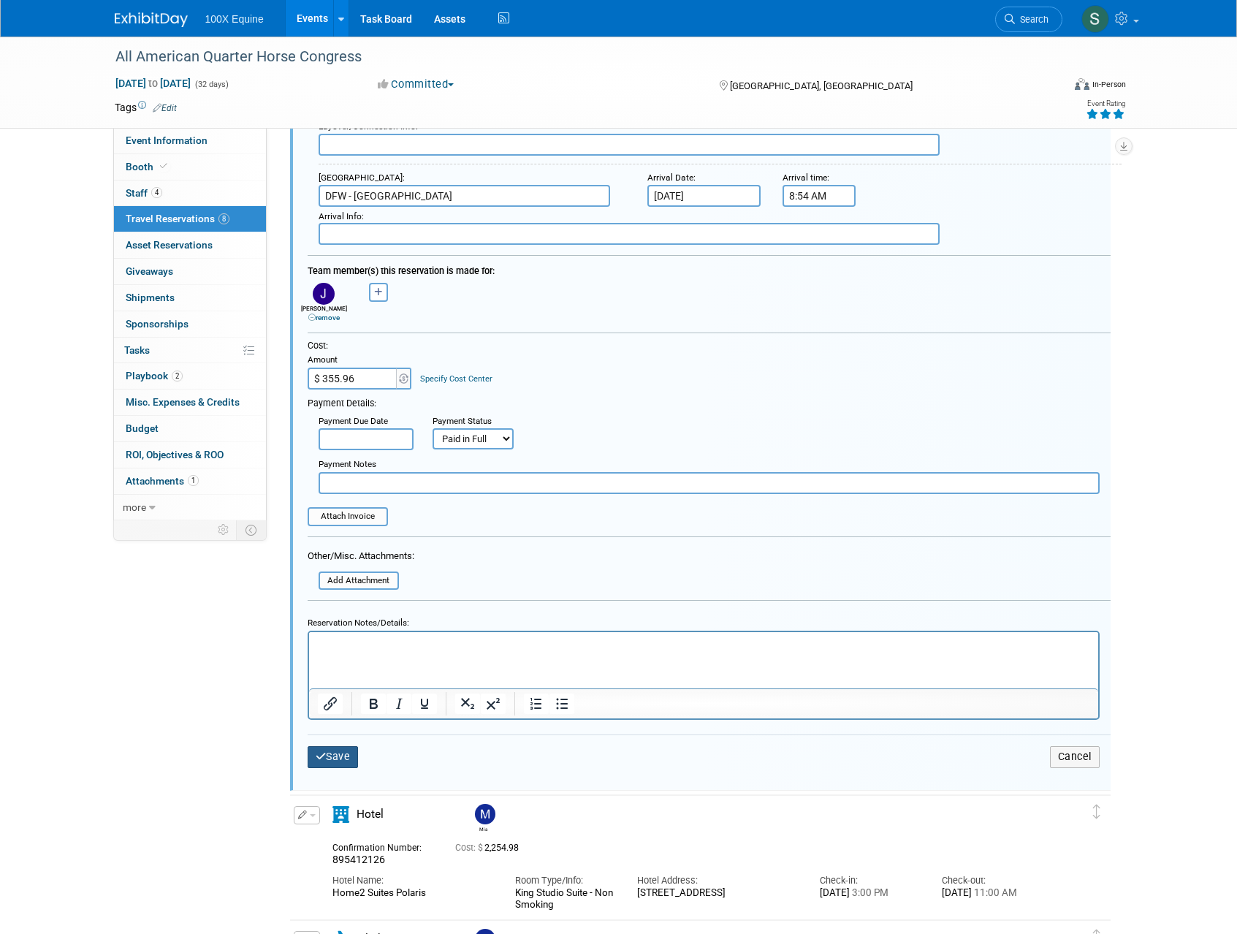
click at [349, 756] on button "Save" at bounding box center [333, 756] width 51 height 21
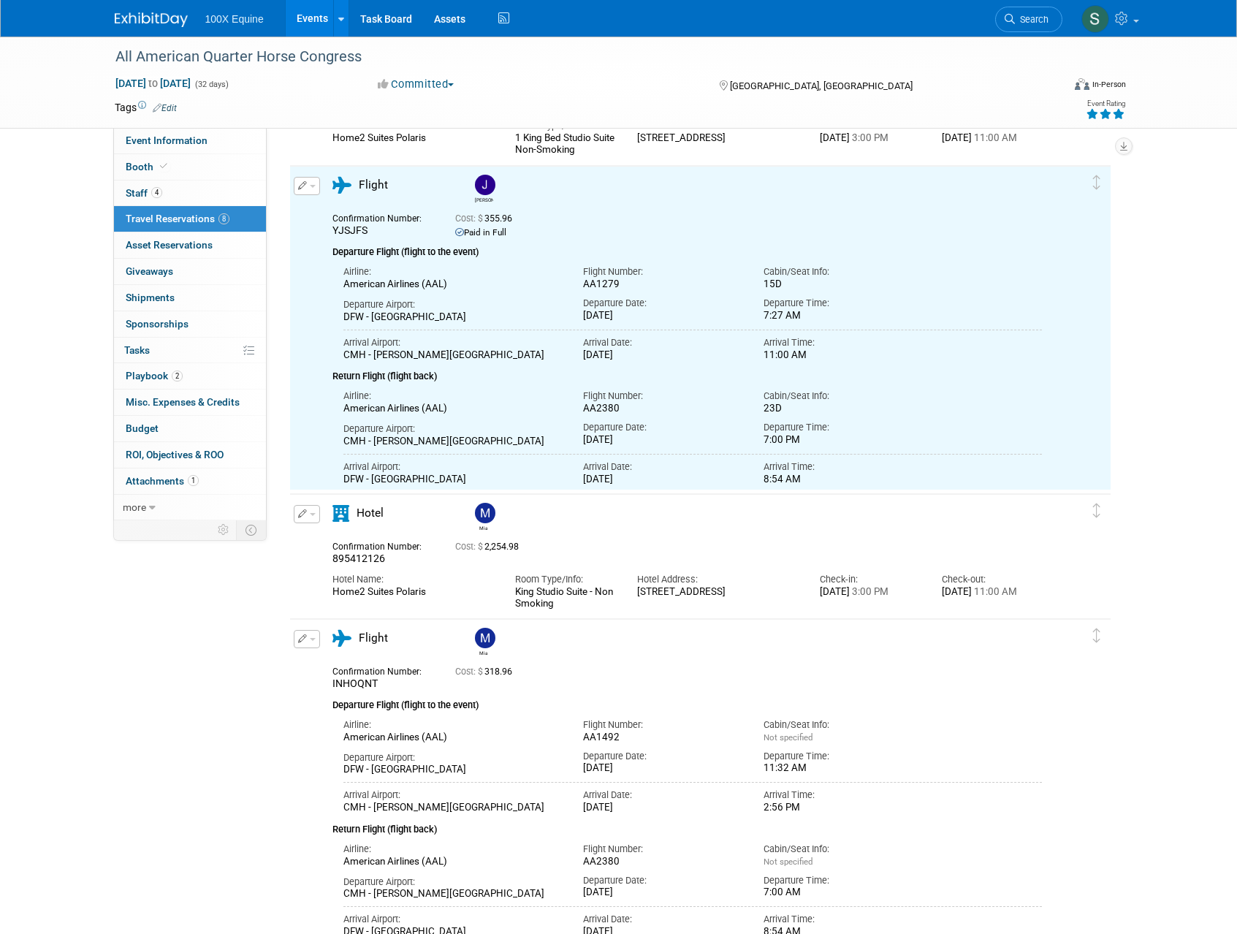
scroll to position [0, 0]
click at [307, 507] on button "button" at bounding box center [307, 514] width 26 height 18
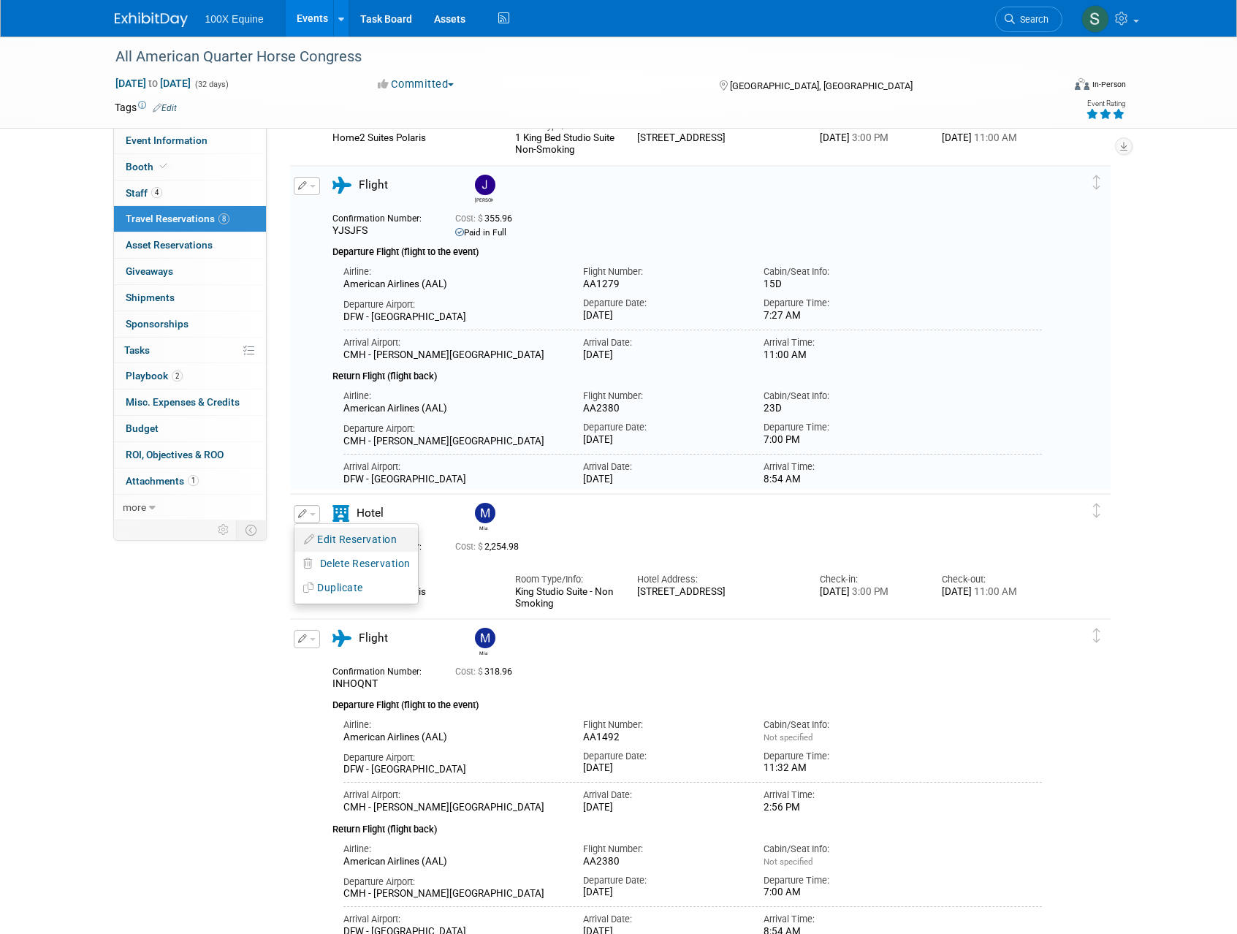
click at [316, 535] on button "Edit Reservation" at bounding box center [355, 539] width 123 height 21
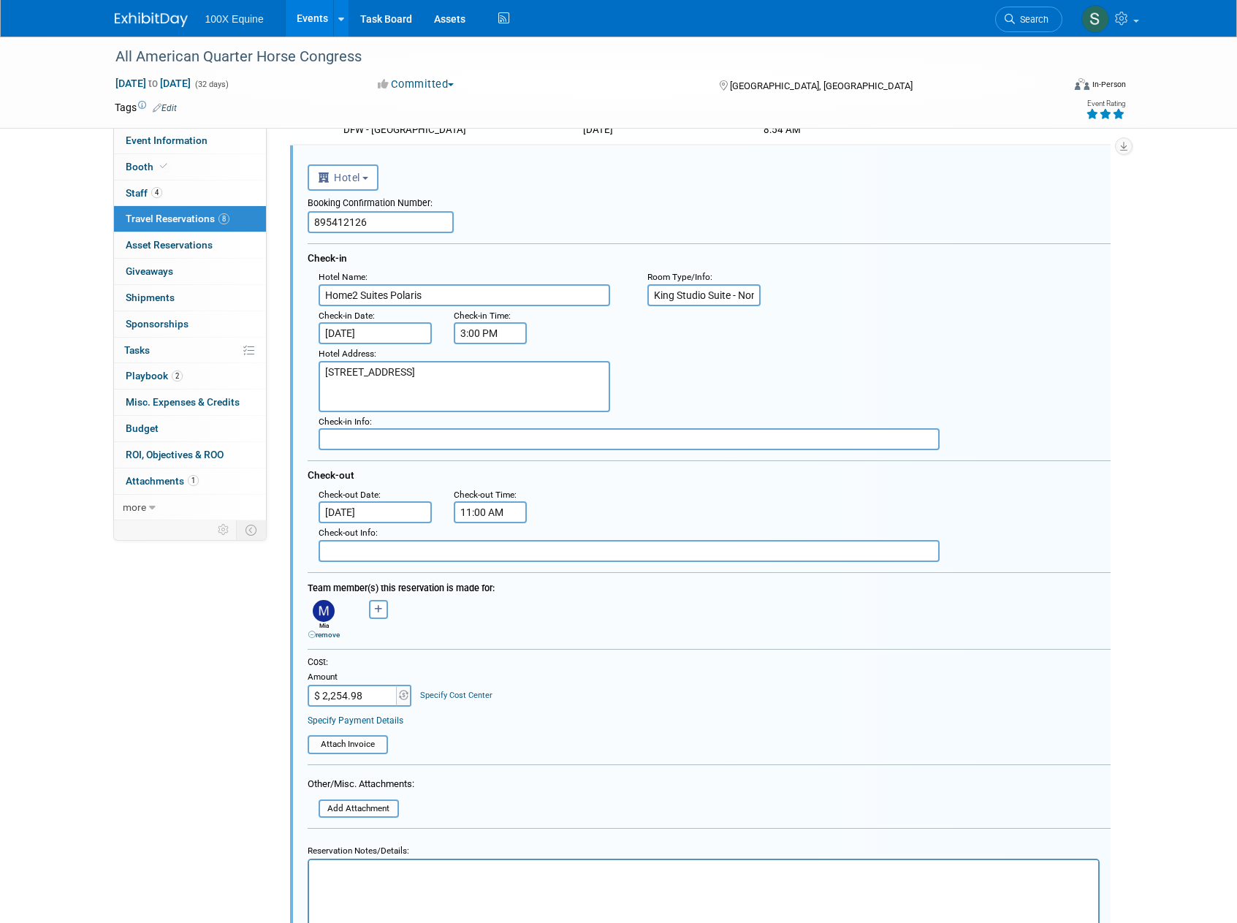
scroll to position [1409, 0]
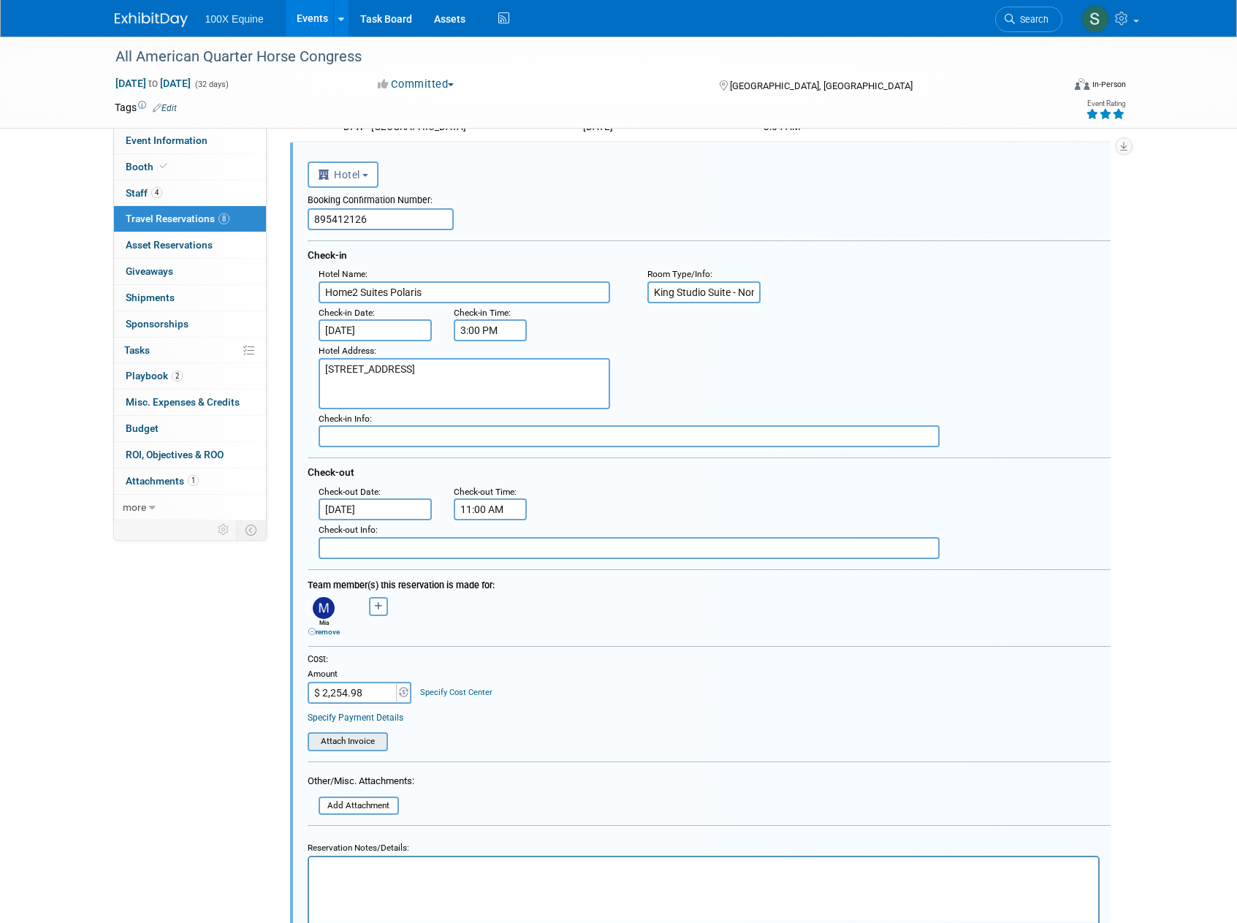
click at [369, 738] on input "file" at bounding box center [300, 741] width 174 height 16
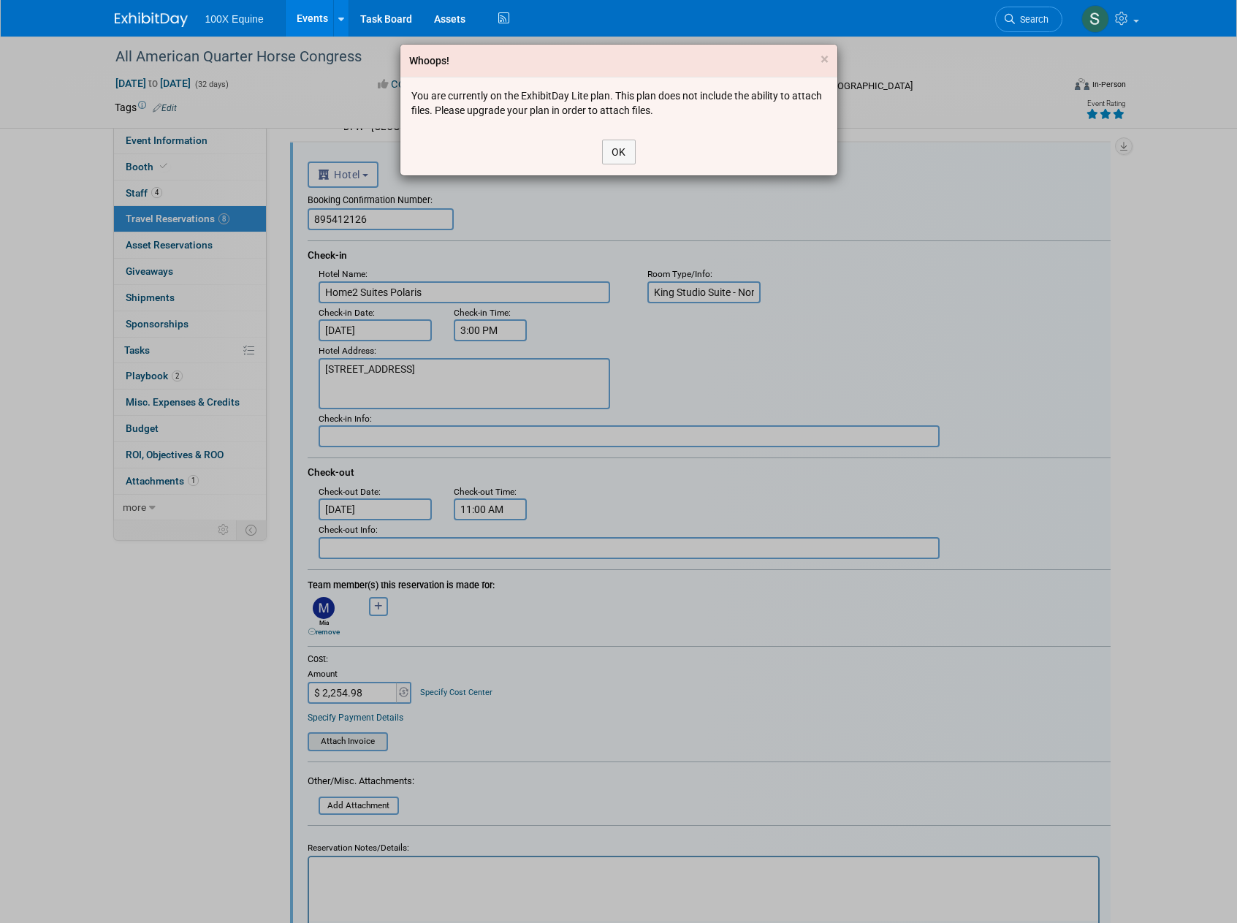
click at [369, 738] on div "Whoops! × You are currently on the ExhibitDay Lite plan. This plan does not inc…" at bounding box center [618, 461] width 1237 height 923
click at [623, 156] on button "OK" at bounding box center [619, 152] width 34 height 25
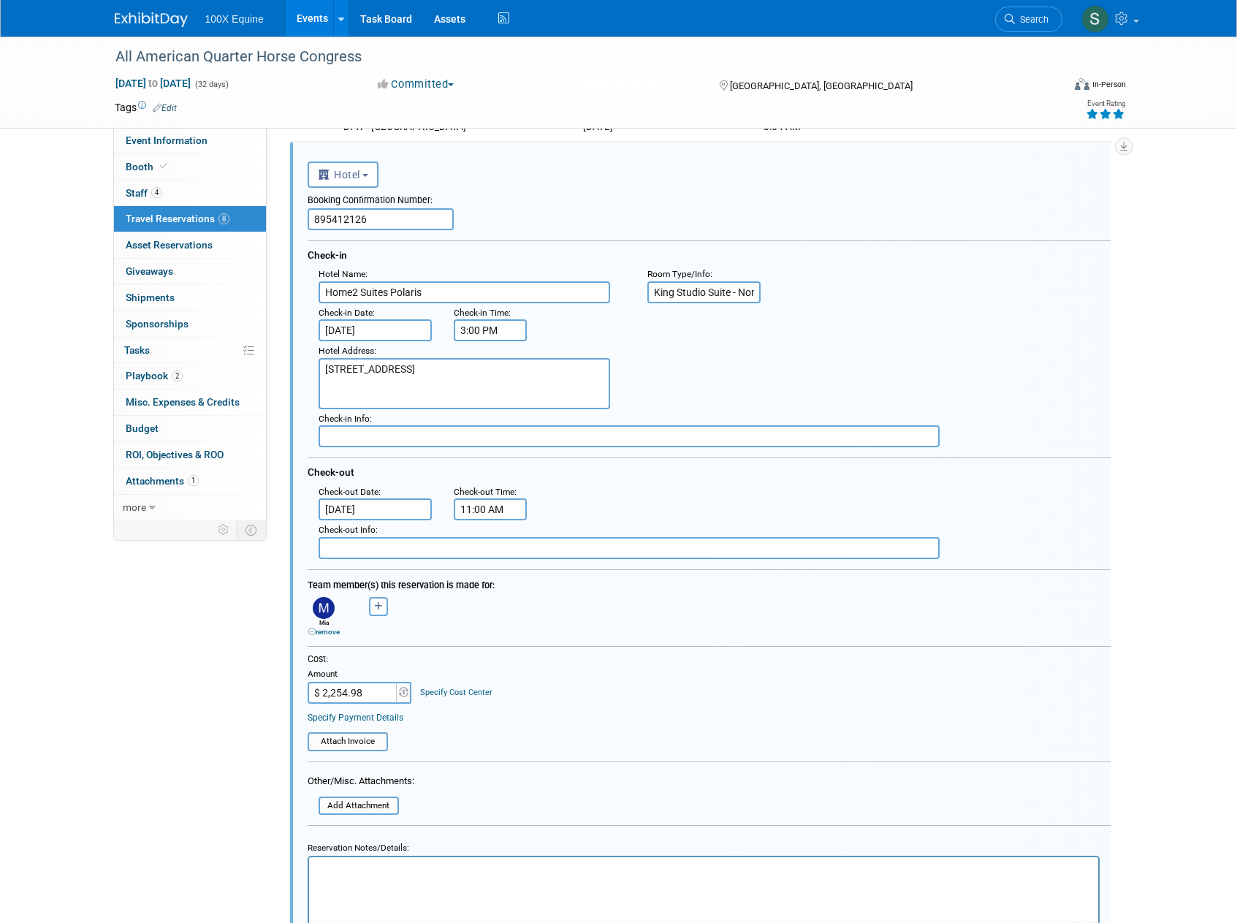
click at [370, 724] on td "Attach Invoice" at bounding box center [348, 735] width 80 height 32
click at [371, 720] on link "Specify Payment Details" at bounding box center [356, 717] width 96 height 10
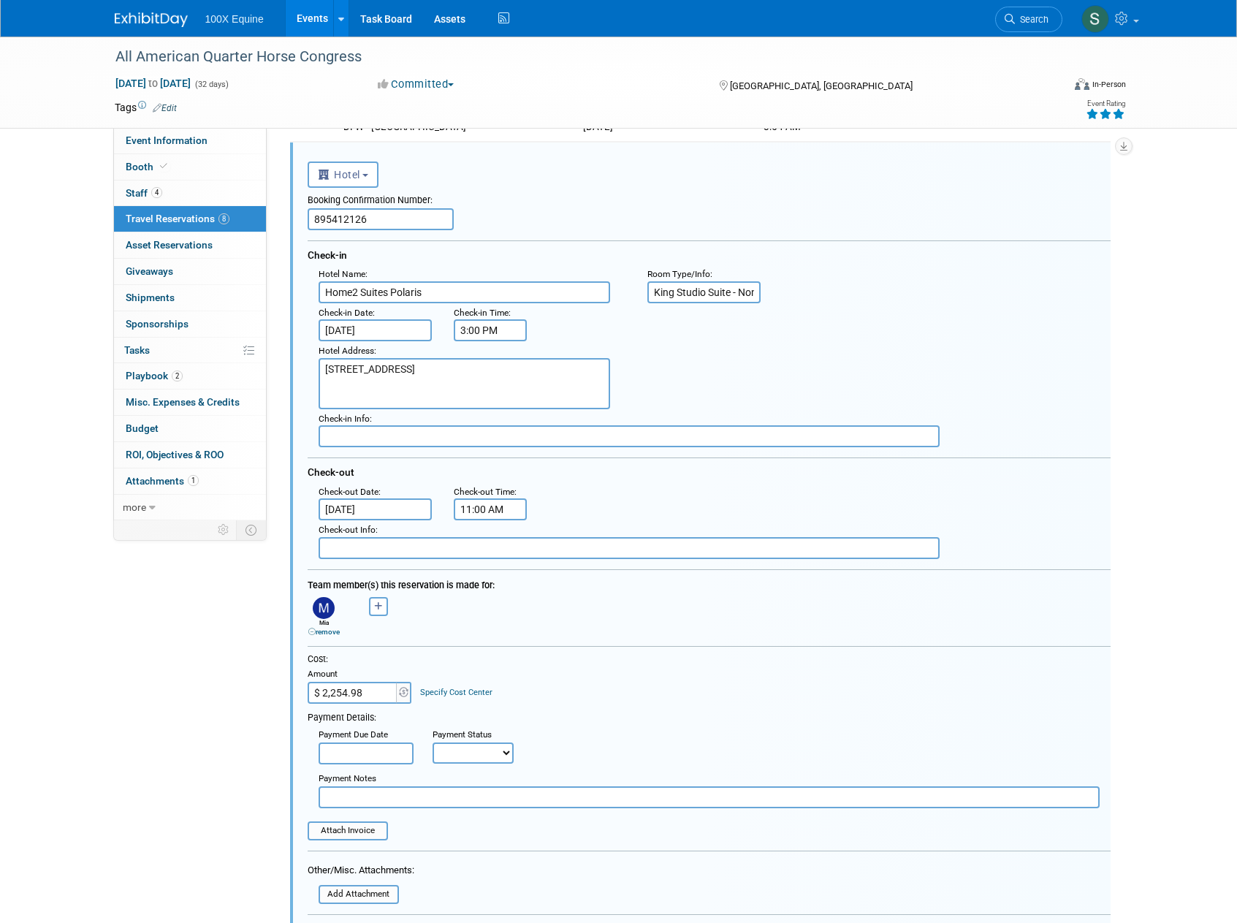
click at [456, 745] on select "Not Paid Yet Partially Paid Paid in Full" at bounding box center [472, 752] width 81 height 21
select select "1"
click at [432, 742] on select "Not Paid Yet Partially Paid Paid in Full" at bounding box center [472, 752] width 81 height 21
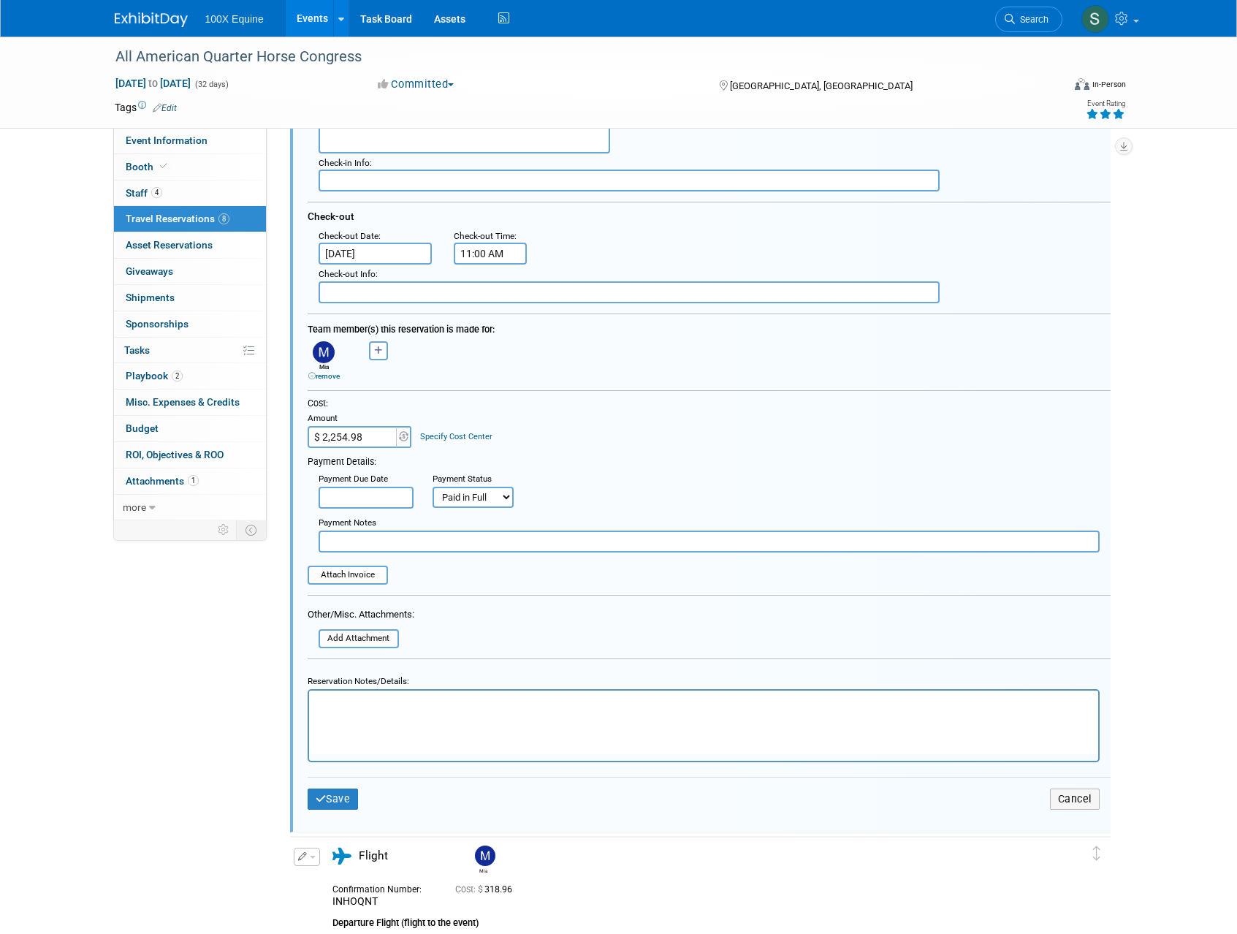
scroll to position [1791, 0]
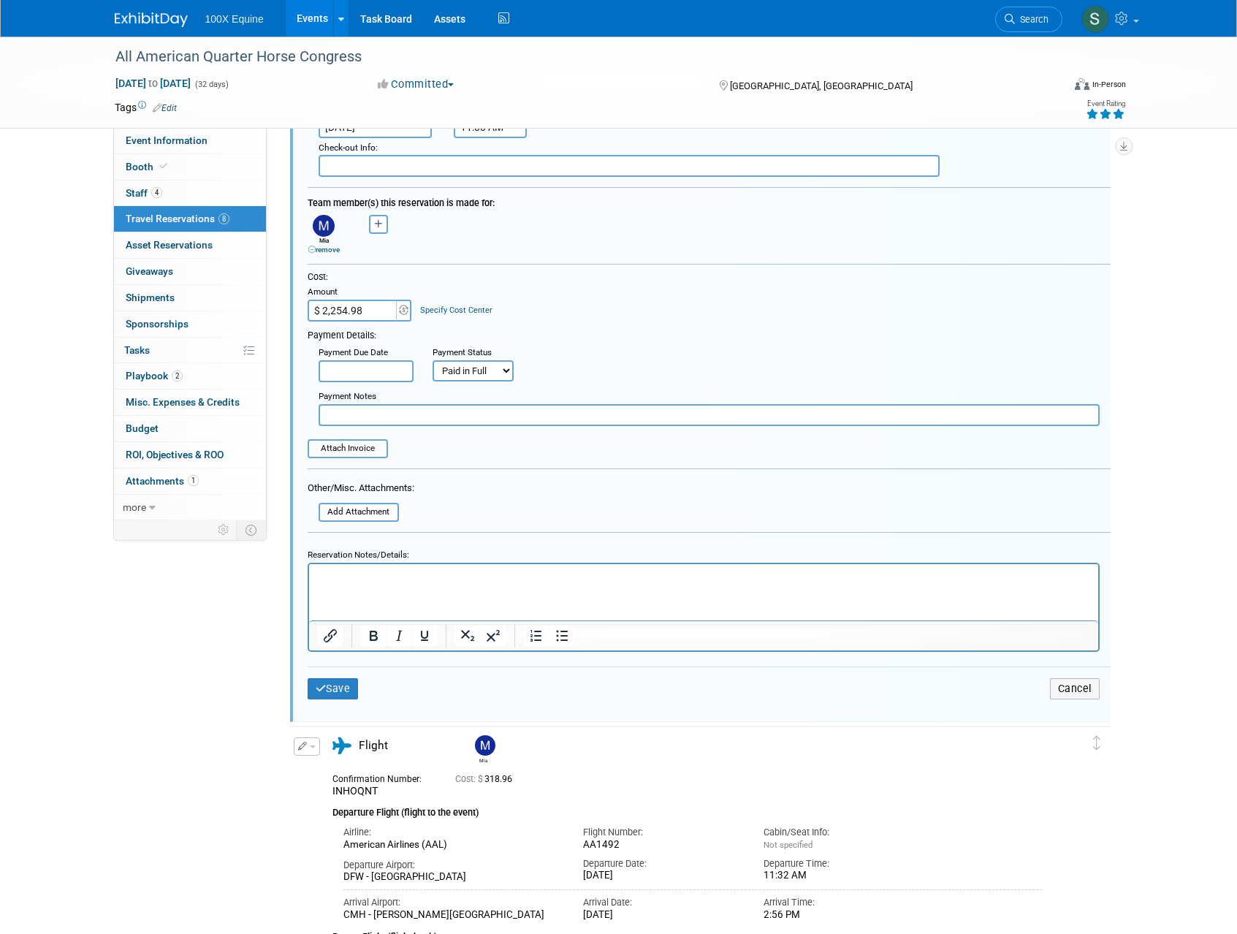
click at [334, 707] on div "Save Cancel" at bounding box center [709, 688] width 803 height 44
click at [336, 688] on button "Save" at bounding box center [333, 688] width 51 height 21
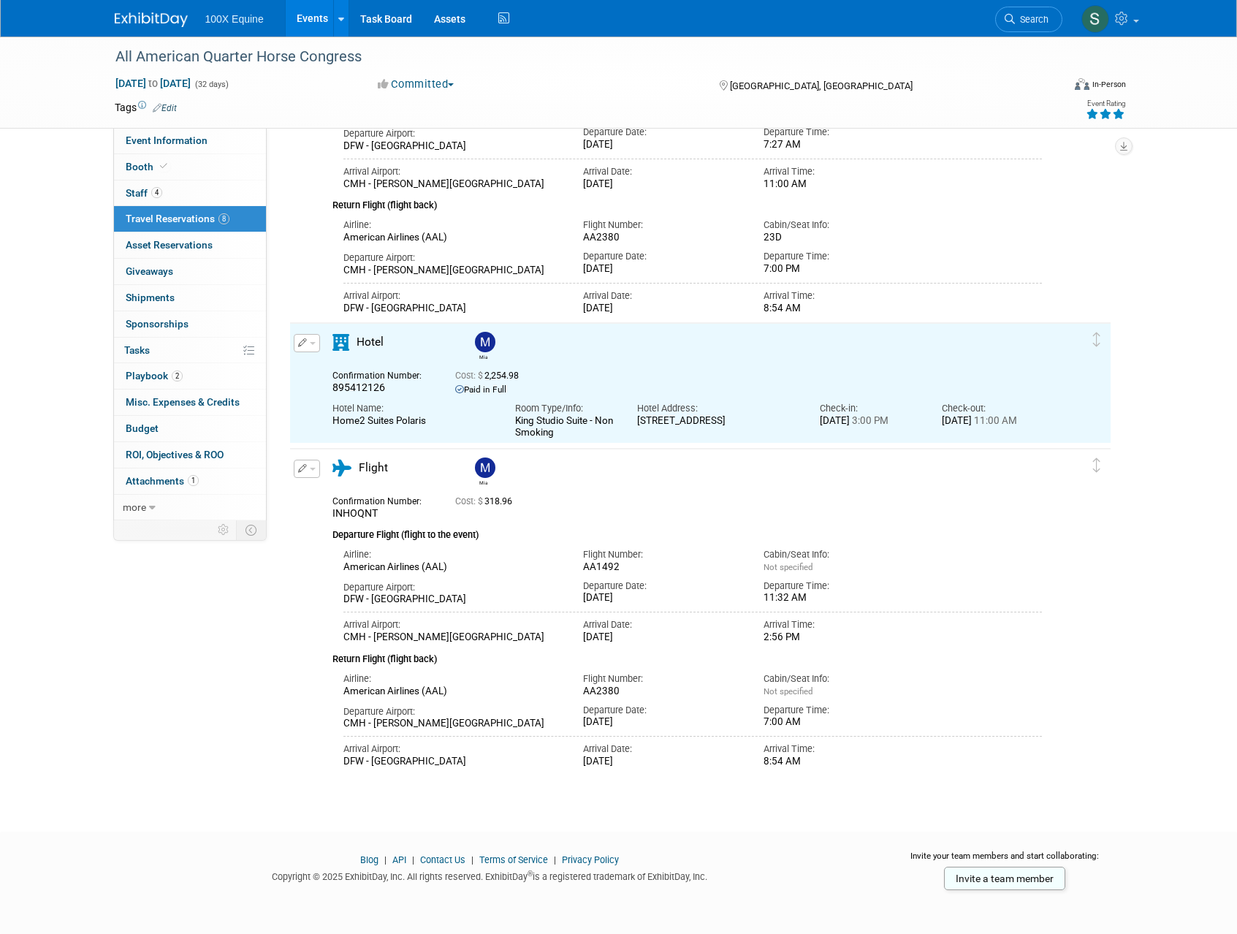
scroll to position [0, 0]
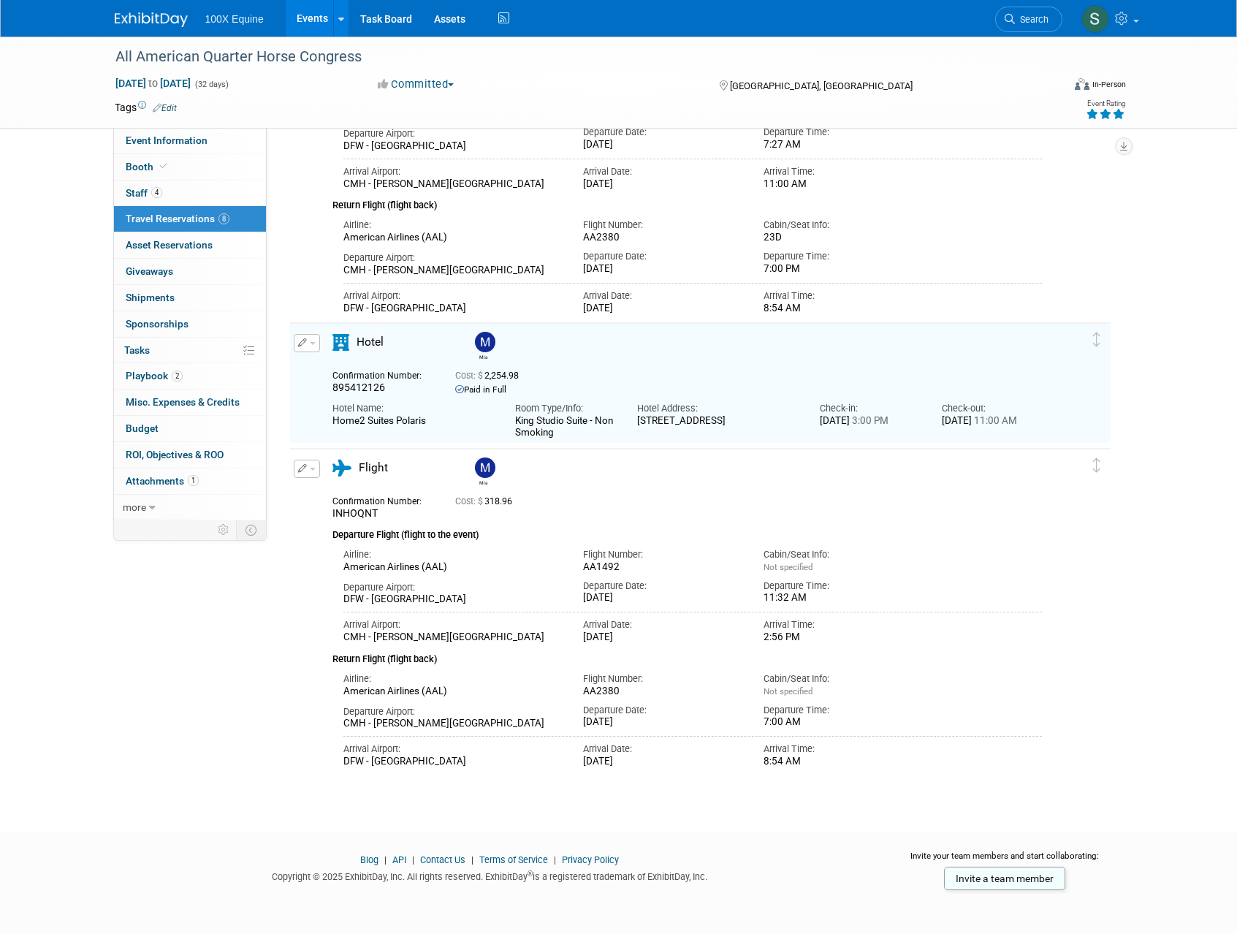
click at [300, 468] on icon "button" at bounding box center [302, 468] width 9 height 9
click at [312, 497] on icon "button" at bounding box center [310, 494] width 12 height 10
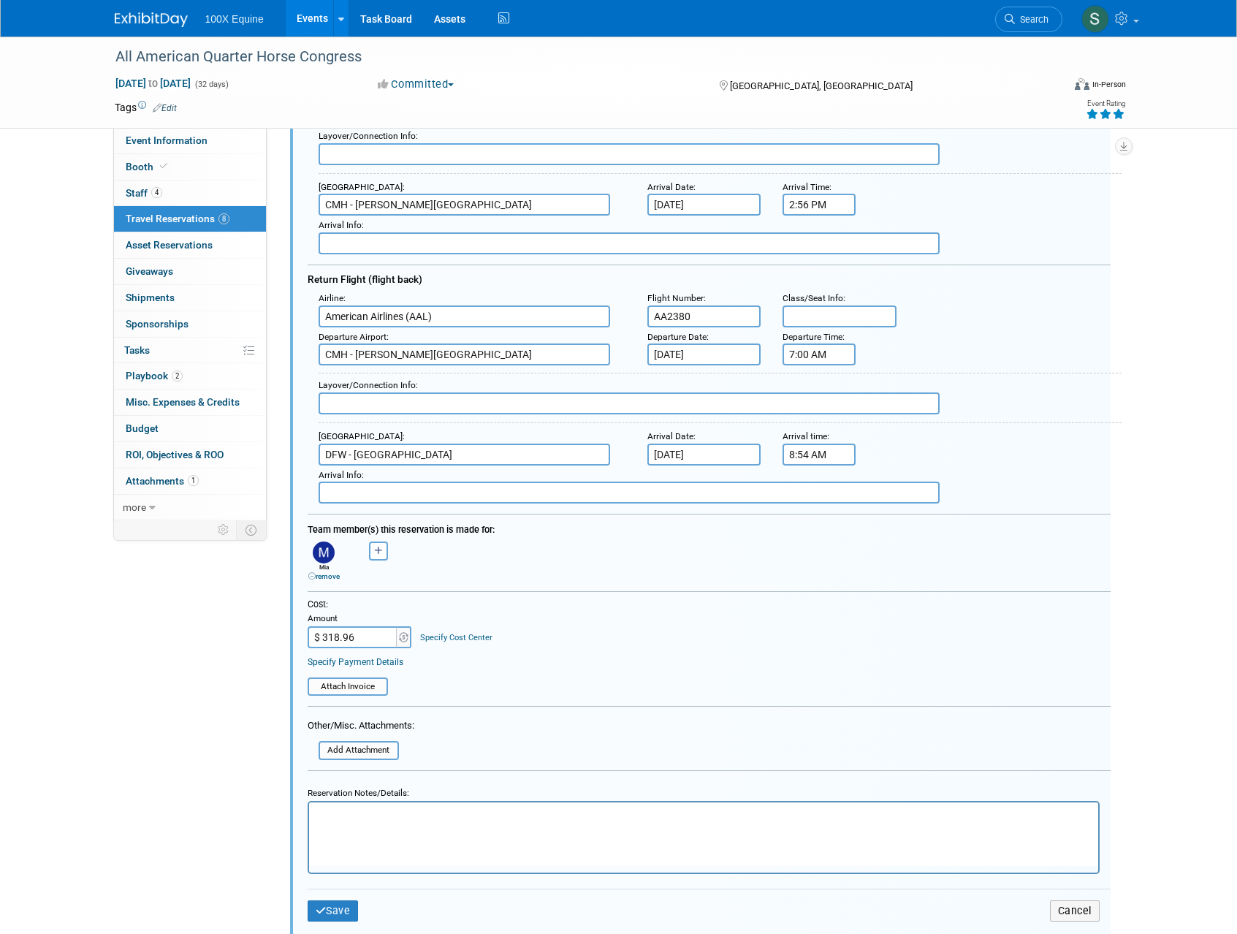
scroll to position [1777, 0]
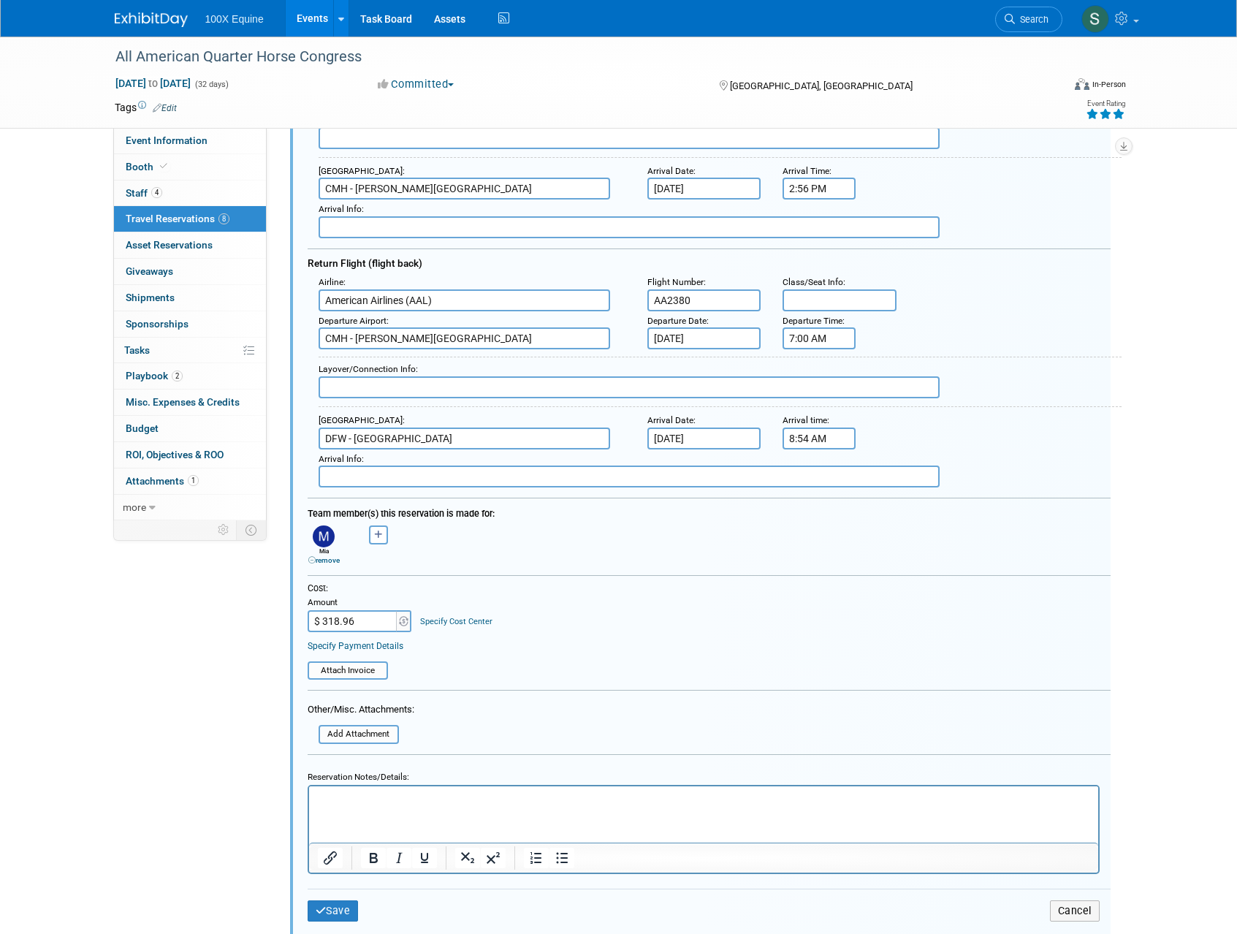
click at [367, 649] on link "Specify Payment Details" at bounding box center [356, 646] width 96 height 10
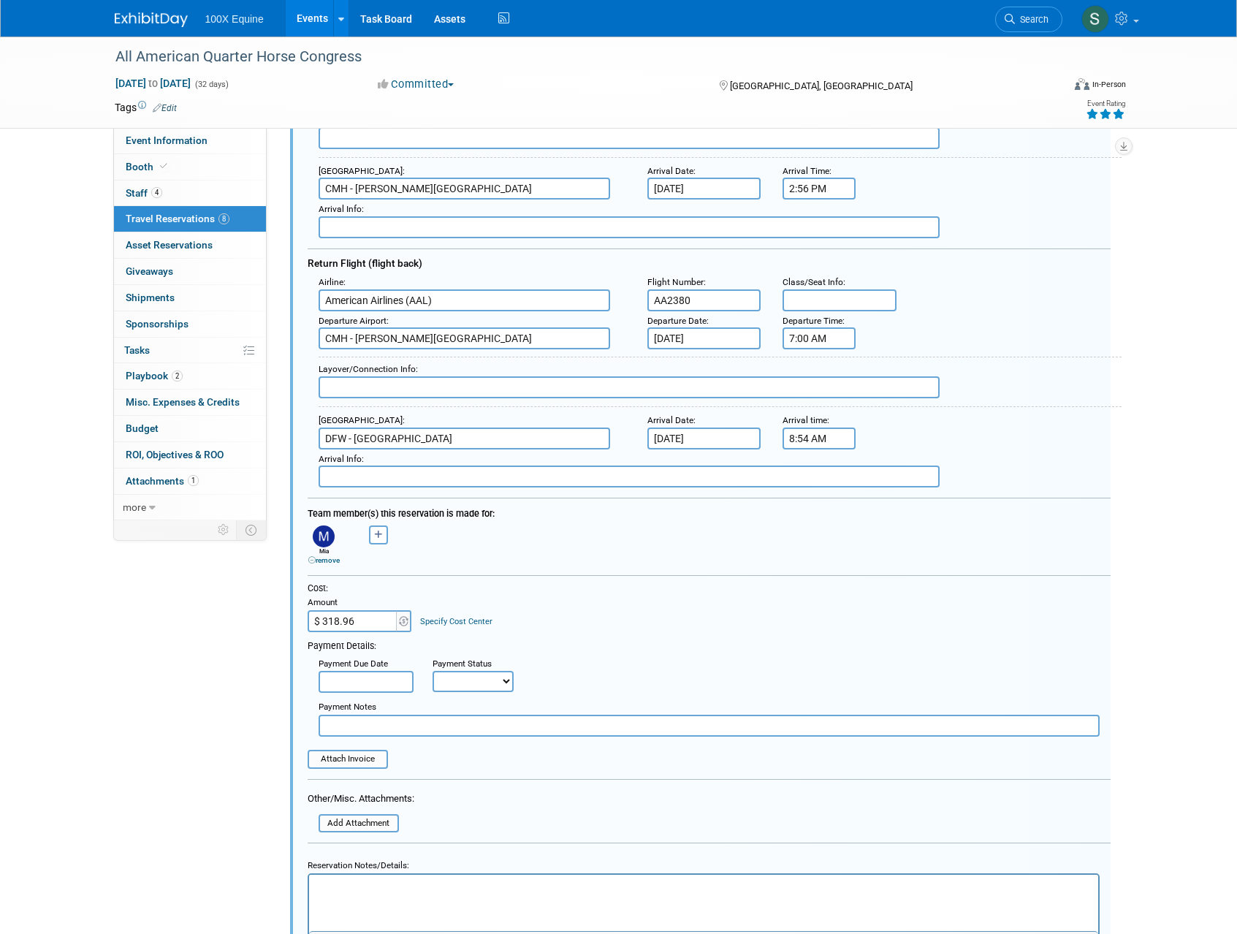
click at [475, 684] on select "Not Paid Yet Partially Paid Paid in Full" at bounding box center [472, 681] width 81 height 21
select select "1"
click at [432, 671] on select "Not Paid Yet Partially Paid Paid in Full" at bounding box center [472, 681] width 81 height 21
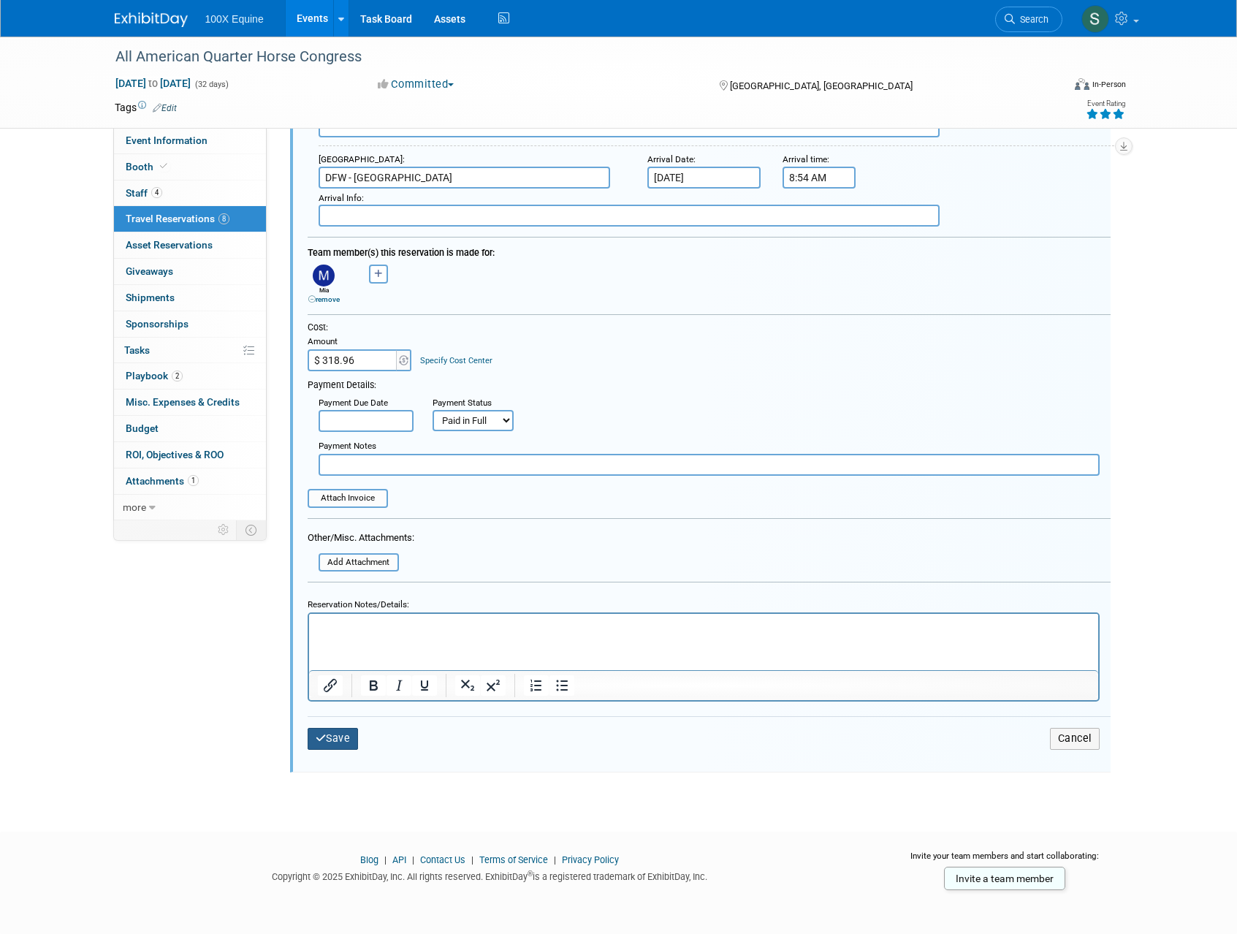
click at [316, 738] on icon "submit" at bounding box center [321, 738] width 11 height 10
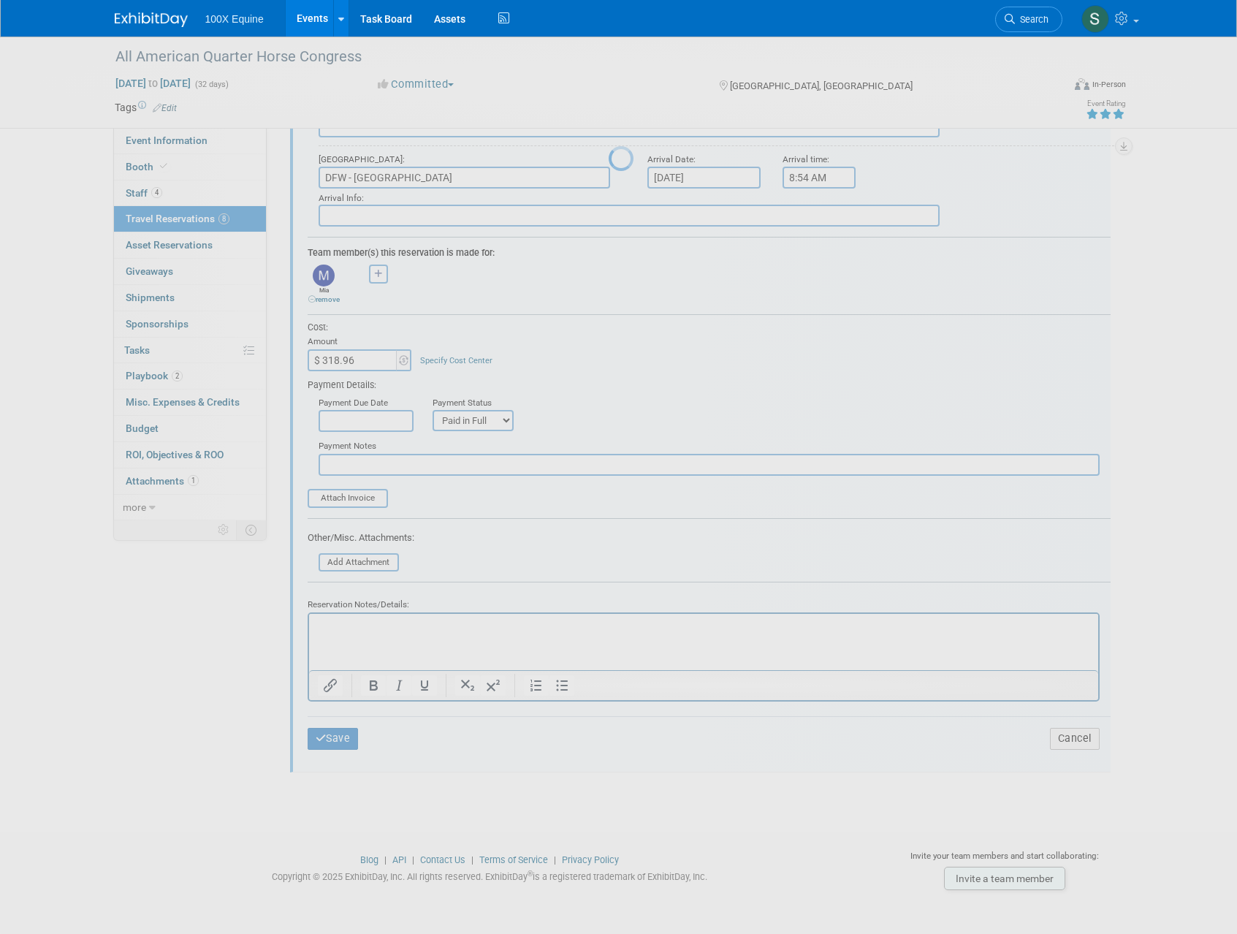
scroll to position [0, 0]
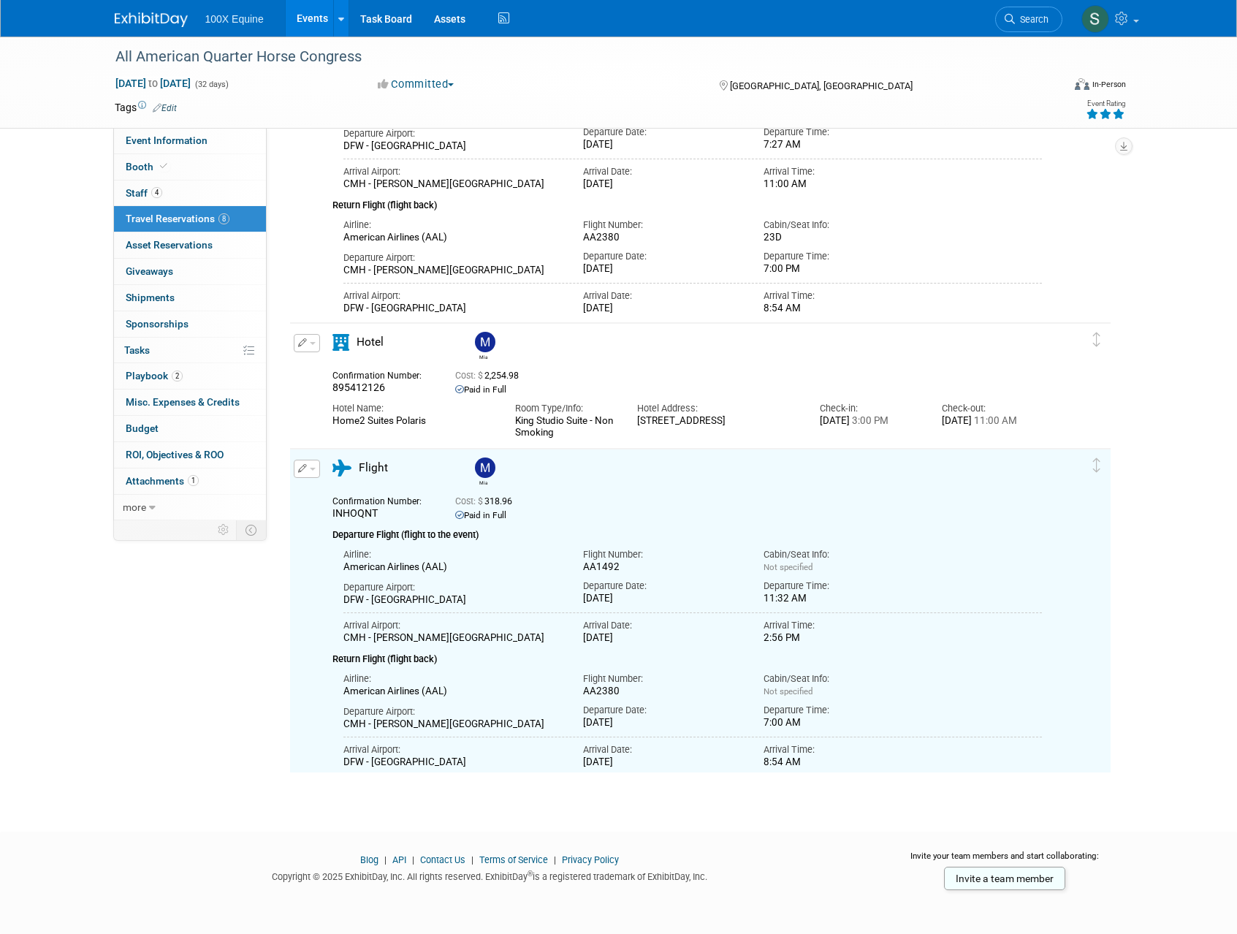
click at [477, 469] on img at bounding box center [485, 467] width 20 height 20
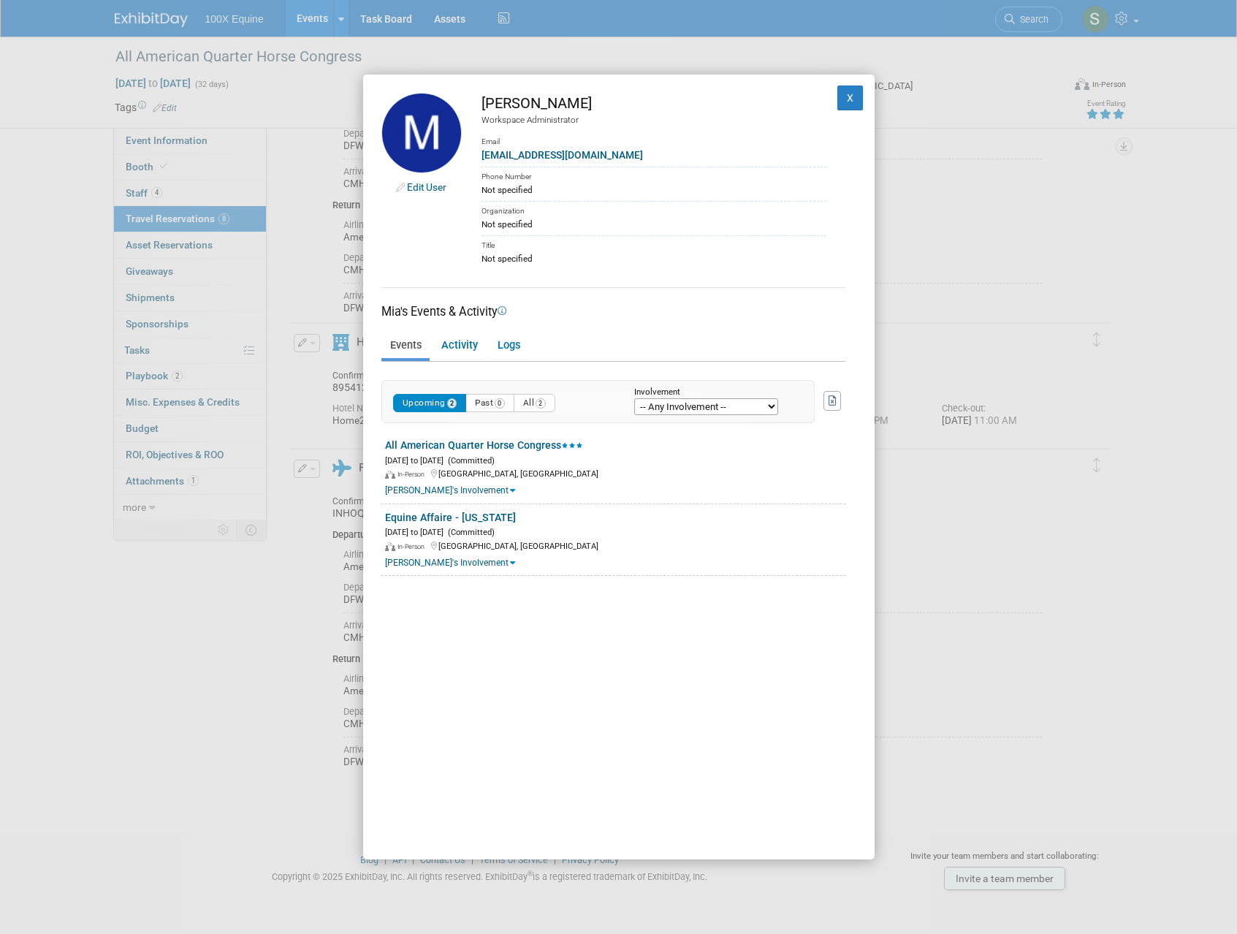
click at [732, 407] on select "-- Any Involvement -- Created the event Tagged as Attendee Tagged in Travel Res…" at bounding box center [706, 406] width 144 height 17
click at [489, 218] on div "Not specified" at bounding box center [653, 224] width 345 height 13
click at [438, 191] on link "Edit User" at bounding box center [426, 187] width 39 height 12
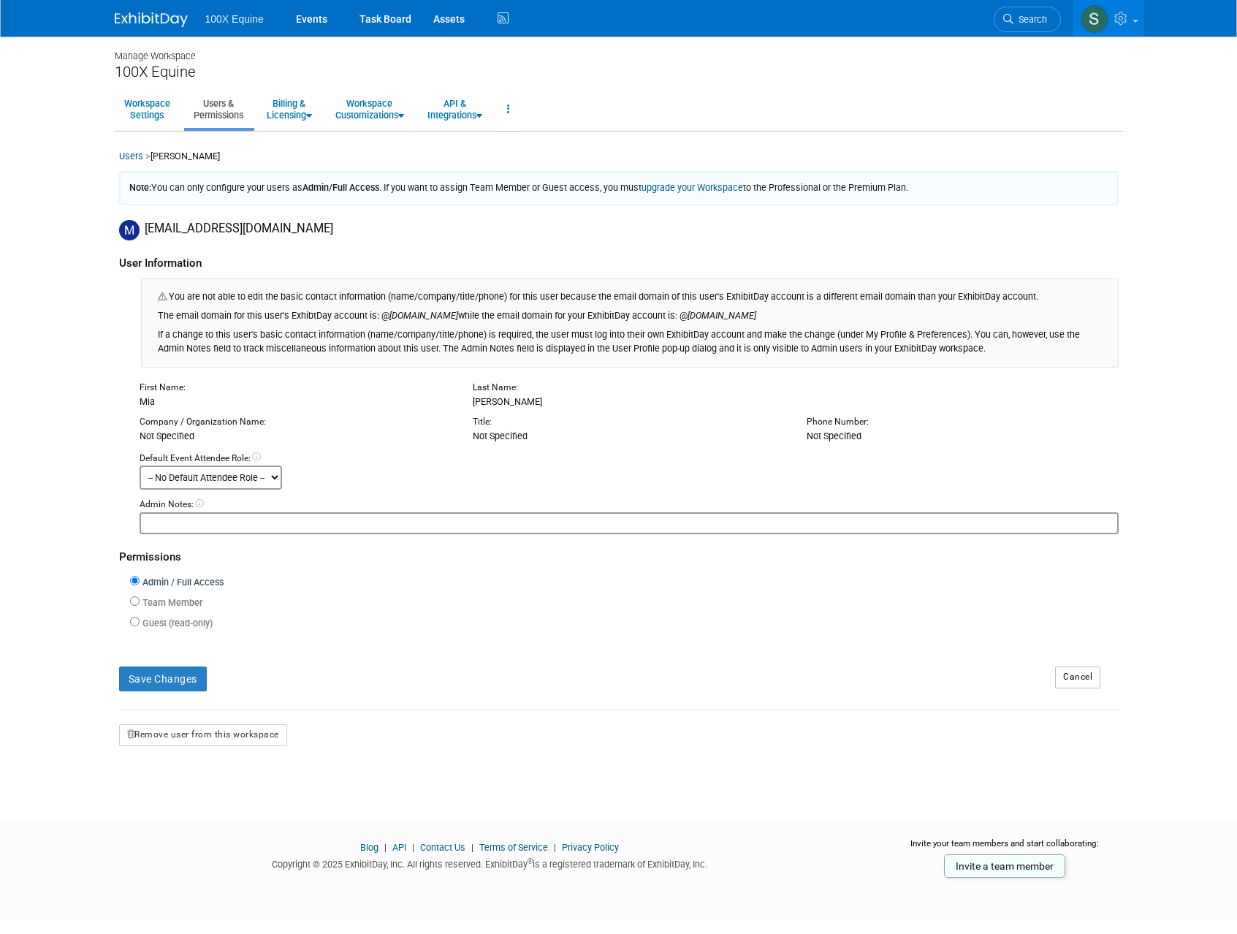
click at [190, 487] on select "-- No Default Attendee Role -- Demonstrator Host Planner Presenter Sales Repres…" at bounding box center [211, 477] width 142 height 24
select select "4"
click at [140, 465] on select "-- No Default Attendee Role -- Demonstrator Host Planner Presenter Sales Repres…" at bounding box center [211, 477] width 142 height 24
click at [487, 598] on div "Team Member Event Management General Can add and remove events Can update event…" at bounding box center [624, 603] width 988 height 20
click at [154, 606] on label "Team Member" at bounding box center [171, 603] width 63 height 14
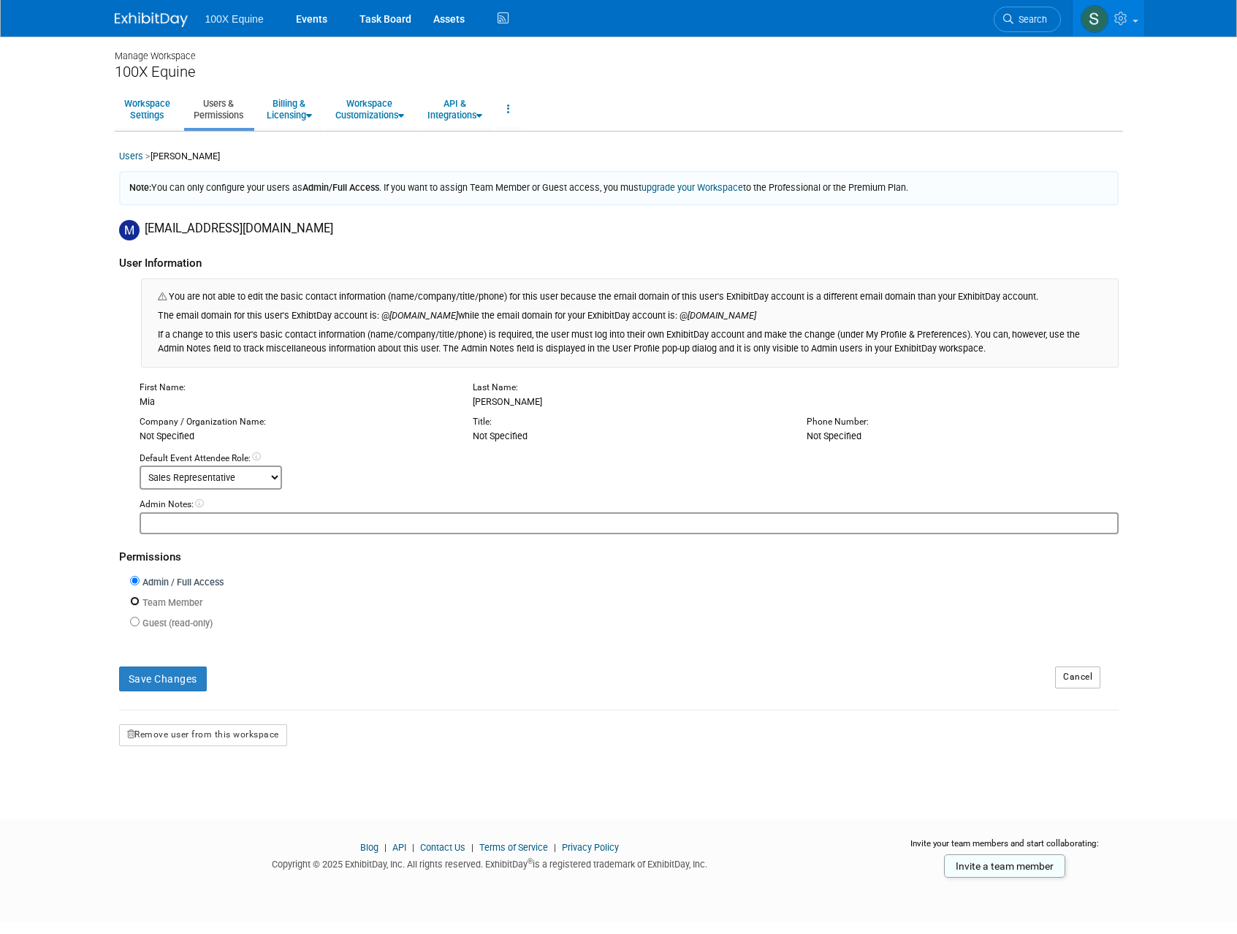
click at [140, 606] on input "Team Member" at bounding box center [134, 600] width 9 height 9
radio input "true"
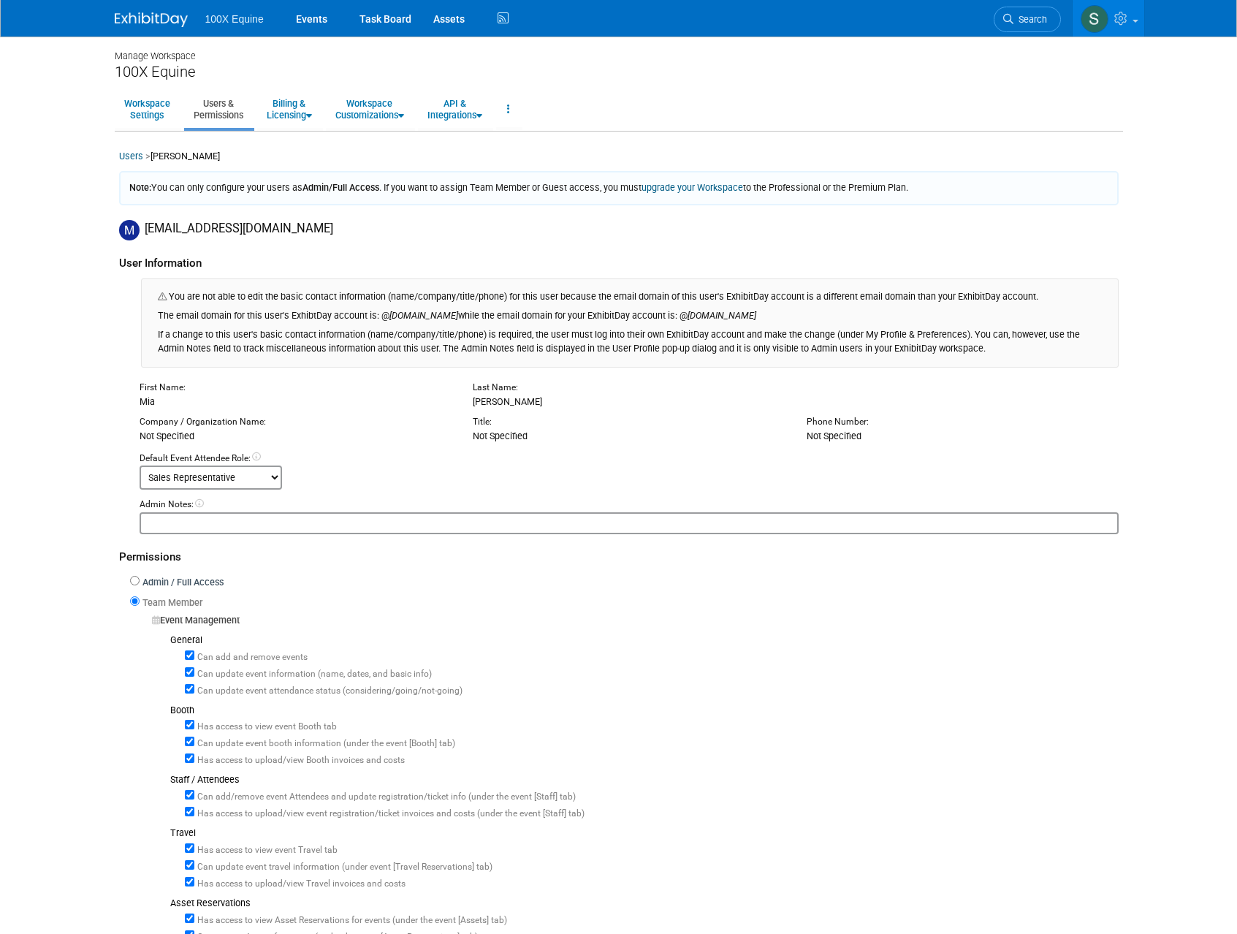
click at [150, 581] on label "Admin / Full Access" at bounding box center [182, 583] width 84 height 14
click at [140, 581] on input "Admin / Full Access" at bounding box center [134, 580] width 9 height 9
radio input "true"
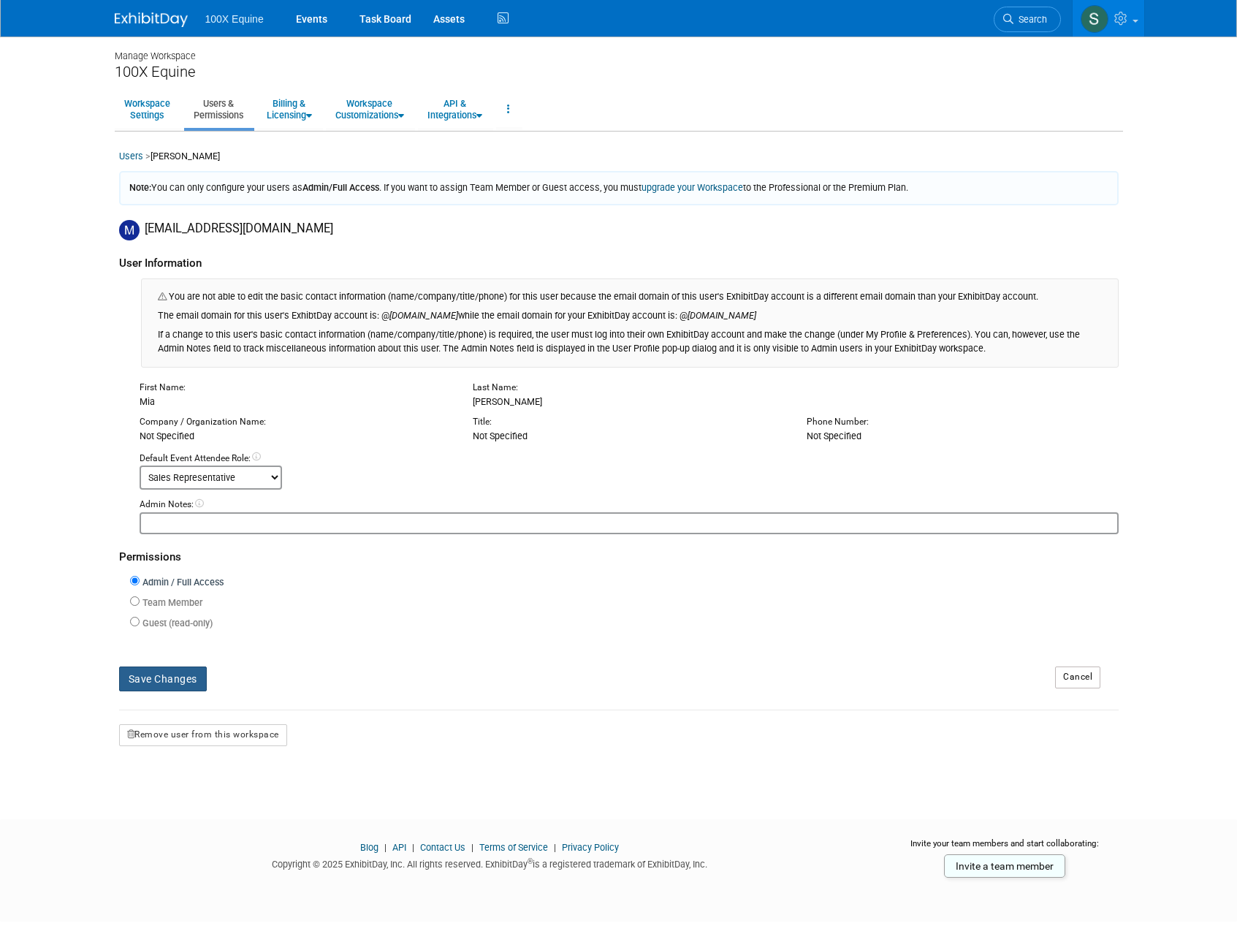
click at [170, 685] on button "Save Changes" at bounding box center [163, 678] width 88 height 25
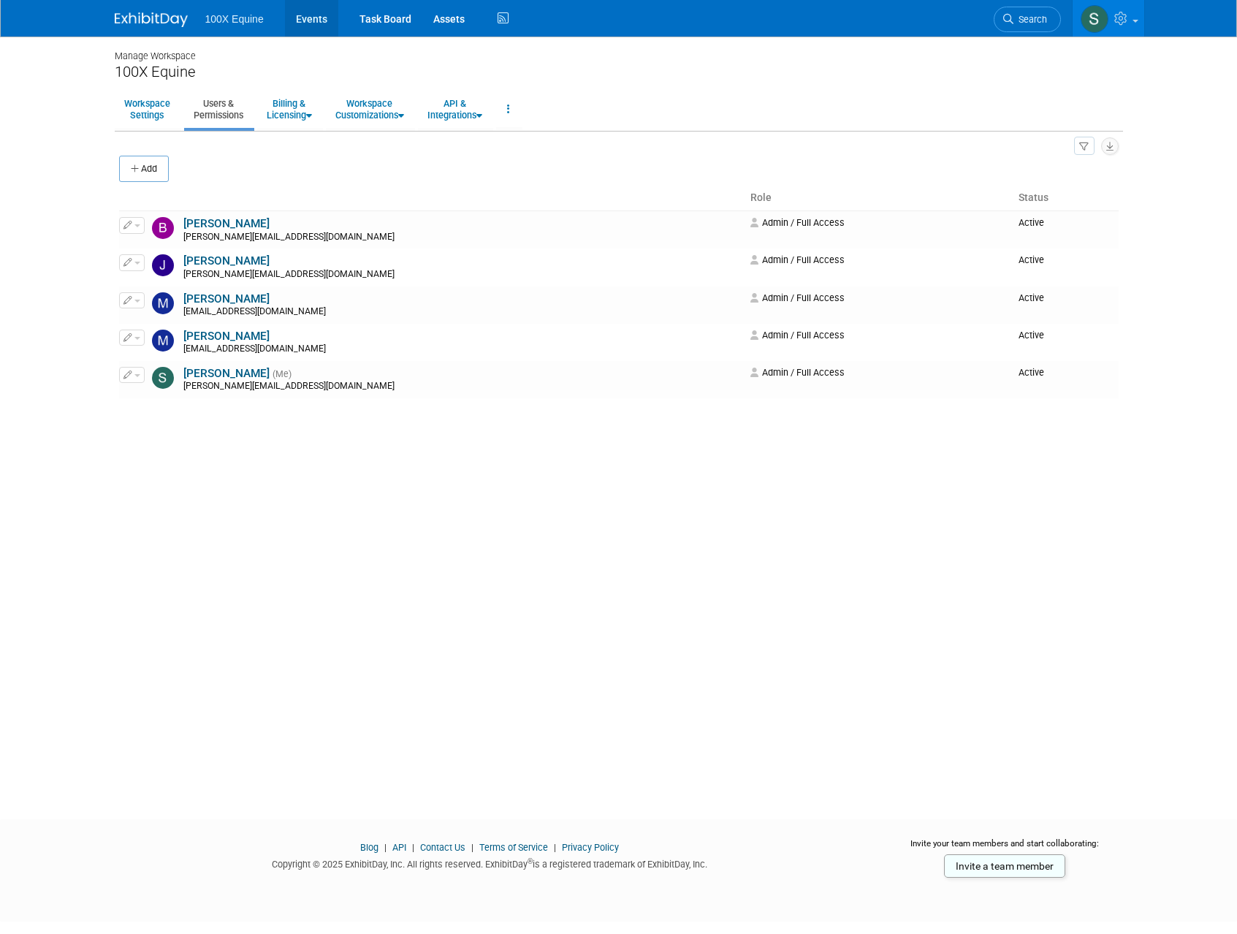
click at [312, 20] on link "Events" at bounding box center [311, 18] width 53 height 37
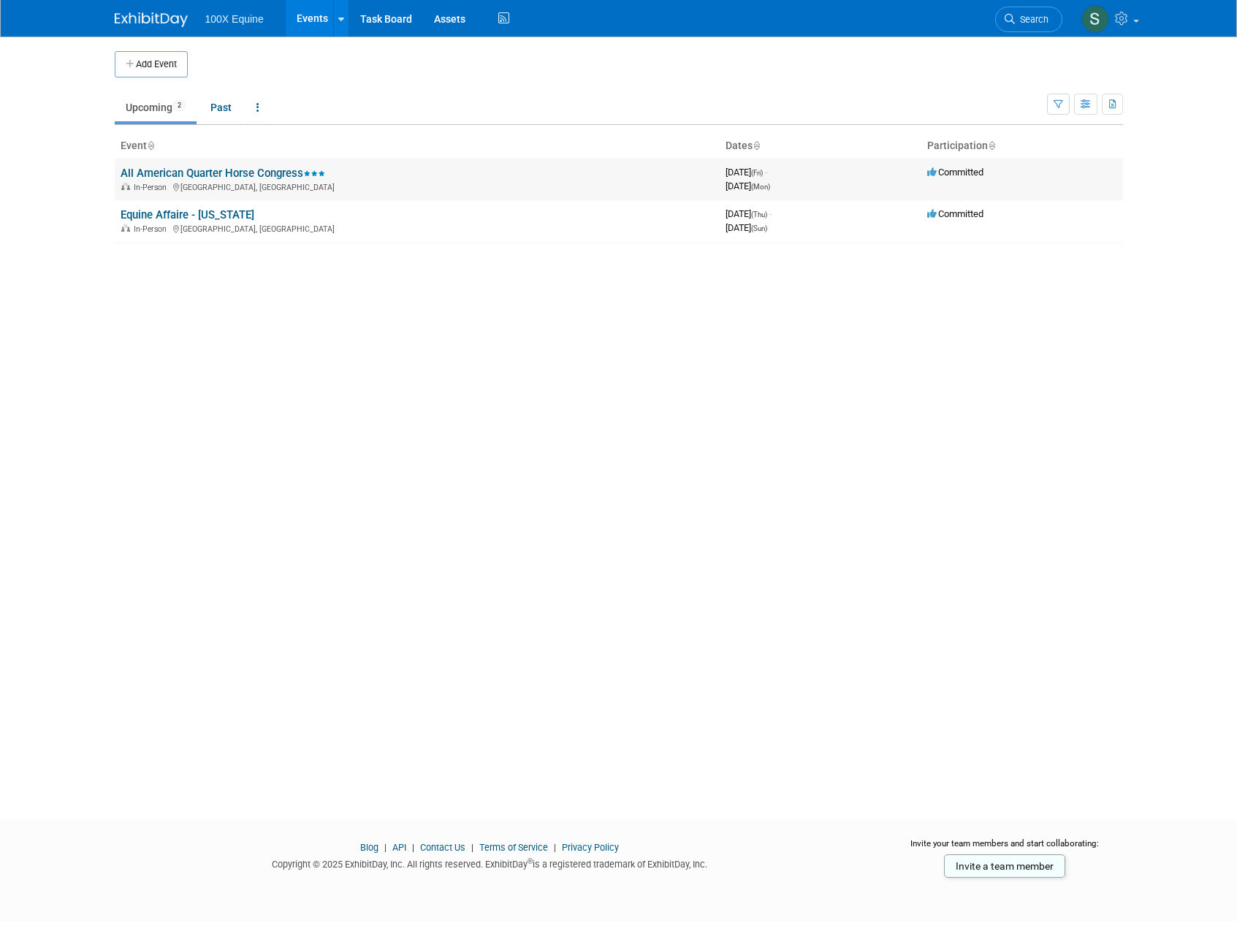
click at [214, 172] on link "All American Quarter Horse Congress" at bounding box center [223, 173] width 205 height 13
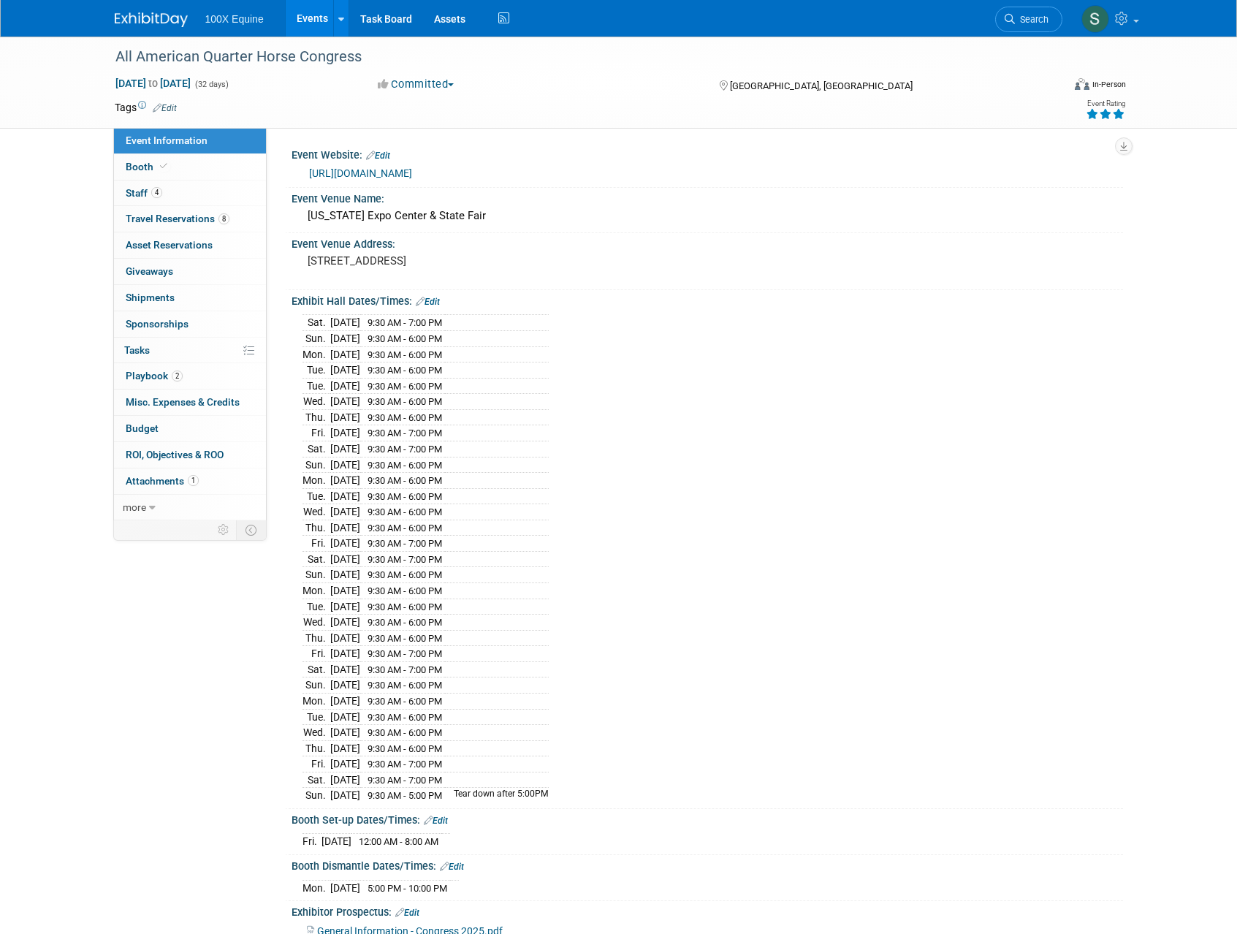
click at [69, 447] on div "All American Quarter Horse Congress [DATE] to [DATE] (32 days) [DATE] to [DATE]…" at bounding box center [618, 547] width 1237 height 1021
